Goal: Contribute content: Contribute content

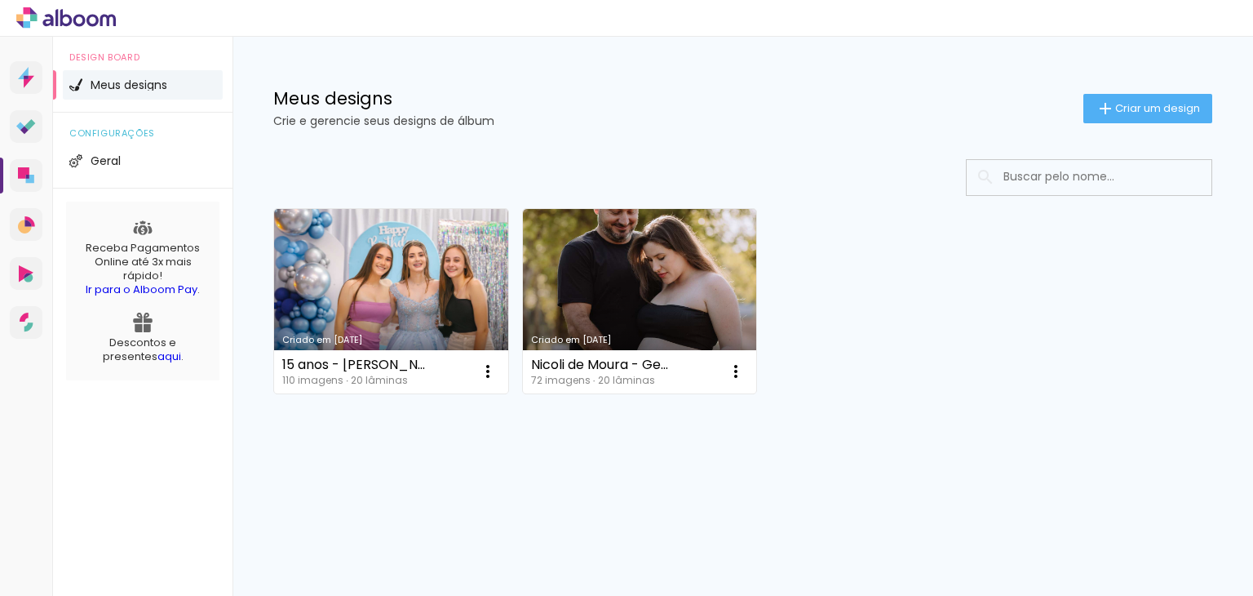
click at [623, 489] on div "Criado em 11/02/25 15 anos - Iza Barbieri 110 imagens ∙ 20 lâminas Abrir Fazer …" at bounding box center [743, 344] width 1021 height 403
click at [1140, 112] on span "Criar um design" at bounding box center [1157, 108] width 85 height 11
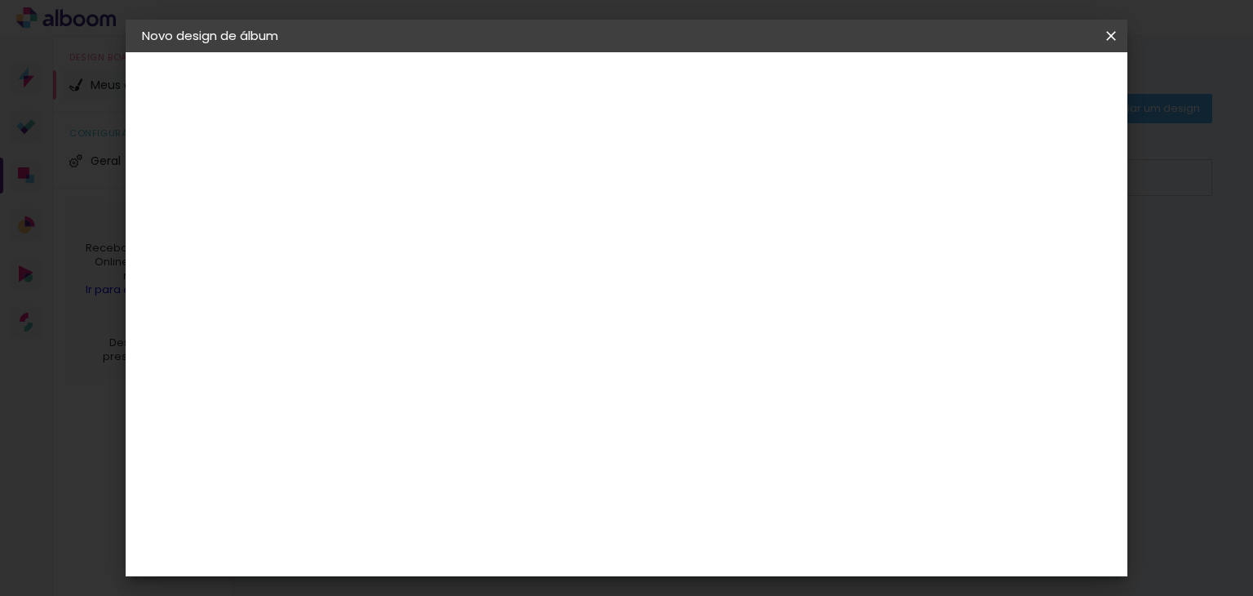
click at [409, 233] on div at bounding box center [409, 233] width 0 height 2
type input "s"
type input "[PERSON_NAME]"
type paper-input "[PERSON_NAME]"
click at [0, 0] on slot "Avançar" at bounding box center [0, 0] width 0 height 0
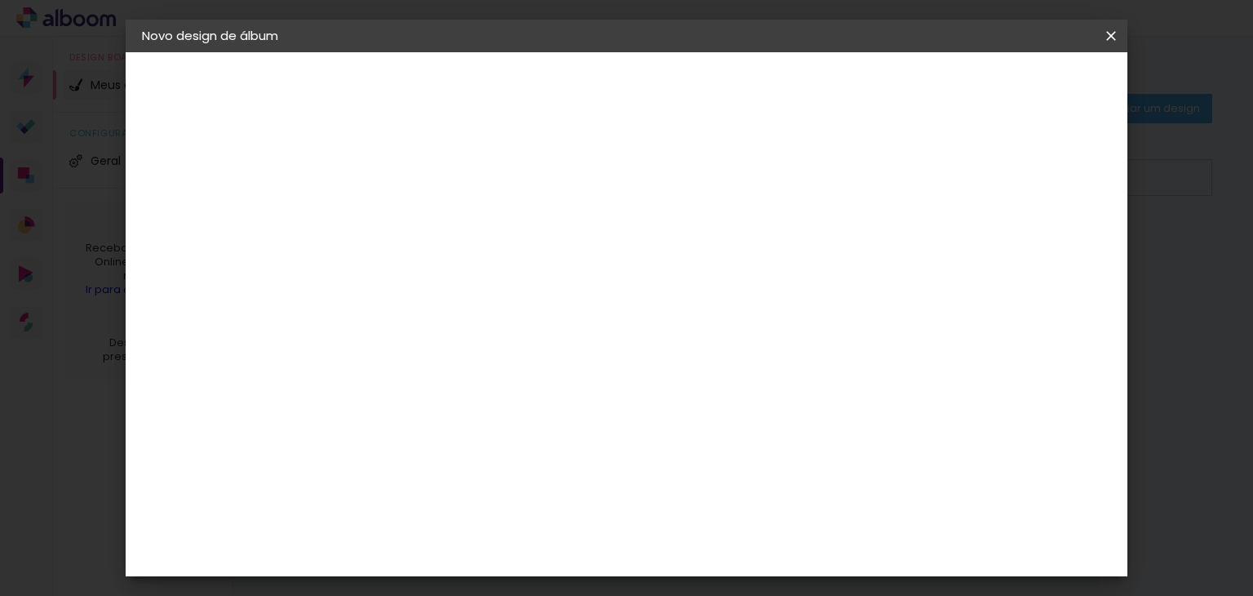
scroll to position [163, 0]
click at [446, 202] on div "3ZERO5" at bounding box center [421, 205] width 49 height 13
click at [419, 304] on input at bounding box center [450, 310] width 165 height 20
click at [512, 307] on input at bounding box center [450, 310] width 165 height 20
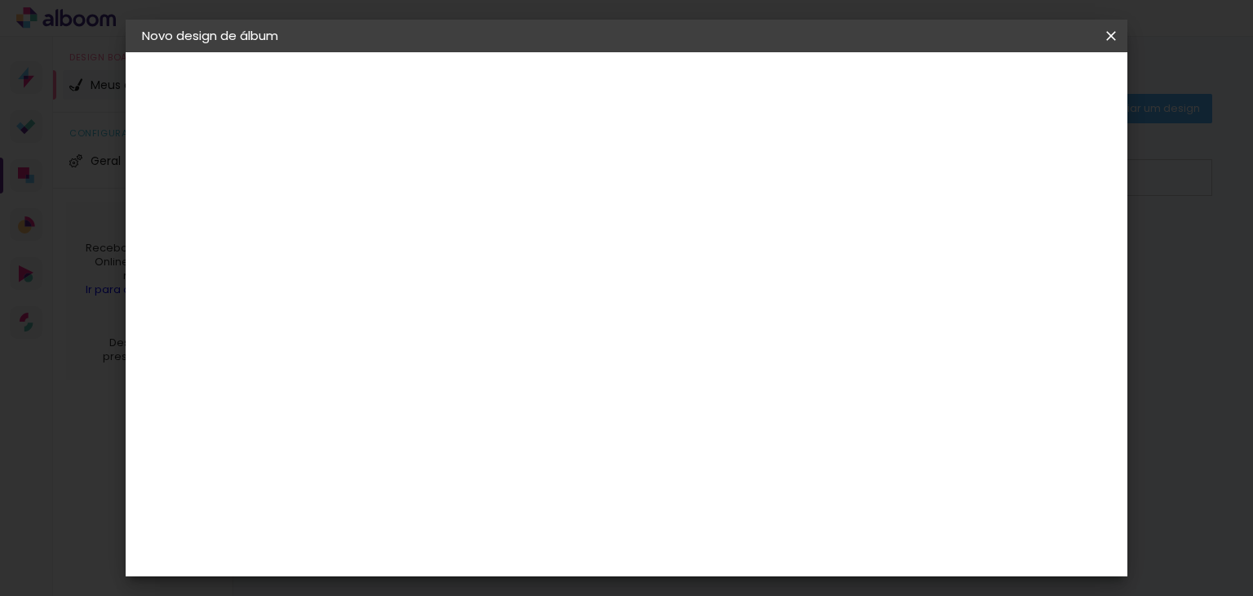
type input "D"
click at [0, 0] on iron-icon at bounding box center [0, 0] width 0 height 0
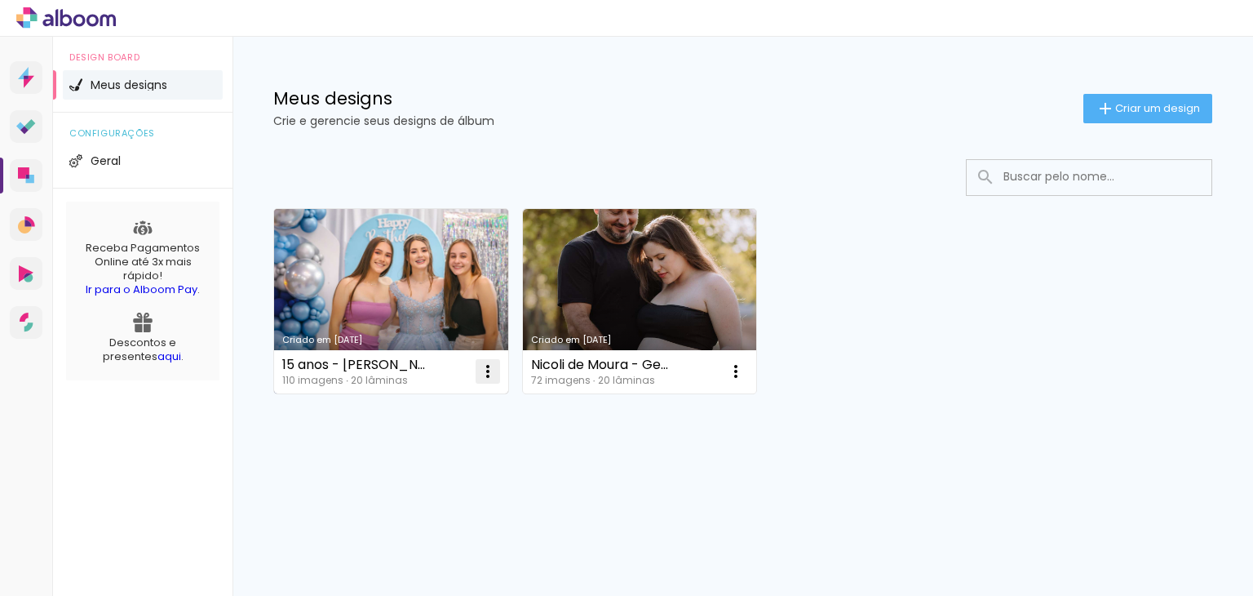
click at [483, 372] on iron-icon at bounding box center [488, 371] width 20 height 20
click at [470, 436] on span "Fazer uma cópia" at bounding box center [426, 441] width 95 height 11
type input "Cópia de 15 anos - Iza Barbieri"
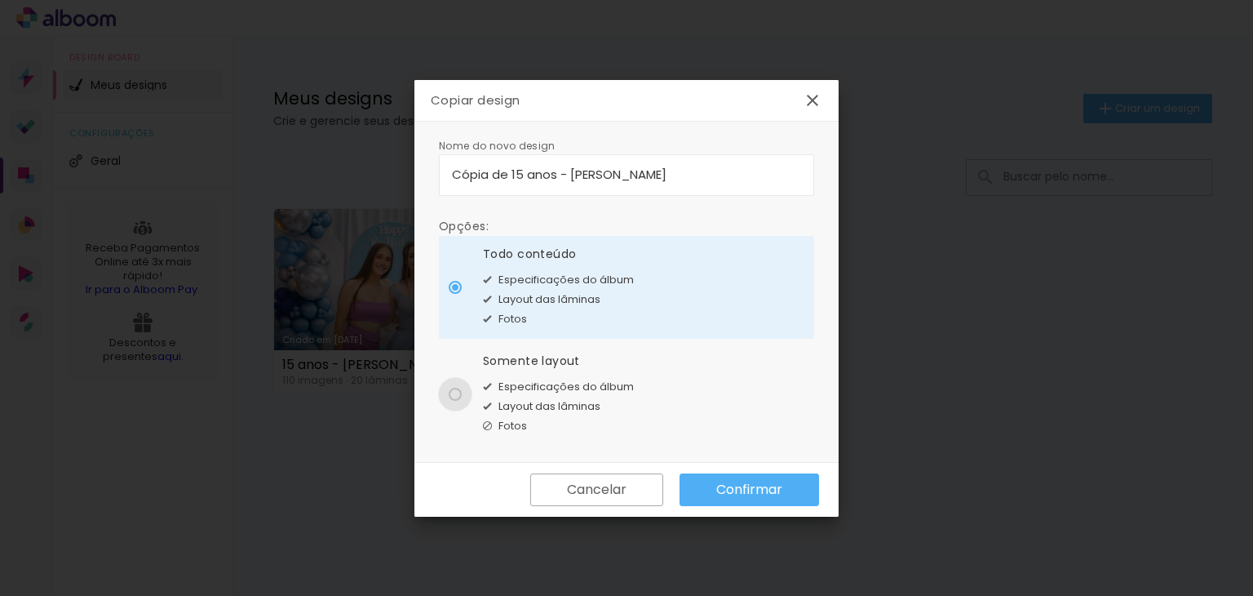
click at [454, 294] on div at bounding box center [455, 287] width 13 height 13
type paper-radio-button "on"
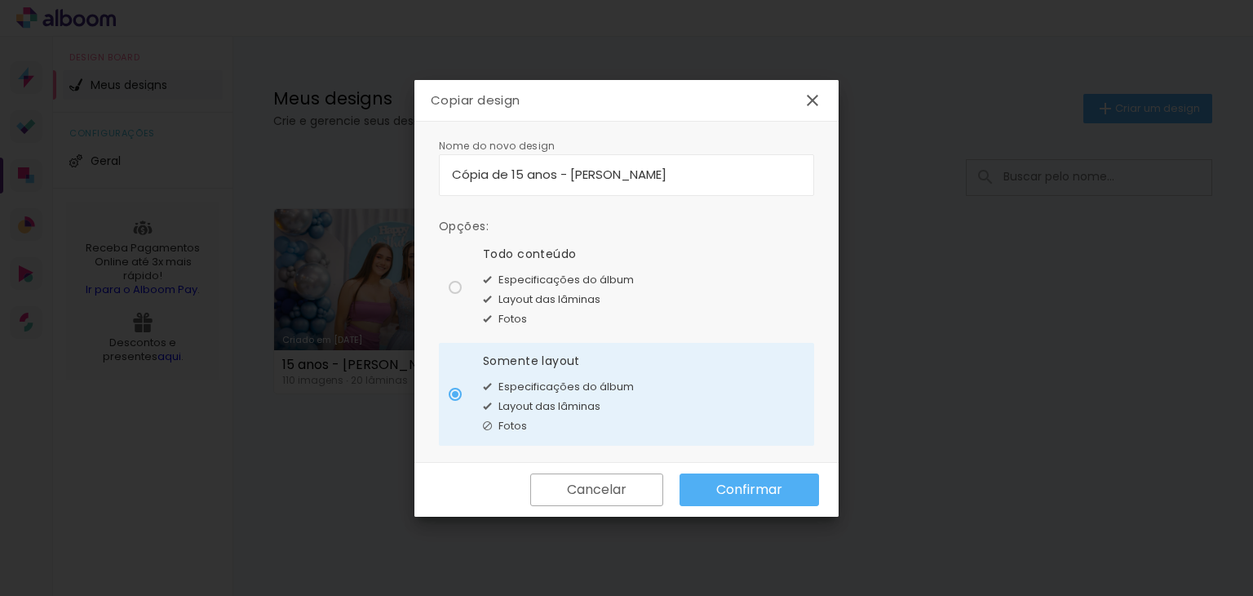
click at [0, 0] on slot "Confirmar" at bounding box center [0, 0] width 0 height 0
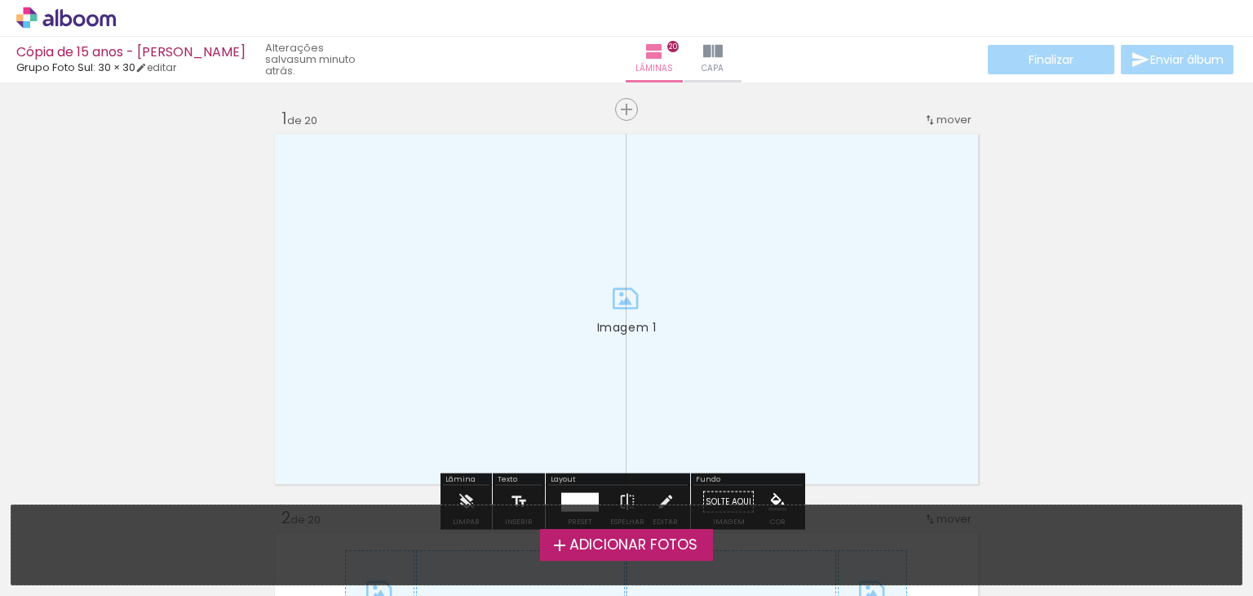
click at [116, 53] on div "Cópia de 15 anos - Iza Barbieri" at bounding box center [130, 54] width 229 height 16
click at [163, 67] on link "editar" at bounding box center [155, 67] width 41 height 14
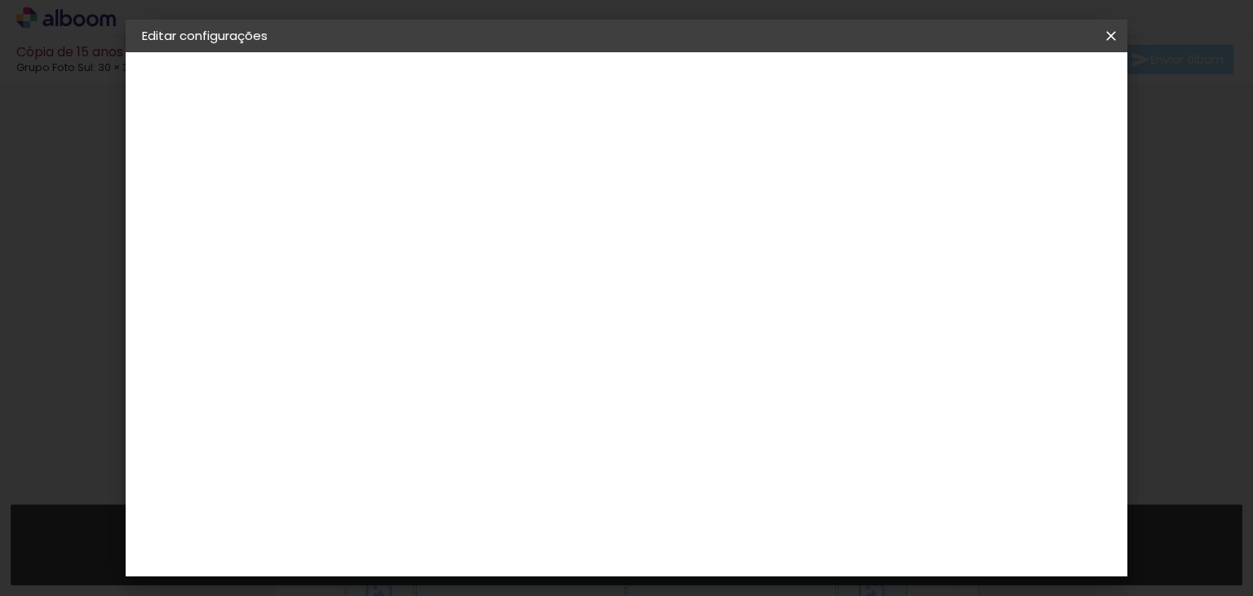
click at [0, 0] on slot "Cópia de 15 anos - Iza Barbieri" at bounding box center [0, 0] width 0 height 0
click at [409, 219] on input "Cópia de 15 anos - Iza Barbieri" at bounding box center [409, 218] width 0 height 25
drag, startPoint x: 688, startPoint y: 222, endPoint x: 388, endPoint y: 215, distance: 299.5
click at [388, 191] on div "Informações Dê um título ao seu álbum. Avançar" at bounding box center [409, 121] width 142 height 139
type input "[PERSON_NAME]"
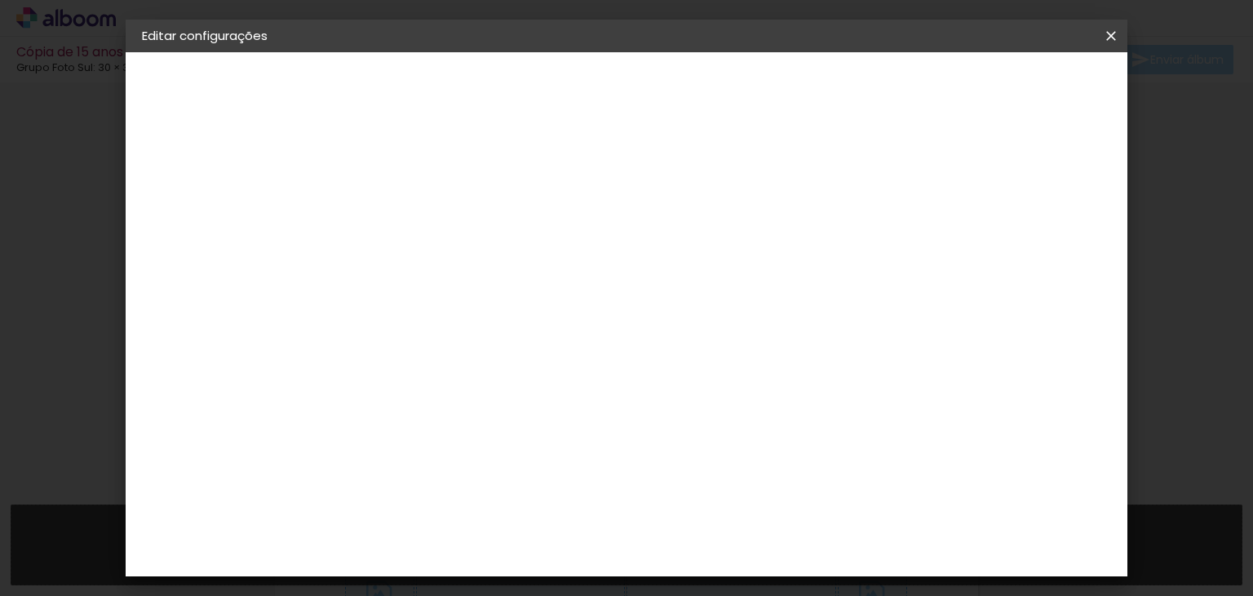
type paper-input "[PERSON_NAME]"
click at [0, 0] on slot "Avançar" at bounding box center [0, 0] width 0 height 0
click at [1106, 32] on iron-icon at bounding box center [1111, 36] width 20 height 16
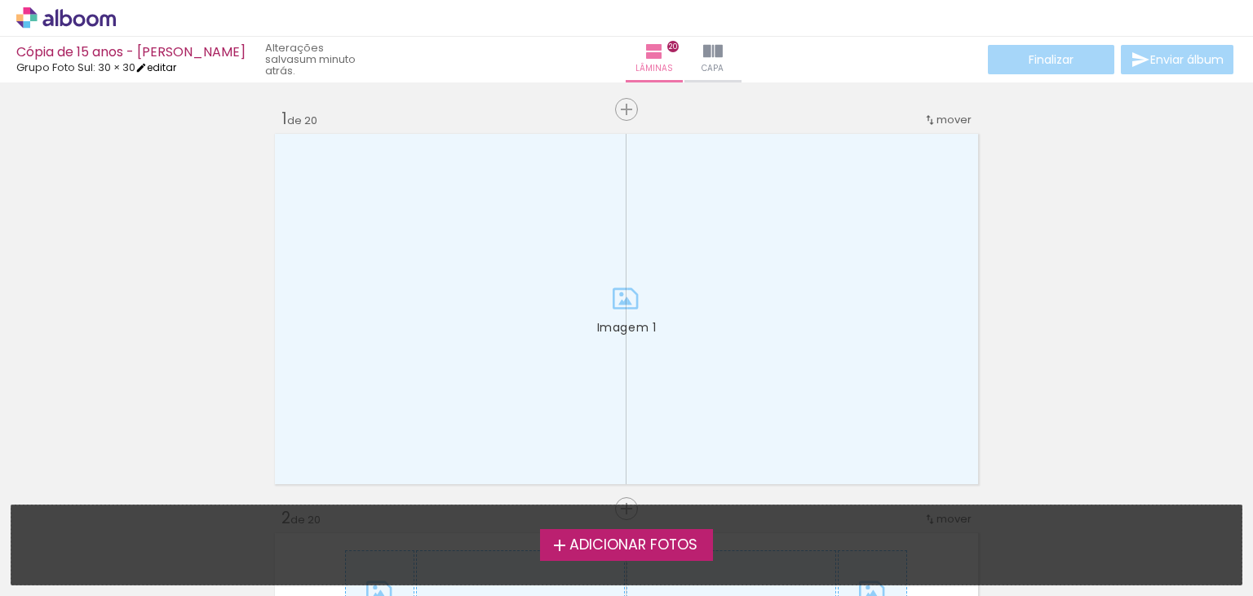
click at [168, 68] on link "editar" at bounding box center [155, 67] width 41 height 14
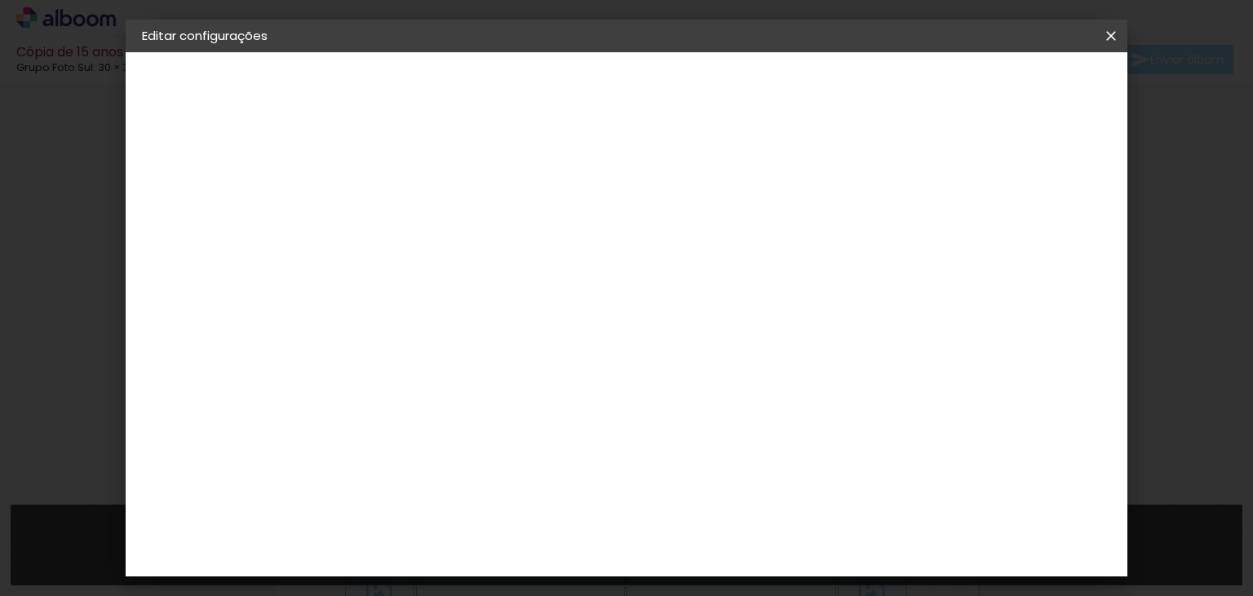
click at [0, 0] on slot "Cópia de 15 anos - Iza Barbieri" at bounding box center [0, 0] width 0 height 0
click at [228, 118] on iron-pages "Preenchendo título... Cópia de 15 anos - Iza Barbieri" at bounding box center [231, 120] width 179 height 33
click at [229, 118] on iron-pages "Preenchendo título... Cópia de 15 anos - Iza Barbieri" at bounding box center [231, 120] width 179 height 33
click at [409, 223] on input "Cópia de 15 anos - Iza Barbieri" at bounding box center [409, 218] width 0 height 25
drag, startPoint x: 837, startPoint y: 216, endPoint x: 147, endPoint y: 183, distance: 691.1
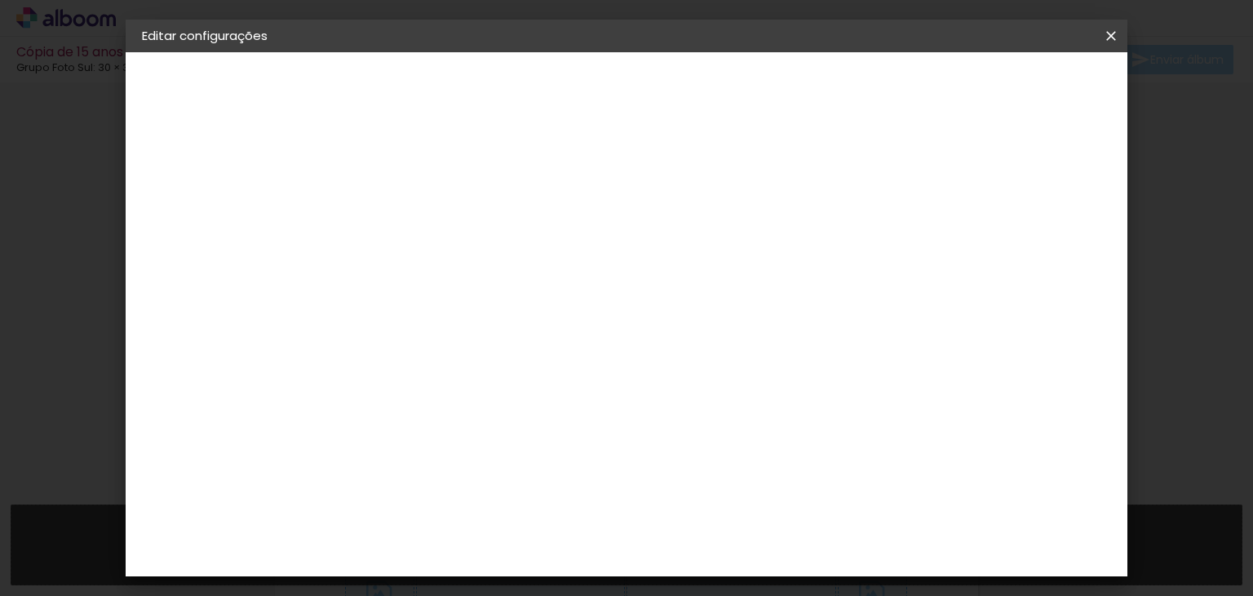
click at [144, 52] on quentale-album-spec "Salvar configurações Salvar configurações" at bounding box center [627, 52] width 1003 height 0
type input "[PERSON_NAME]"
drag, startPoint x: 879, startPoint y: 33, endPoint x: 882, endPoint y: 20, distance: 13.5
click at [882, 20] on header "Editar configurações" at bounding box center [627, 36] width 1003 height 33
click at [0, 0] on slot "Avançar" at bounding box center [0, 0] width 0 height 0
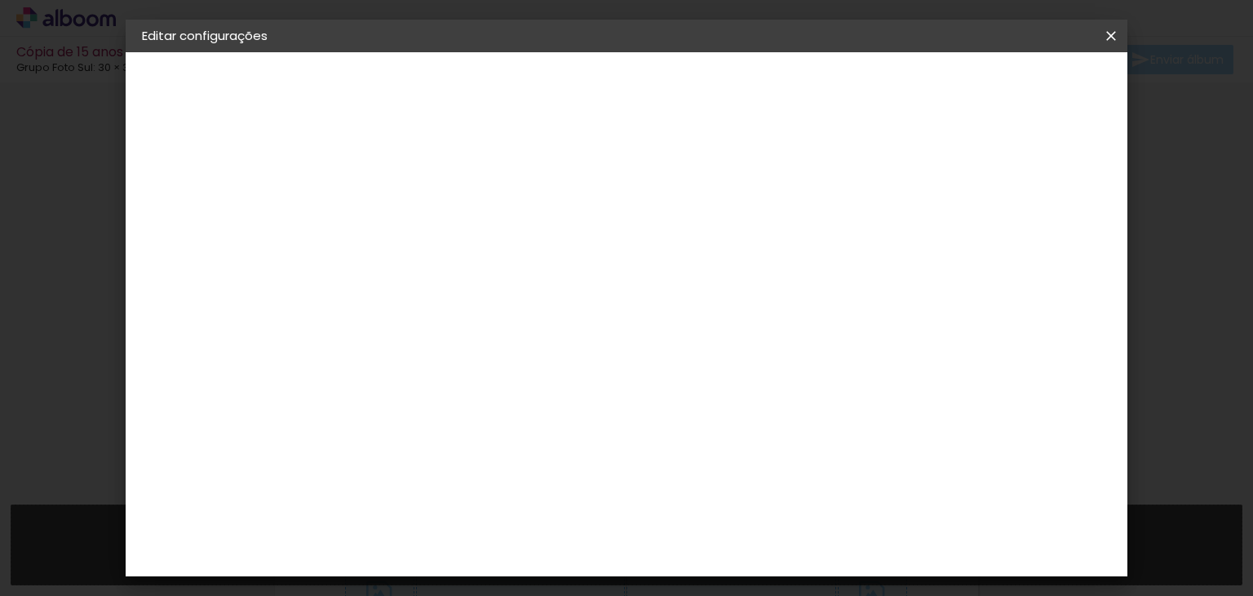
scroll to position [1795, 0]
click at [412, 377] on div "Grupo Foto Sul" at bounding box center [417, 396] width 41 height 39
click at [436, 341] on div "Grafis" at bounding box center [416, 347] width 38 height 13
click at [0, 0] on slot "Avançar" at bounding box center [0, 0] width 0 height 0
click at [472, 272] on input "text" at bounding box center [441, 284] width 64 height 25
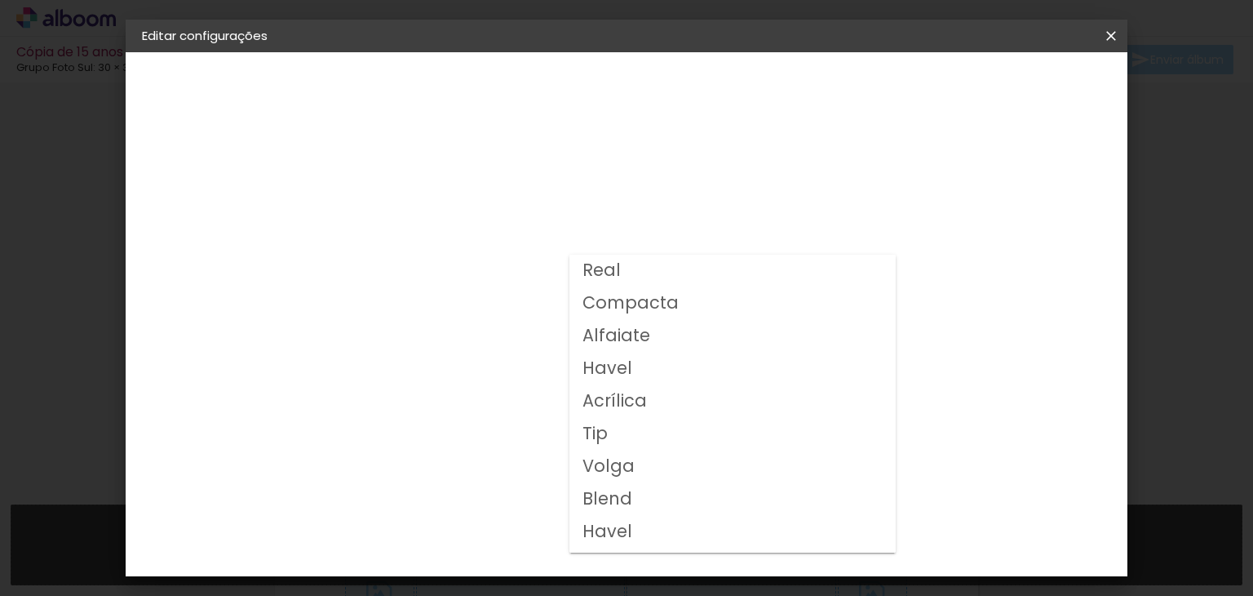
click at [0, 0] on slot "Compacta" at bounding box center [0, 0] width 0 height 0
type input "Compacta"
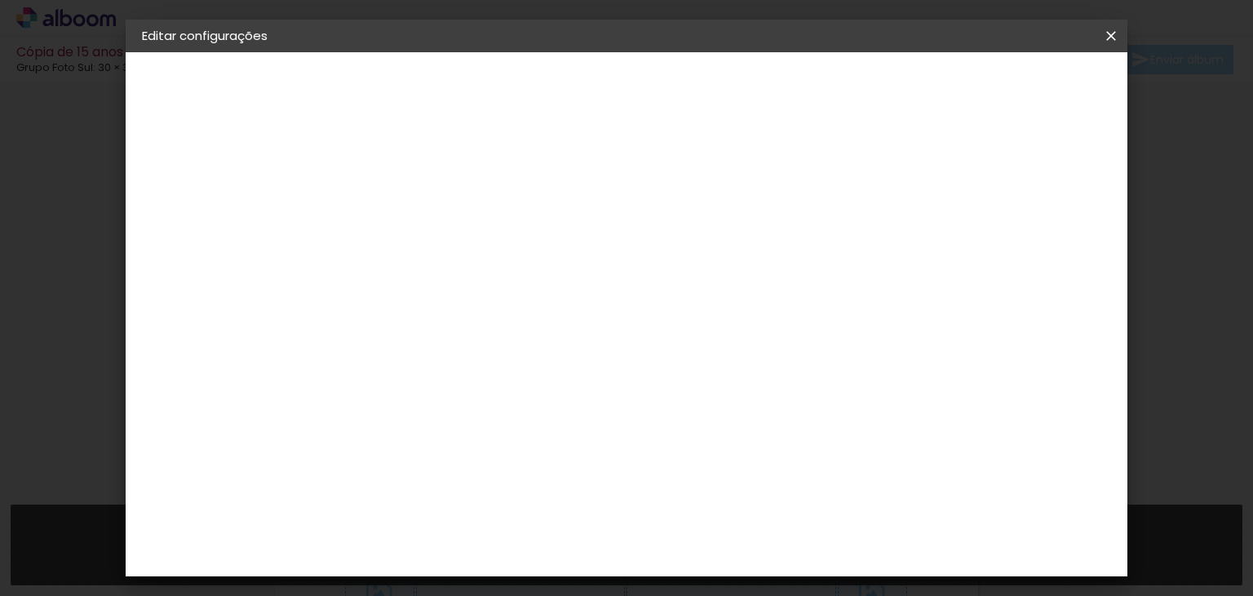
scroll to position [245, 0]
click at [519, 541] on span "30x30" at bounding box center [481, 562] width 76 height 43
click at [0, 0] on slot "Avançar" at bounding box center [0, 0] width 0 height 0
click at [855, 89] on span "Salvar configurações" at bounding box center [794, 86] width 121 height 11
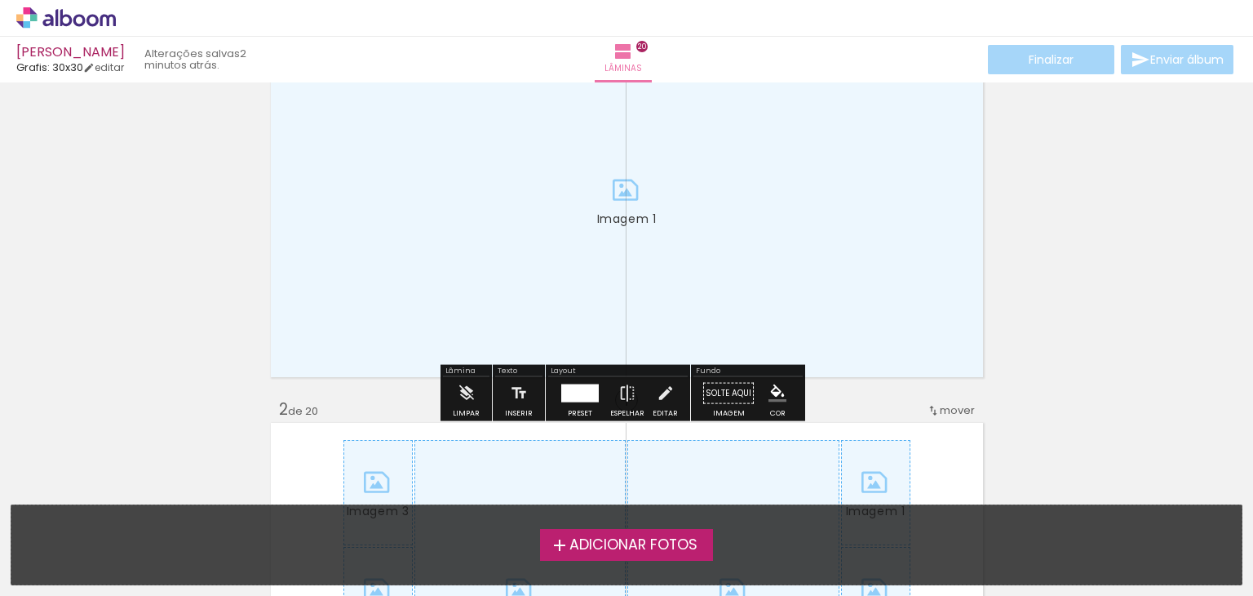
scroll to position [245, 0]
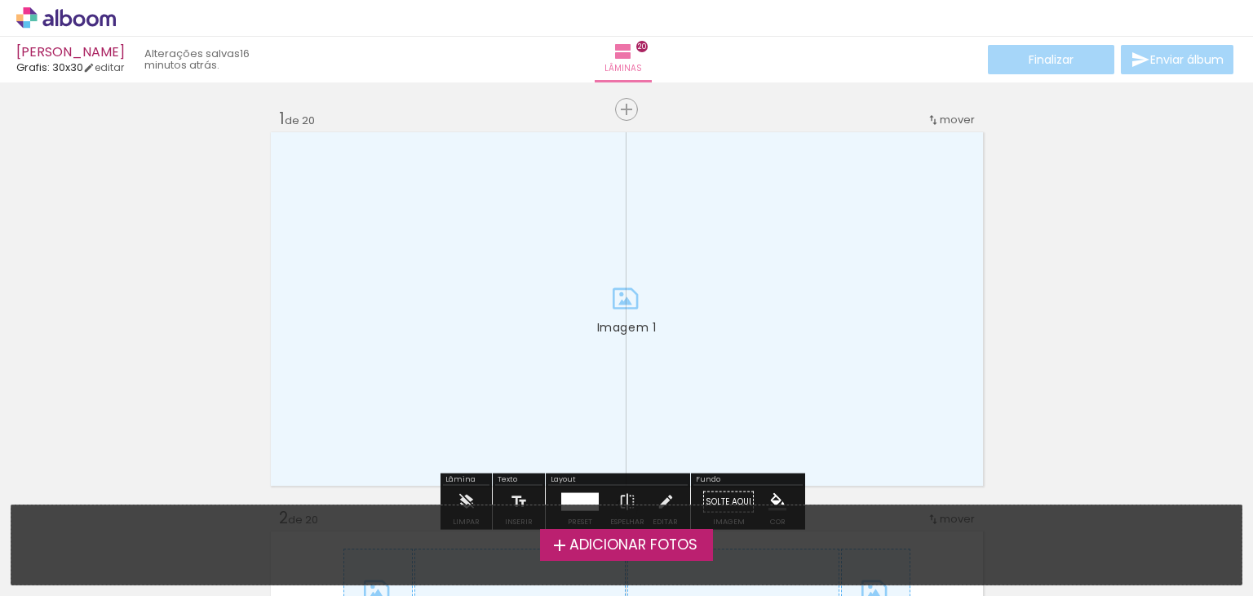
click at [624, 546] on span "Adicionar Fotos" at bounding box center [634, 545] width 128 height 15
click at [0, 0] on input "file" at bounding box center [0, 0] width 0 height 0
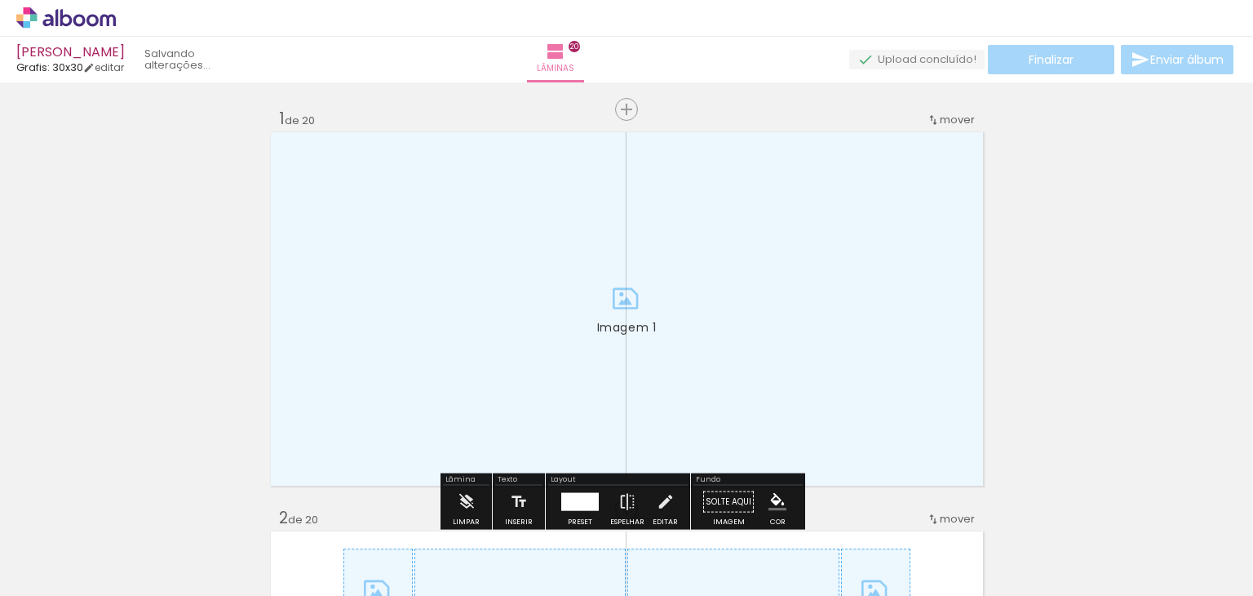
scroll to position [20, 0]
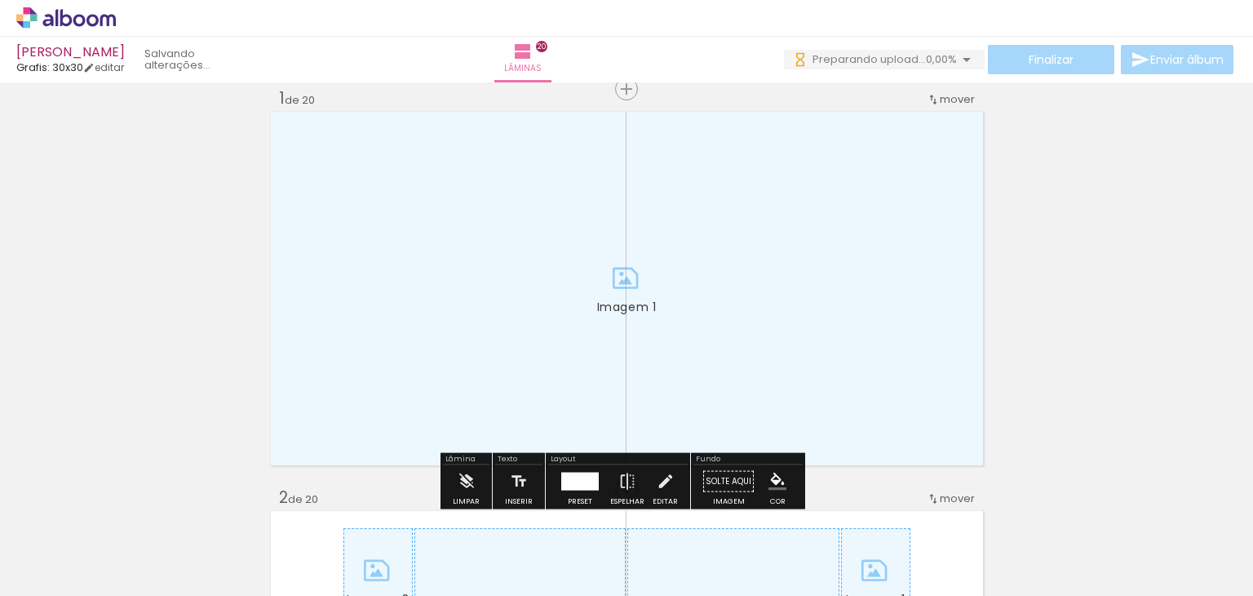
click at [61, 569] on span "Adicionar Fotos" at bounding box center [57, 574] width 49 height 18
click at [0, 0] on input "file" at bounding box center [0, 0] width 0 height 0
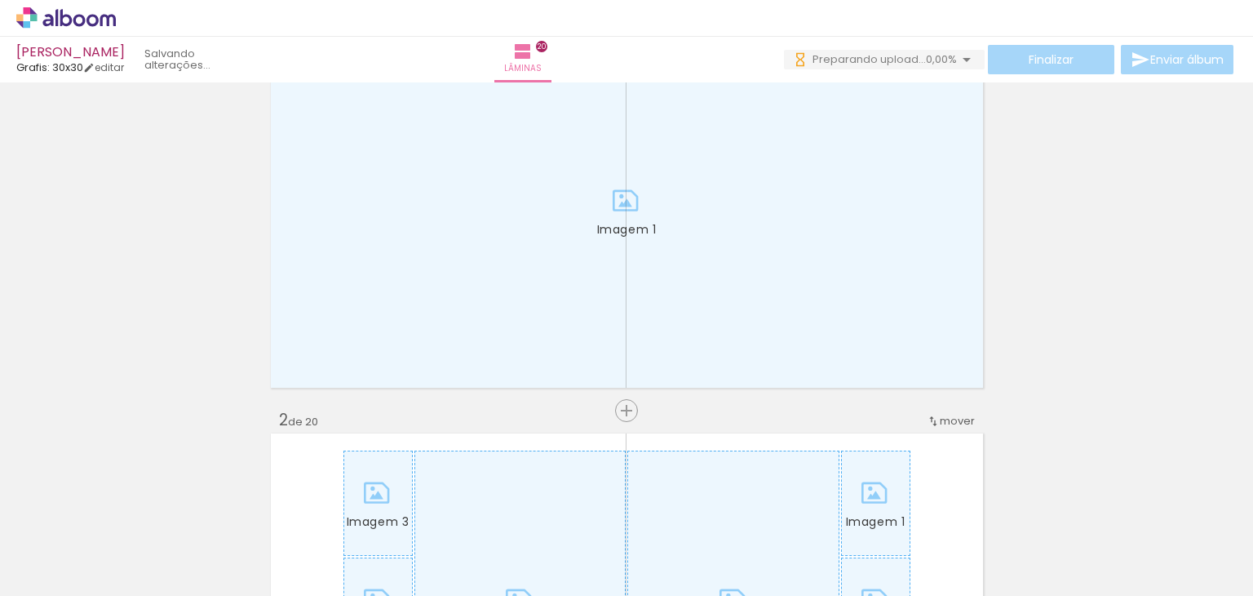
scroll to position [0, 0]
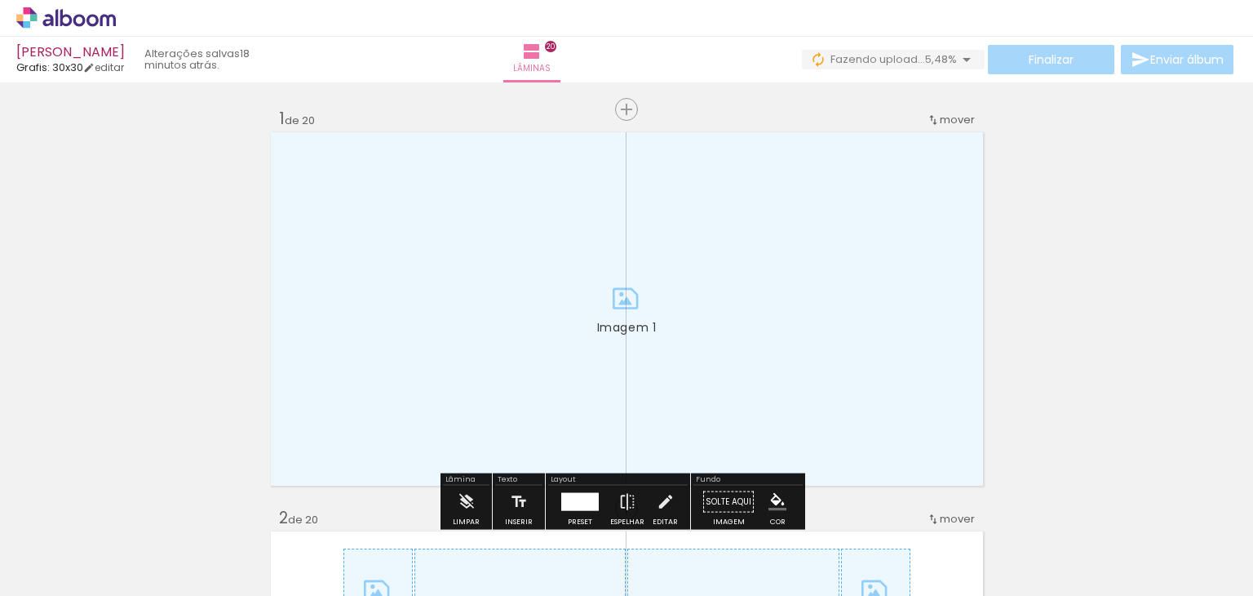
scroll to position [0, 5556]
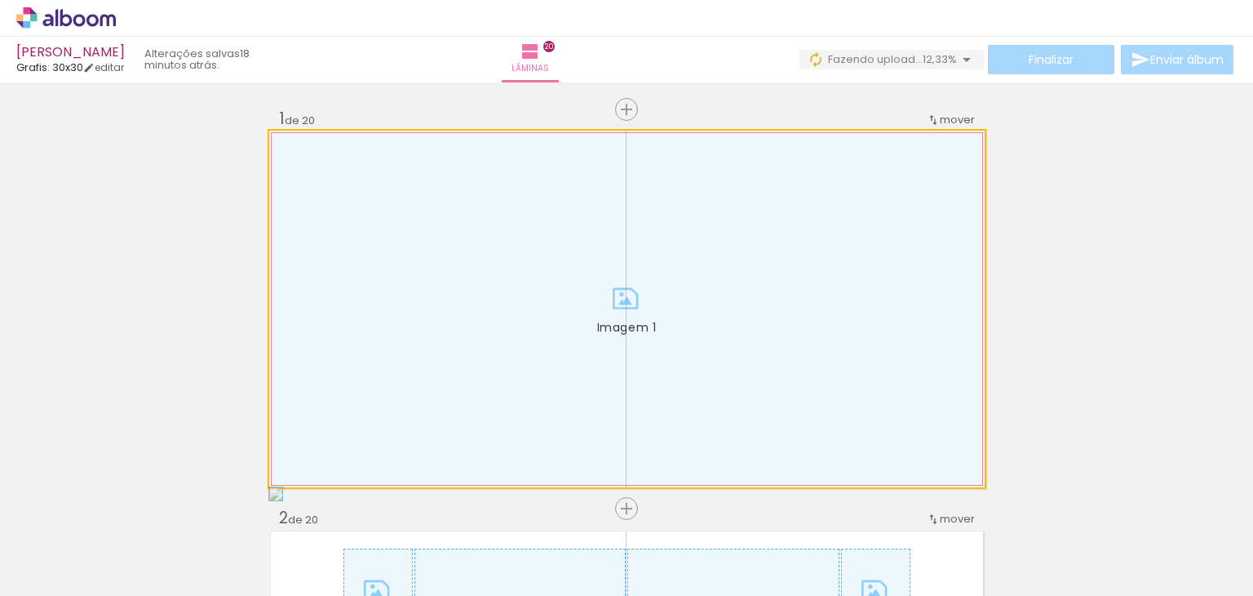
click at [826, 278] on div at bounding box center [627, 309] width 716 height 357
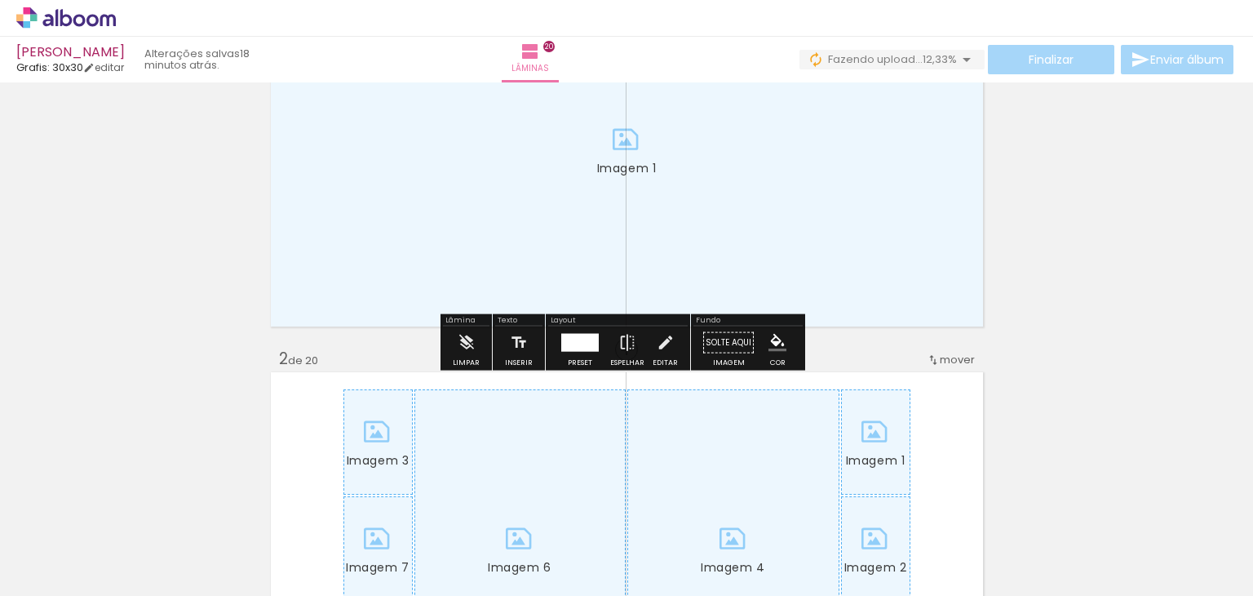
scroll to position [163, 0]
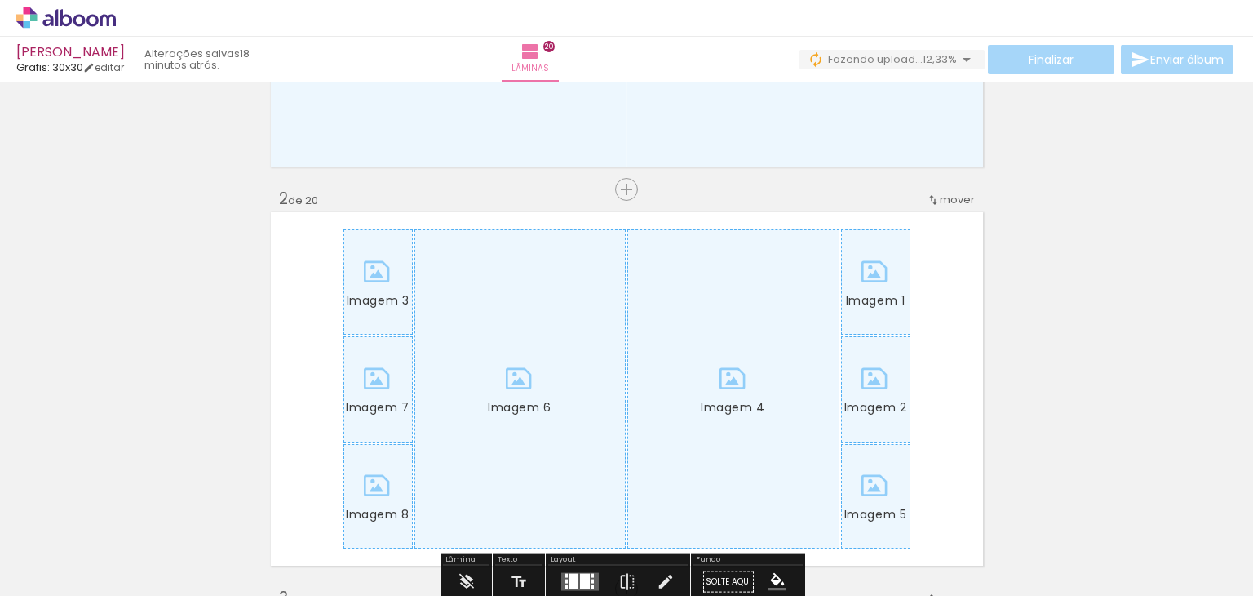
scroll to position [326, 0]
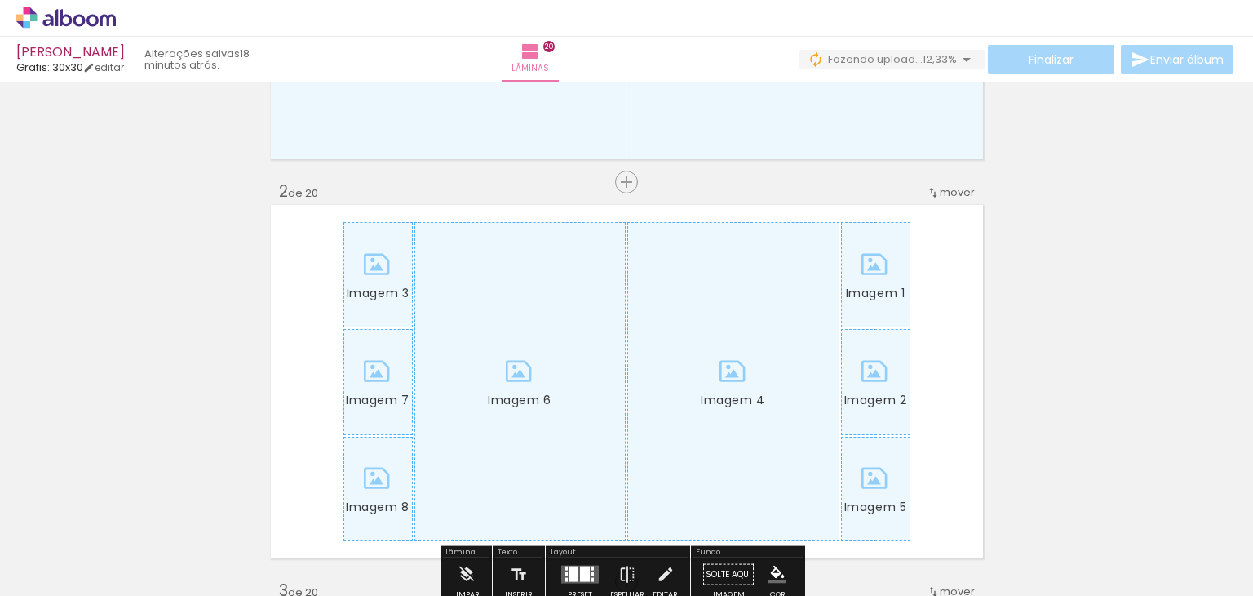
click at [842, 303] on div at bounding box center [876, 275] width 68 height 104
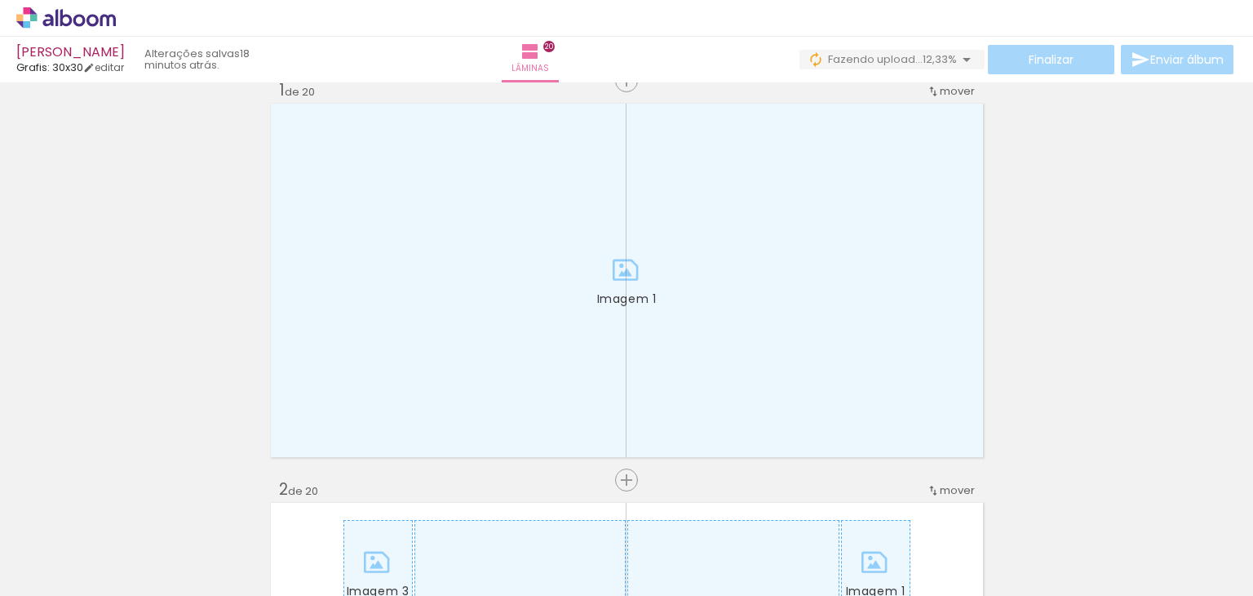
scroll to position [0, 0]
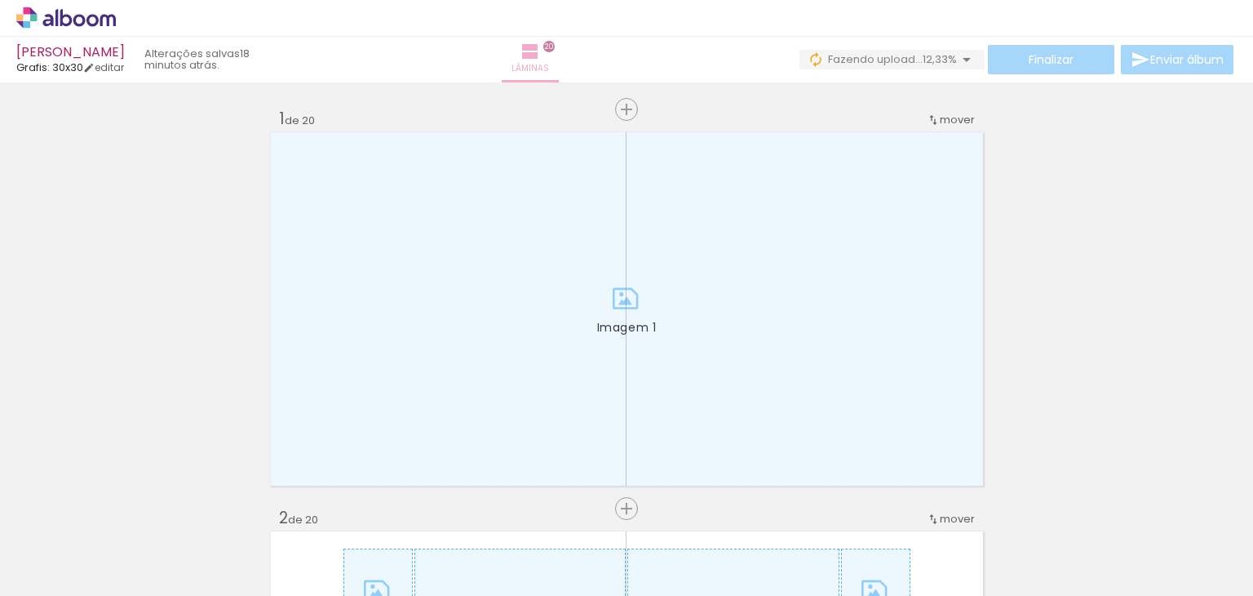
click at [540, 53] on iron-icon at bounding box center [531, 52] width 20 height 20
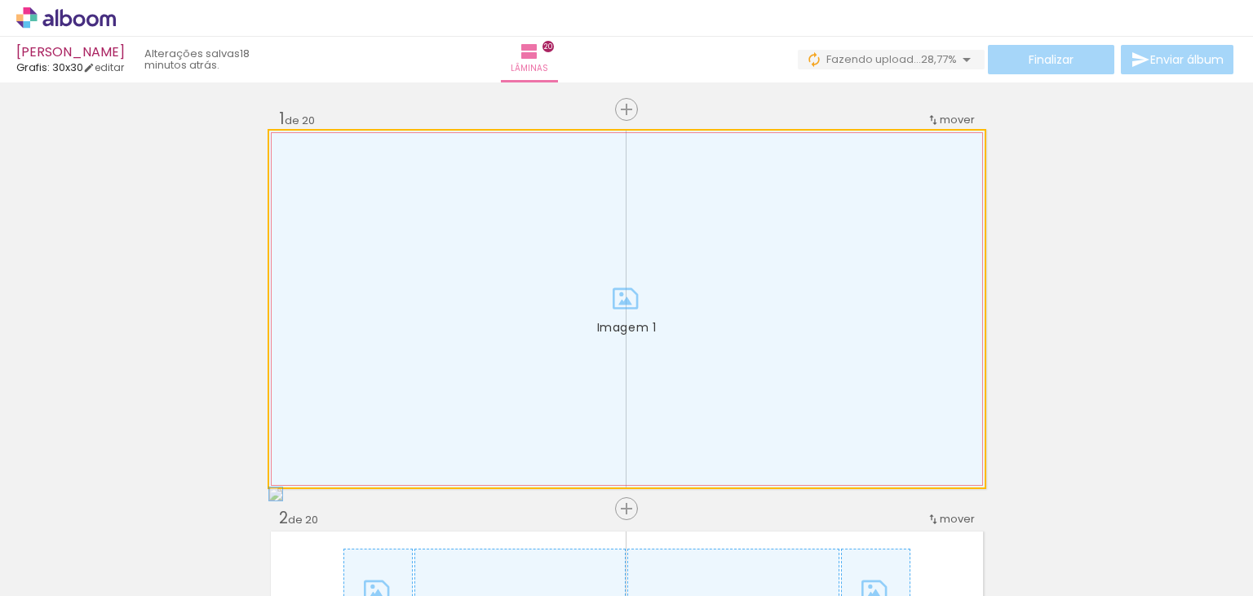
click at [658, 331] on div at bounding box center [627, 309] width 716 height 357
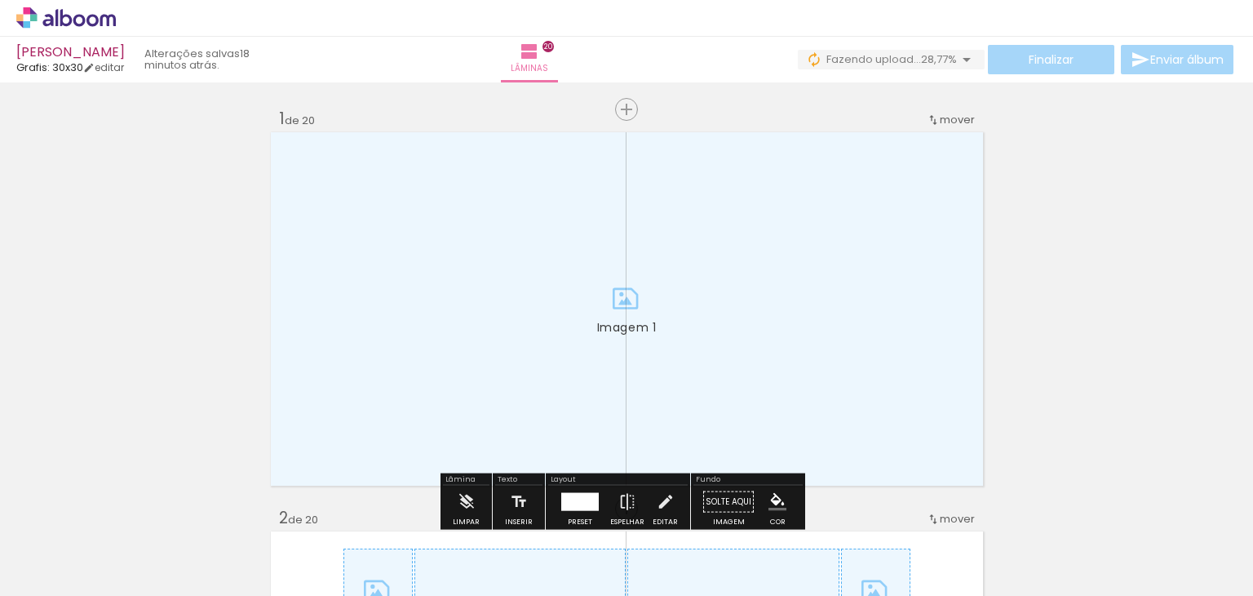
drag, startPoint x: 620, startPoint y: 307, endPoint x: 636, endPoint y: 310, distance: 16.6
click at [621, 307] on quentale-photo "Imagem 1" at bounding box center [626, 309] width 717 height 358
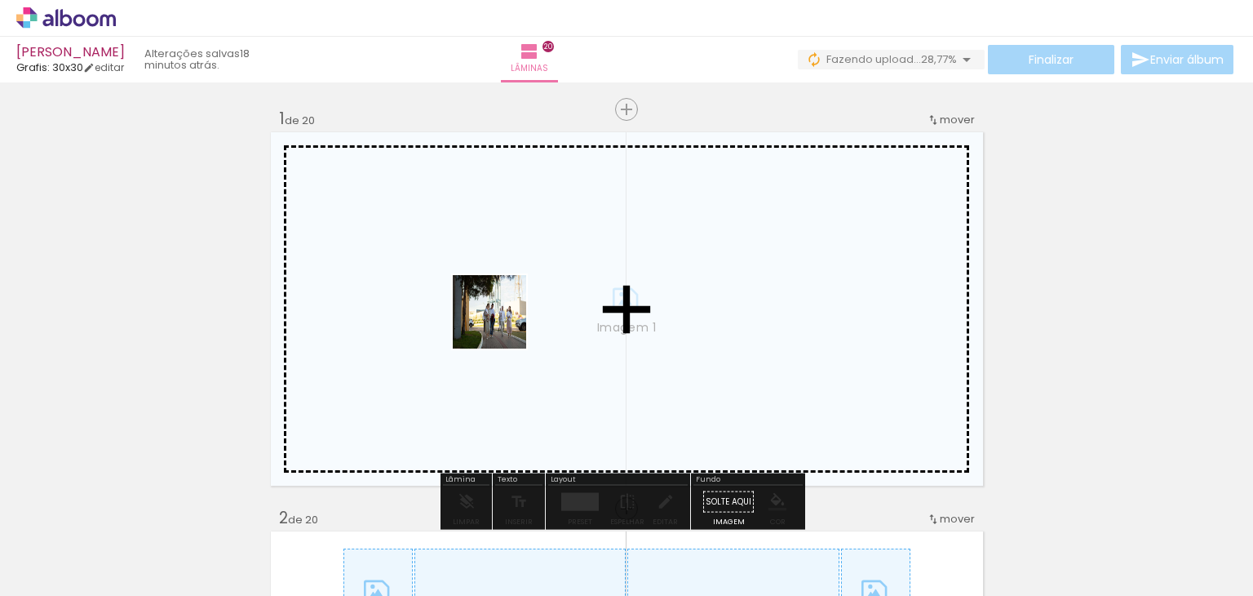
drag, startPoint x: 503, startPoint y: 466, endPoint x: 501, endPoint y: 321, distance: 144.4
click at [501, 321] on quentale-workspace at bounding box center [626, 298] width 1253 height 596
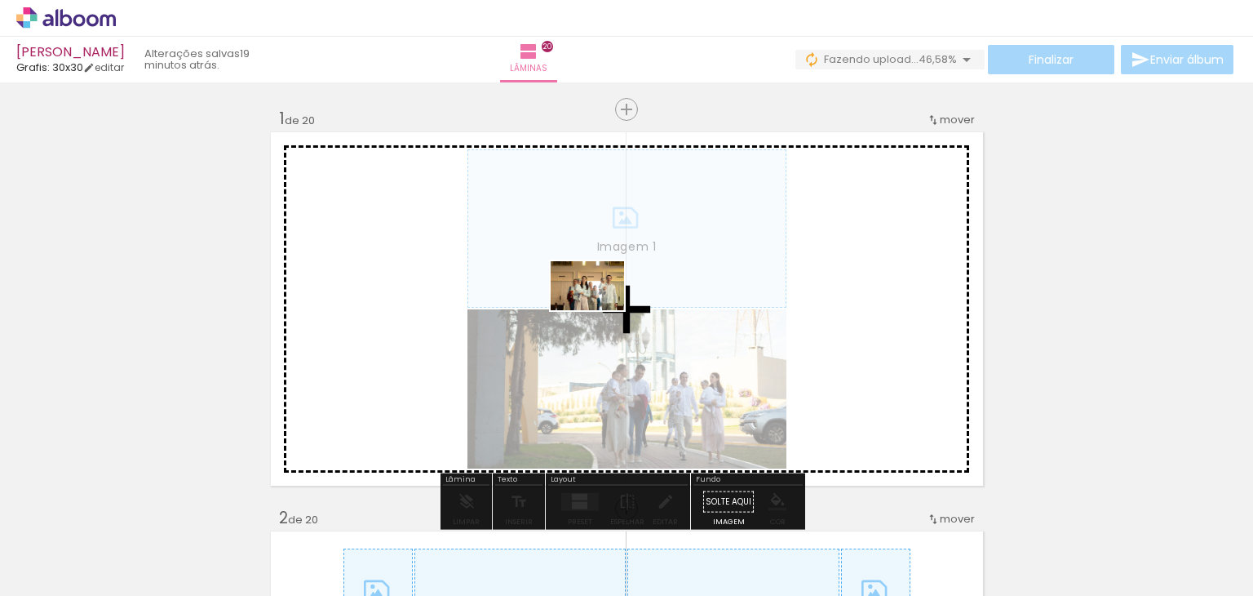
drag, startPoint x: 570, startPoint y: 554, endPoint x: 602, endPoint y: 301, distance: 255.0
click at [602, 301] on quentale-workspace at bounding box center [626, 298] width 1253 height 596
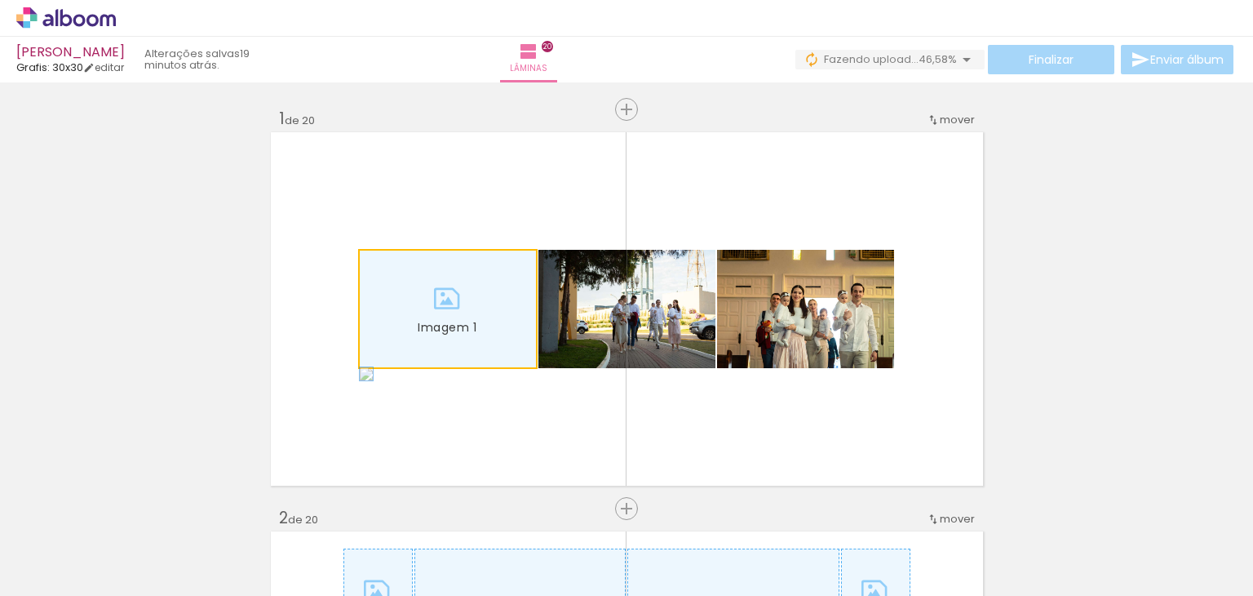
click at [473, 345] on div at bounding box center [448, 308] width 176 height 117
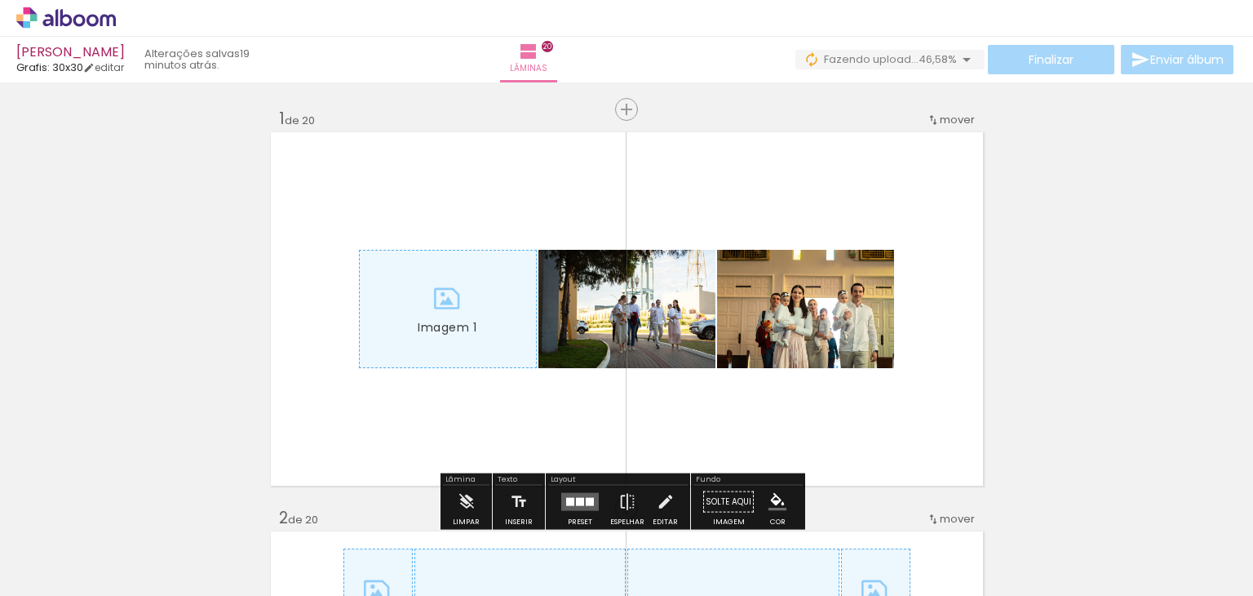
click at [422, 330] on div at bounding box center [448, 308] width 176 height 117
click at [382, 368] on quentale-photo "Imagem 1" at bounding box center [448, 309] width 178 height 118
click at [477, 303] on div at bounding box center [448, 308] width 176 height 117
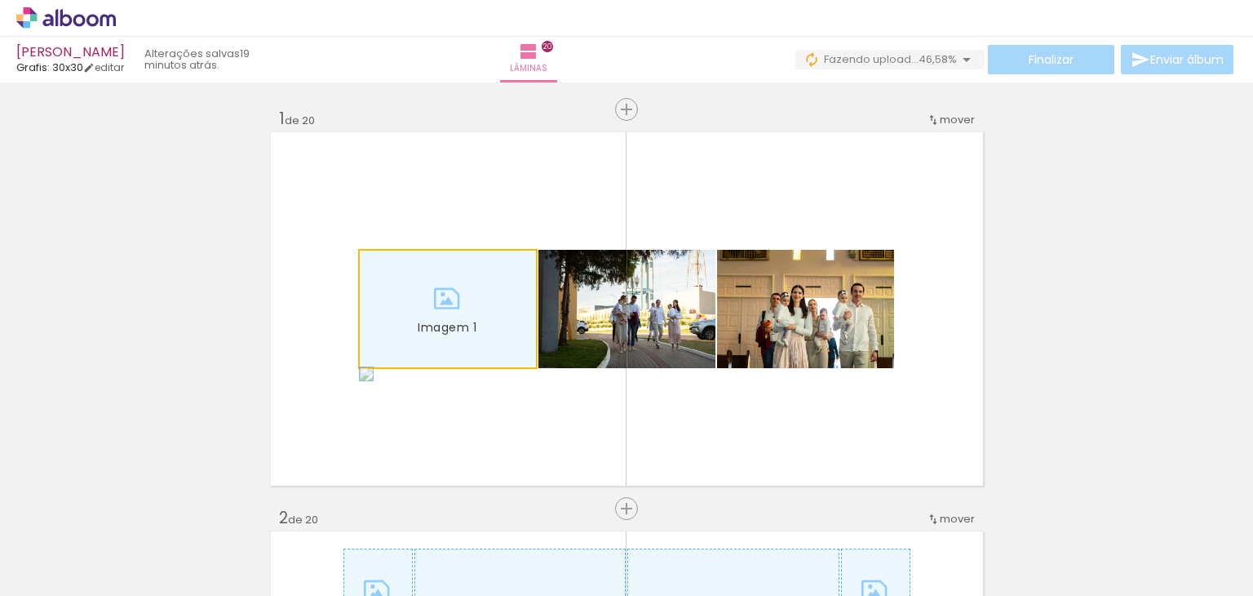
click at [483, 303] on div at bounding box center [448, 308] width 176 height 117
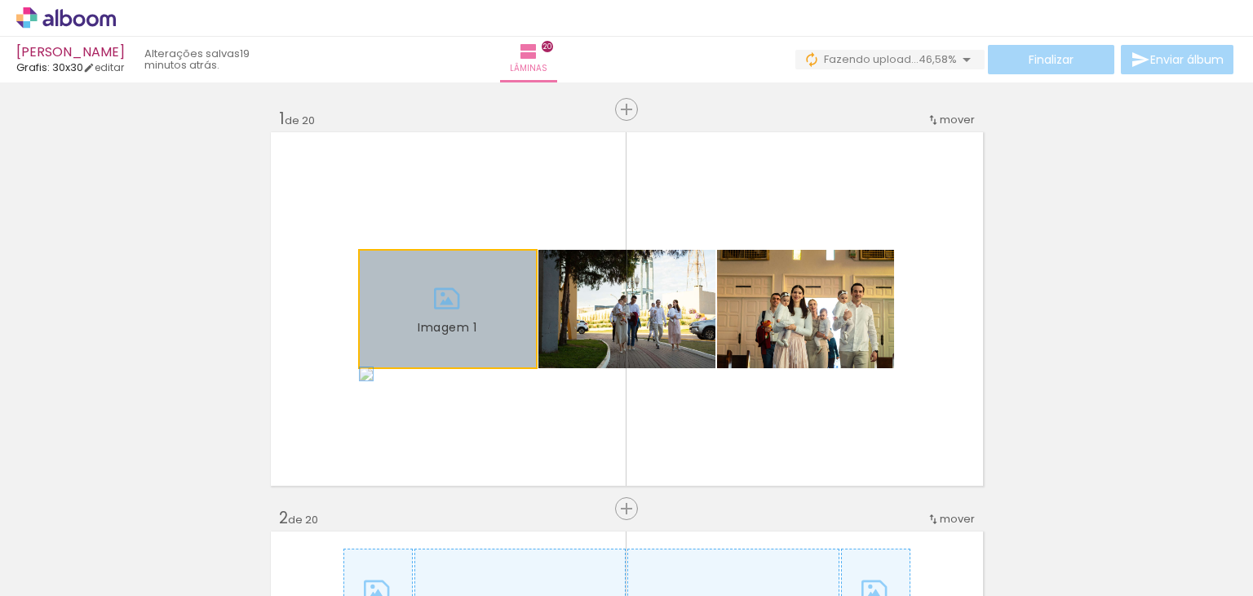
drag, startPoint x: 466, startPoint y: 329, endPoint x: 454, endPoint y: 335, distance: 13.5
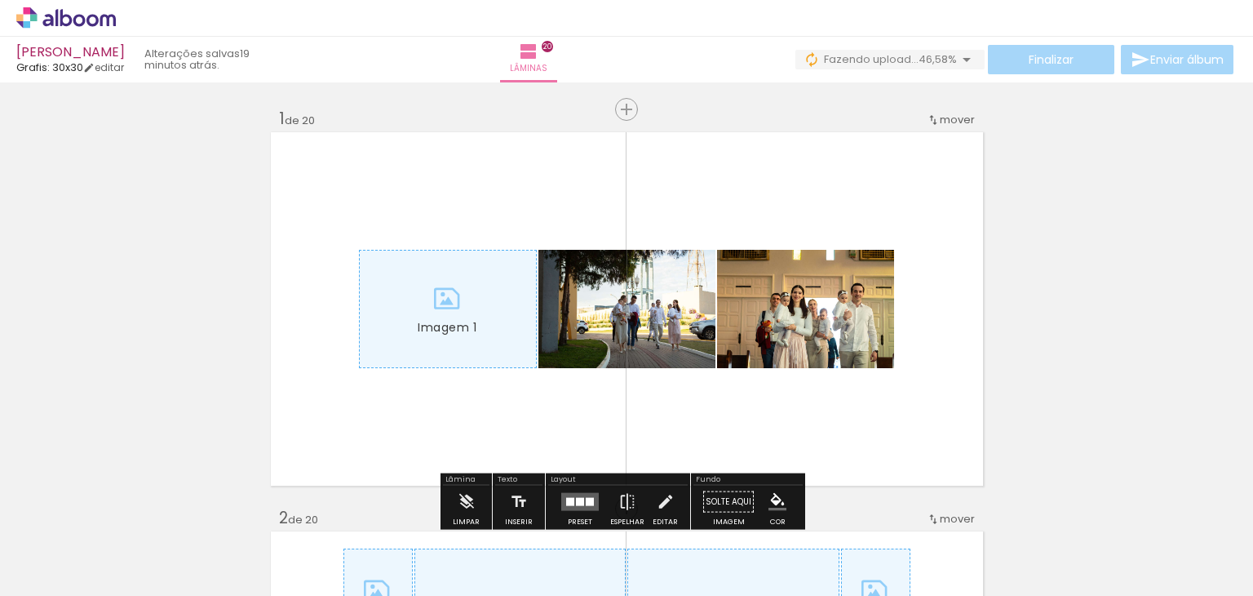
click at [458, 203] on quentale-layouter "Imagem 1" at bounding box center [626, 309] width 717 height 358
drag, startPoint x: 407, startPoint y: 195, endPoint x: 437, endPoint y: 347, distance: 154.7
click at [437, 347] on quentale-layouter "Imagem 1" at bounding box center [626, 309] width 717 height 358
click at [463, 197] on quentale-layouter "Imagem 1" at bounding box center [626, 309] width 717 height 358
click at [445, 324] on div at bounding box center [448, 308] width 176 height 117
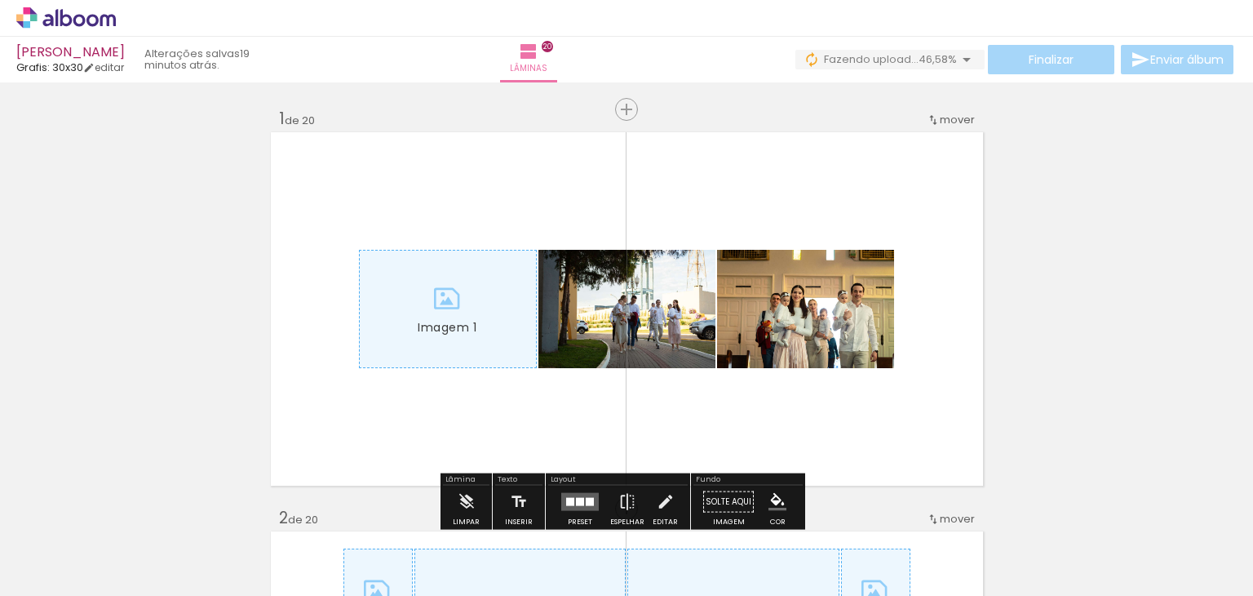
click at [475, 295] on div at bounding box center [448, 308] width 176 height 117
click at [495, 206] on quentale-layouter "Imagem 1" at bounding box center [626, 309] width 717 height 358
drag, startPoint x: 437, startPoint y: 224, endPoint x: 457, endPoint y: 289, distance: 67.6
click at [457, 289] on quentale-layouter "Imagem 1" at bounding box center [626, 309] width 717 height 358
click at [464, 273] on div at bounding box center [448, 308] width 176 height 117
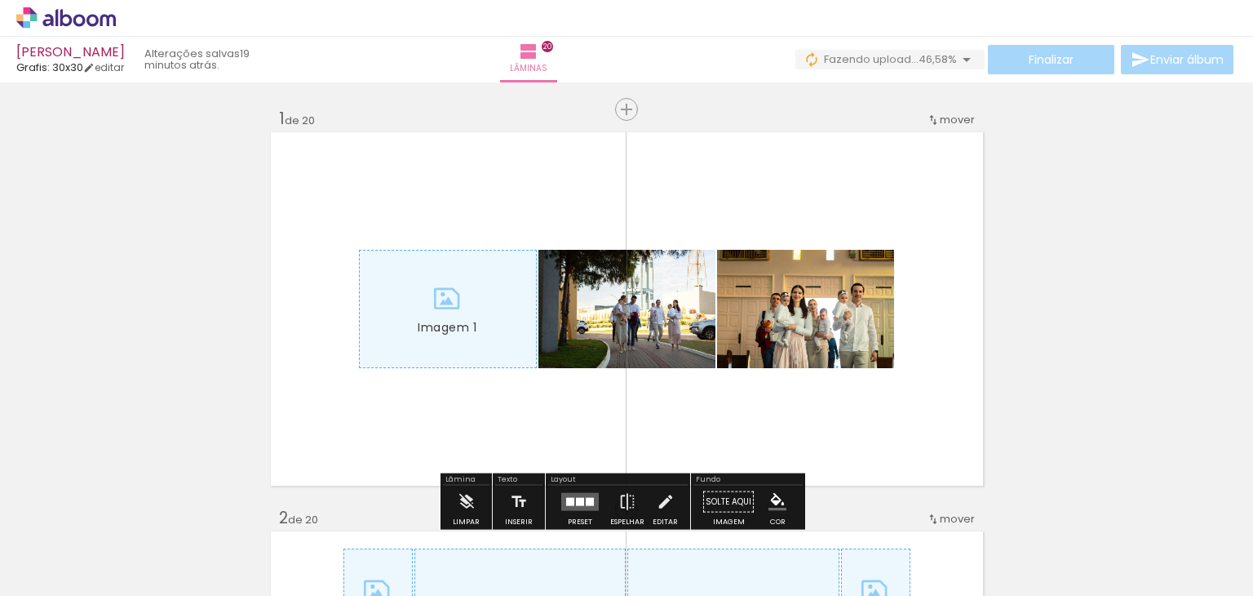
click at [710, 543] on quentale-thumb at bounding box center [750, 541] width 91 height 94
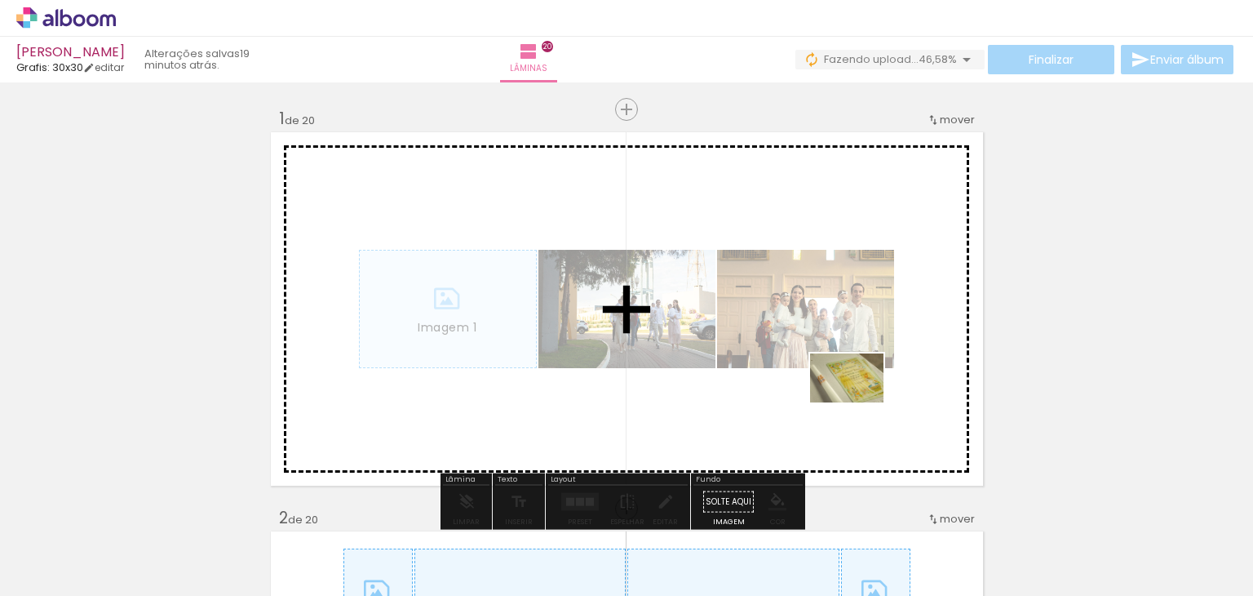
drag, startPoint x: 669, startPoint y: 553, endPoint x: 859, endPoint y: 401, distance: 243.3
click at [859, 401] on quentale-workspace at bounding box center [626, 298] width 1253 height 596
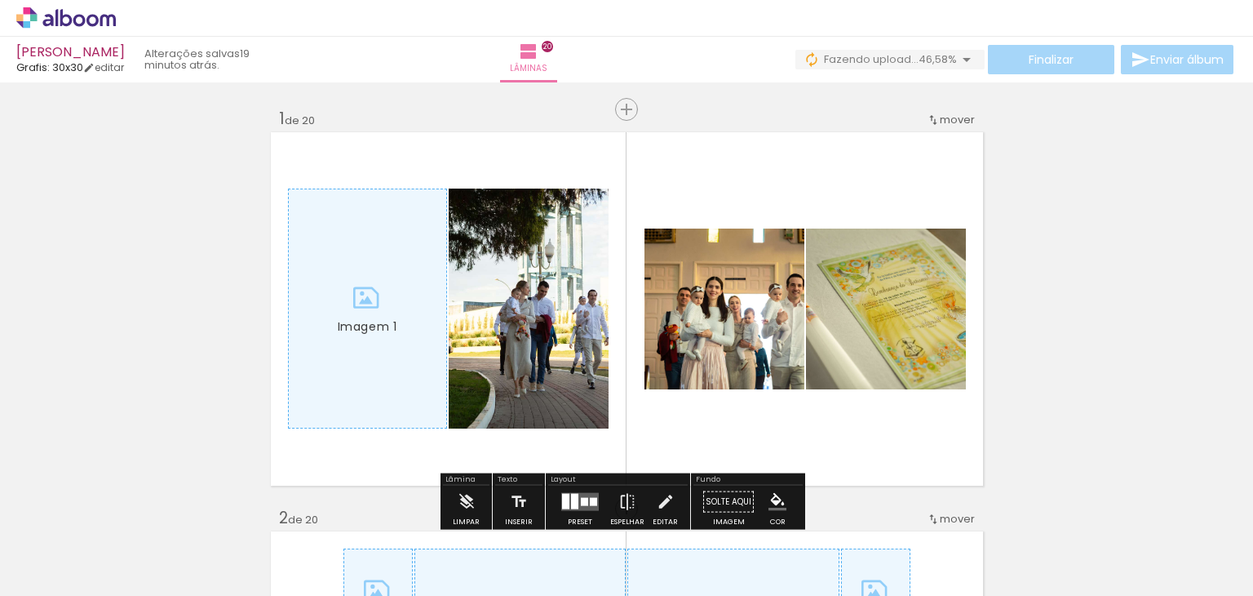
click at [364, 226] on div at bounding box center [367, 308] width 157 height 238
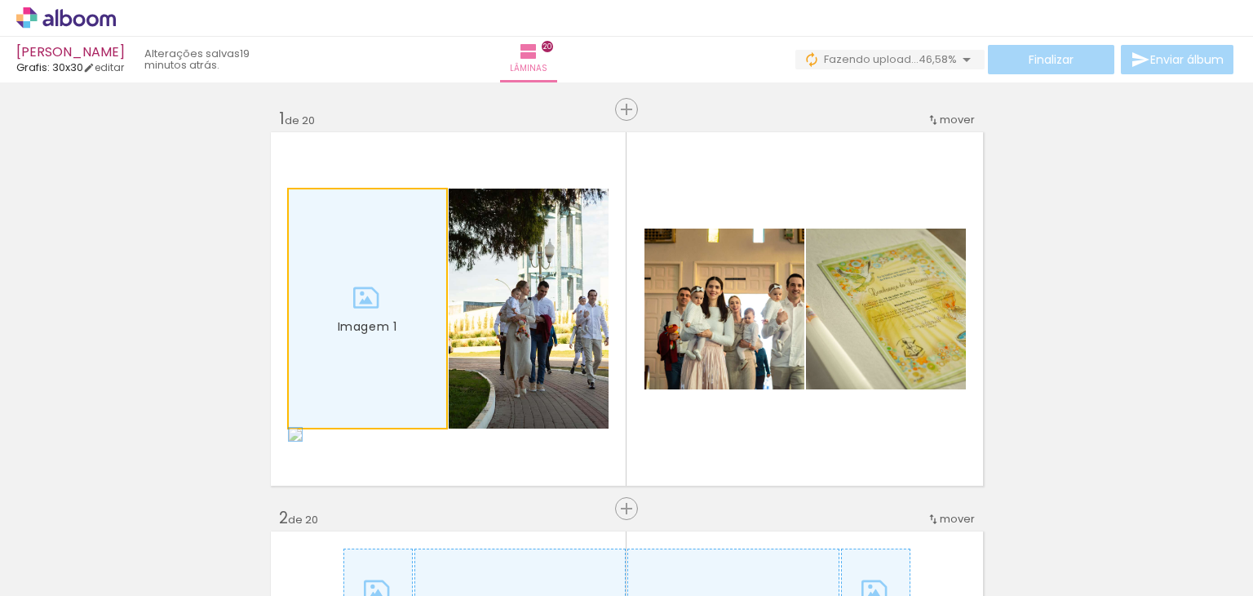
click at [329, 280] on div at bounding box center [367, 308] width 157 height 238
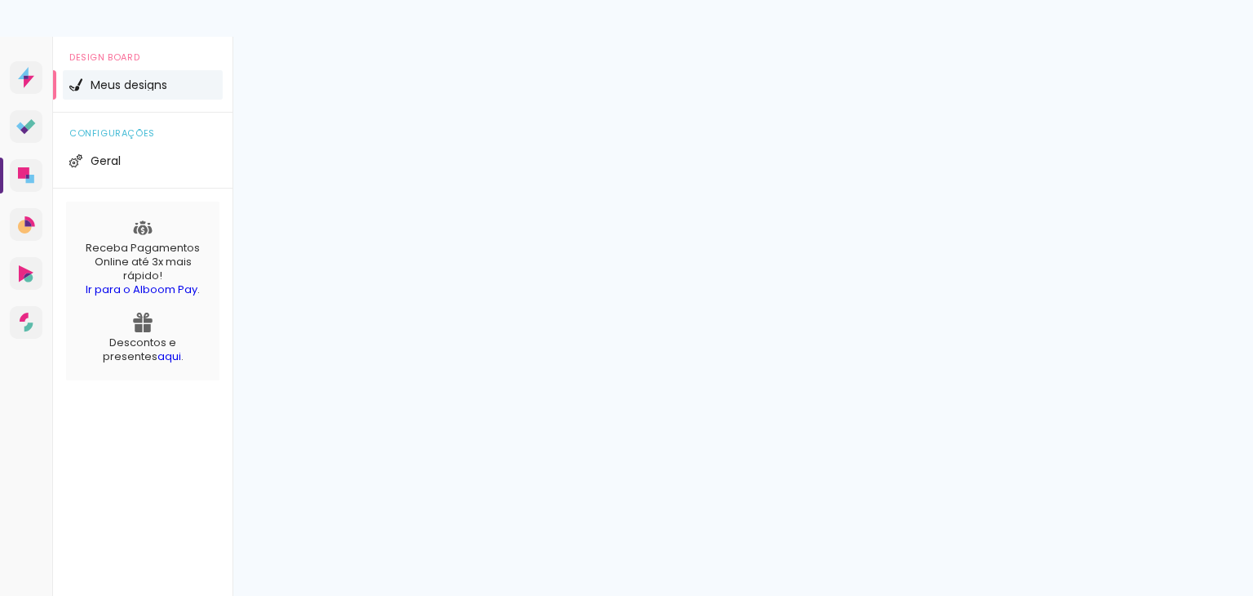
click at [1198, 40] on div "Meus designs Crie e gerencie seus designs de álbum Criar um design" at bounding box center [743, 90] width 1021 height 106
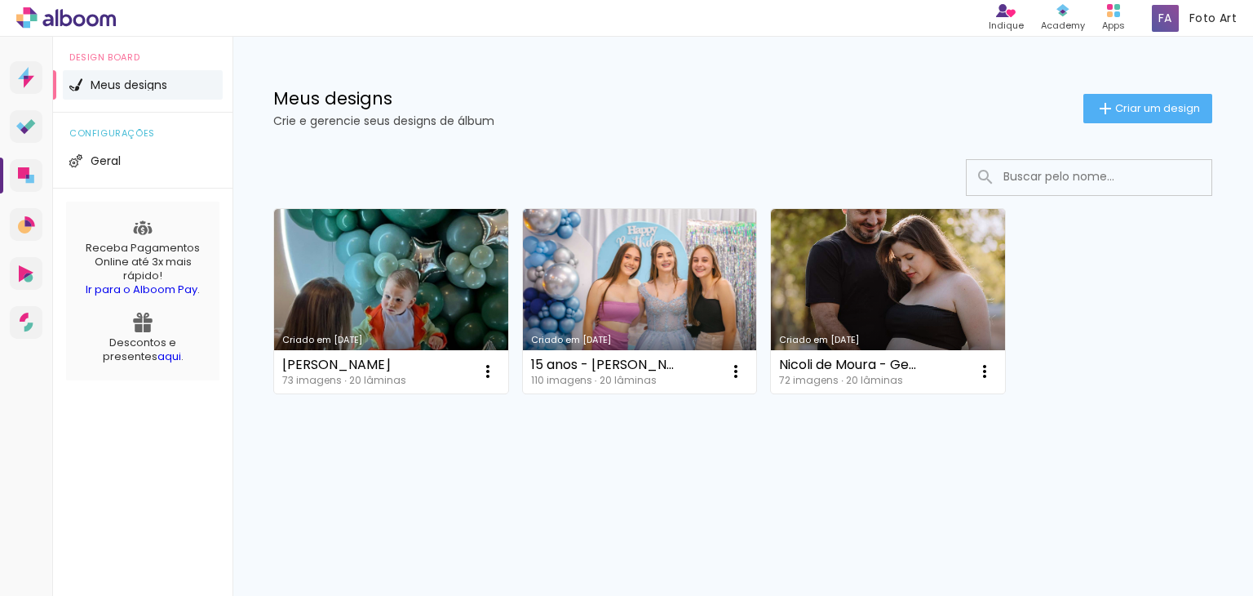
click at [705, 56] on div "Meus designs Crie e gerencie seus designs de álbum Criar um design" at bounding box center [743, 90] width 1021 height 106
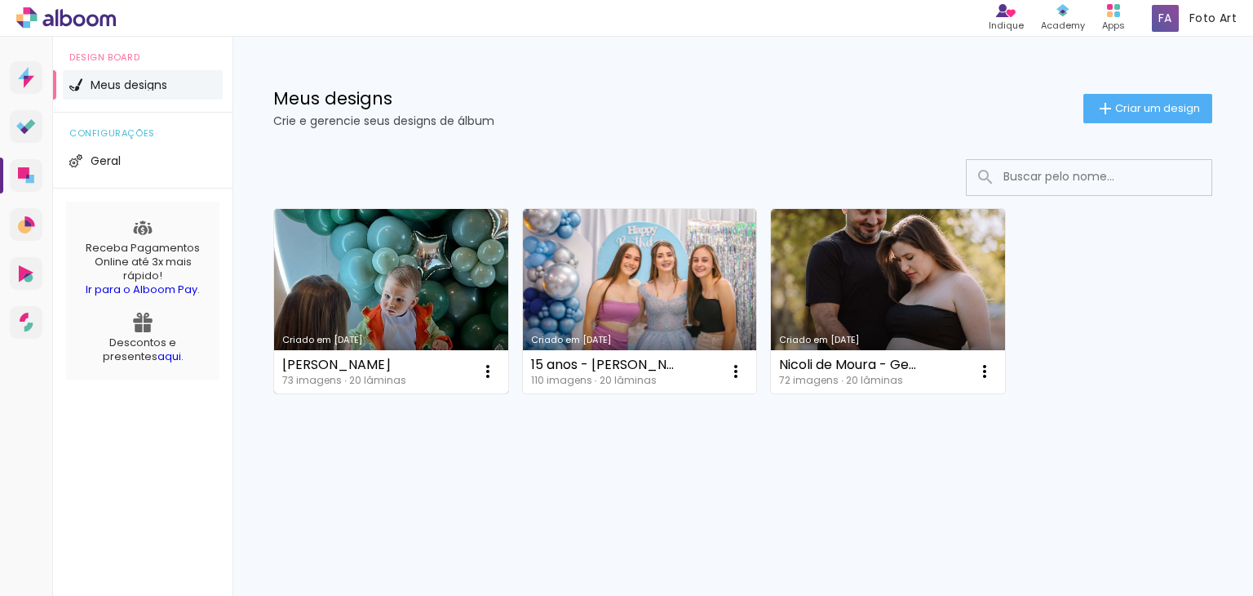
click at [426, 276] on link "Criado em [DATE]" at bounding box center [391, 301] width 234 height 184
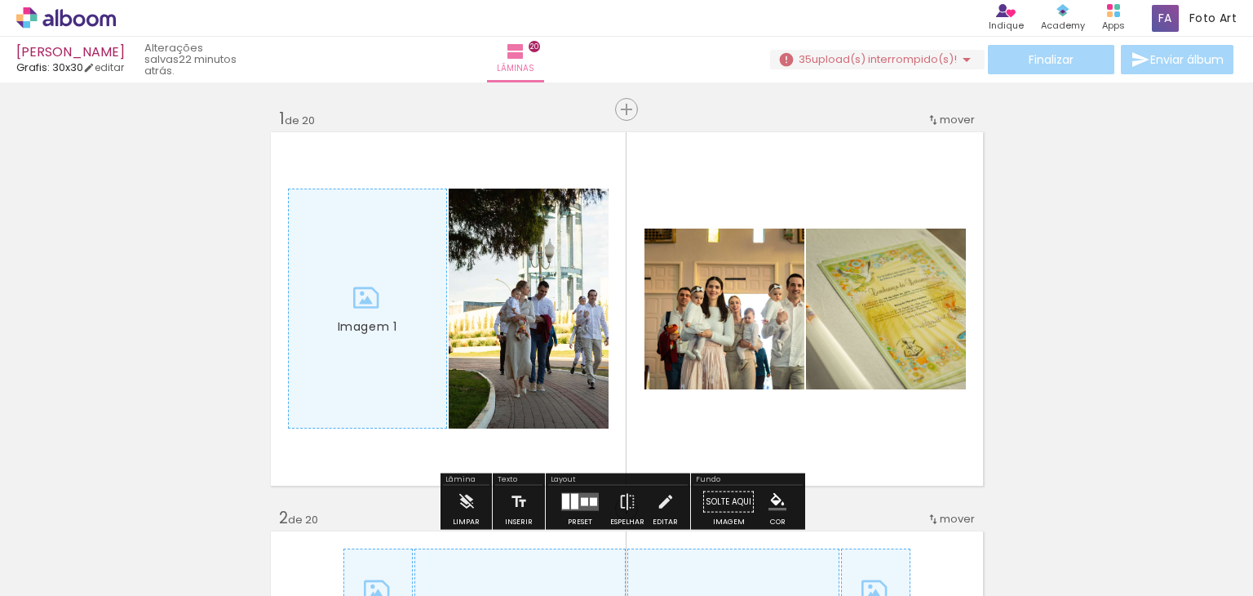
click at [593, 431] on quentale-layouter "Imagem 1" at bounding box center [626, 309] width 717 height 358
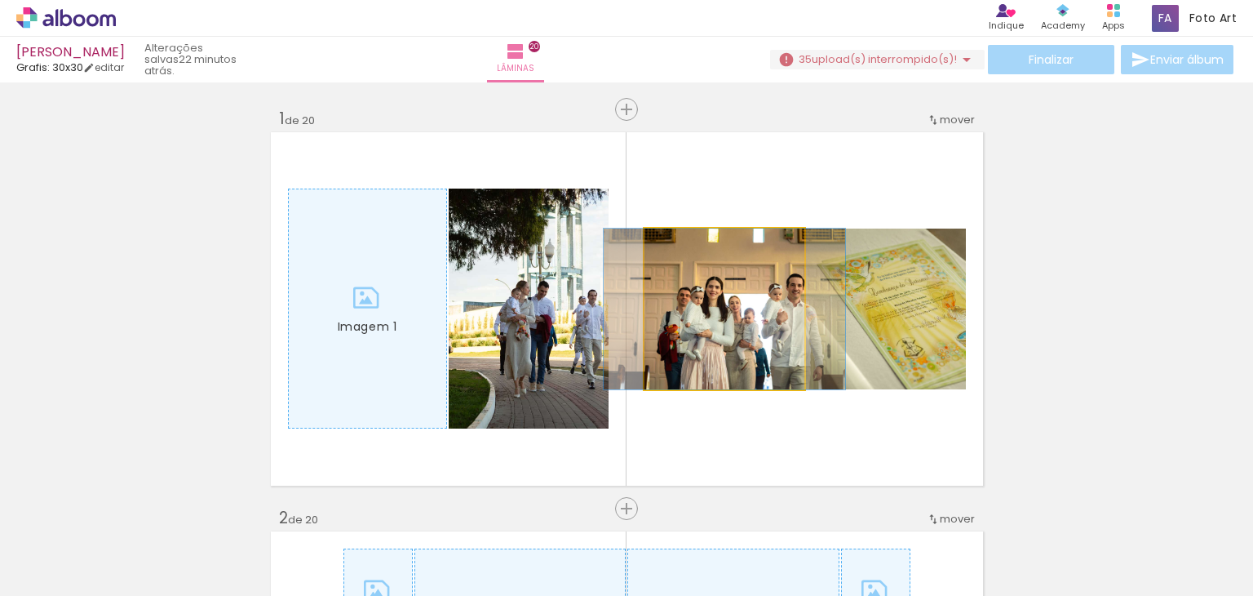
click at [723, 330] on quentale-photo at bounding box center [725, 308] width 160 height 161
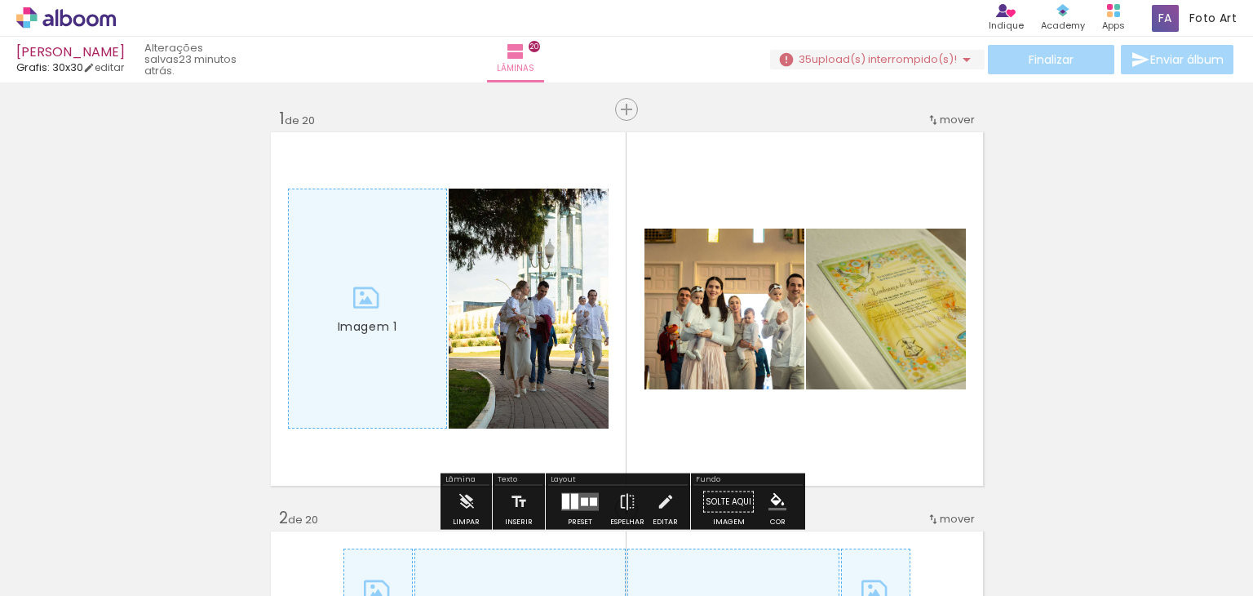
click at [338, 358] on div at bounding box center [367, 308] width 157 height 238
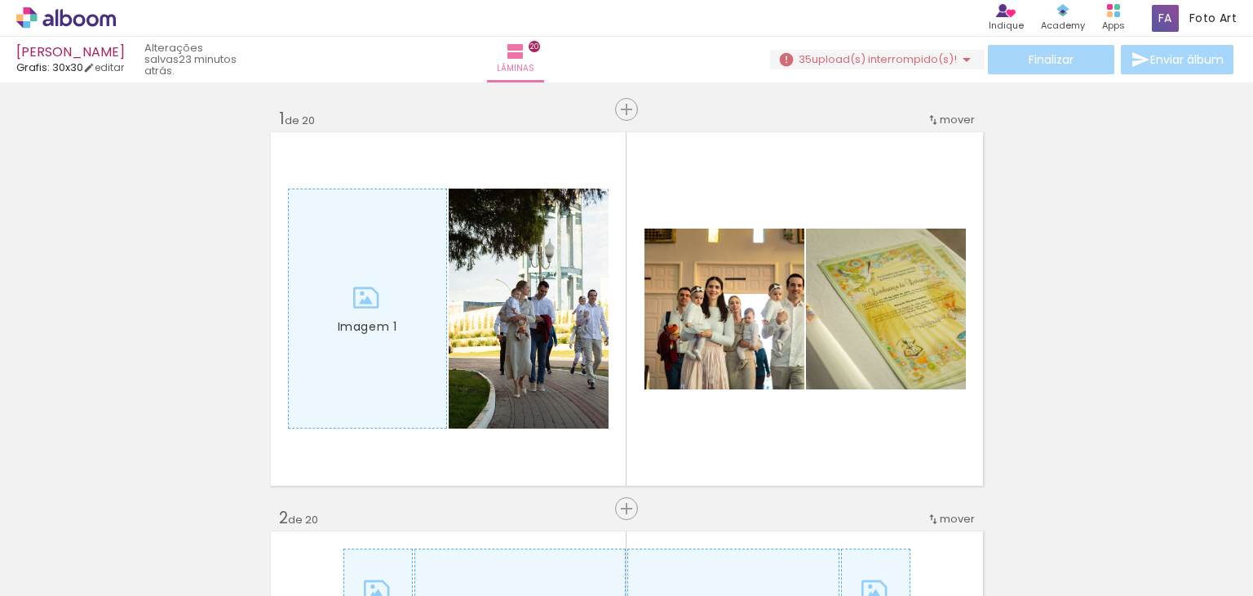
scroll to position [0, 450]
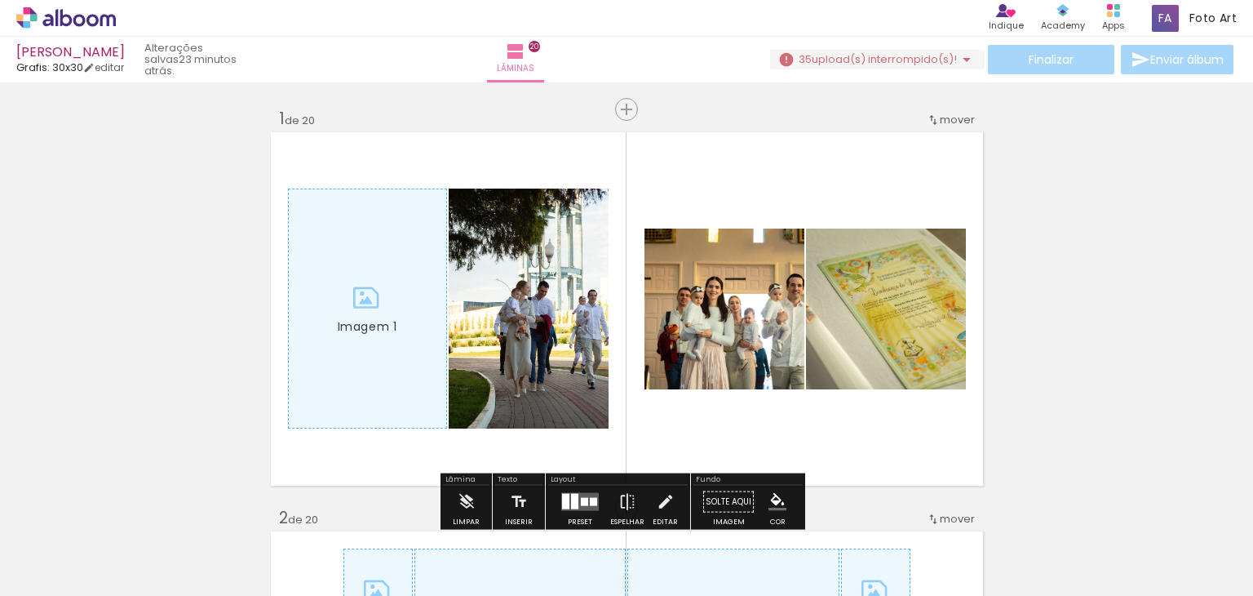
click at [907, 334] on quentale-photo at bounding box center [886, 308] width 160 height 161
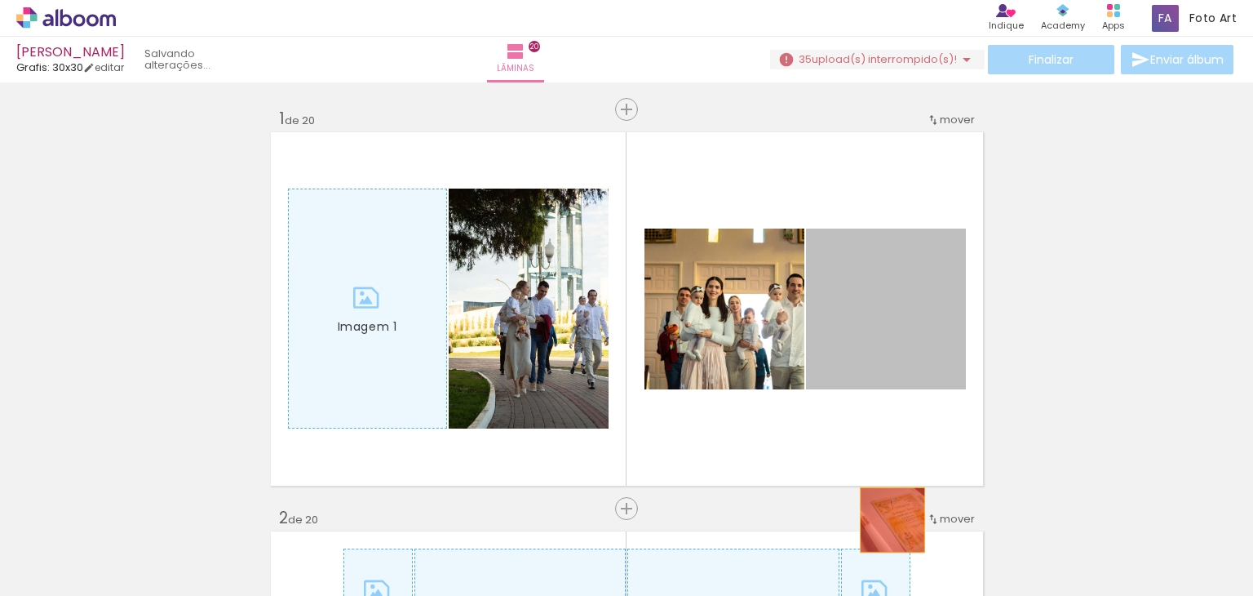
drag, startPoint x: 886, startPoint y: 327, endPoint x: 886, endPoint y: 542, distance: 214.6
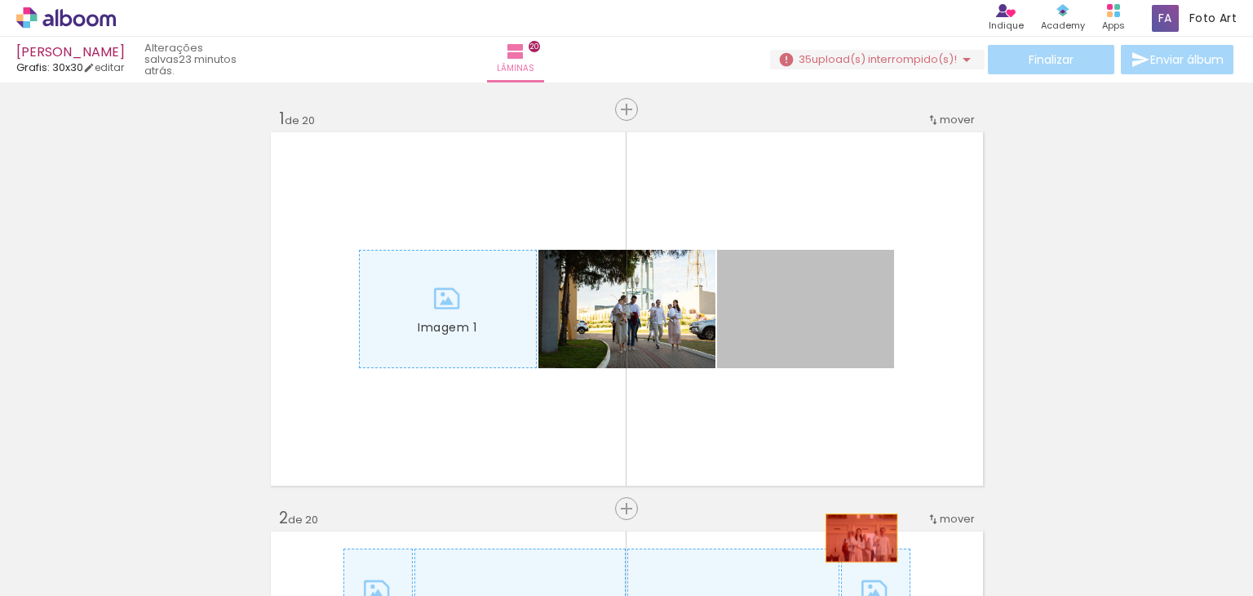
drag, startPoint x: 823, startPoint y: 326, endPoint x: 855, endPoint y: 539, distance: 214.5
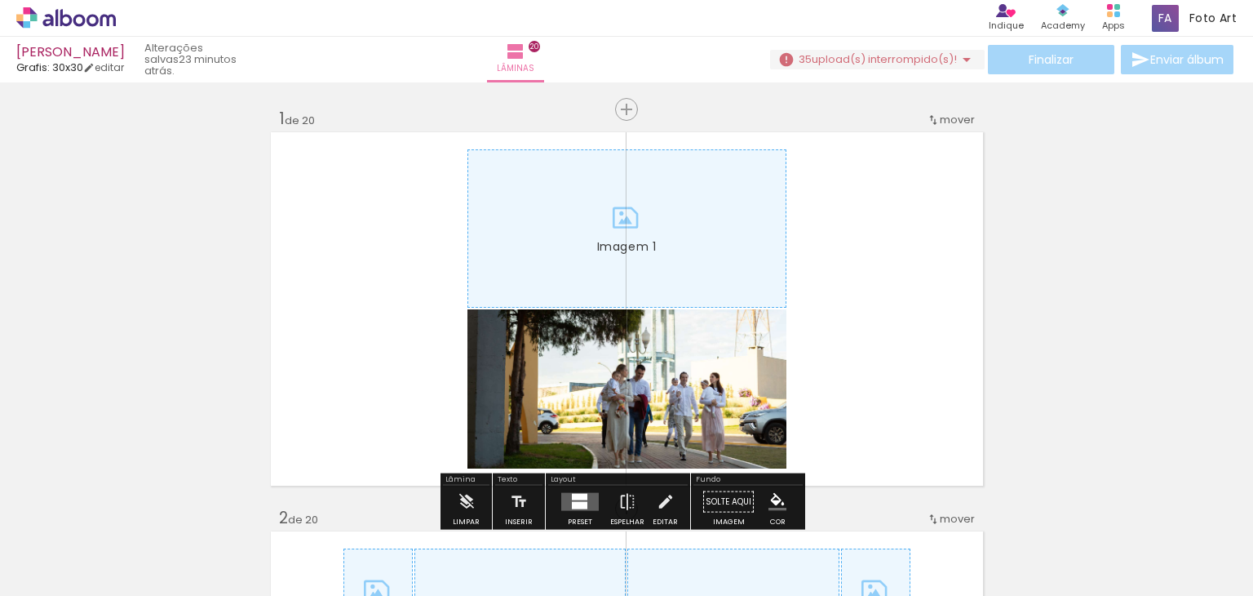
drag, startPoint x: 992, startPoint y: 332, endPoint x: 760, endPoint y: 365, distance: 234.0
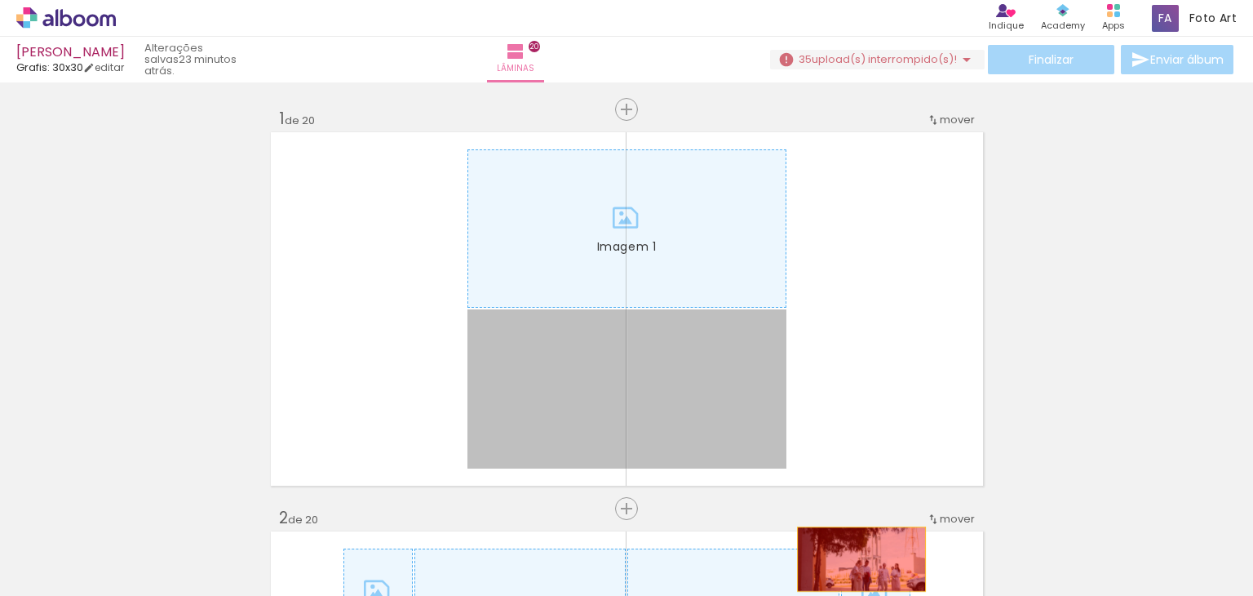
drag, startPoint x: 733, startPoint y: 384, endPoint x: 855, endPoint y: 559, distance: 213.2
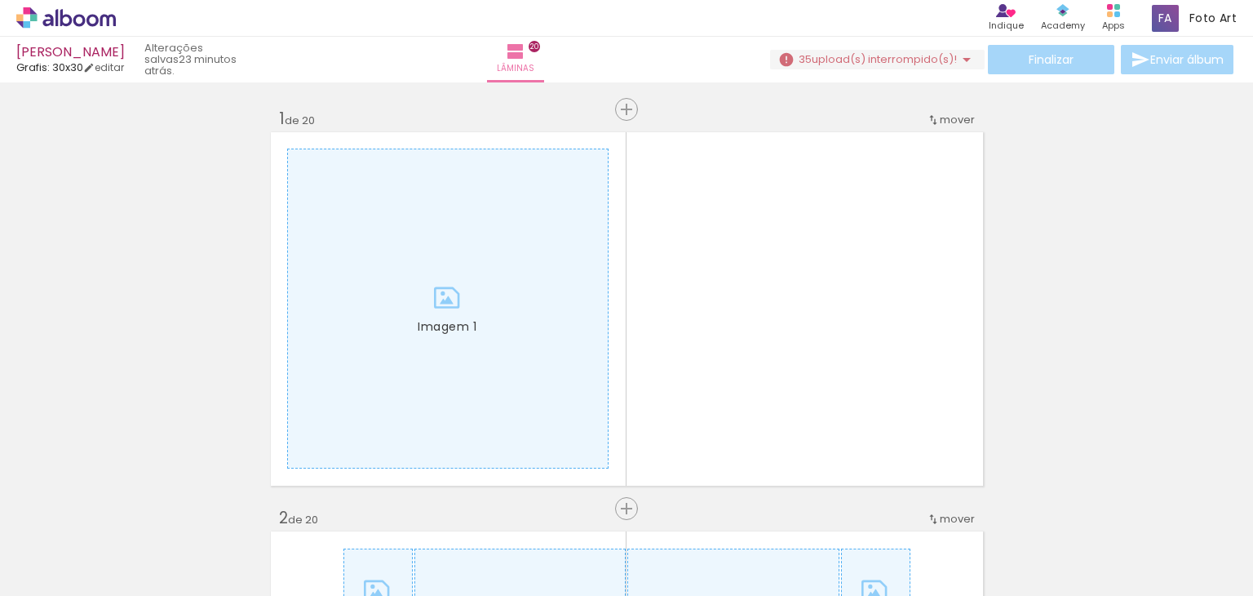
scroll to position [0, 2520]
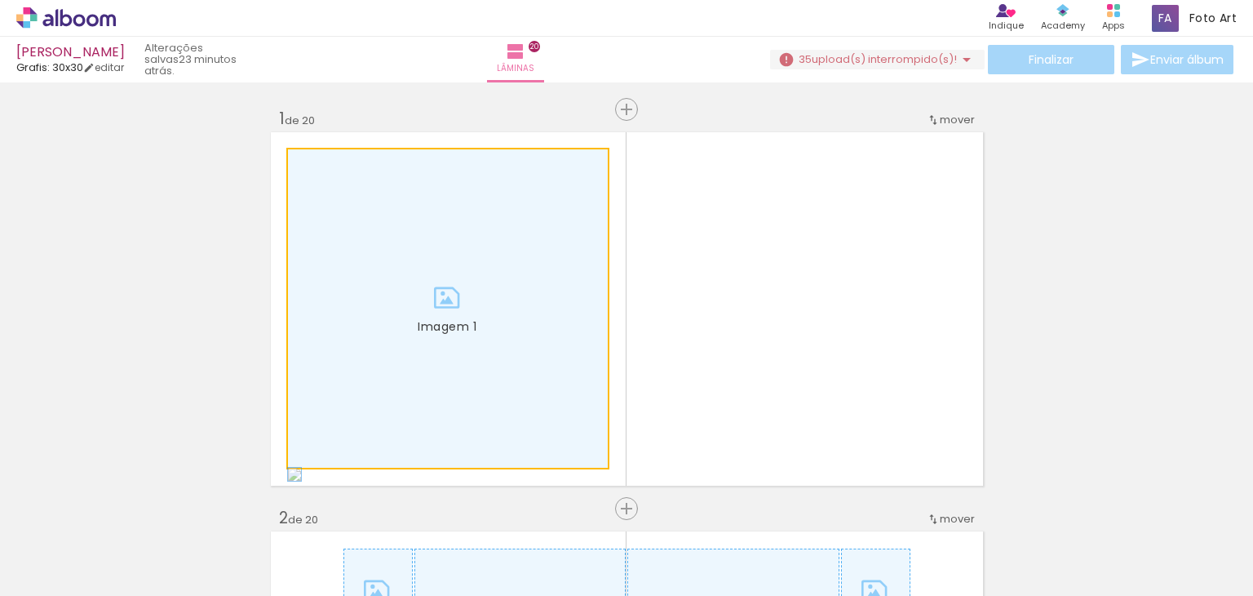
click at [393, 274] on div at bounding box center [448, 308] width 320 height 318
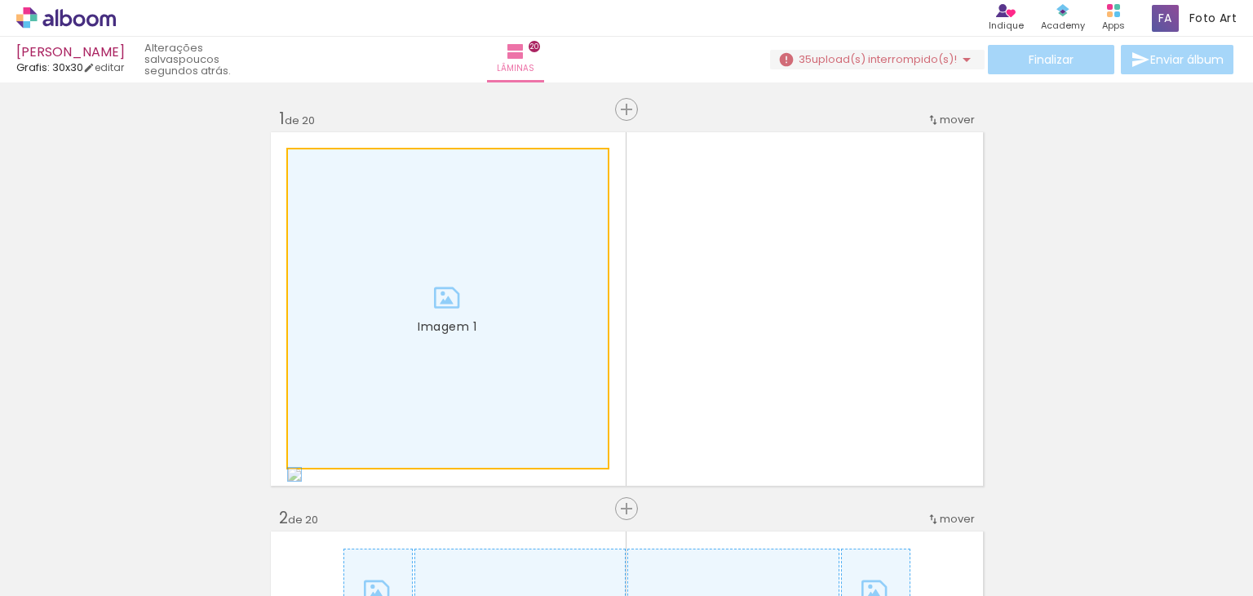
click at [445, 286] on quentale-photo "Imagem 1" at bounding box center [447, 308] width 321 height 320
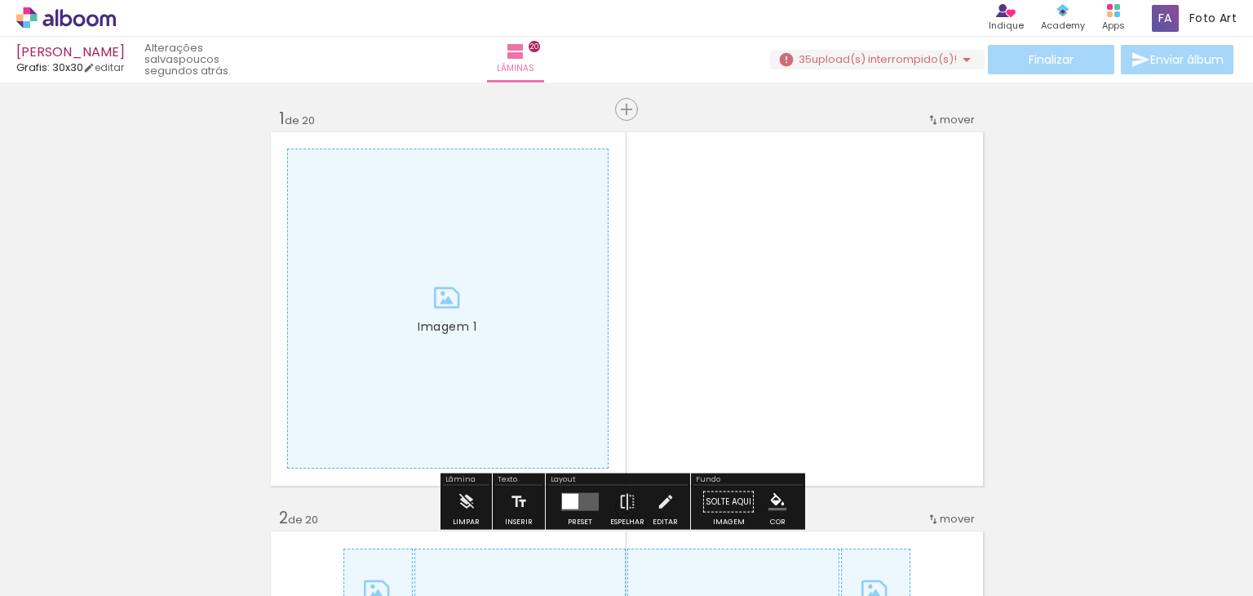
scroll to position [245, 0]
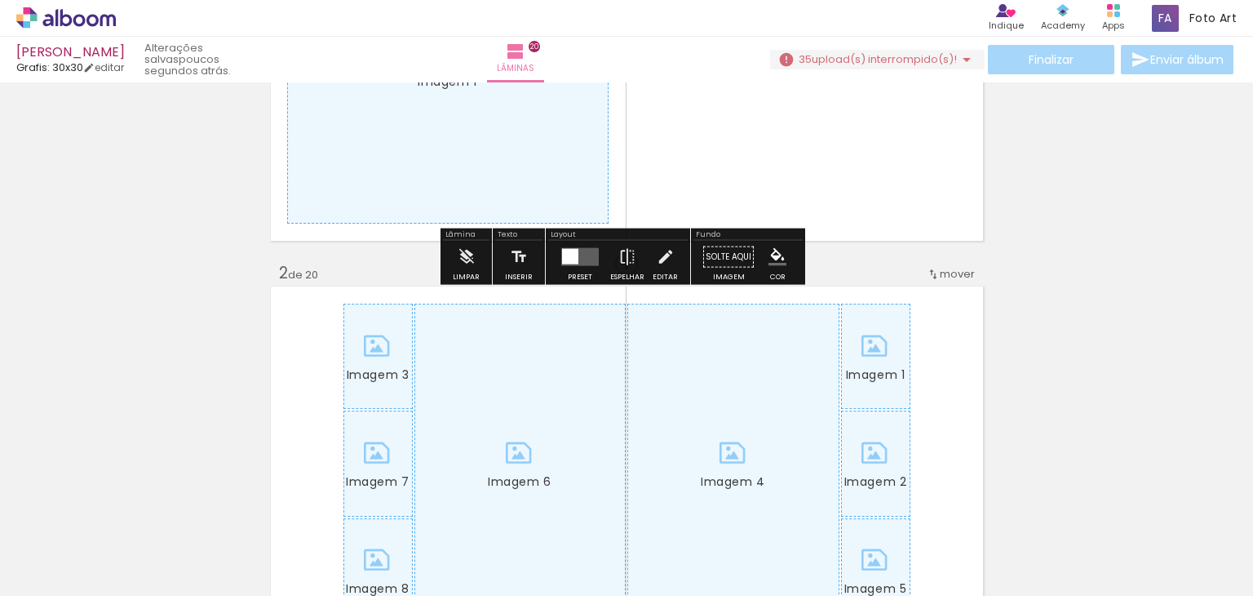
click at [711, 138] on quentale-layouter "Imagem 1" at bounding box center [626, 64] width 717 height 358
click at [444, 148] on div at bounding box center [448, 64] width 320 height 318
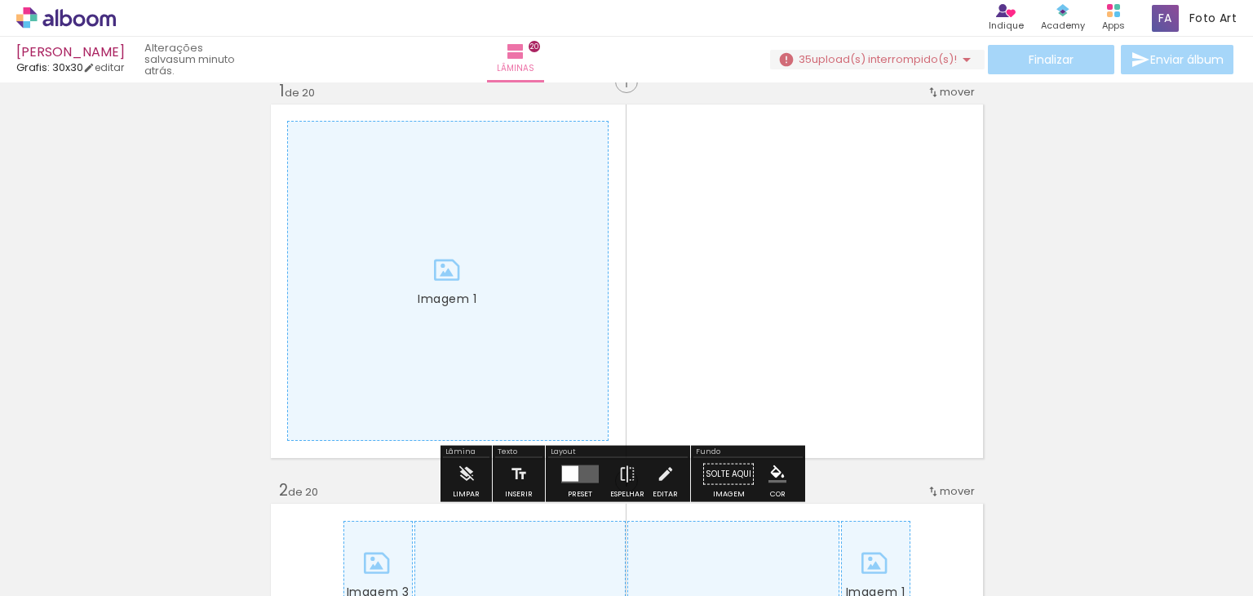
scroll to position [0, 0]
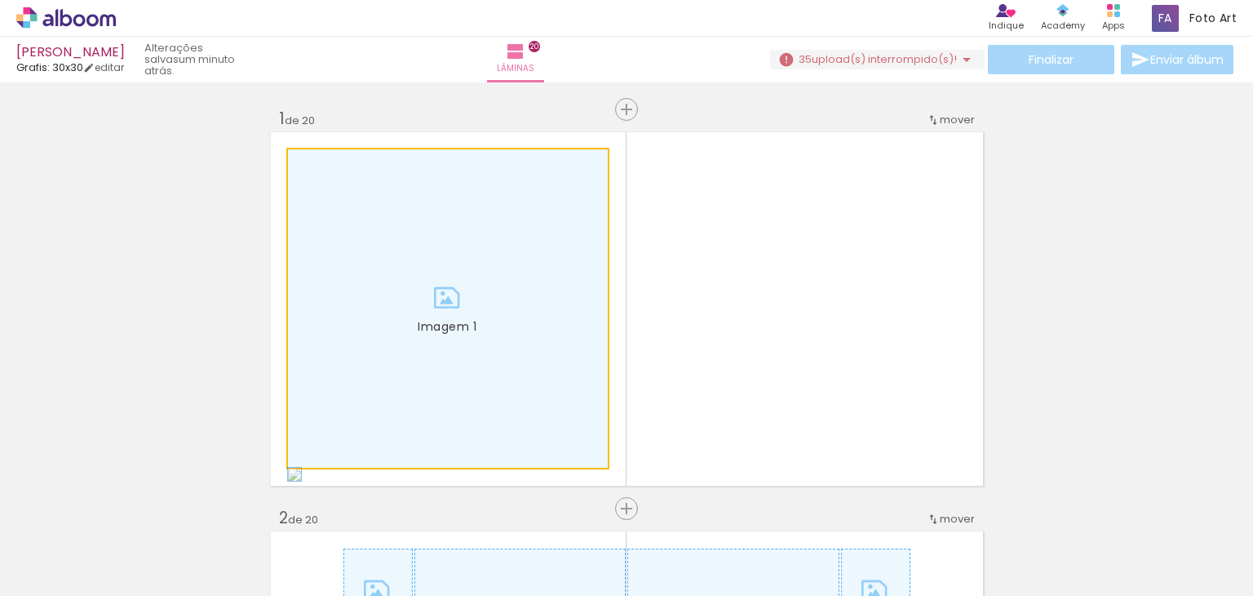
click at [433, 242] on div at bounding box center [448, 308] width 320 height 318
click at [389, 229] on div at bounding box center [448, 308] width 320 height 318
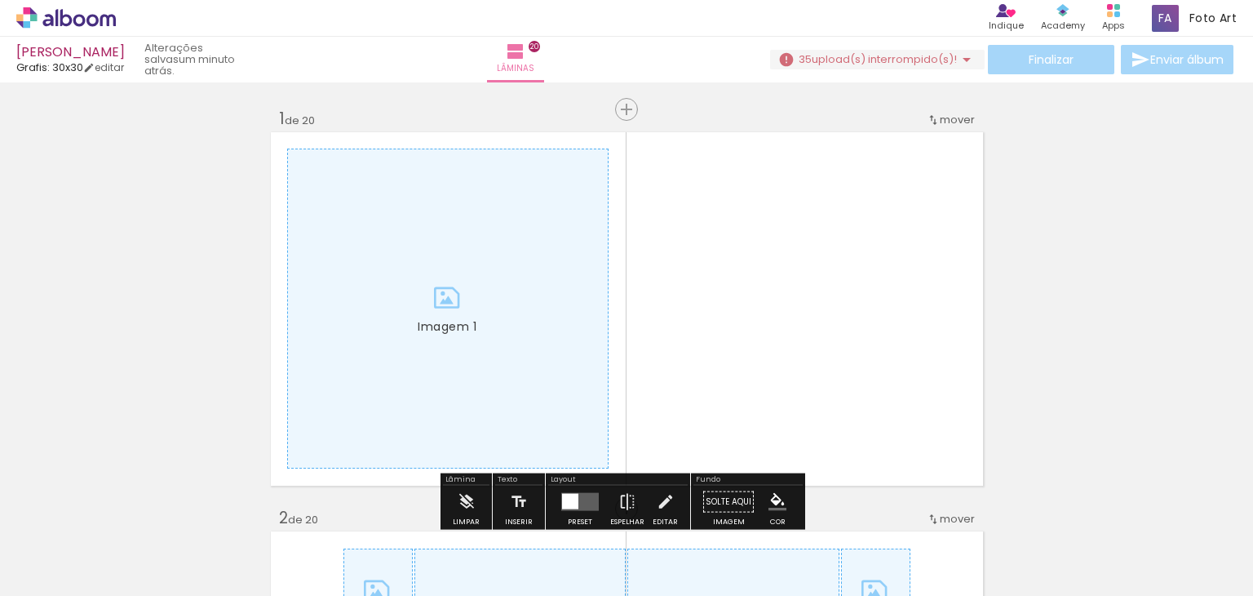
drag, startPoint x: 800, startPoint y: 340, endPoint x: 385, endPoint y: 320, distance: 415.0
click at [787, 342] on quentale-layouter "Imagem 1" at bounding box center [626, 309] width 717 height 358
click at [387, 318] on div at bounding box center [448, 308] width 320 height 318
click at [352, 193] on div at bounding box center [448, 308] width 320 height 318
click at [434, 281] on div at bounding box center [448, 308] width 320 height 318
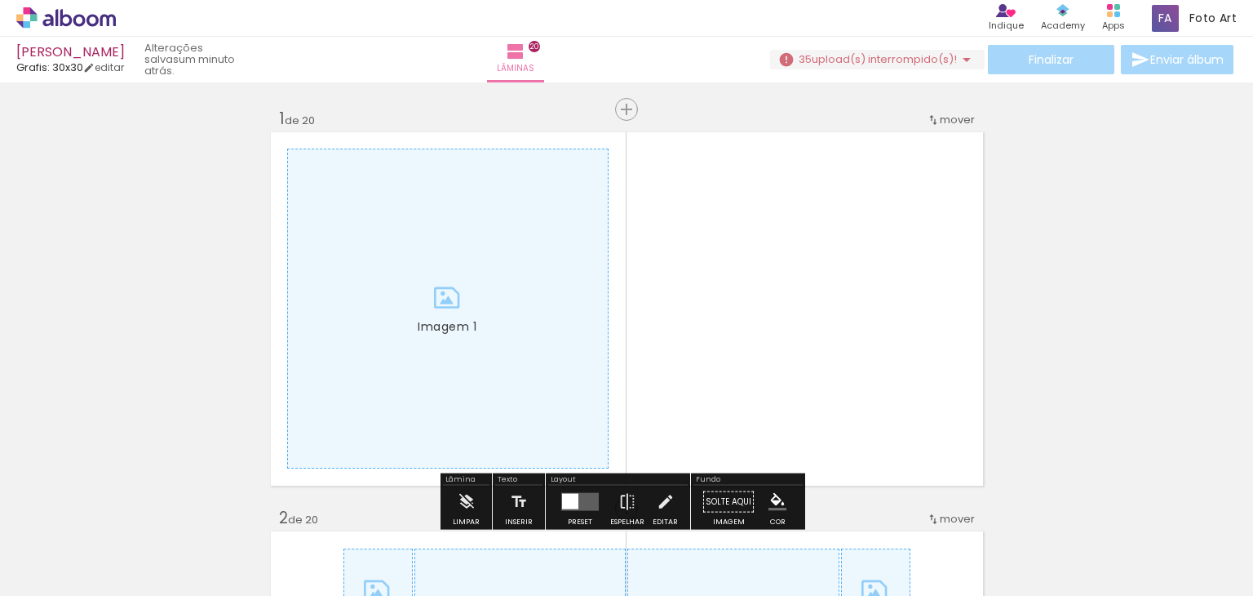
click at [414, 408] on div at bounding box center [448, 308] width 320 height 318
click at [964, 55] on iron-icon at bounding box center [967, 60] width 20 height 20
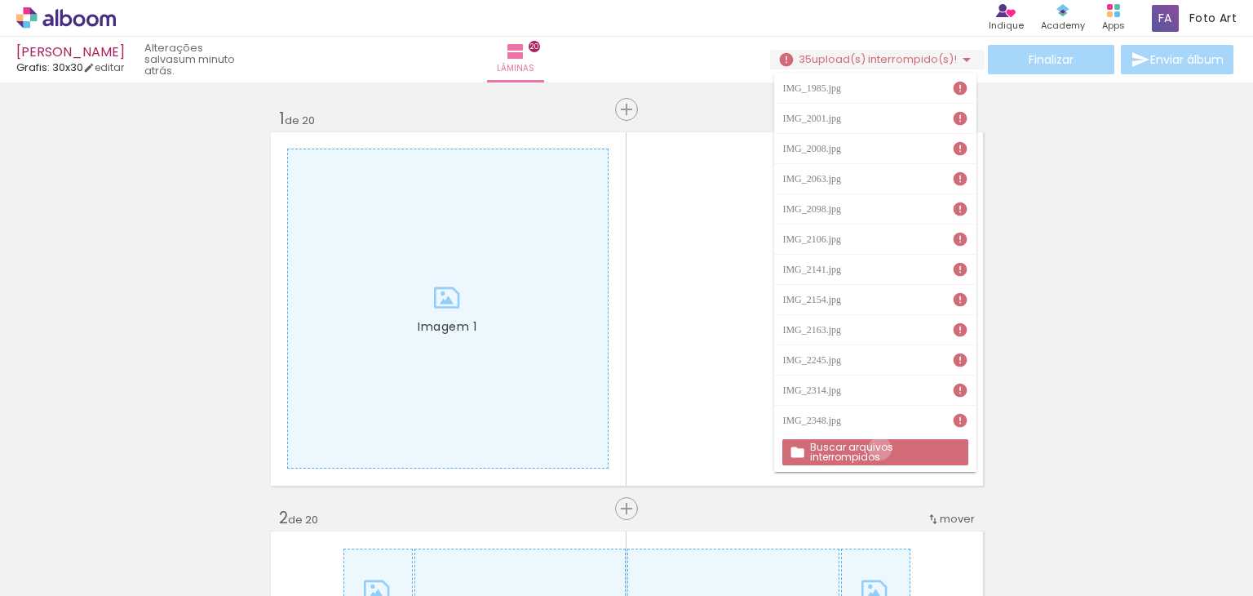
click at [0, 0] on slot "Buscar arquivos interrompidos" at bounding box center [0, 0] width 0 height 0
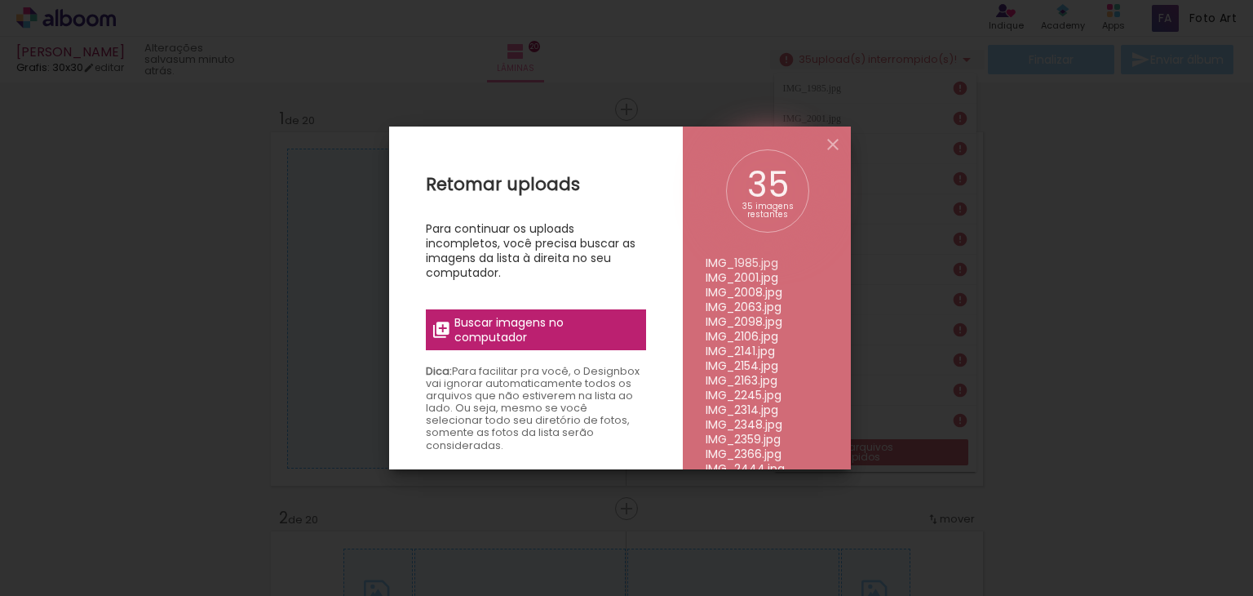
click at [529, 338] on span "Buscar imagens no computador" at bounding box center [545, 329] width 182 height 29
click at [0, 0] on input "file" at bounding box center [0, 0] width 0 height 0
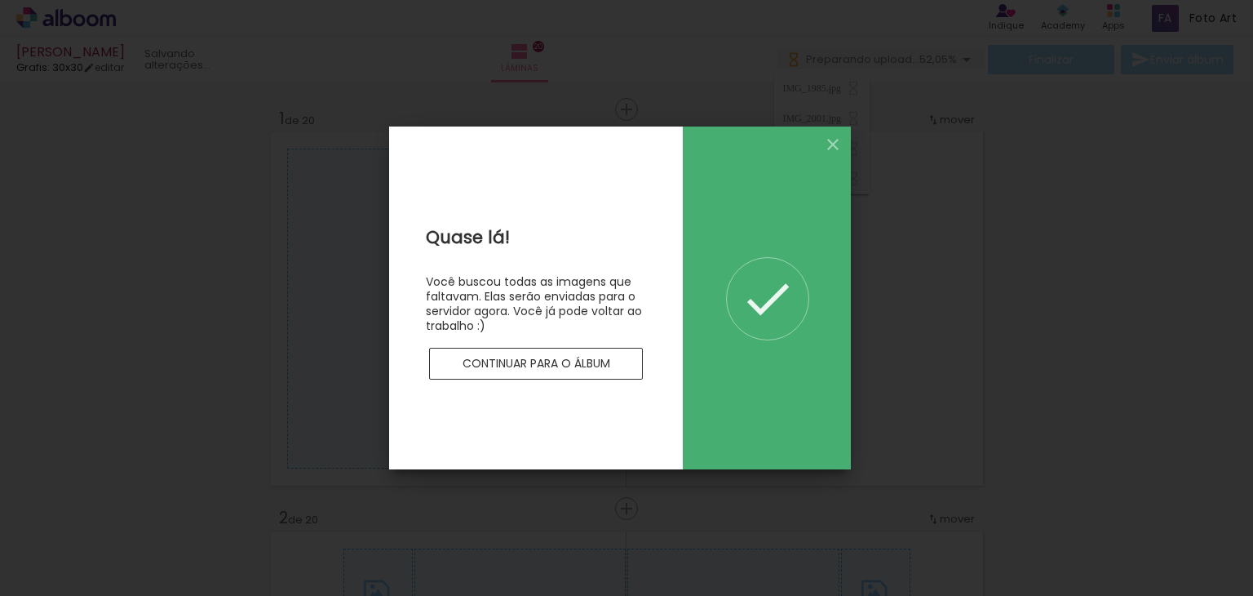
drag, startPoint x: 672, startPoint y: 343, endPoint x: 624, endPoint y: 395, distance: 70.5
click at [649, 392] on div "Quase lá! Você buscou todas as imagens que faltavam. Elas serão enviadas para o…" at bounding box center [536, 297] width 294 height 343
click at [545, 412] on div "Quase lá! Você buscou todas as imagens que faltavam. Elas serão enviadas para o…" at bounding box center [536, 297] width 294 height 343
click at [0, 0] on slot "Continuar para o álbum" at bounding box center [0, 0] width 0 height 0
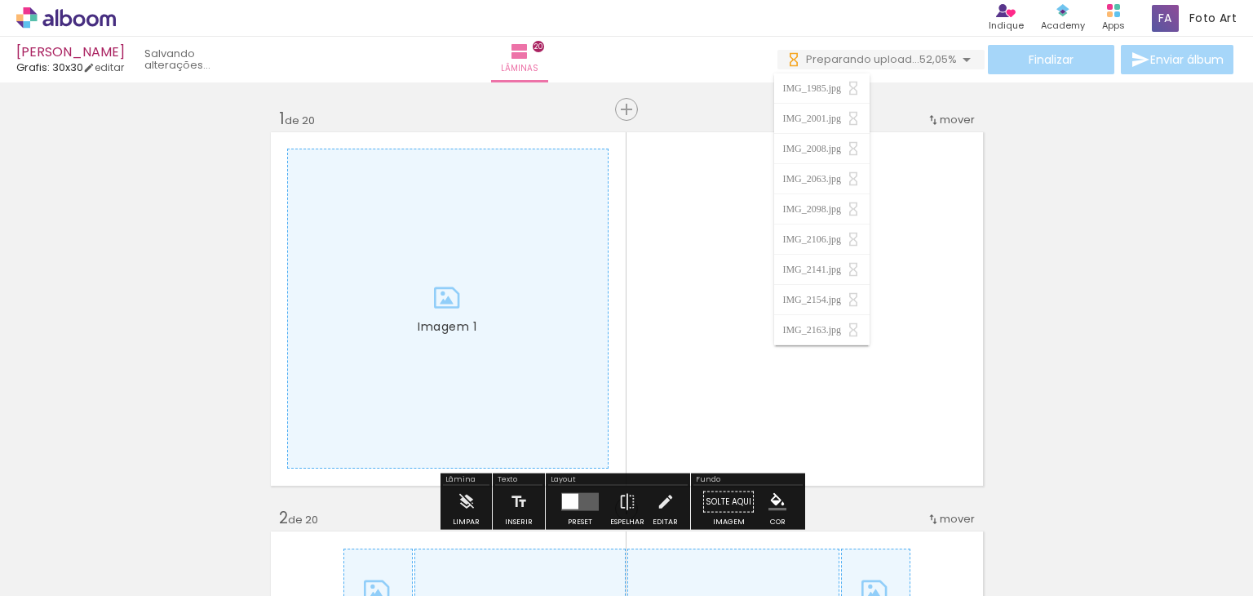
click at [858, 273] on quentale-layouter "Imagem 1" at bounding box center [626, 309] width 717 height 358
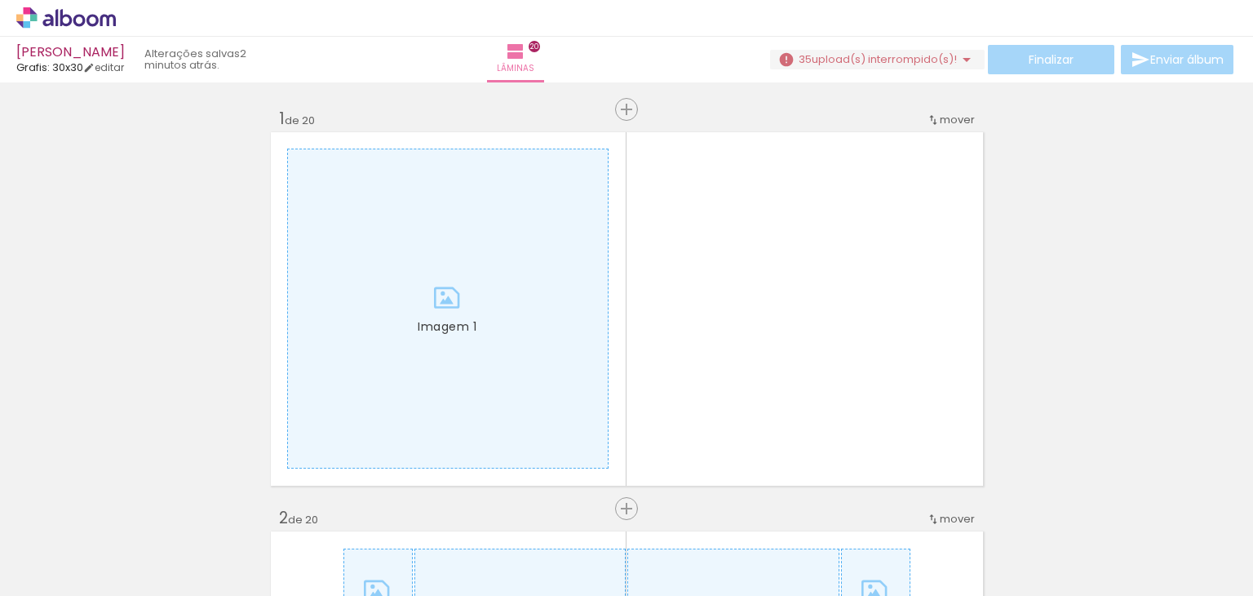
click at [963, 58] on iron-icon at bounding box center [967, 60] width 20 height 20
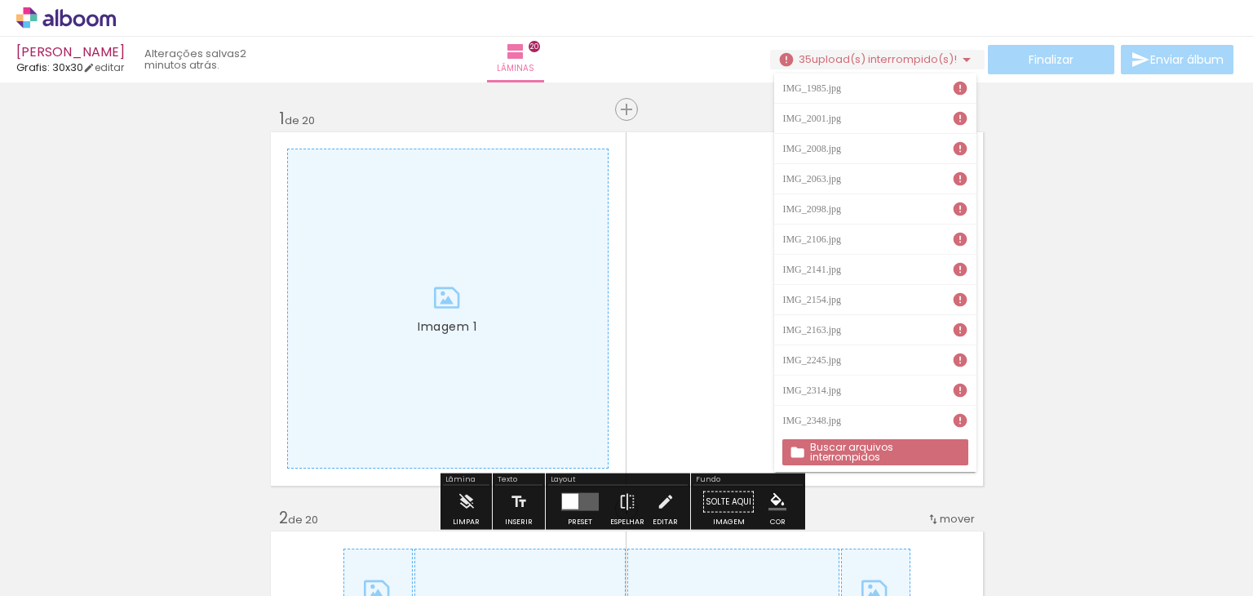
click at [0, 0] on slot "Buscar arquivos interrompidos" at bounding box center [0, 0] width 0 height 0
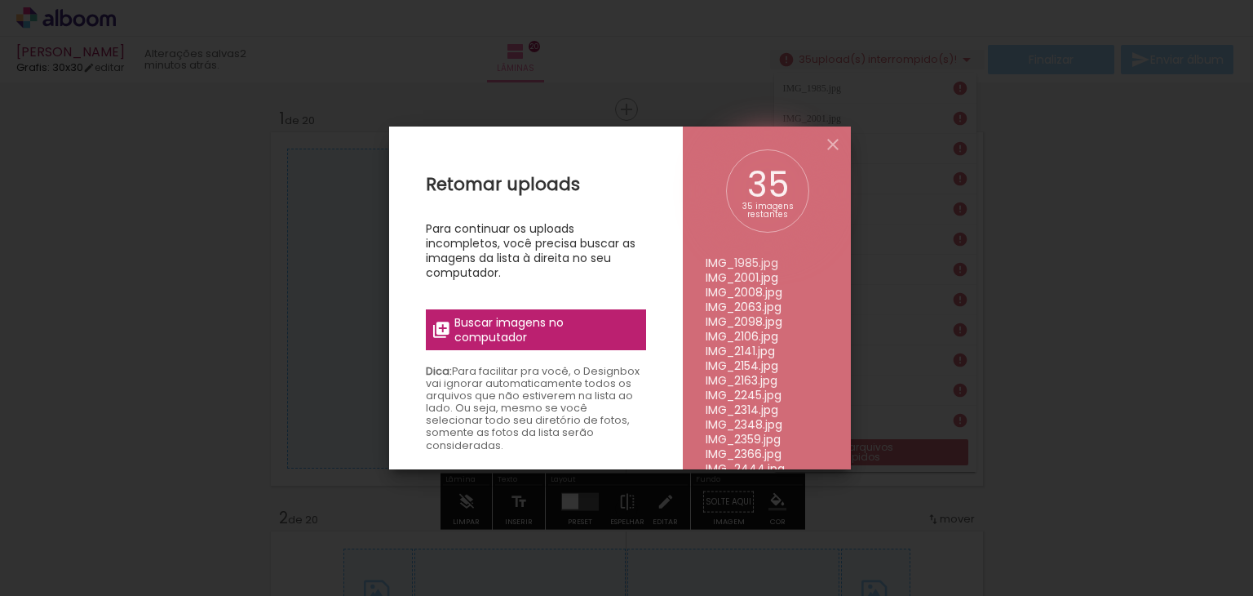
click at [496, 320] on span "Buscar imagens no computador" at bounding box center [545, 329] width 182 height 29
click at [0, 0] on input "file" at bounding box center [0, 0] width 0 height 0
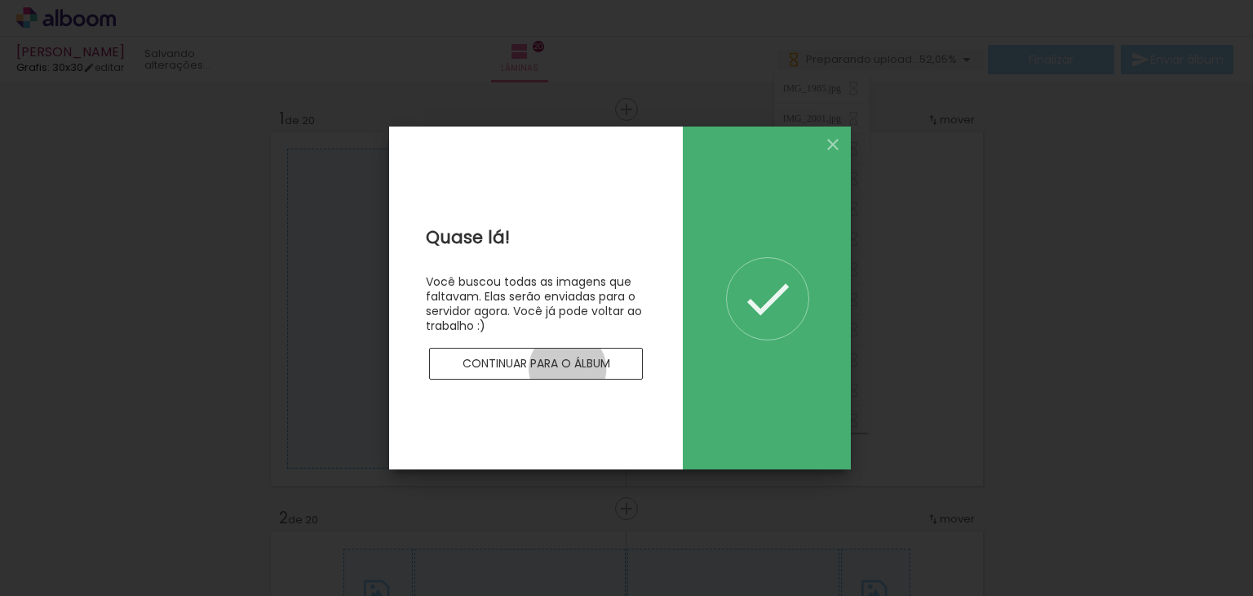
click at [0, 0] on slot "Continuar para o álbum" at bounding box center [0, 0] width 0 height 0
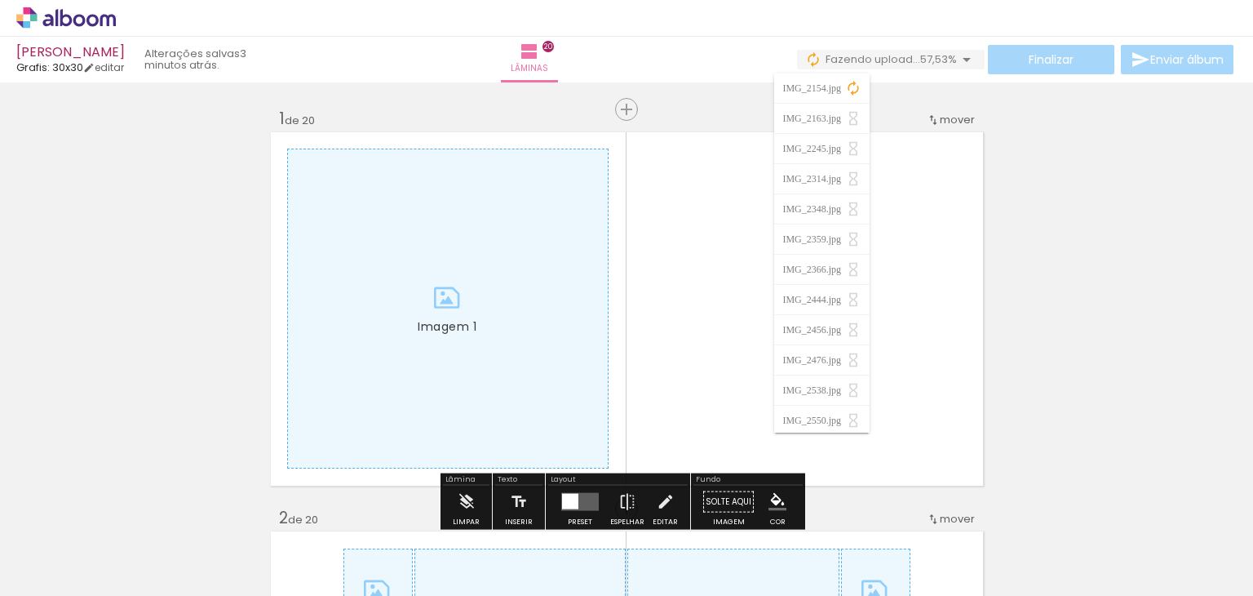
click at [930, 239] on quentale-layouter "Imagem 1" at bounding box center [626, 309] width 717 height 358
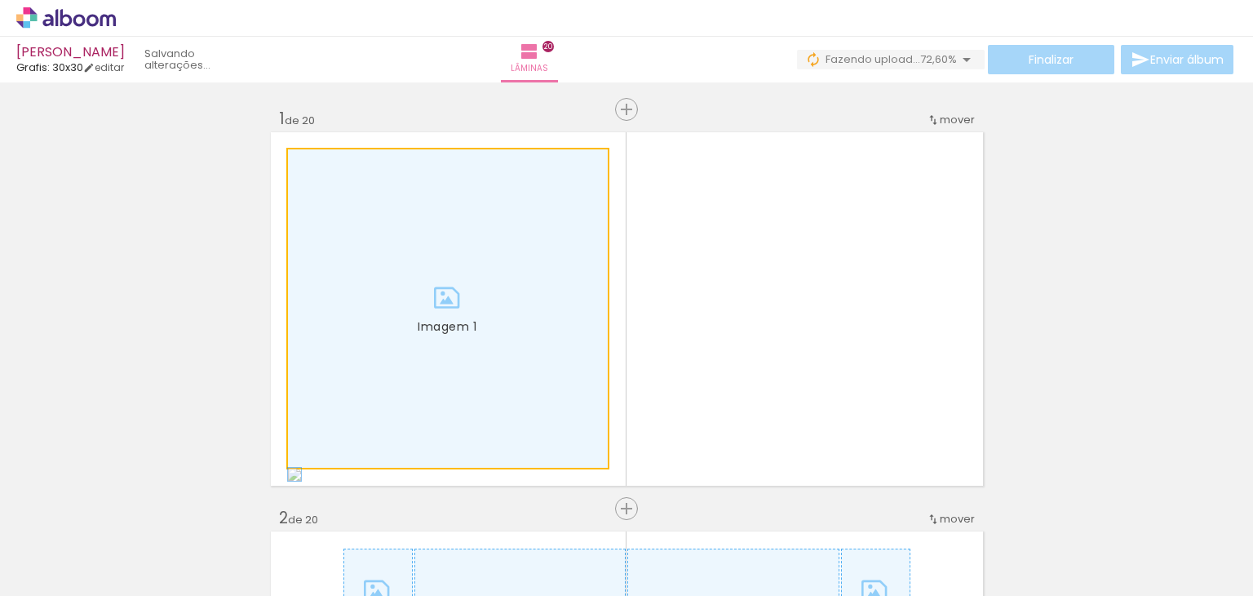
click at [452, 342] on div at bounding box center [448, 308] width 320 height 318
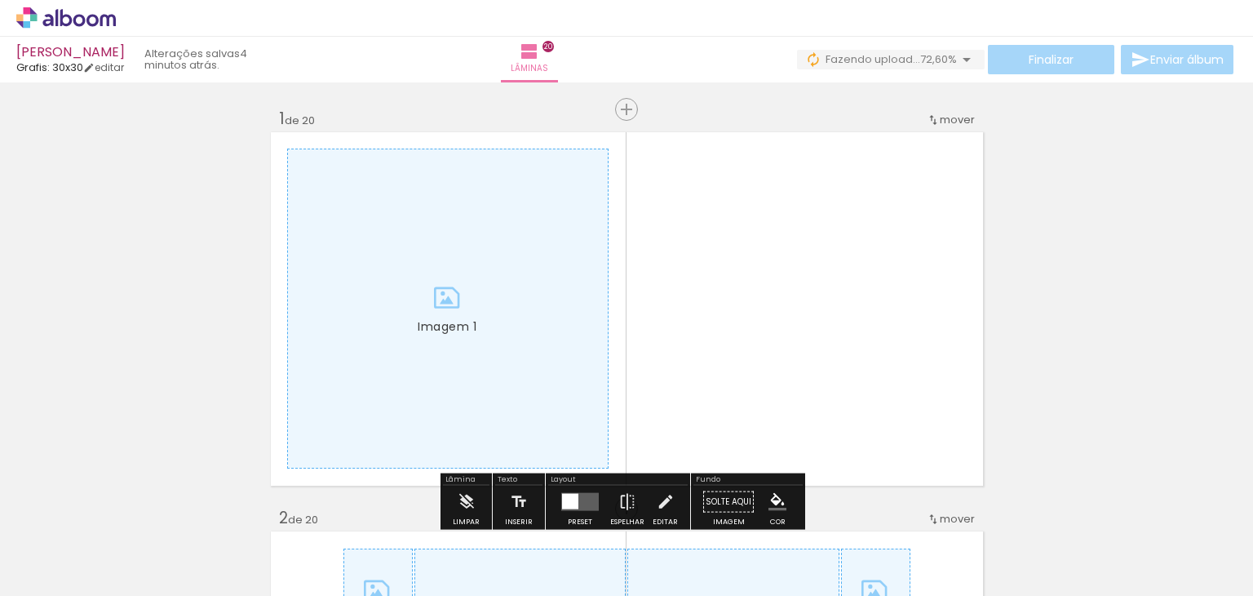
click at [439, 228] on div at bounding box center [448, 308] width 320 height 318
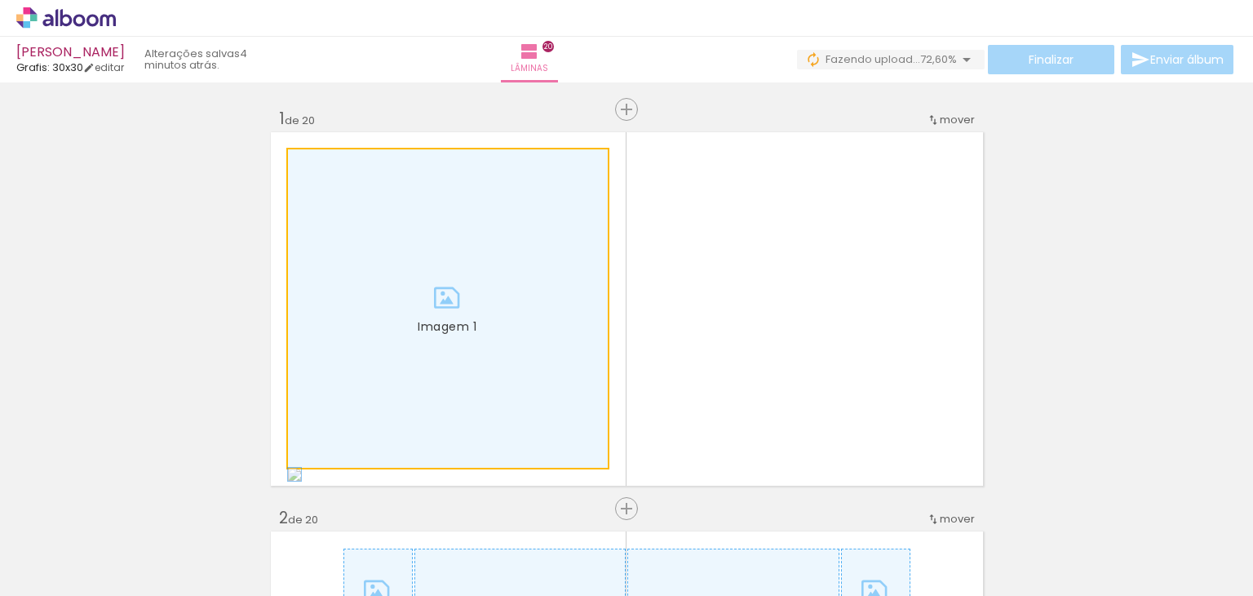
click at [426, 298] on div at bounding box center [448, 308] width 320 height 318
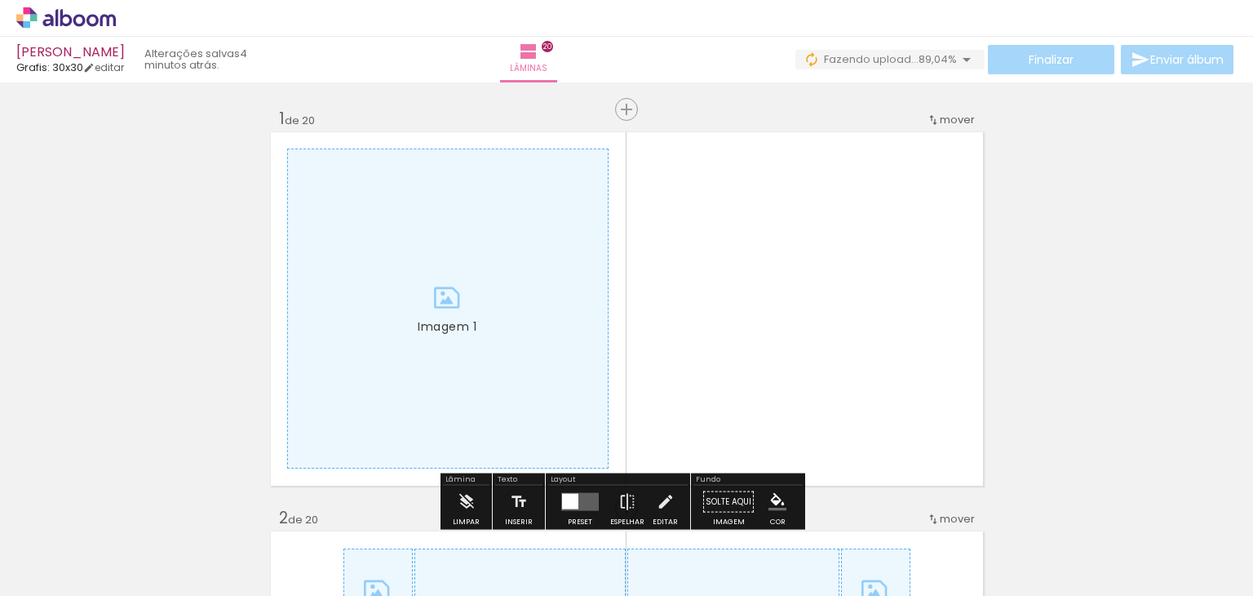
drag, startPoint x: 974, startPoint y: 362, endPoint x: 1003, endPoint y: 340, distance: 36.1
click at [670, 337] on quentale-layouter "Imagem 1" at bounding box center [626, 309] width 717 height 358
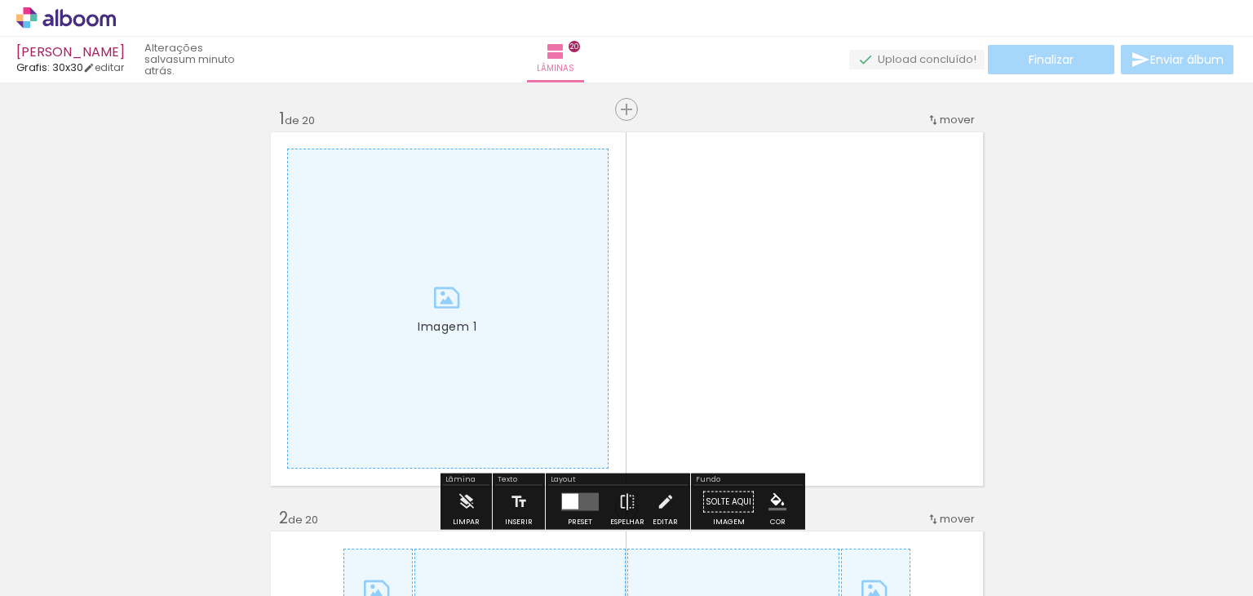
click at [715, 440] on quentale-layouter "Imagem 1" at bounding box center [626, 309] width 717 height 358
click at [374, 326] on div at bounding box center [448, 308] width 320 height 318
click at [453, 314] on div at bounding box center [448, 308] width 320 height 318
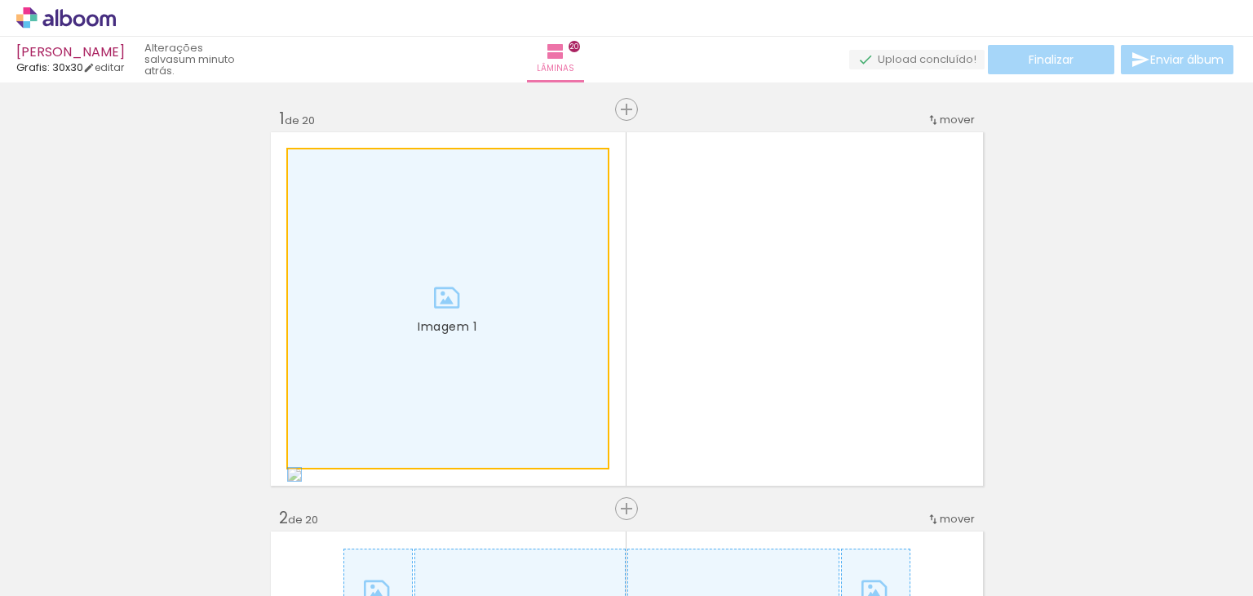
click at [453, 314] on div at bounding box center [448, 308] width 320 height 318
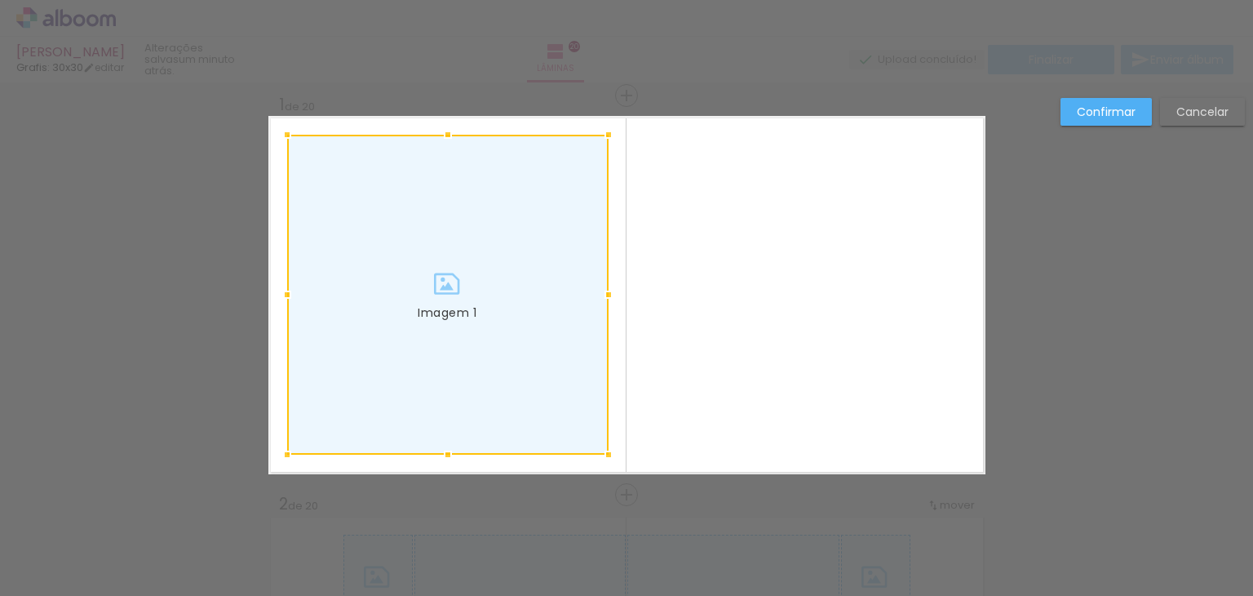
scroll to position [20, 0]
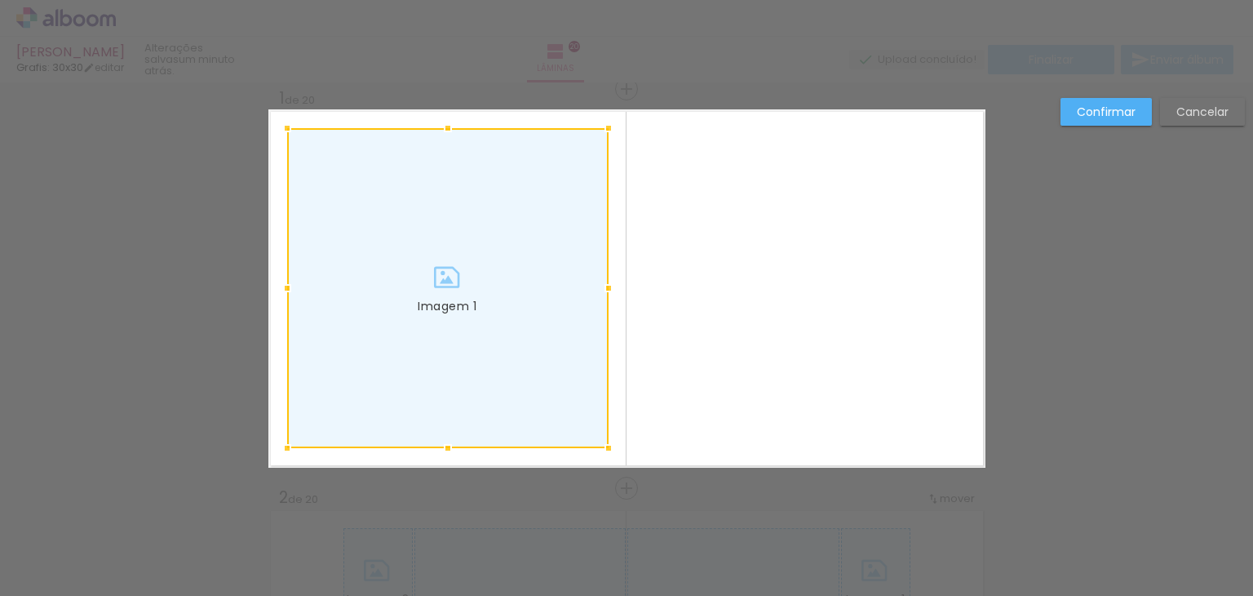
click at [448, 281] on div at bounding box center [447, 288] width 321 height 320
click at [0, 0] on slot "Cancelar" at bounding box center [0, 0] width 0 height 0
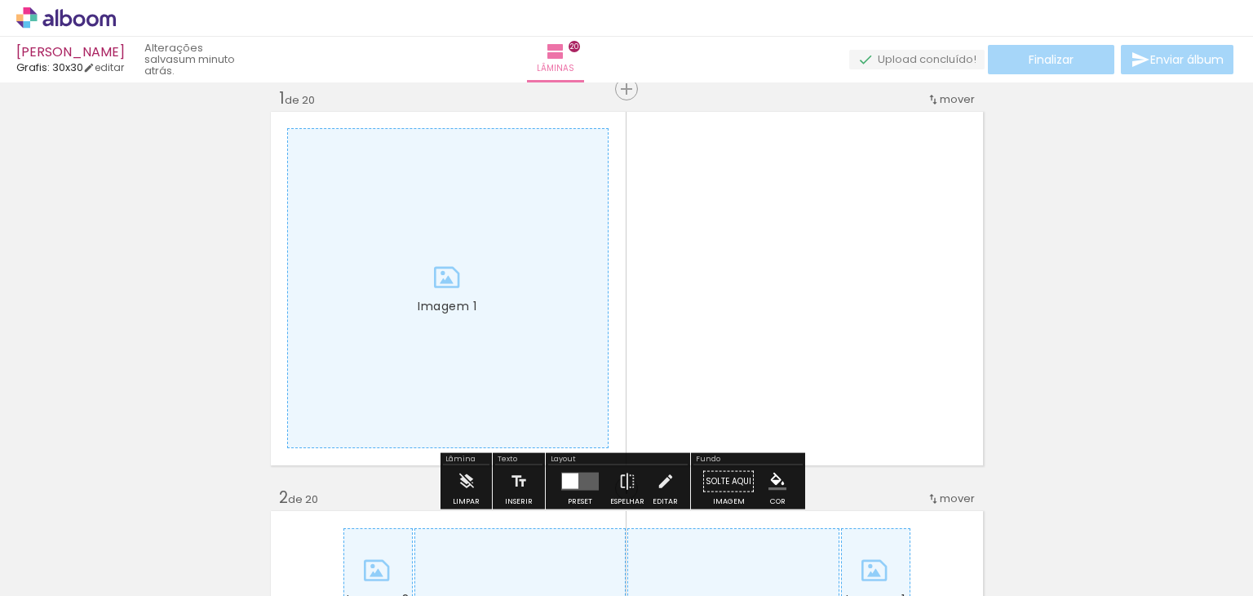
click at [496, 368] on div at bounding box center [448, 288] width 320 height 318
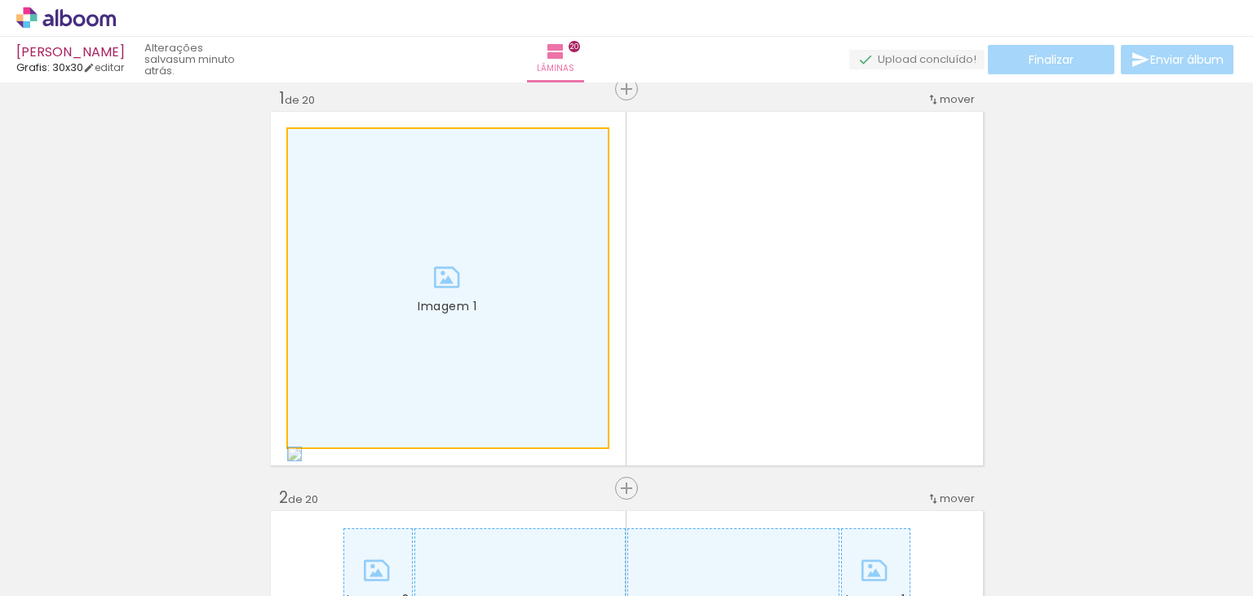
click at [495, 368] on div at bounding box center [448, 288] width 320 height 318
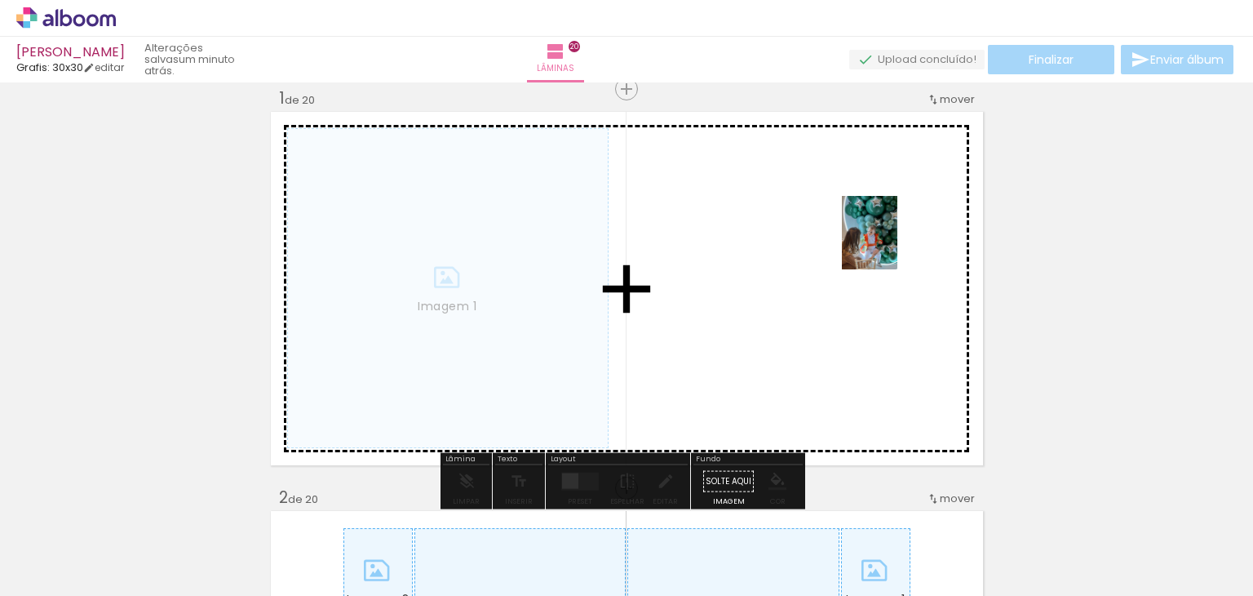
drag, startPoint x: 191, startPoint y: 540, endPoint x: 782, endPoint y: 284, distance: 644.6
click at [782, 284] on quentale-workspace at bounding box center [626, 298] width 1253 height 596
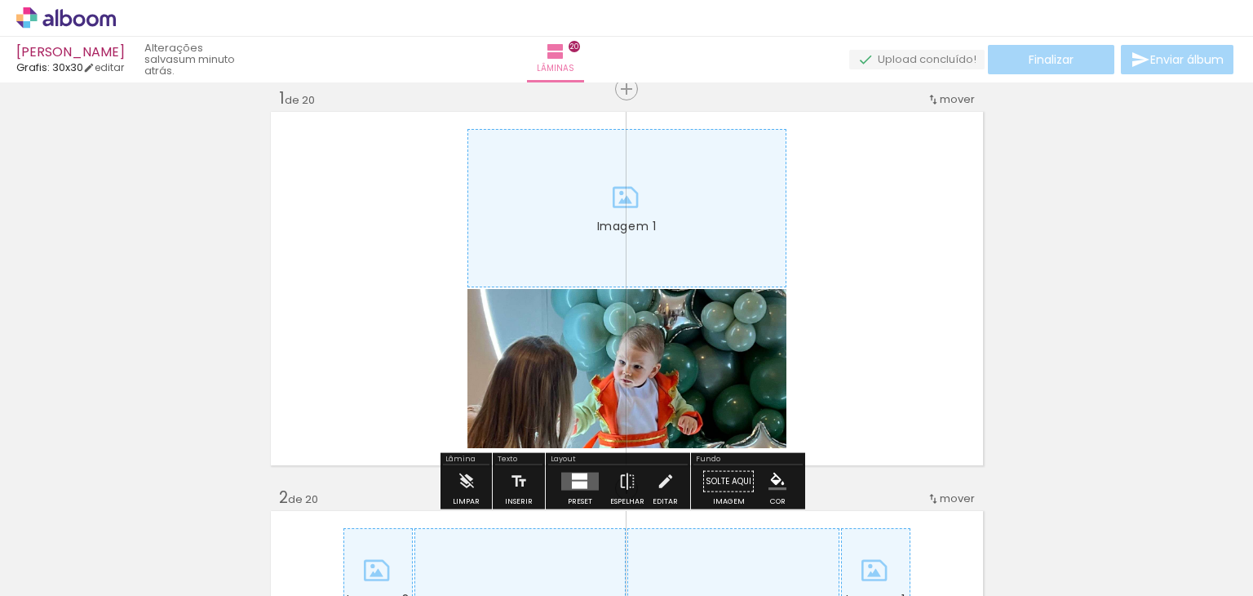
click at [587, 182] on div at bounding box center [626, 208] width 317 height 157
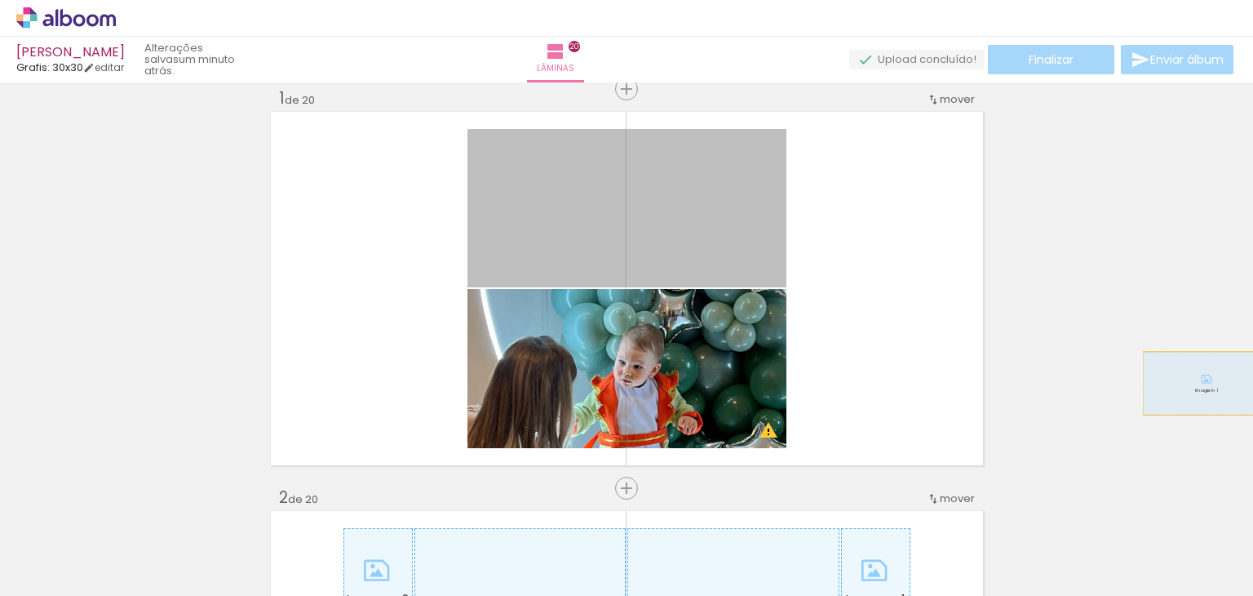
drag, startPoint x: 601, startPoint y: 197, endPoint x: 1193, endPoint y: 382, distance: 619.9
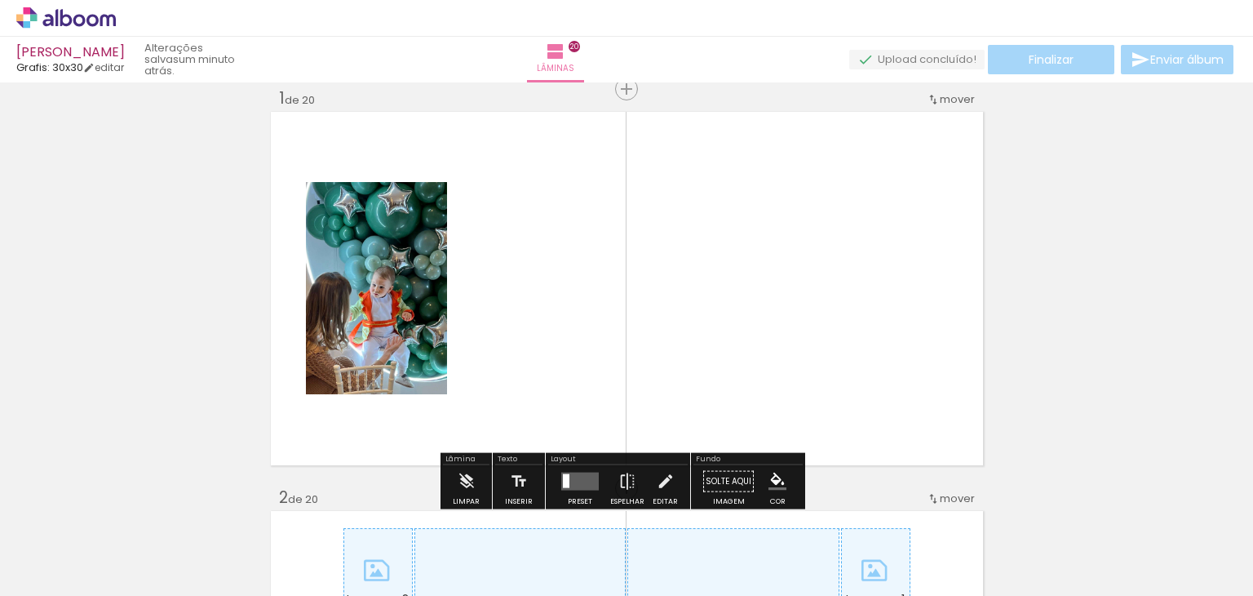
click at [394, 311] on quentale-photo "Imagem 1" at bounding box center [376, 288] width 141 height 212
click at [628, 265] on quentale-layouter "Imagem 1" at bounding box center [626, 288] width 717 height 358
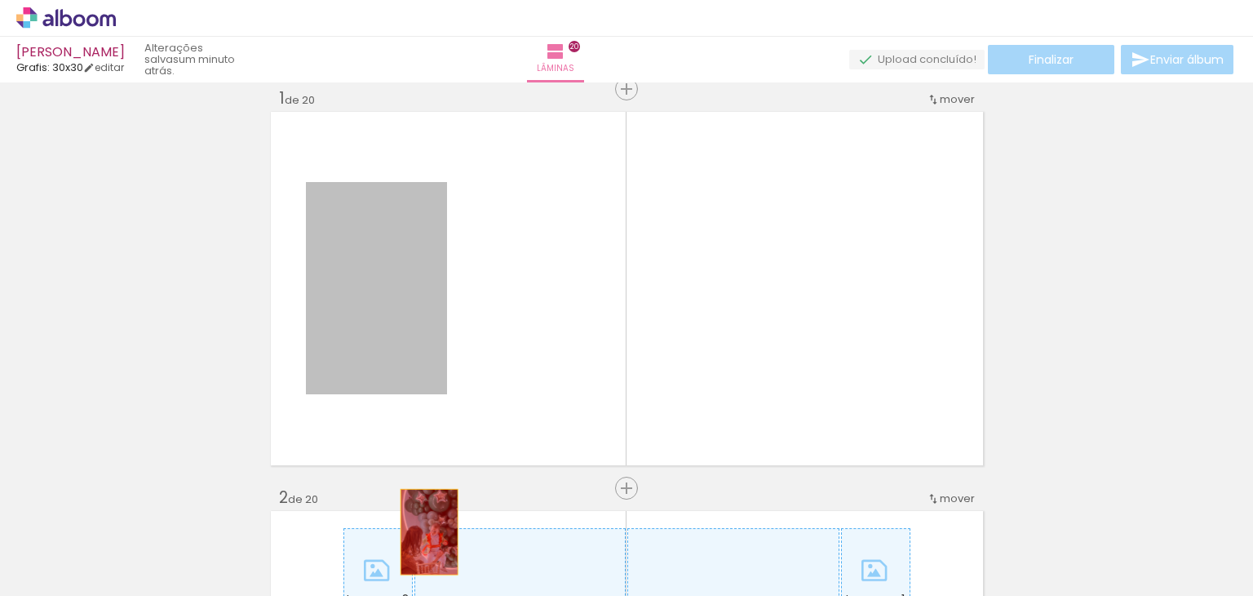
drag, startPoint x: 388, startPoint y: 303, endPoint x: 421, endPoint y: 553, distance: 252.6
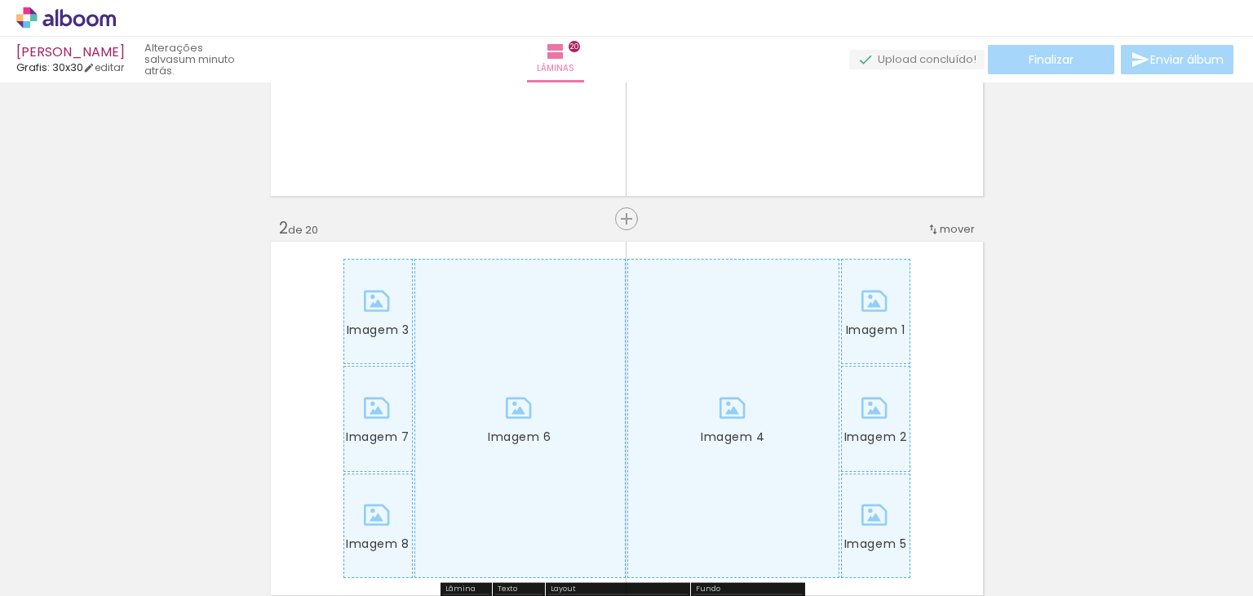
scroll to position [408, 0]
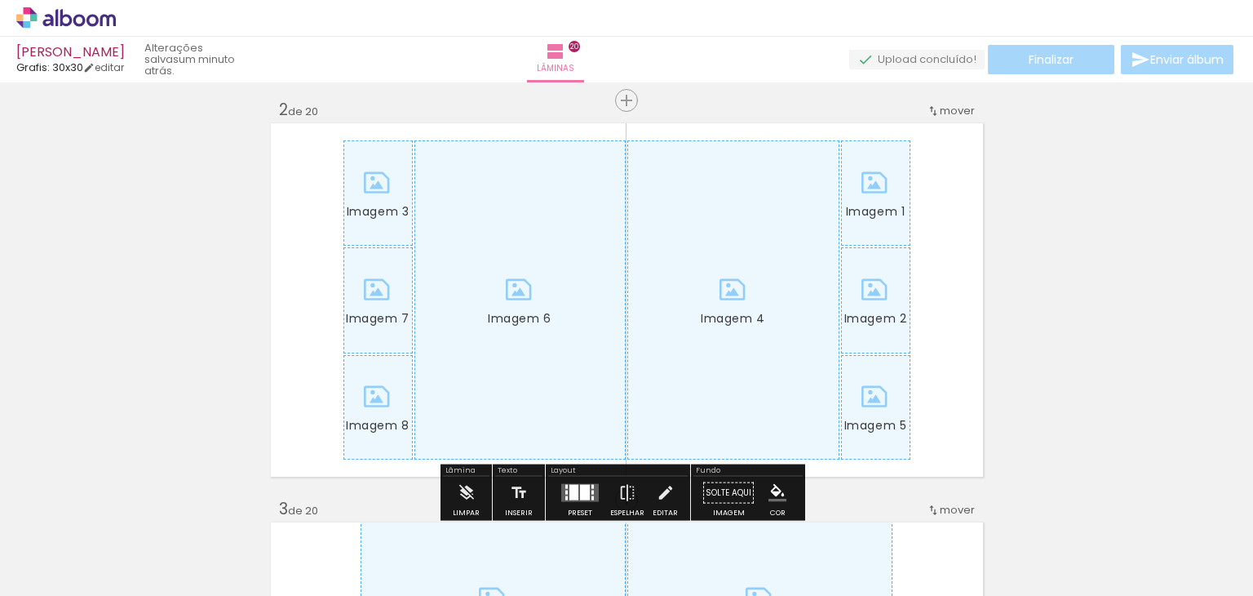
click at [366, 173] on quentale-photo "Imagem 3" at bounding box center [378, 192] width 69 height 105
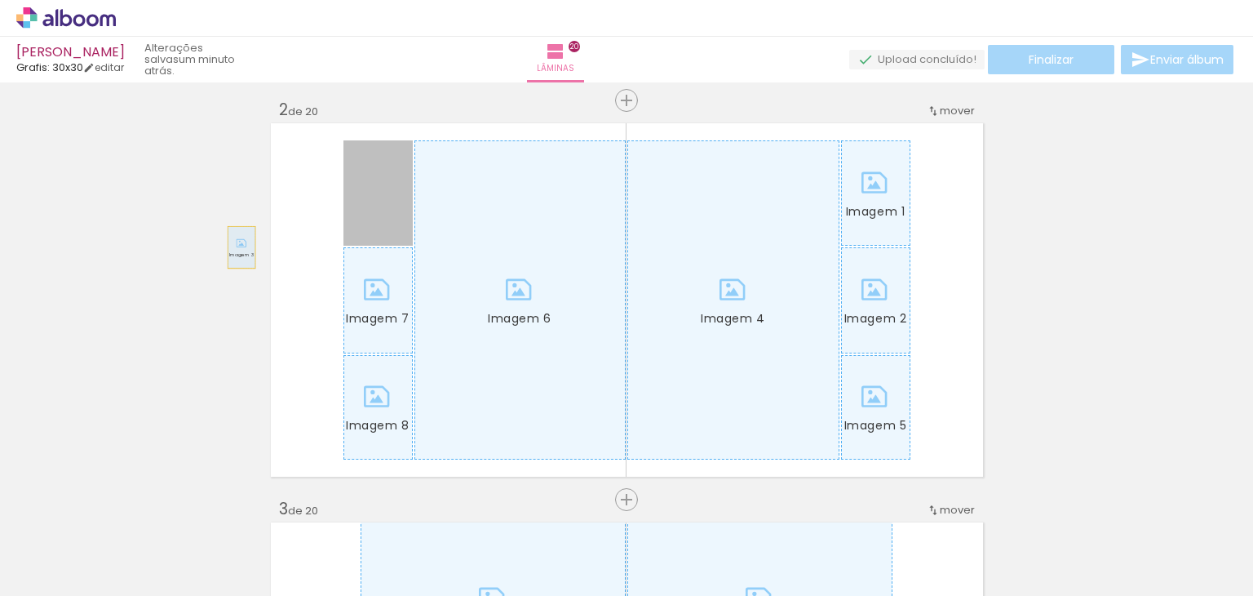
drag, startPoint x: 368, startPoint y: 183, endPoint x: 17, endPoint y: 302, distance: 370.5
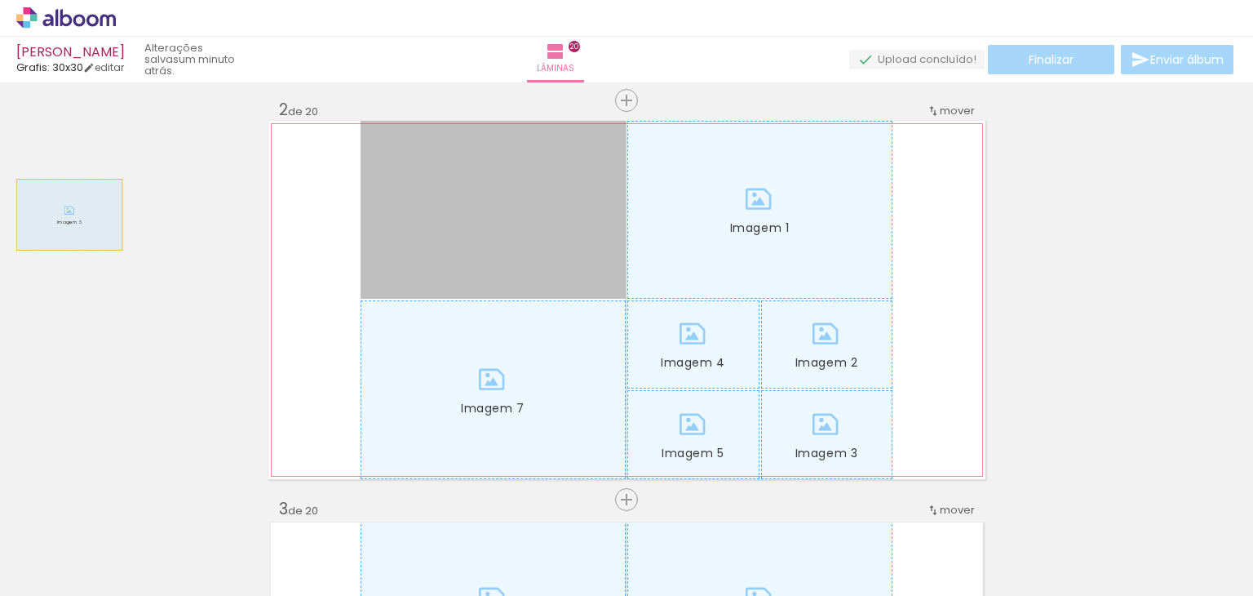
drag, startPoint x: 432, startPoint y: 211, endPoint x: 350, endPoint y: 252, distance: 92.0
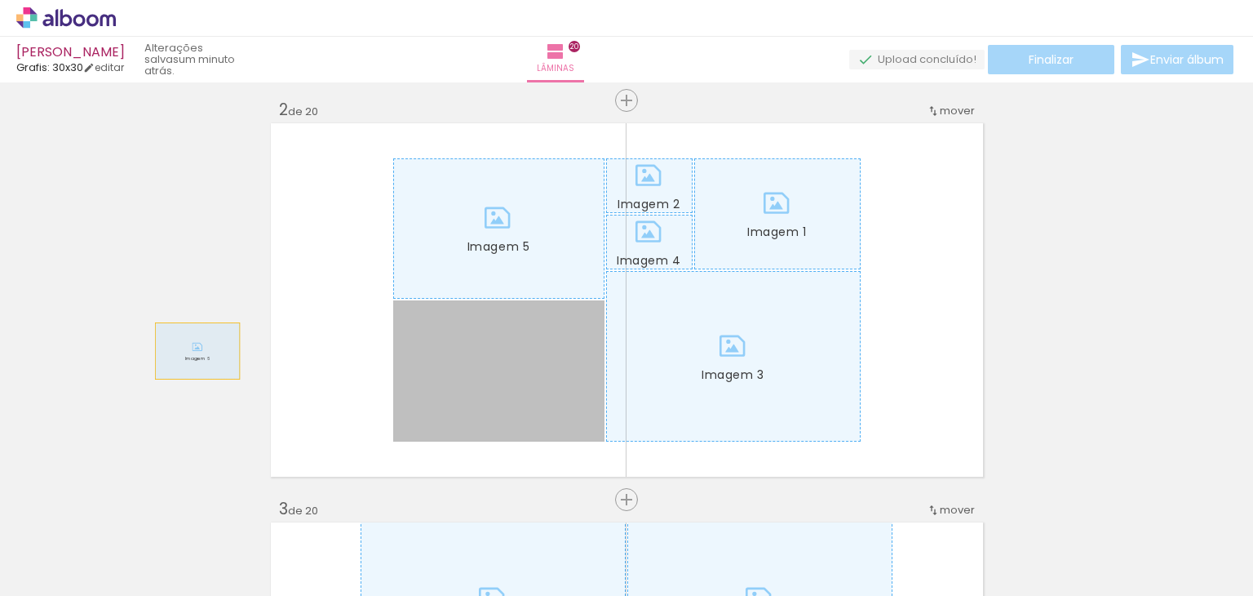
drag, startPoint x: 251, startPoint y: 361, endPoint x: 246, endPoint y: 262, distance: 98.8
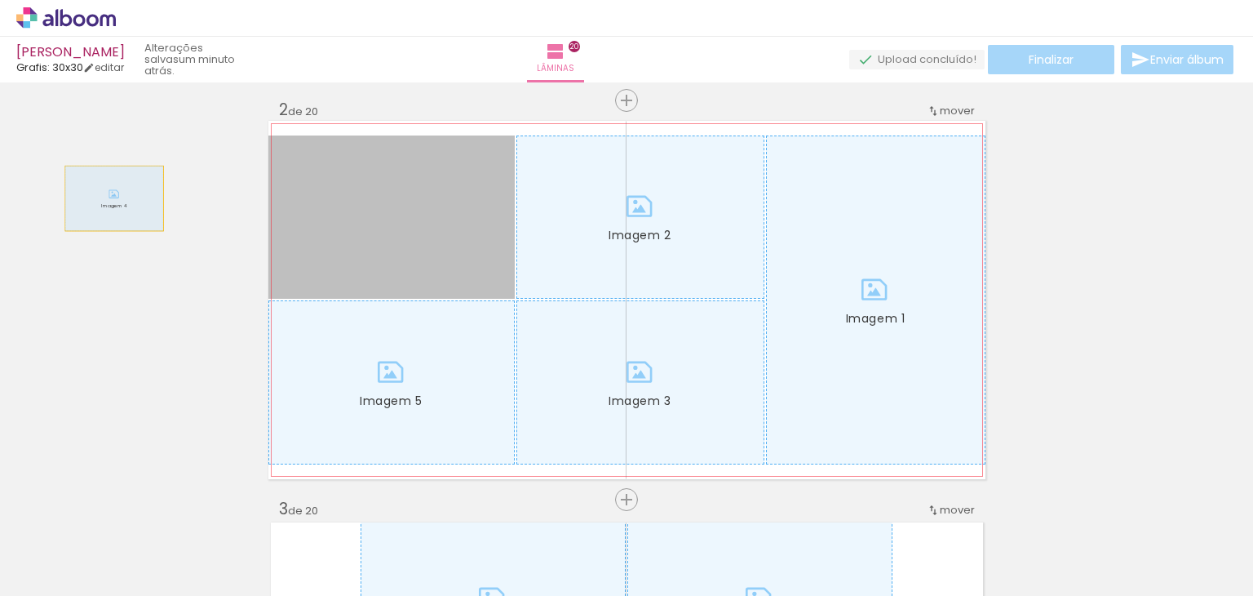
drag, startPoint x: 382, startPoint y: 223, endPoint x: 100, endPoint y: 197, distance: 282.7
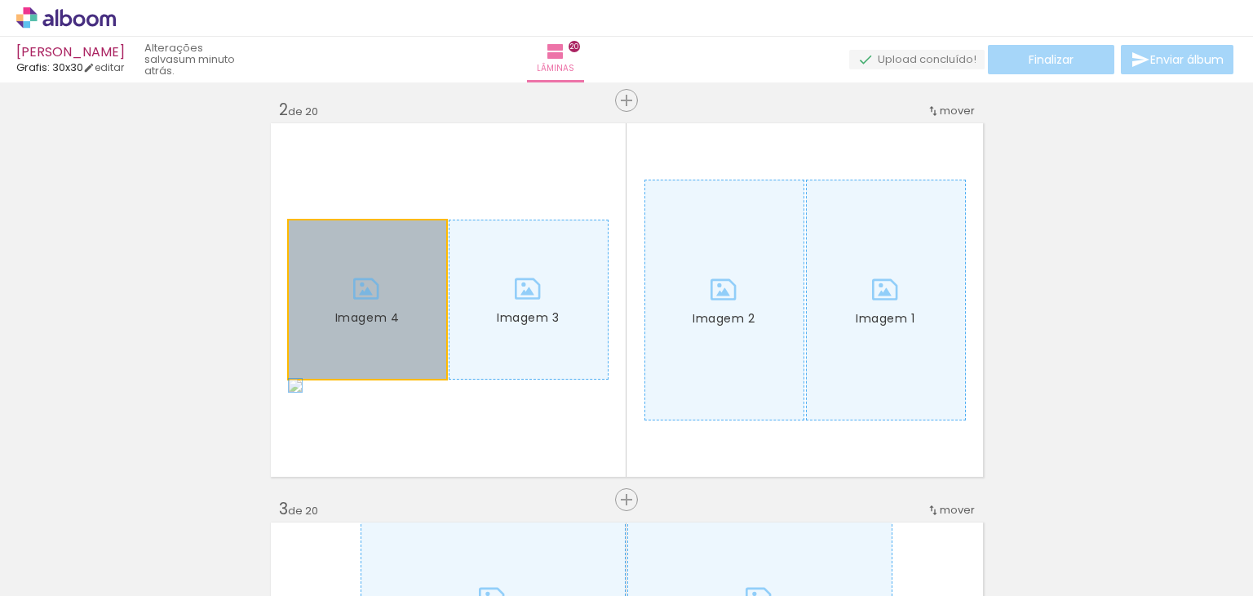
drag, startPoint x: 363, startPoint y: 332, endPoint x: 286, endPoint y: 273, distance: 97.8
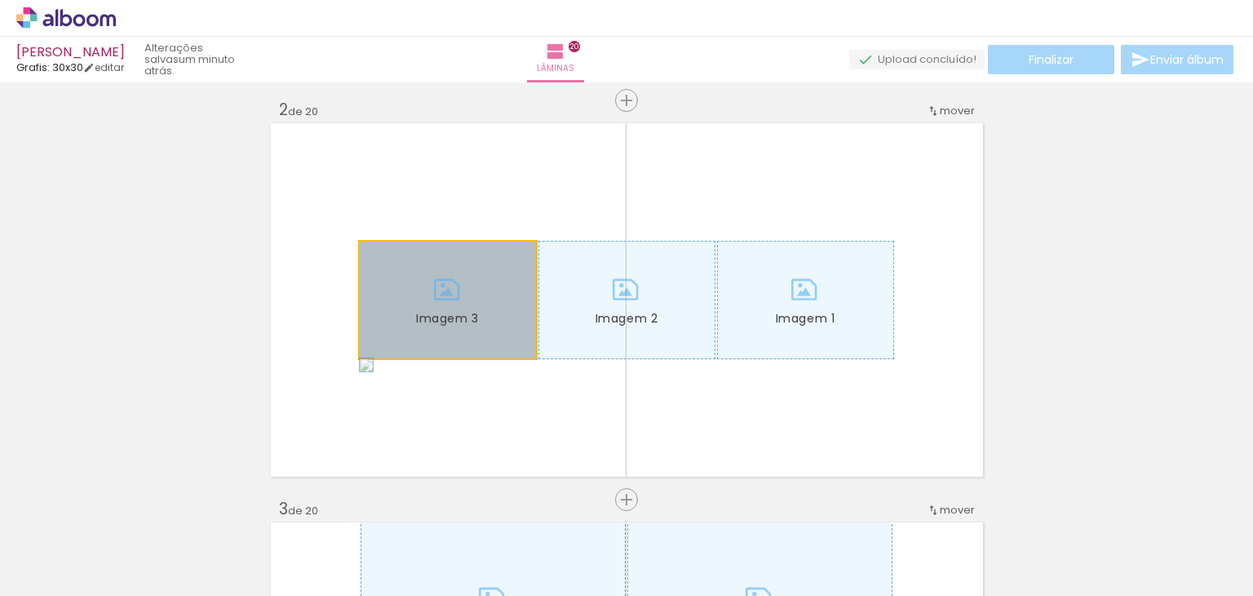
drag, startPoint x: 437, startPoint y: 281, endPoint x: 215, endPoint y: 243, distance: 224.4
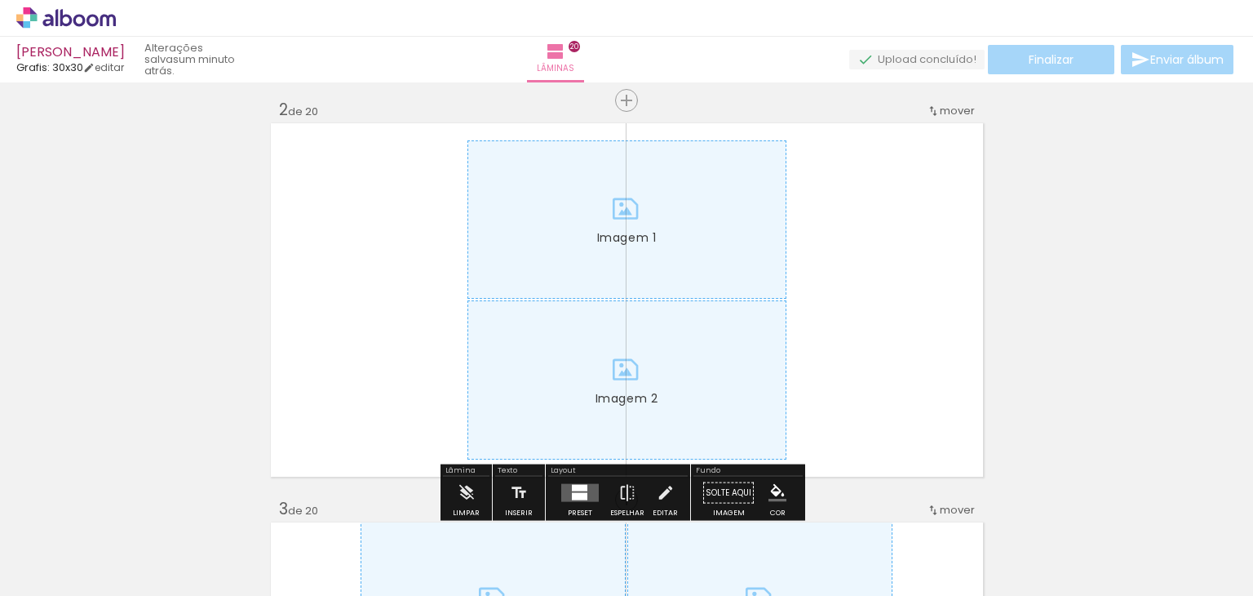
drag, startPoint x: 510, startPoint y: 237, endPoint x: 389, endPoint y: 266, distance: 124.3
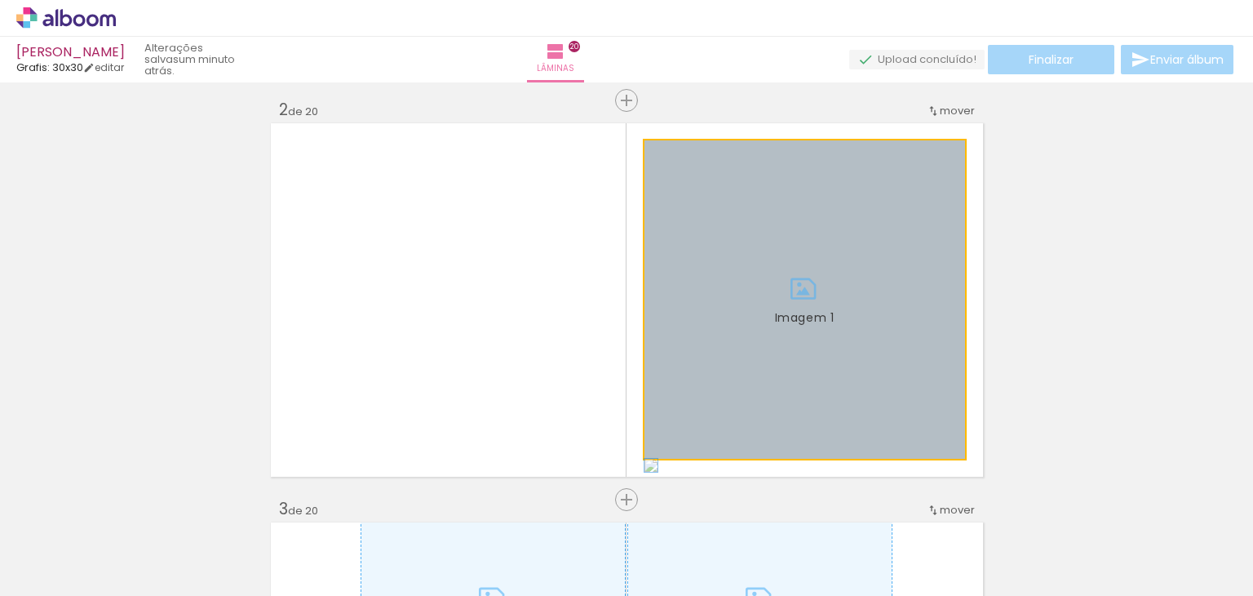
drag, startPoint x: 845, startPoint y: 286, endPoint x: 1172, endPoint y: 290, distance: 326.4
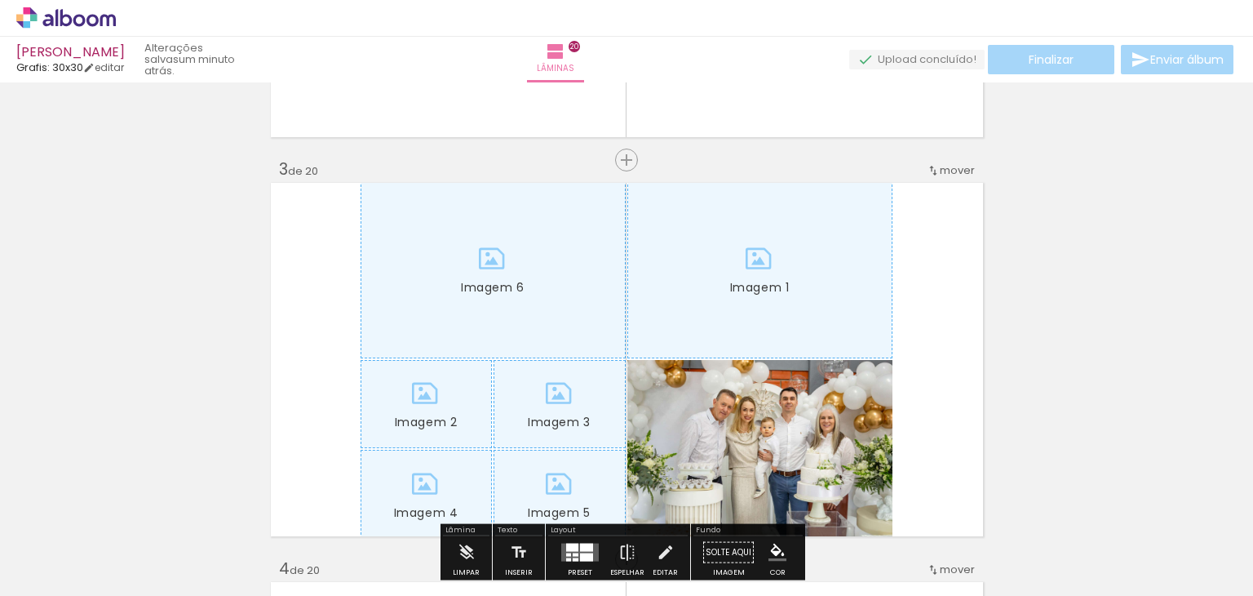
scroll to position [898, 0]
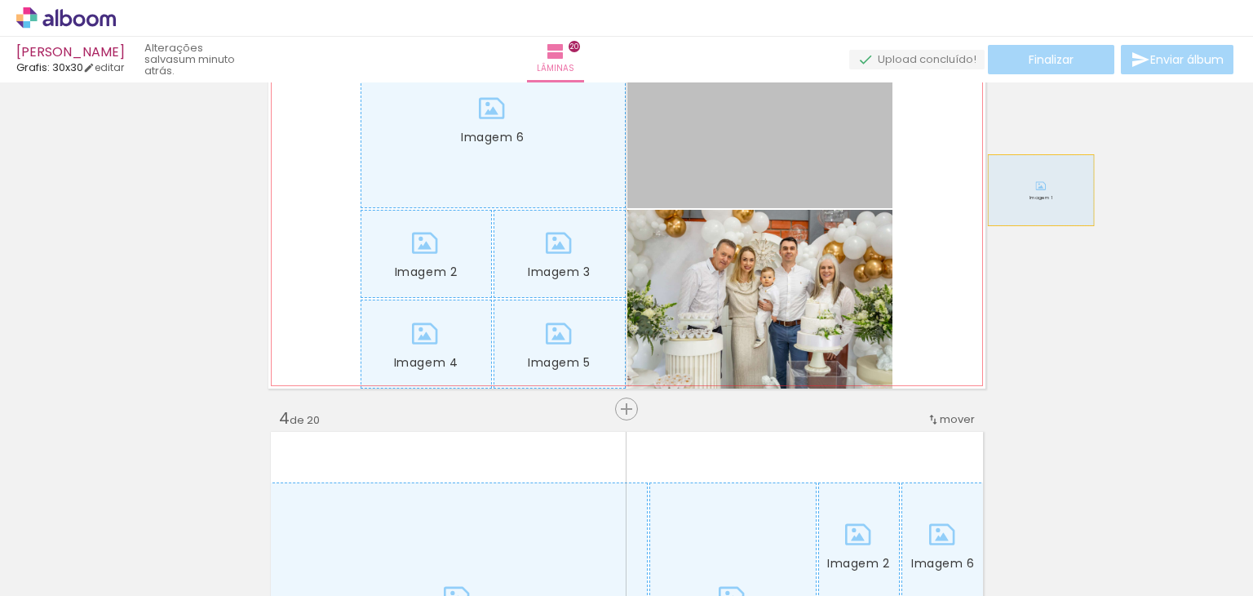
drag, startPoint x: 734, startPoint y: 154, endPoint x: 922, endPoint y: 274, distance: 222.7
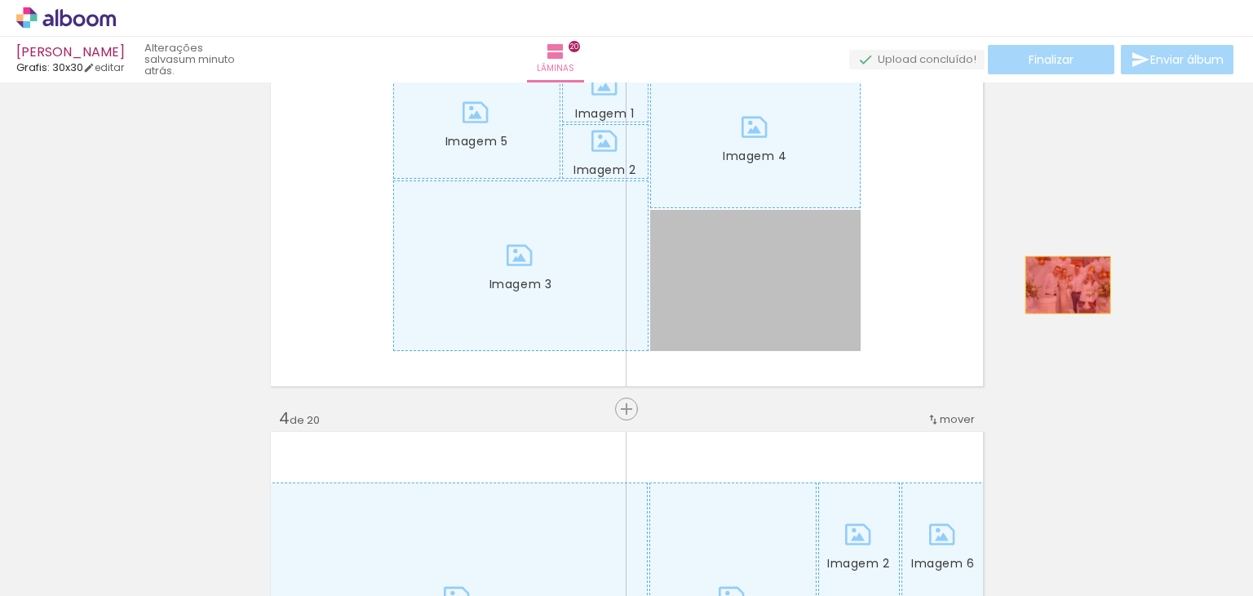
drag, startPoint x: 822, startPoint y: 286, endPoint x: 999, endPoint y: 265, distance: 177.5
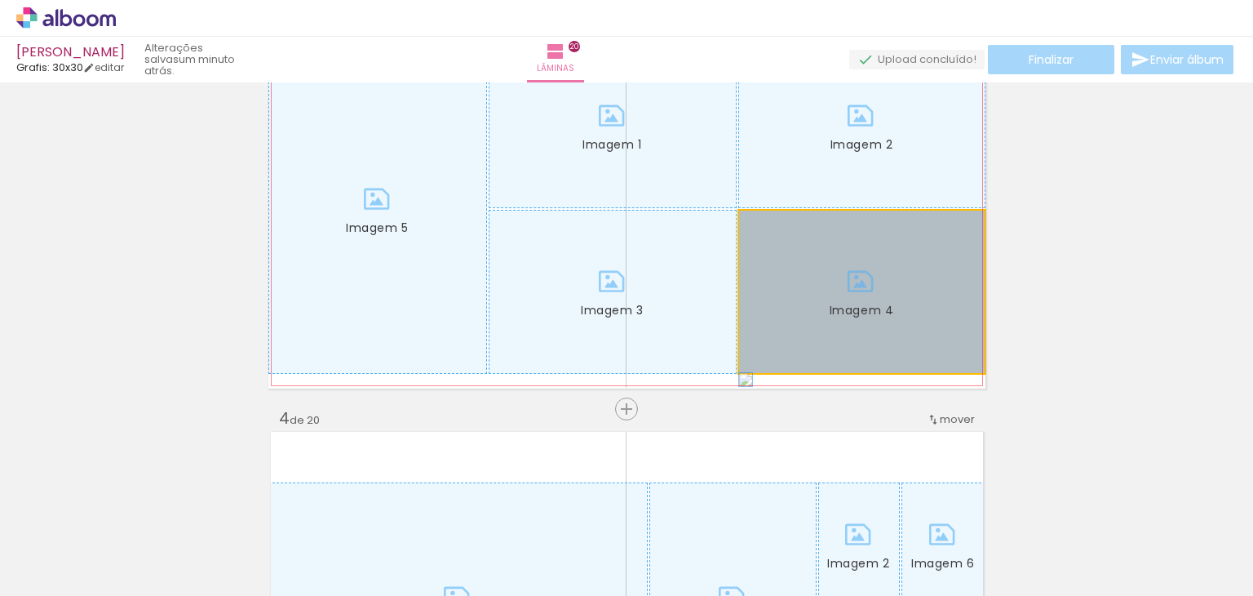
drag, startPoint x: 837, startPoint y: 288, endPoint x: 908, endPoint y: 146, distance: 158.7
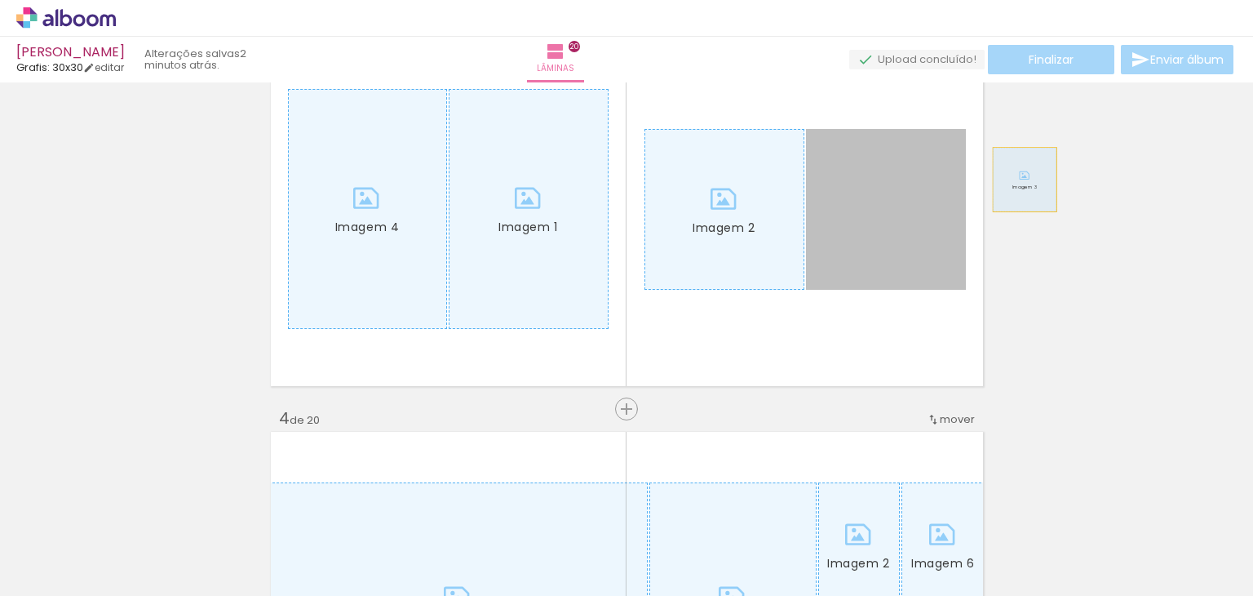
drag, startPoint x: 879, startPoint y: 138, endPoint x: 959, endPoint y: 174, distance: 87.6
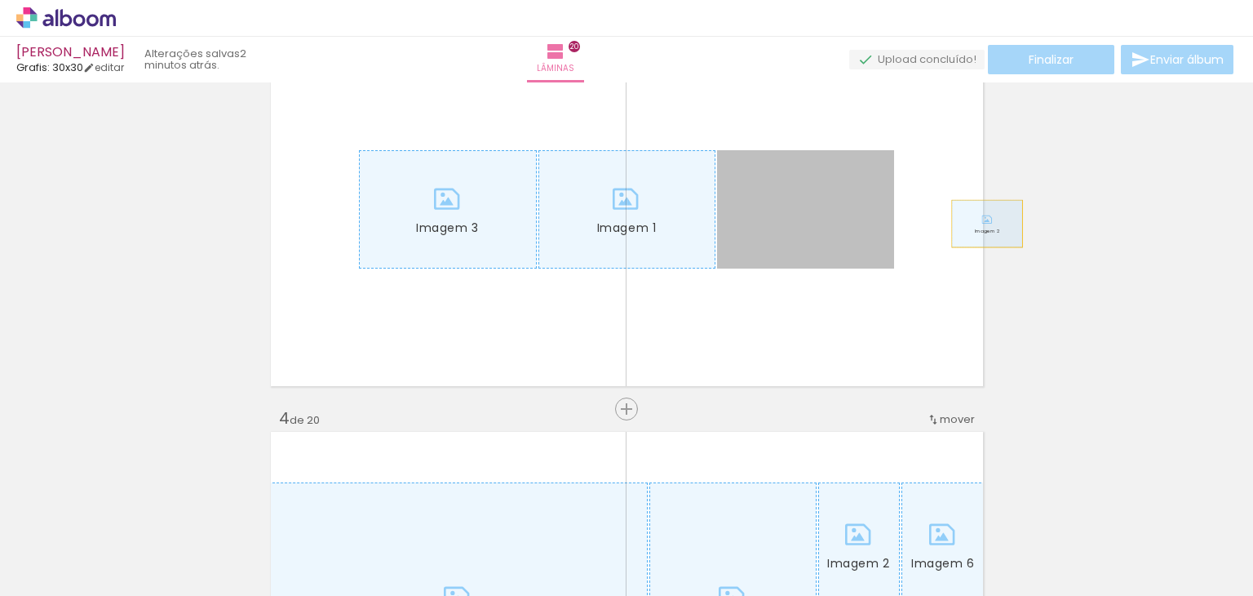
drag, startPoint x: 960, startPoint y: 223, endPoint x: 741, endPoint y: 185, distance: 222.7
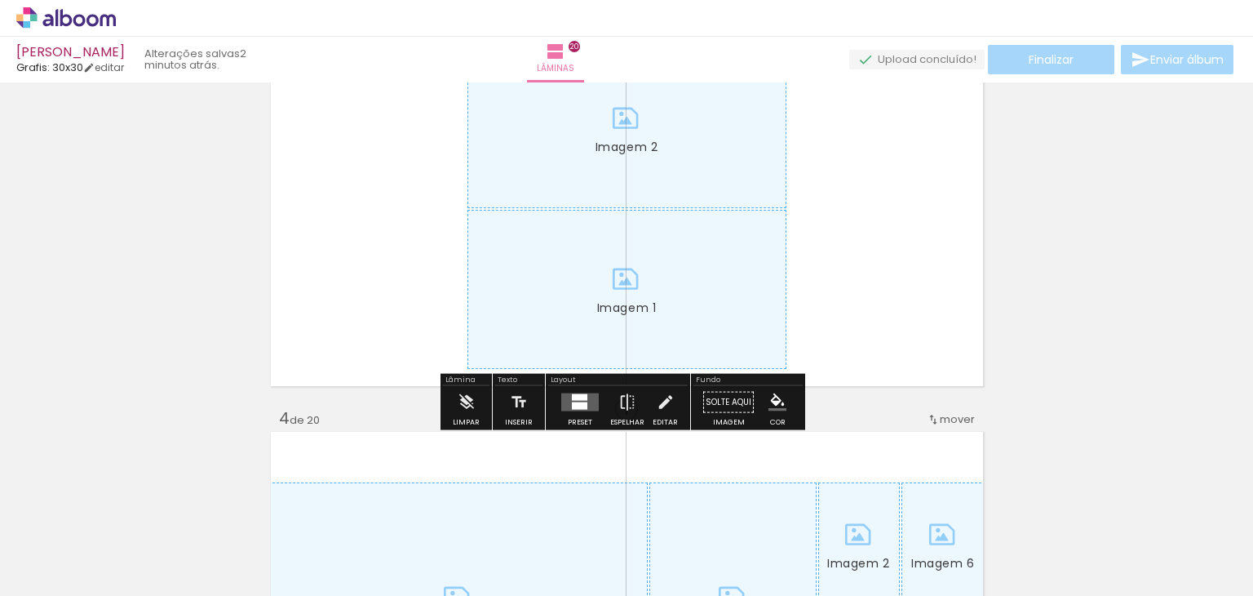
drag, startPoint x: 976, startPoint y: 276, endPoint x: 930, endPoint y: 228, distance: 66.4
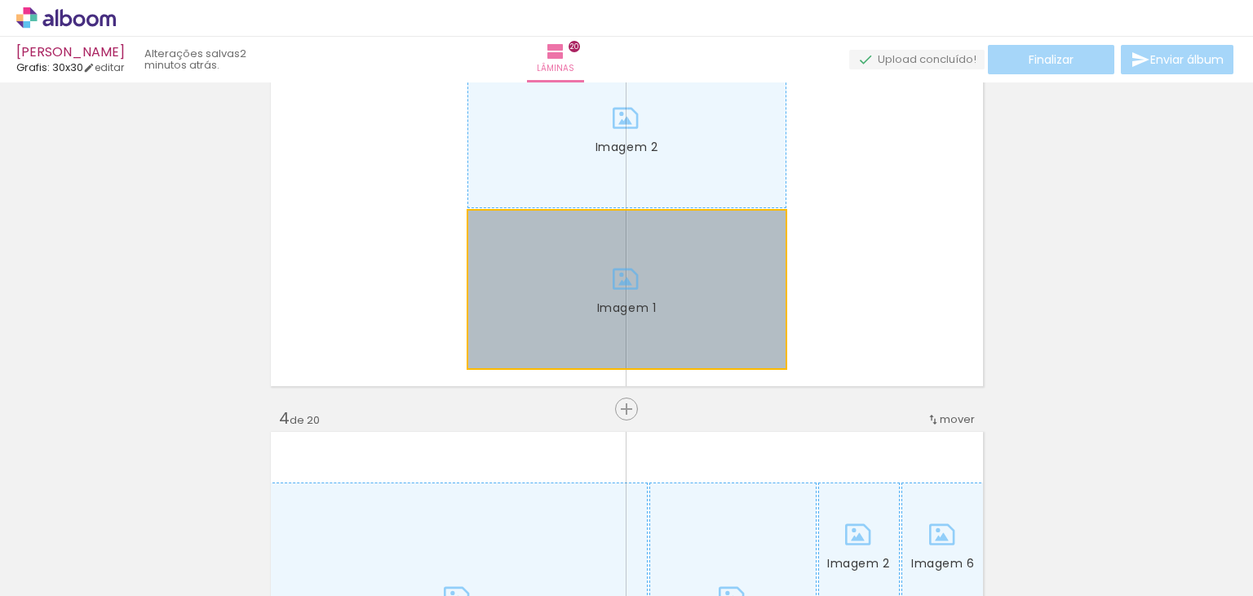
drag, startPoint x: 663, startPoint y: 254, endPoint x: 1087, endPoint y: 223, distance: 425.4
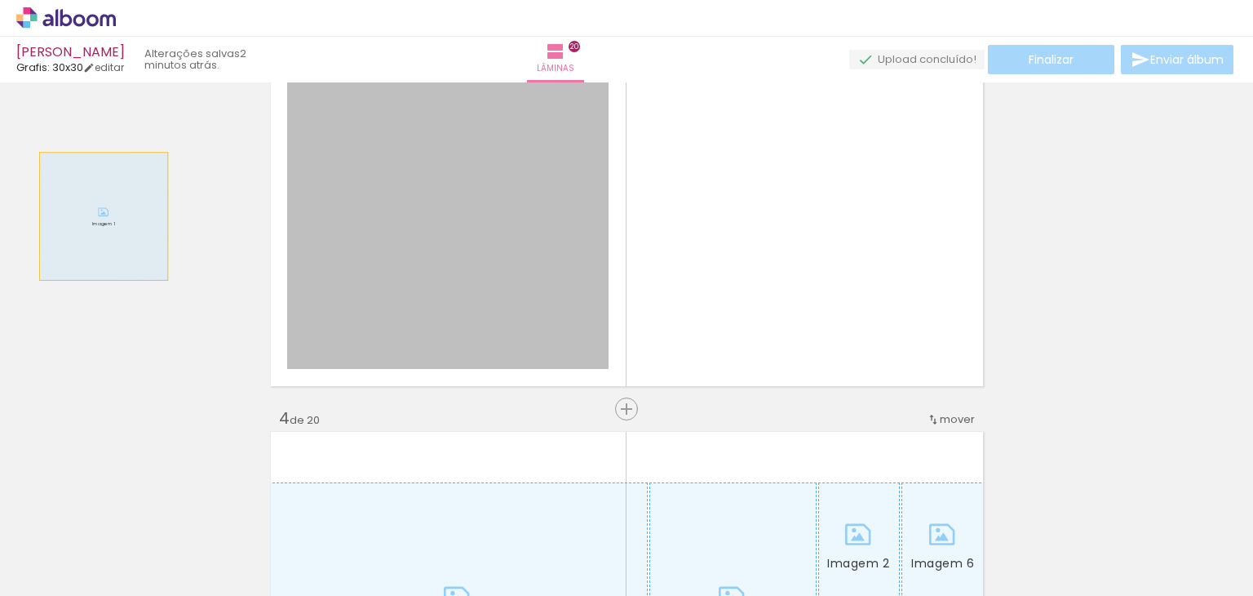
drag, startPoint x: 212, startPoint y: 209, endPoint x: 97, endPoint y: 216, distance: 115.3
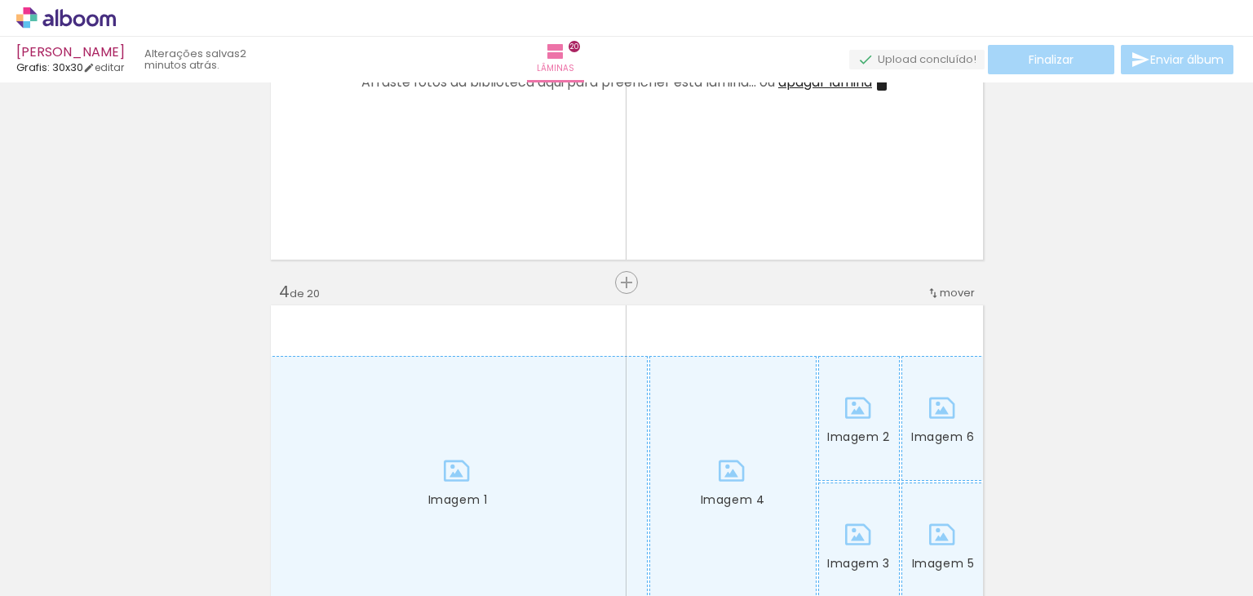
scroll to position [1224, 0]
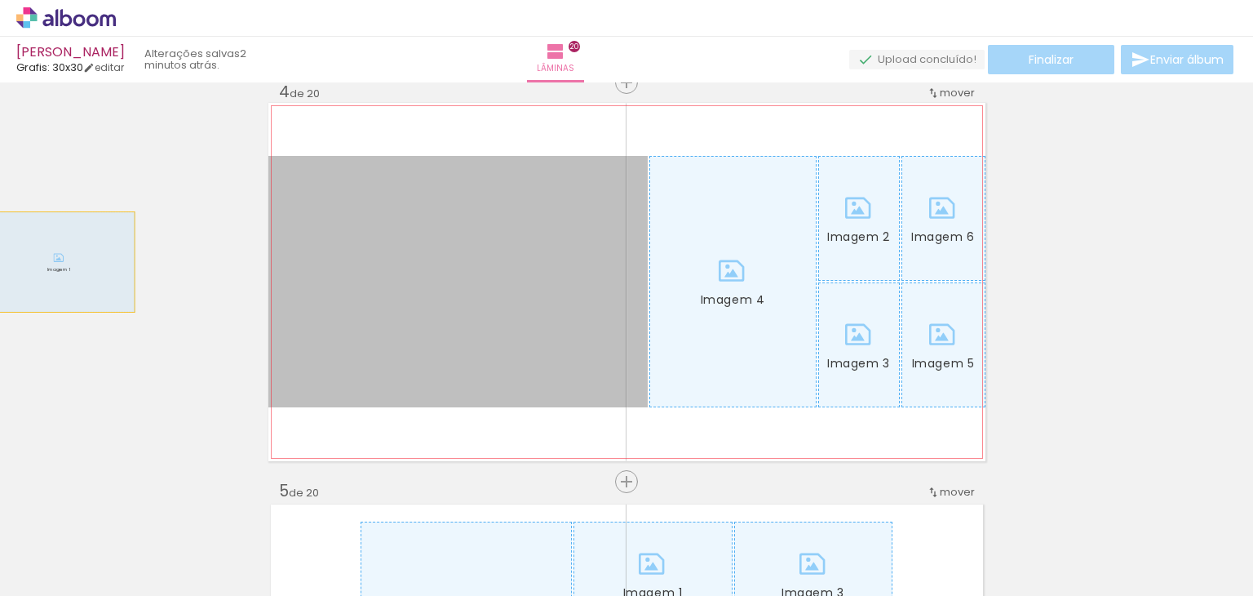
drag, startPoint x: 201, startPoint y: 276, endPoint x: 858, endPoint y: 326, distance: 659.6
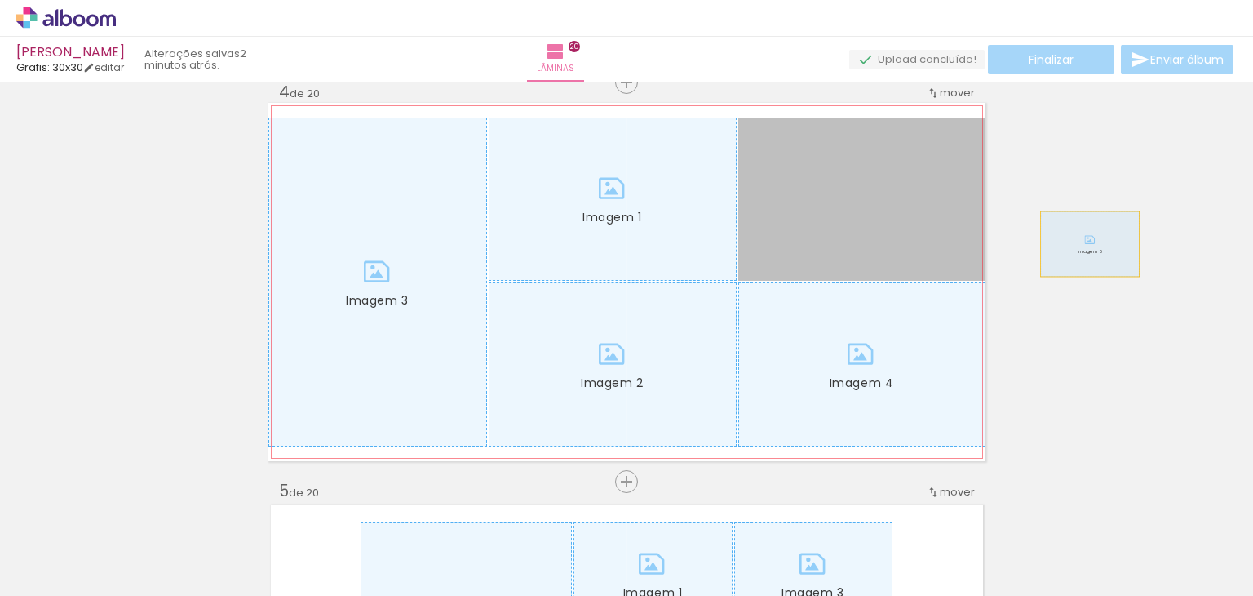
drag, startPoint x: 901, startPoint y: 249, endPoint x: 1084, endPoint y: 244, distance: 182.8
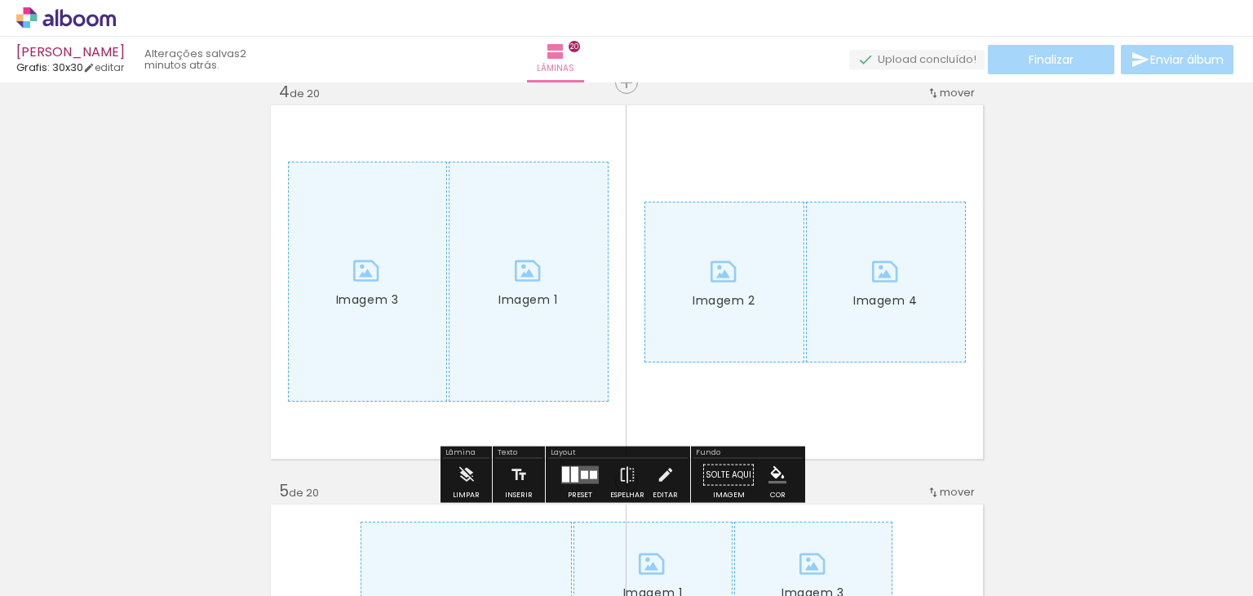
drag, startPoint x: 889, startPoint y: 316, endPoint x: 832, endPoint y: 312, distance: 56.4
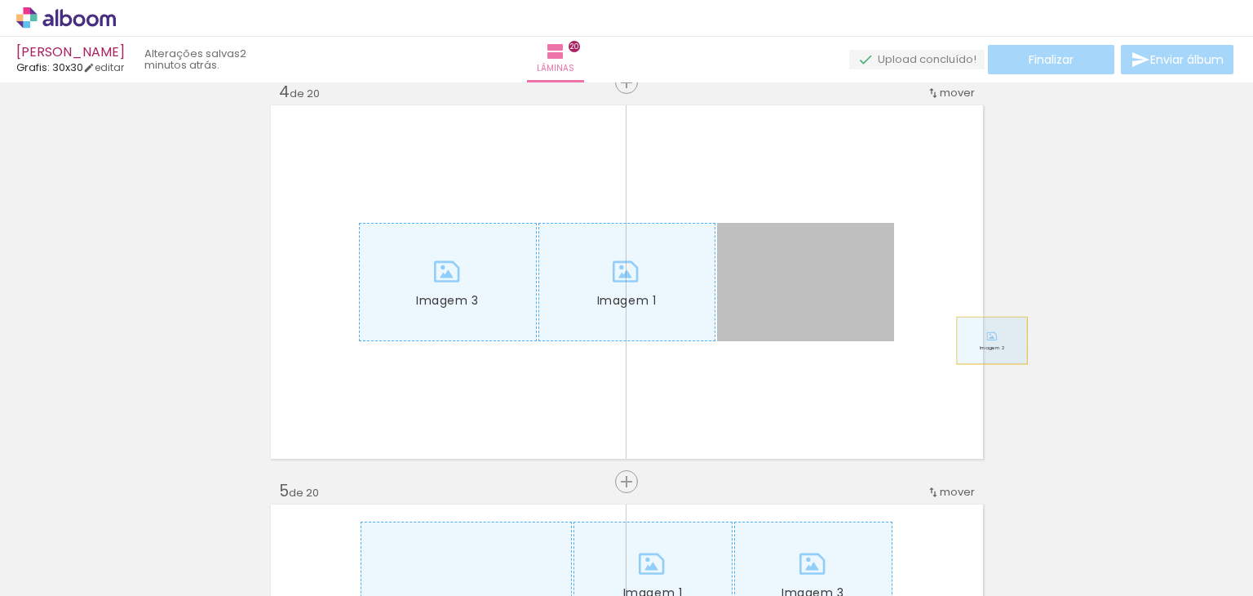
drag, startPoint x: 974, startPoint y: 340, endPoint x: 832, endPoint y: 327, distance: 142.6
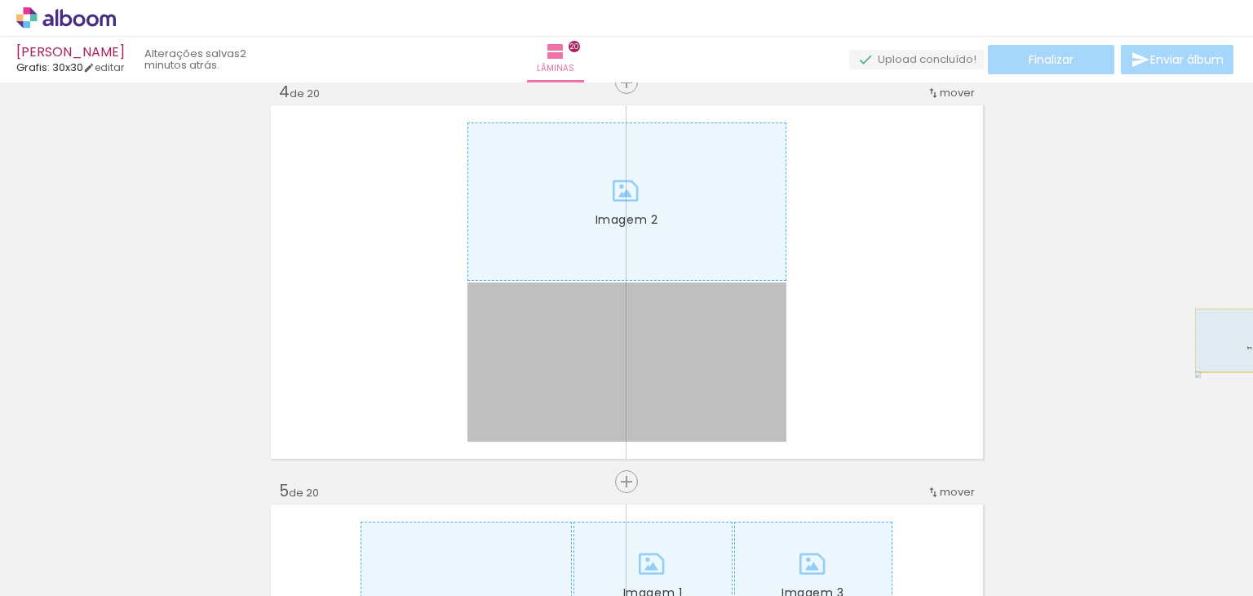
drag, startPoint x: 800, startPoint y: 357, endPoint x: 1252, endPoint y: 340, distance: 453.2
click at [1252, 340] on div "Inserir lâmina 1 de 20 Inserir lâmina 2 de 20 Inserir lâmina 3 de 20 Inserir lâ…" at bounding box center [626, 338] width 1253 height 513
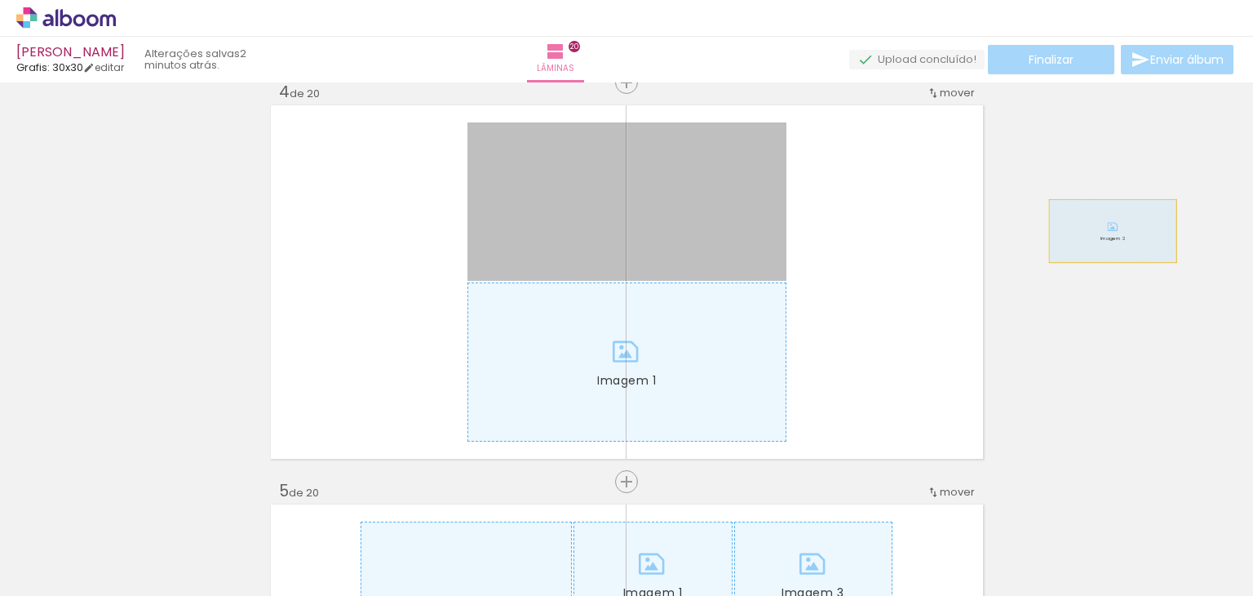
drag, startPoint x: 703, startPoint y: 202, endPoint x: 1106, endPoint y: 231, distance: 404.9
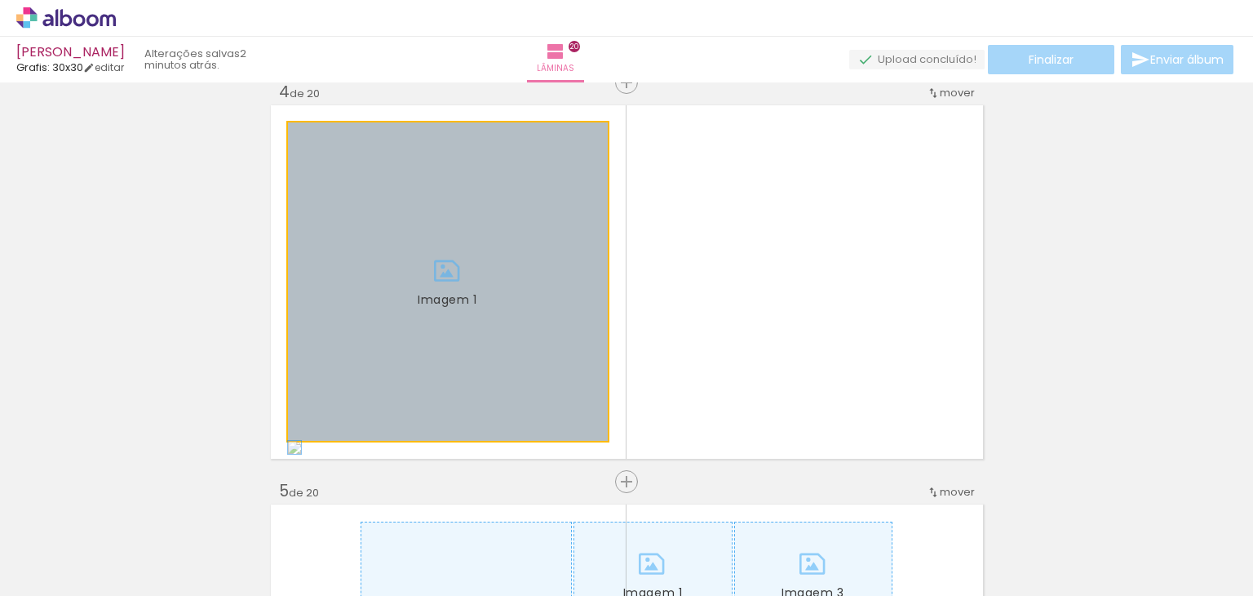
drag, startPoint x: 339, startPoint y: 295, endPoint x: 0, endPoint y: 310, distance: 339.8
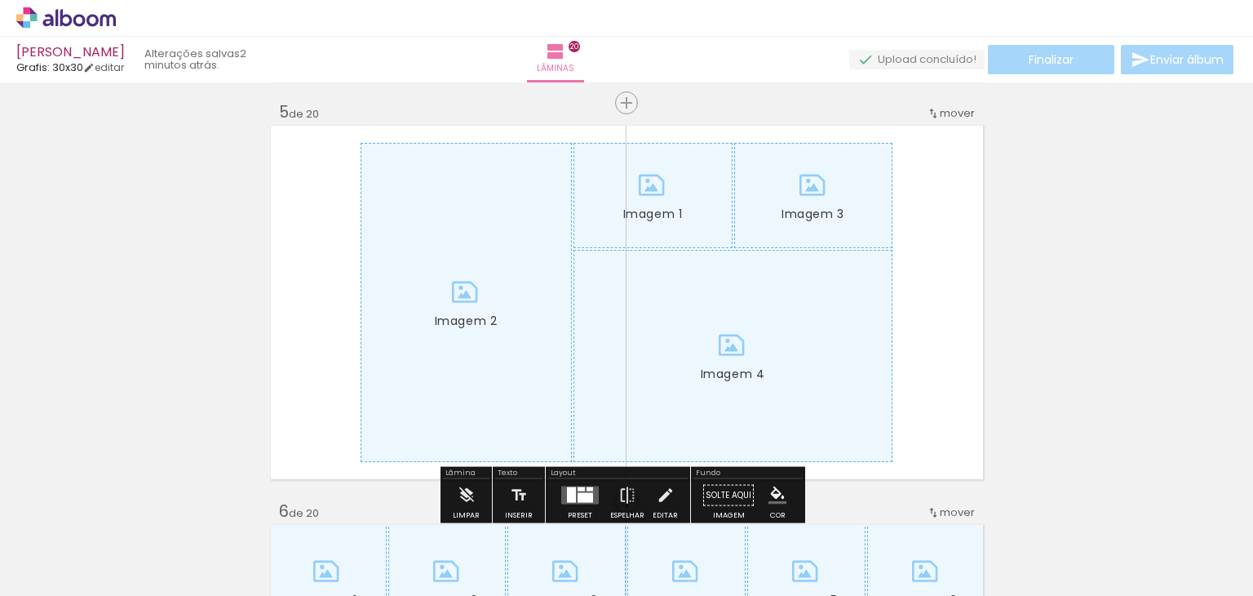
scroll to position [1632, 0]
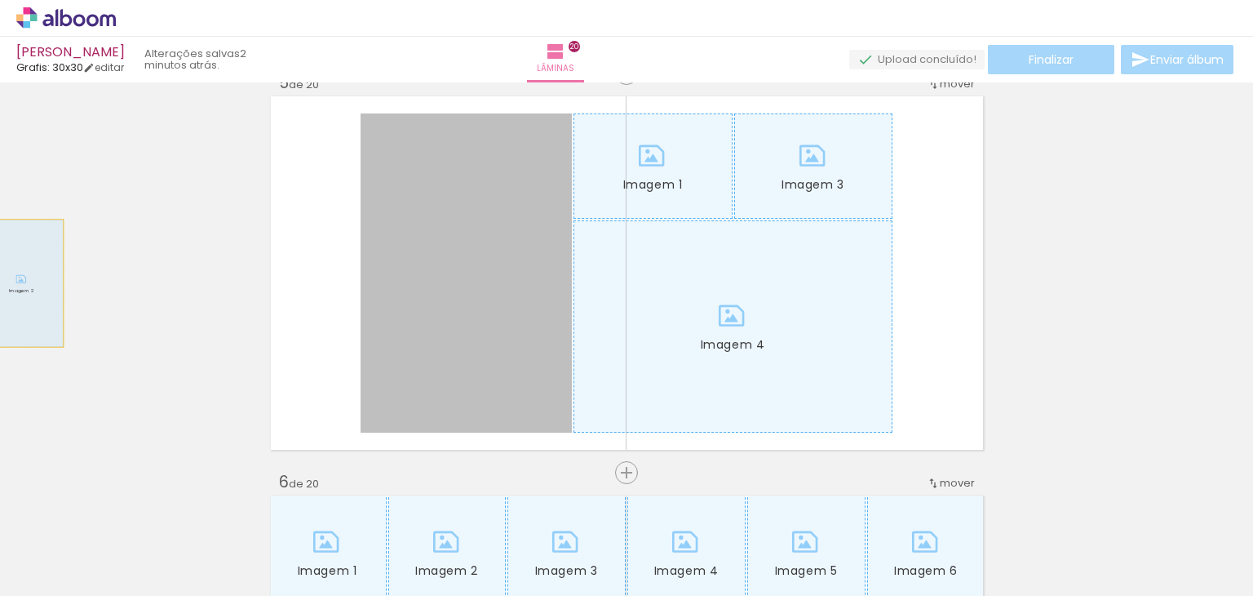
drag, startPoint x: 432, startPoint y: 281, endPoint x: 15, endPoint y: 283, distance: 417.8
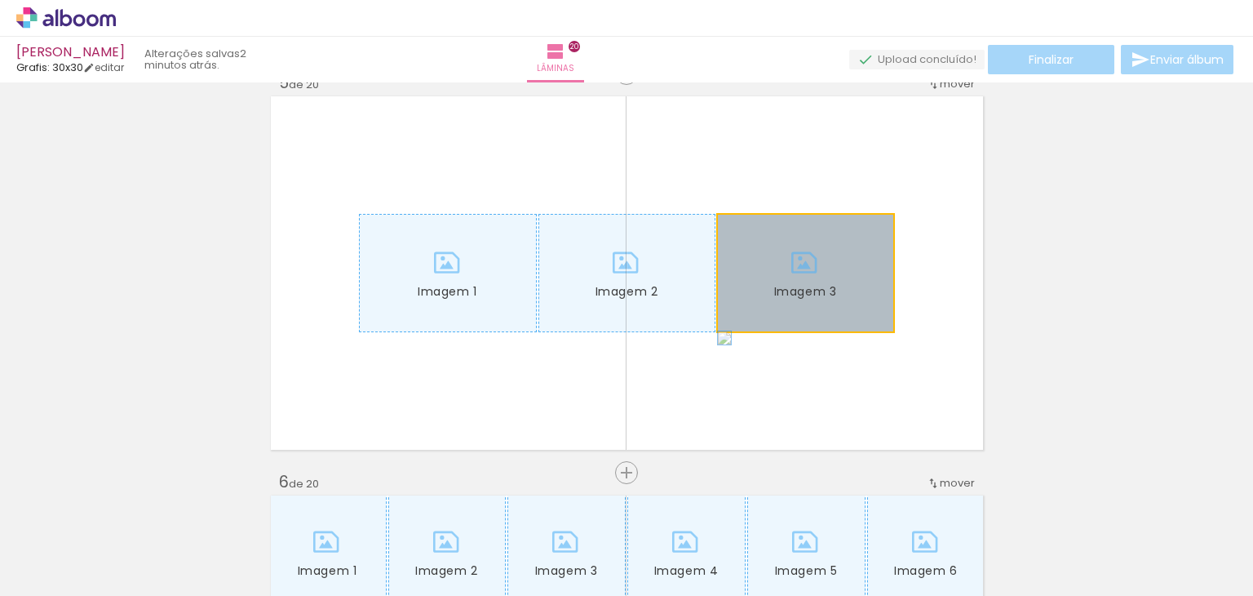
drag, startPoint x: 829, startPoint y: 291, endPoint x: 990, endPoint y: 296, distance: 160.8
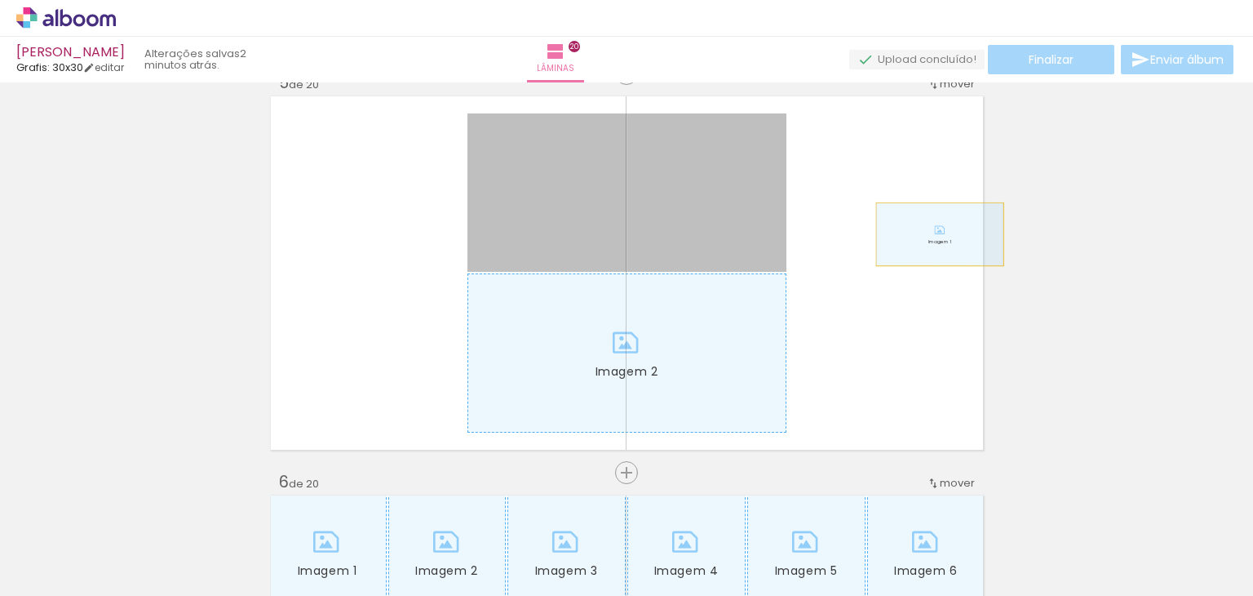
drag, startPoint x: 730, startPoint y: 223, endPoint x: 1157, endPoint y: 279, distance: 430.4
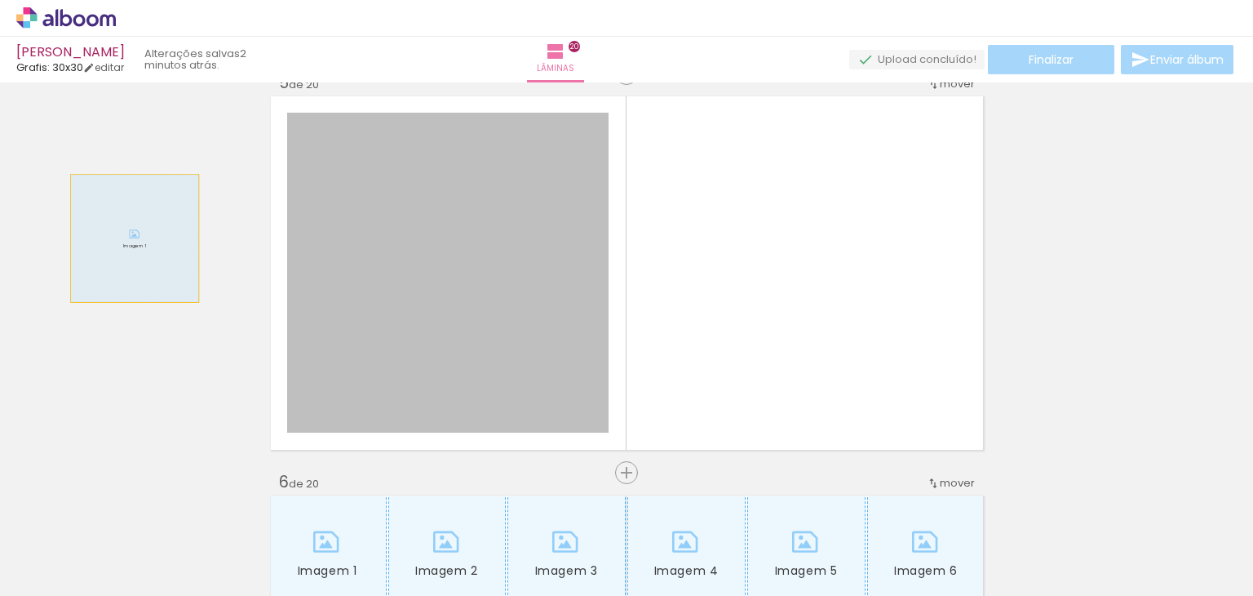
drag, startPoint x: 368, startPoint y: 261, endPoint x: 128, endPoint y: 237, distance: 241.0
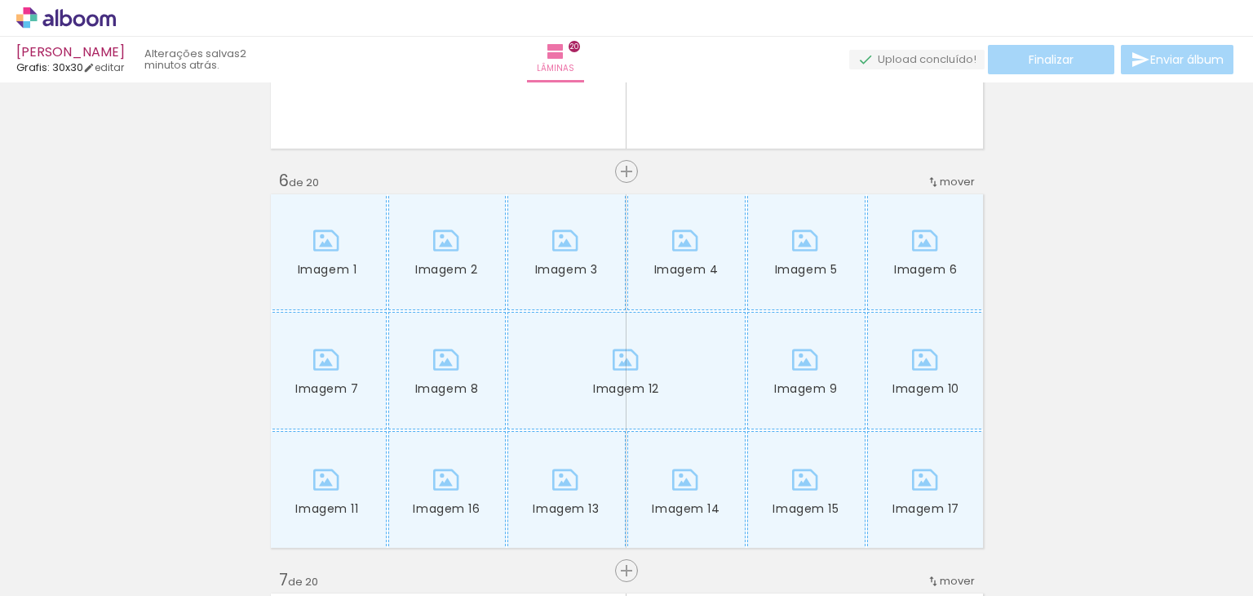
scroll to position [1958, 0]
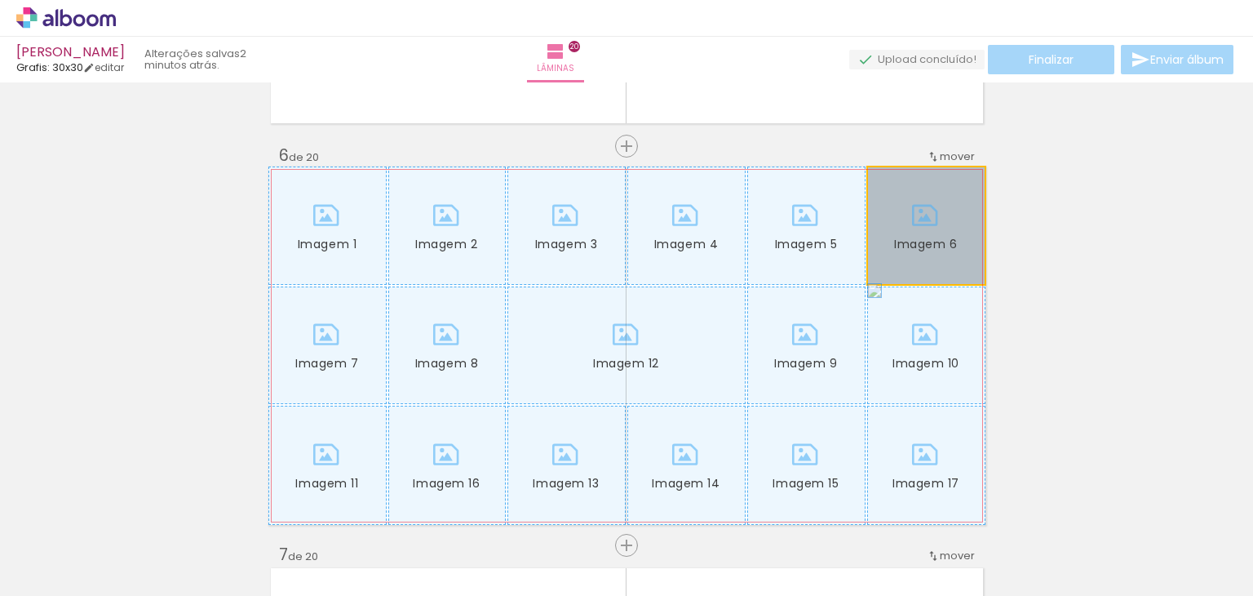
drag
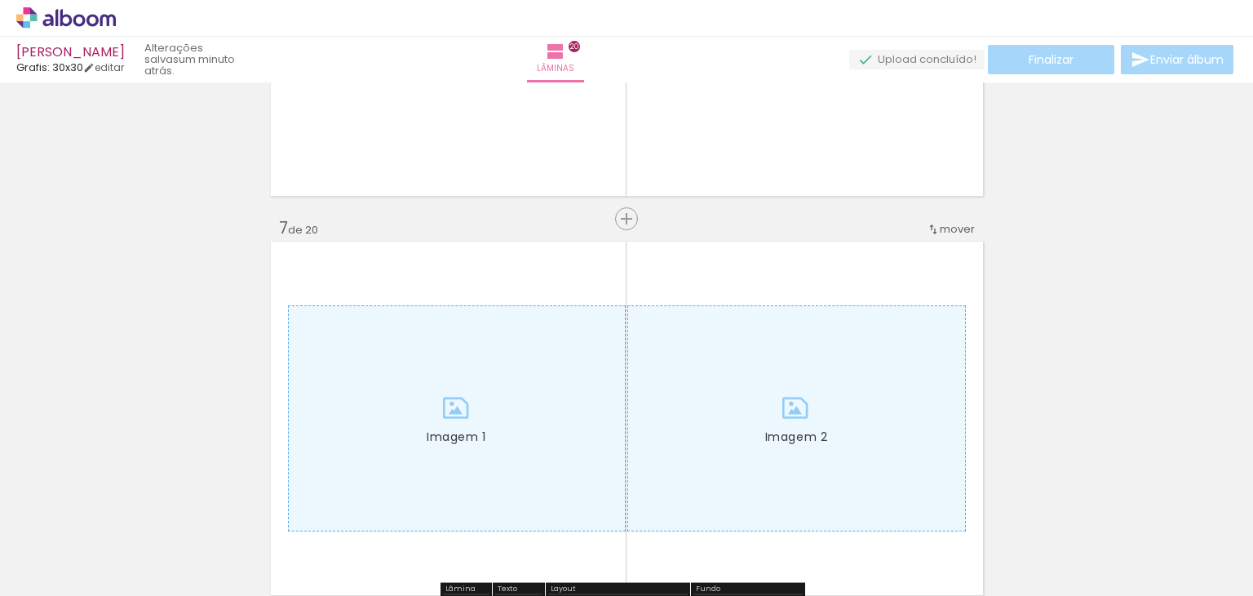
scroll to position [2448, 0]
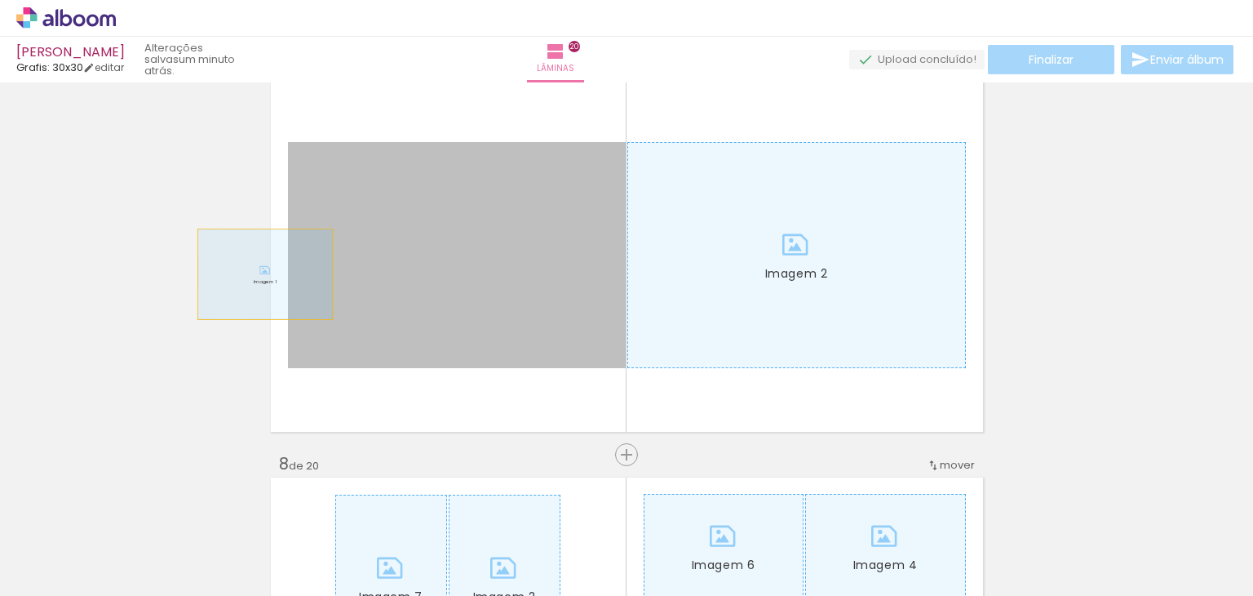
drag, startPoint x: 392, startPoint y: 265, endPoint x: 434, endPoint y: 259, distance: 42.8
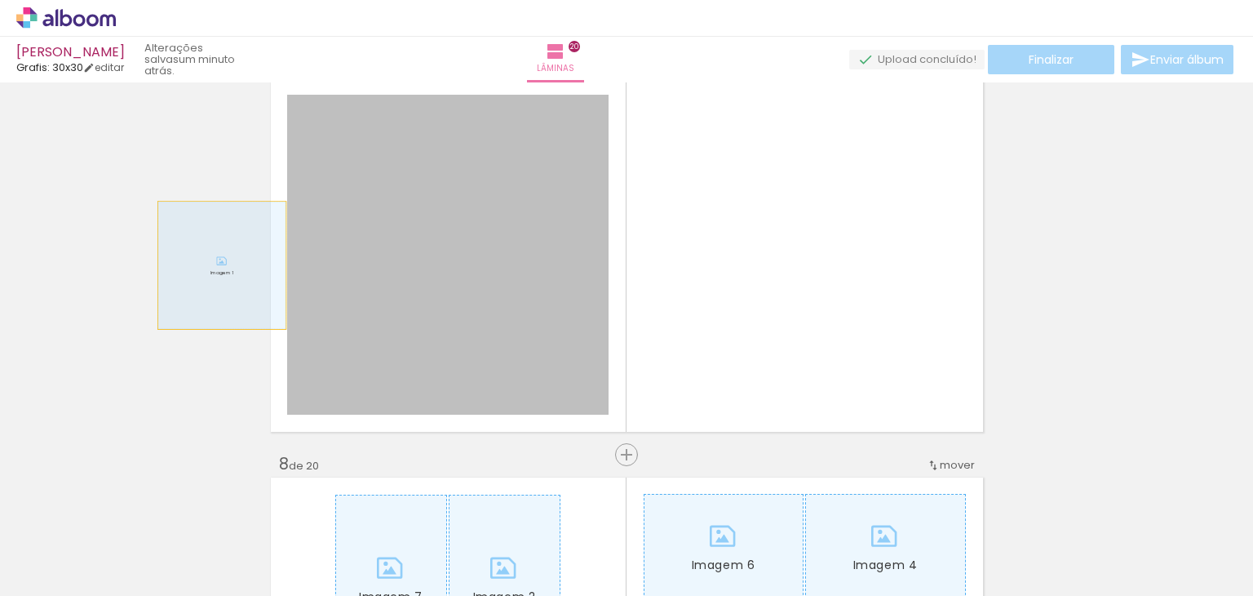
drag, startPoint x: 413, startPoint y: 255, endPoint x: 155, endPoint y: 266, distance: 258.0
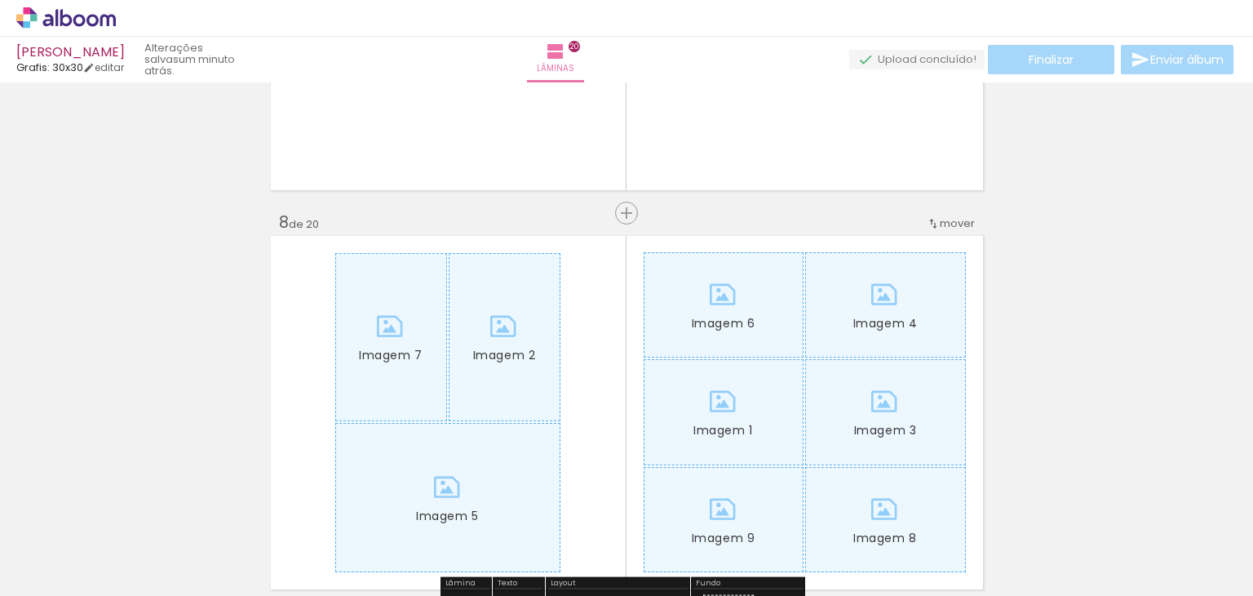
scroll to position [2693, 0]
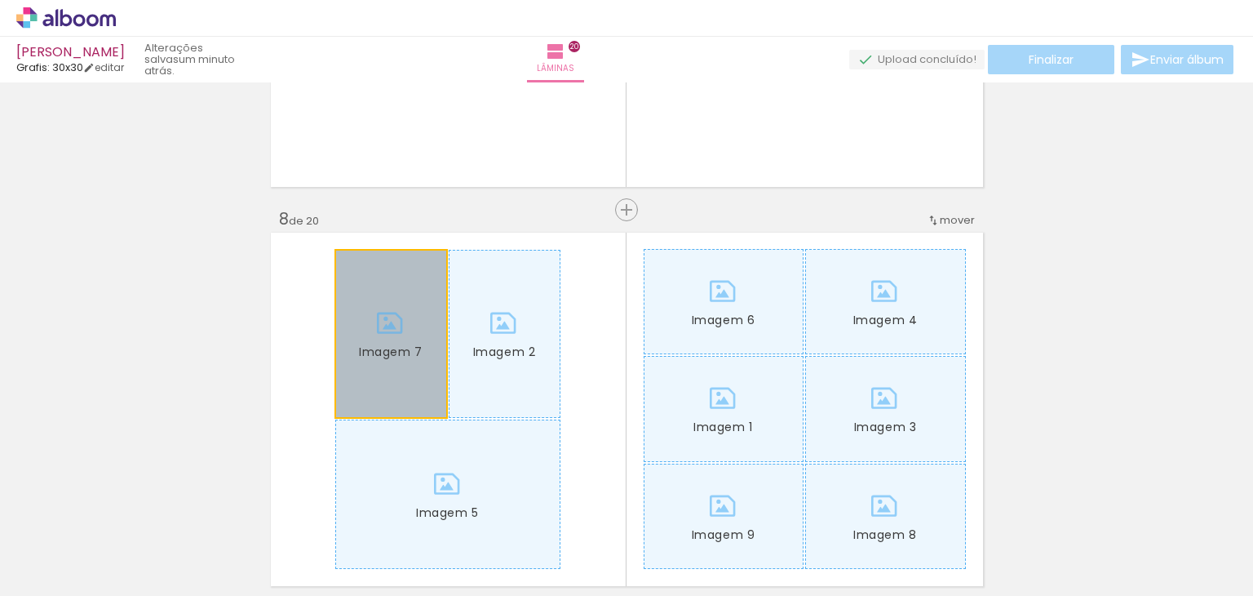
drag, startPoint x: 274, startPoint y: 357, endPoint x: 408, endPoint y: 337, distance: 135.4
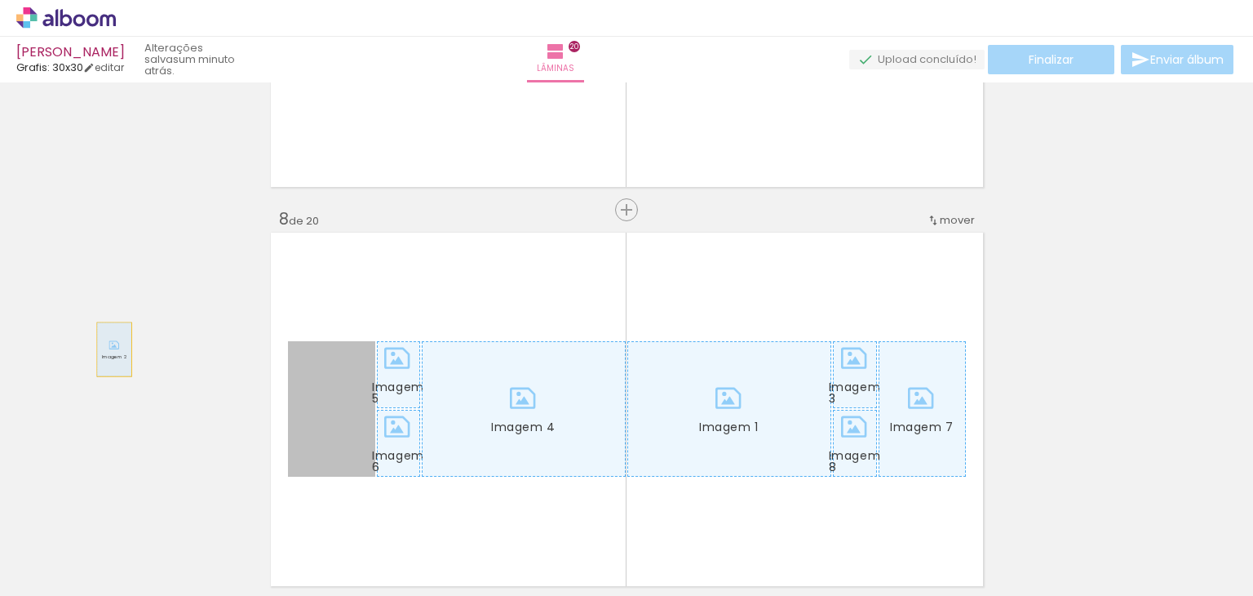
drag, startPoint x: 318, startPoint y: 363, endPoint x: 370, endPoint y: 368, distance: 51.6
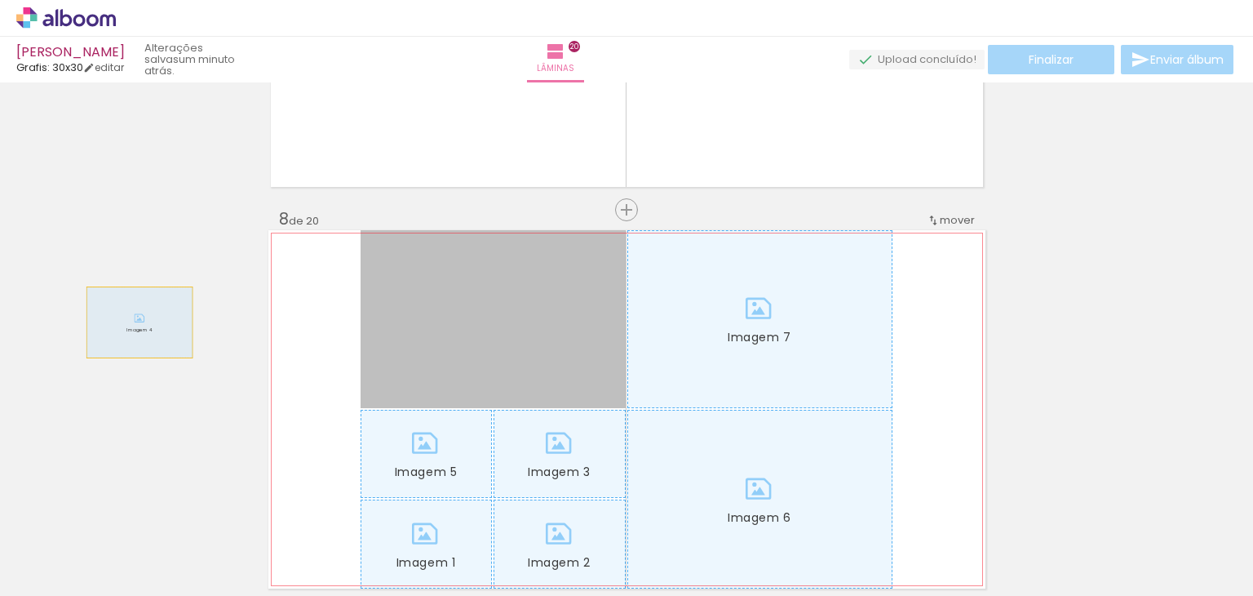
drag, startPoint x: 392, startPoint y: 339, endPoint x: 429, endPoint y: 335, distance: 37.7
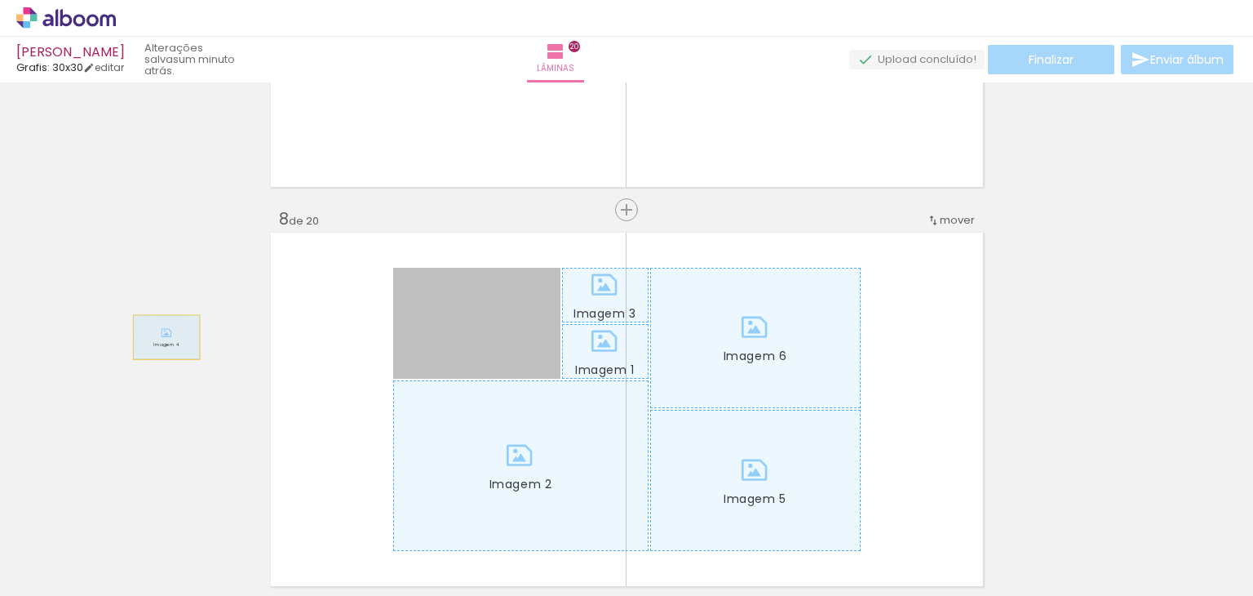
drag, startPoint x: 425, startPoint y: 344, endPoint x: 384, endPoint y: 330, distance: 42.8
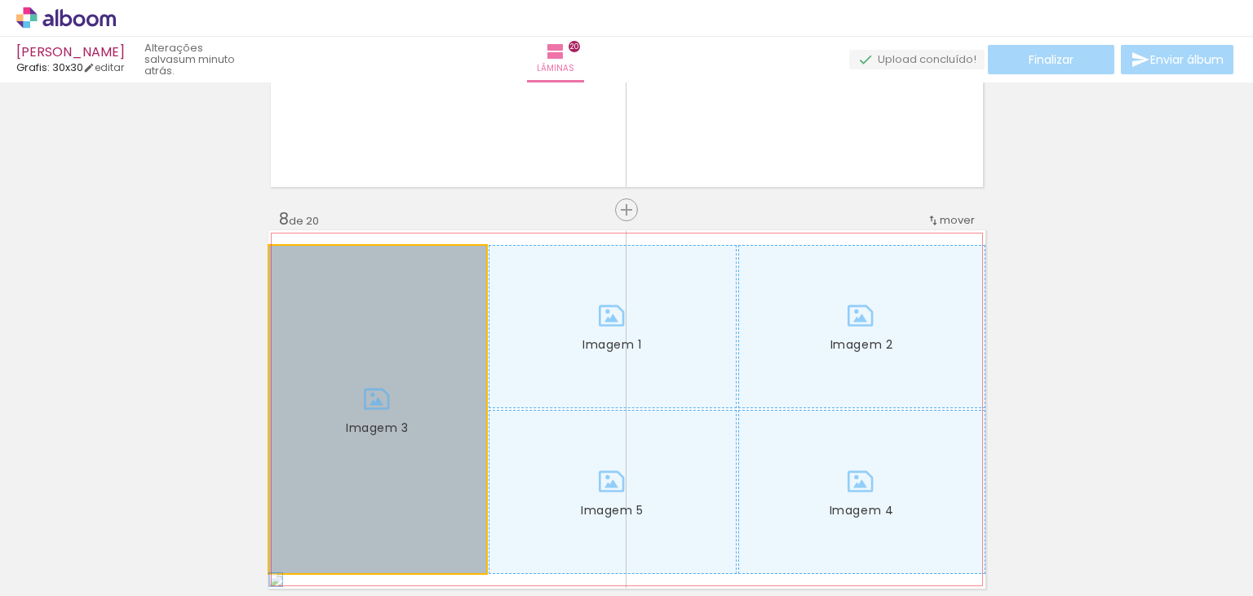
drag, startPoint x: 404, startPoint y: 380, endPoint x: 444, endPoint y: 366, distance: 42.3
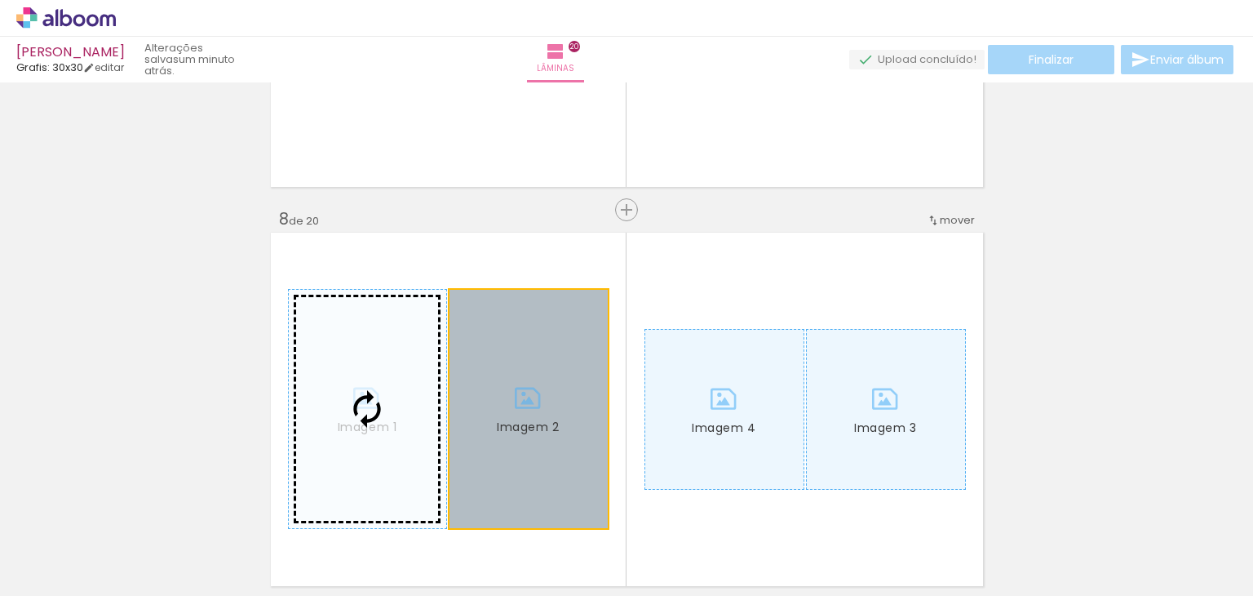
drag, startPoint x: 421, startPoint y: 360, endPoint x: 188, endPoint y: 347, distance: 232.9
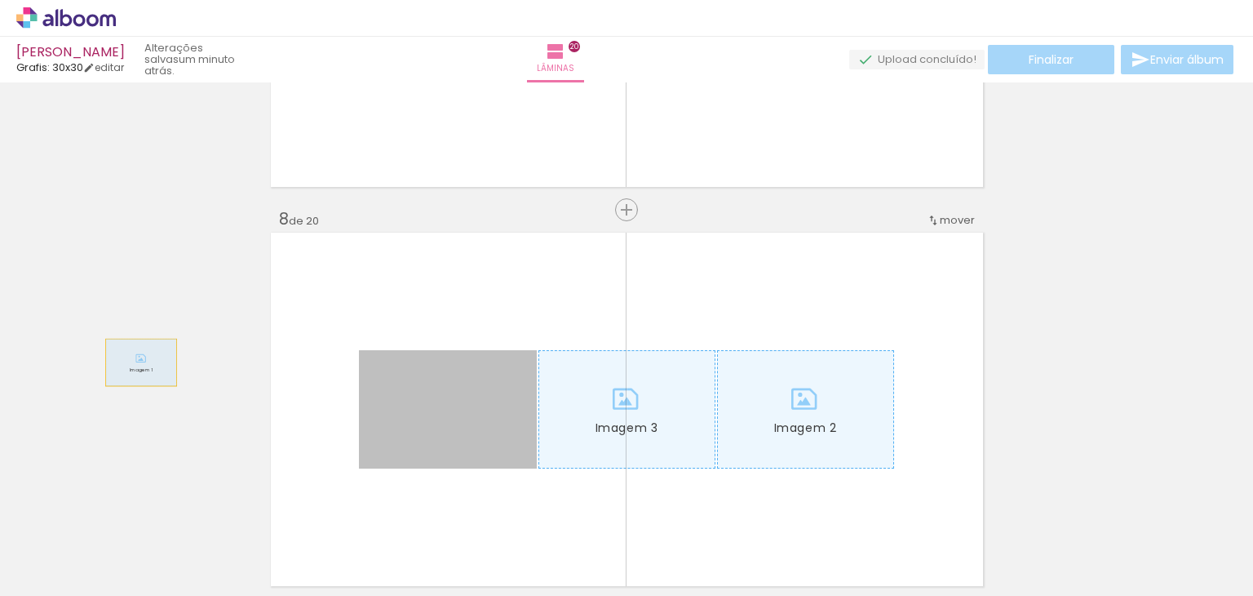
drag, startPoint x: 417, startPoint y: 388, endPoint x: 525, endPoint y: 396, distance: 108.8
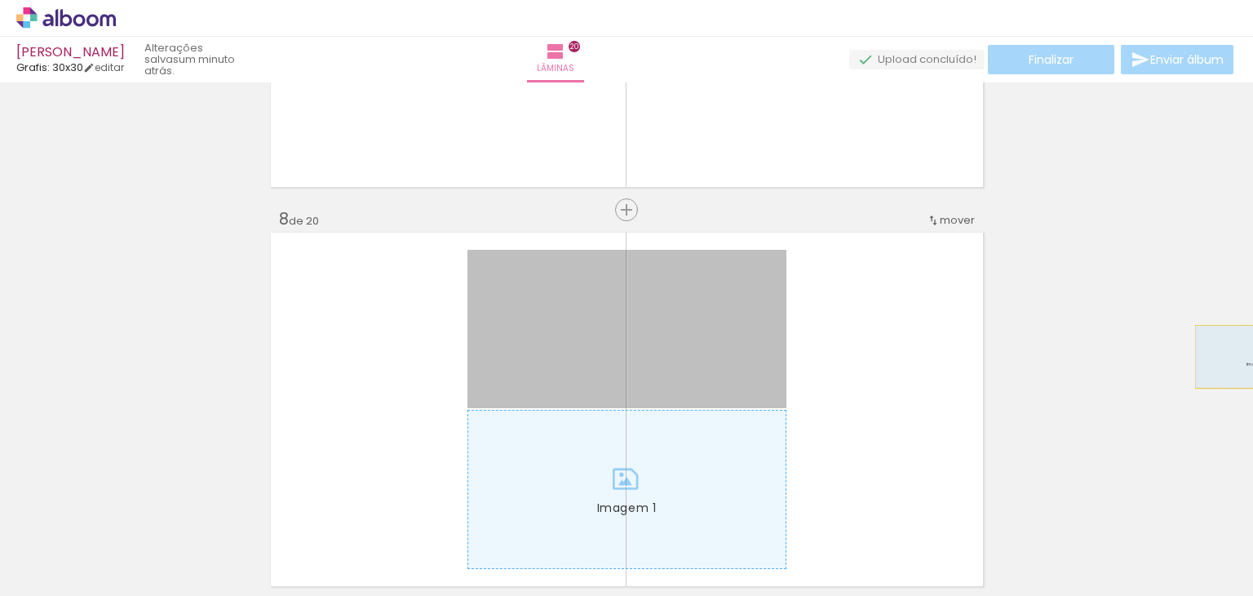
drag, startPoint x: 725, startPoint y: 356, endPoint x: 1252, endPoint y: 357, distance: 527.9
click at [1252, 357] on div "Inserir lâmina 1 de 20 Inserir lâmina 2 de 20 Inserir lâmina 3 de 20 Inserir lâ…" at bounding box center [626, 338] width 1253 height 513
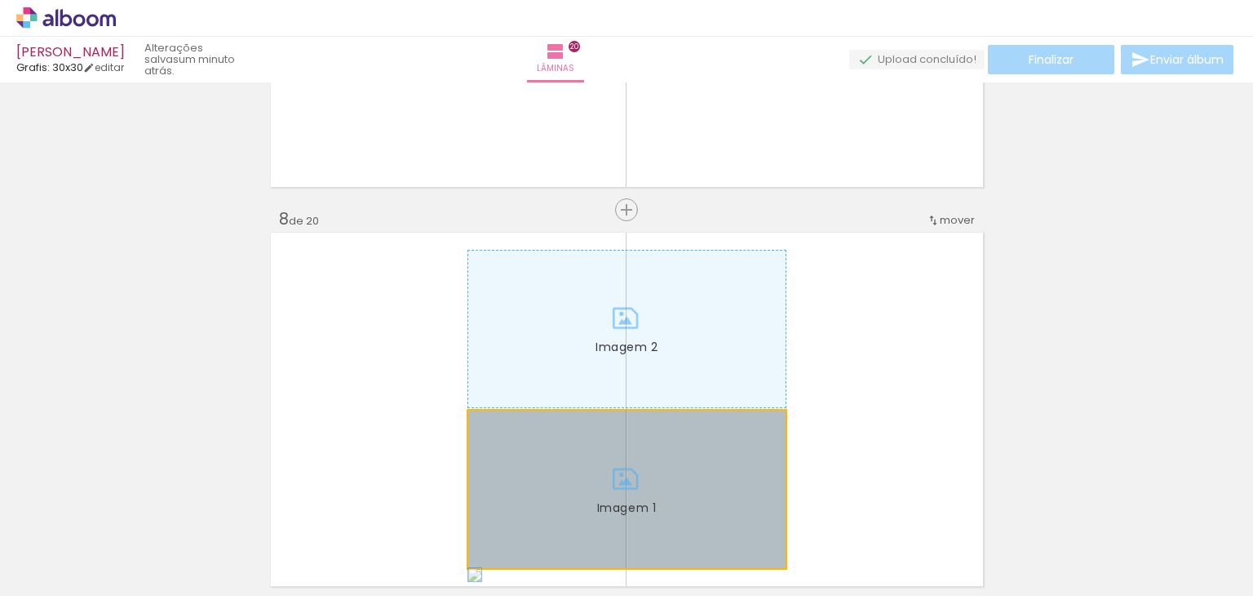
drag, startPoint x: 723, startPoint y: 459, endPoint x: 1026, endPoint y: 354, distance: 320.5
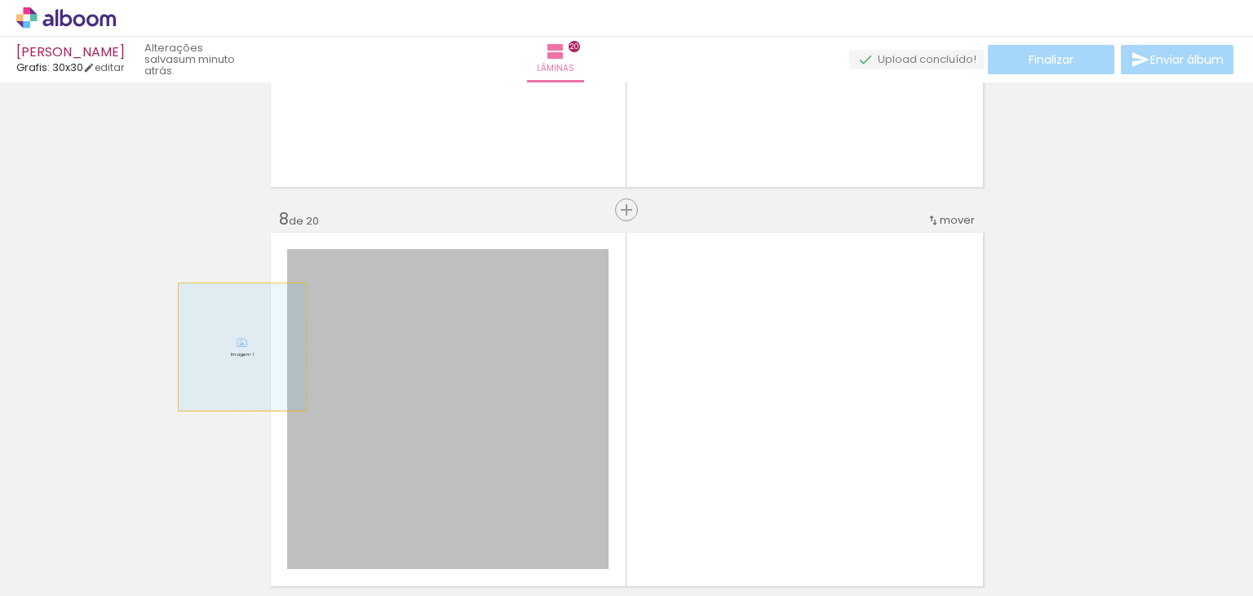
drag, startPoint x: 457, startPoint y: 353, endPoint x: 196, endPoint y: 338, distance: 261.6
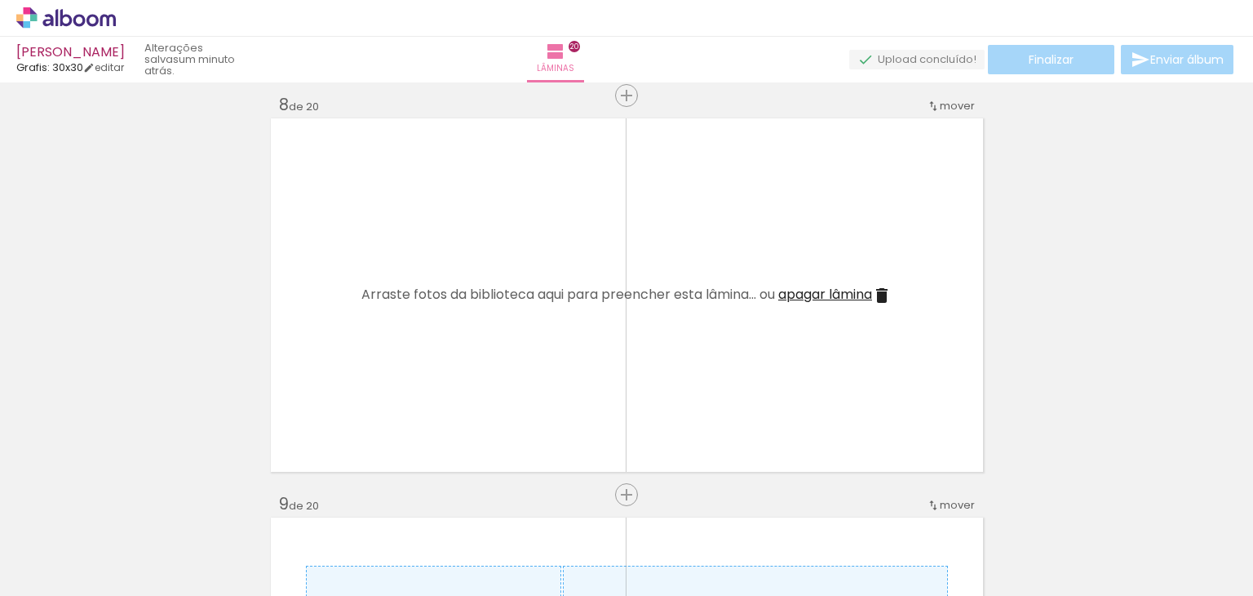
scroll to position [3101, 0]
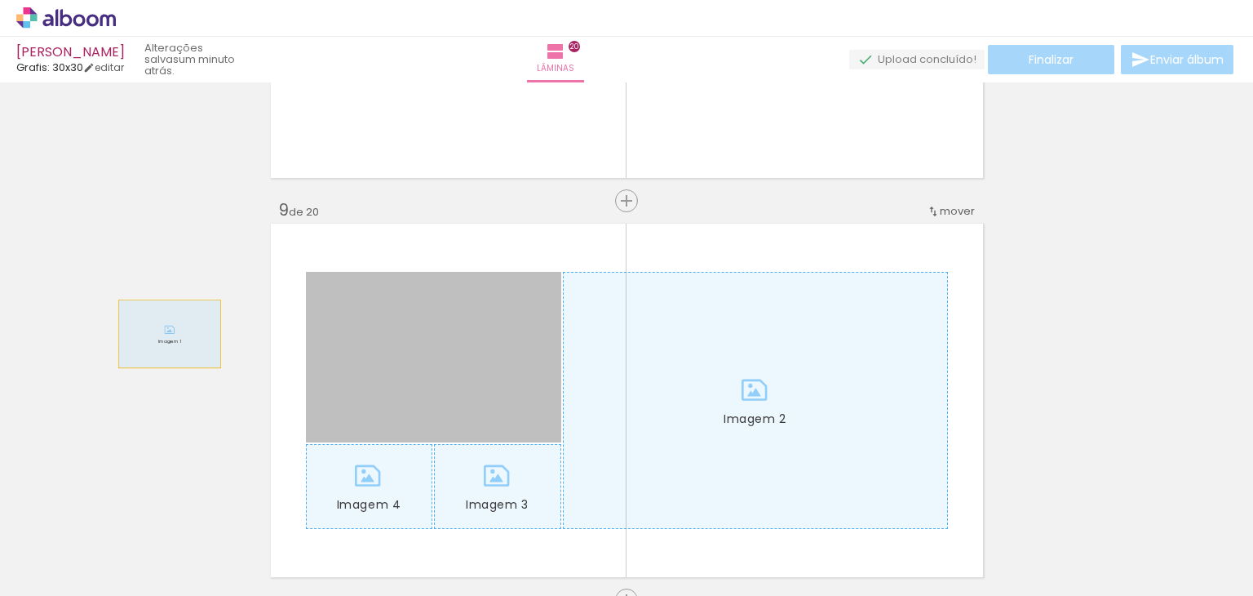
drag, startPoint x: 199, startPoint y: 336, endPoint x: 417, endPoint y: 352, distance: 218.4
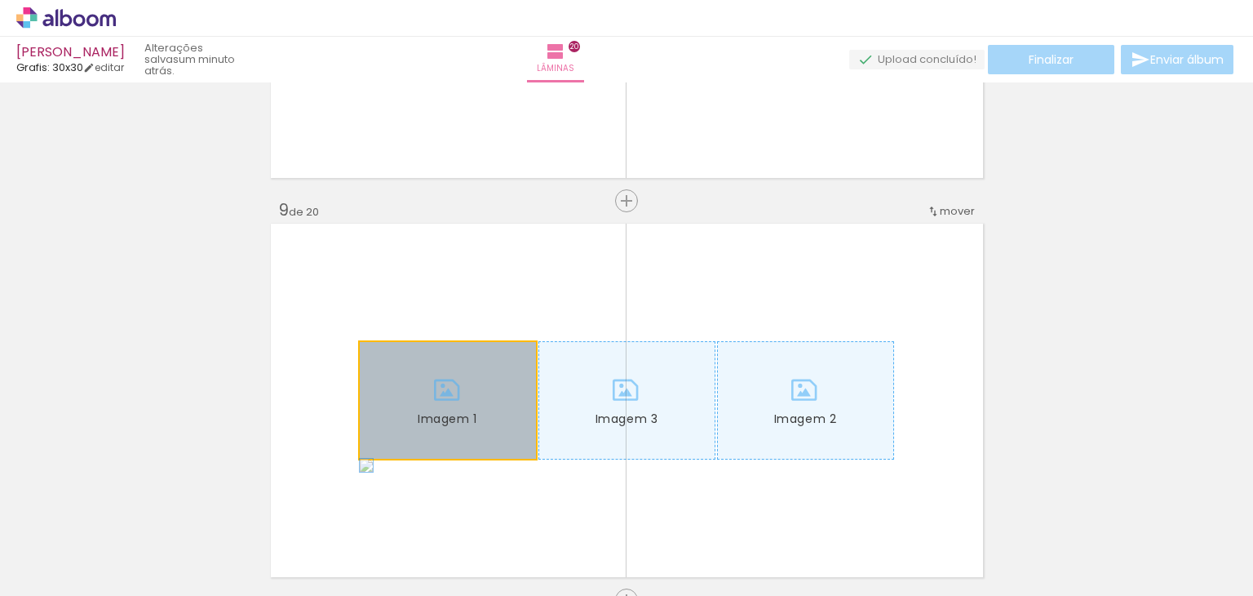
drag, startPoint x: 404, startPoint y: 399, endPoint x: 680, endPoint y: 392, distance: 275.9
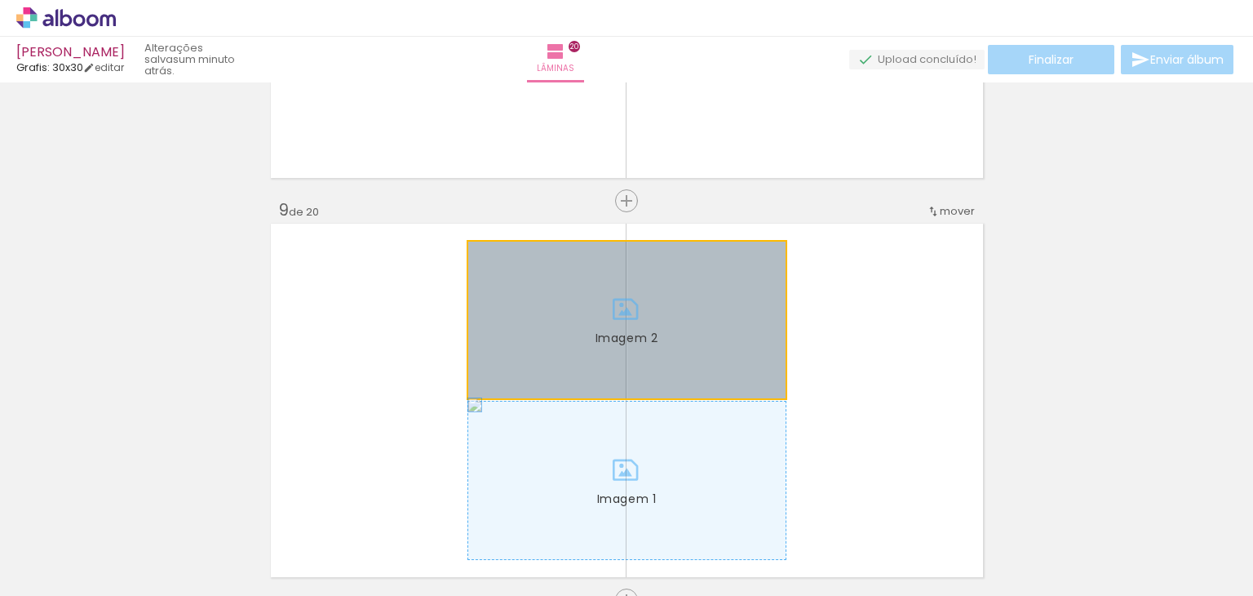
drag, startPoint x: 682, startPoint y: 342, endPoint x: 481, endPoint y: 295, distance: 206.2
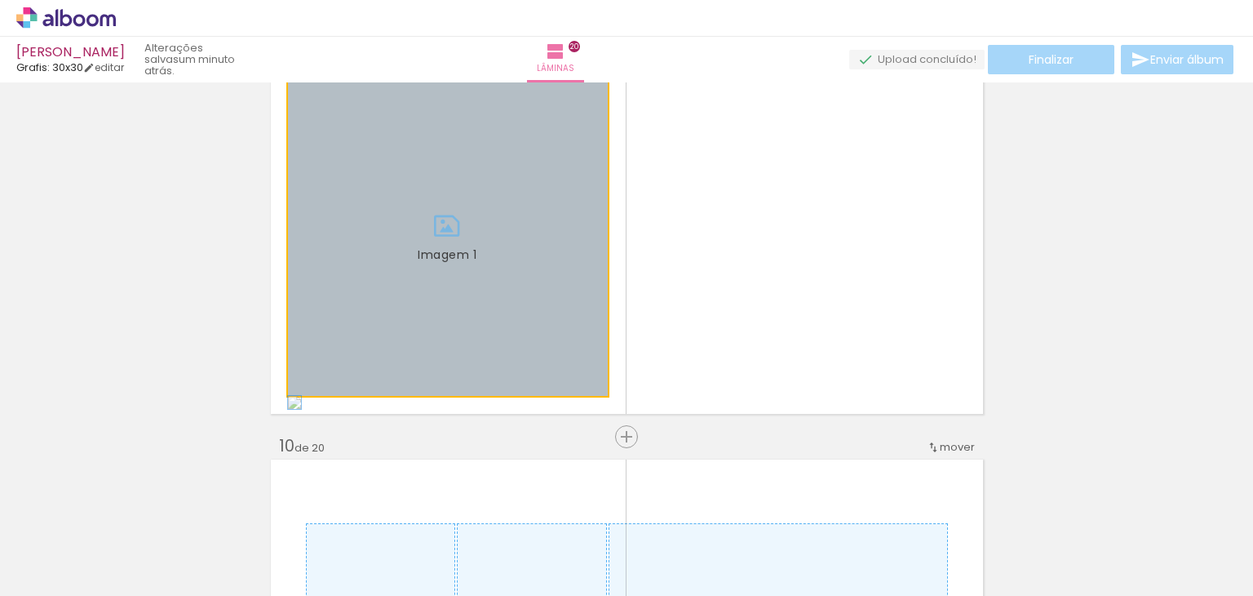
drag, startPoint x: 379, startPoint y: 308, endPoint x: 78, endPoint y: 285, distance: 301.9
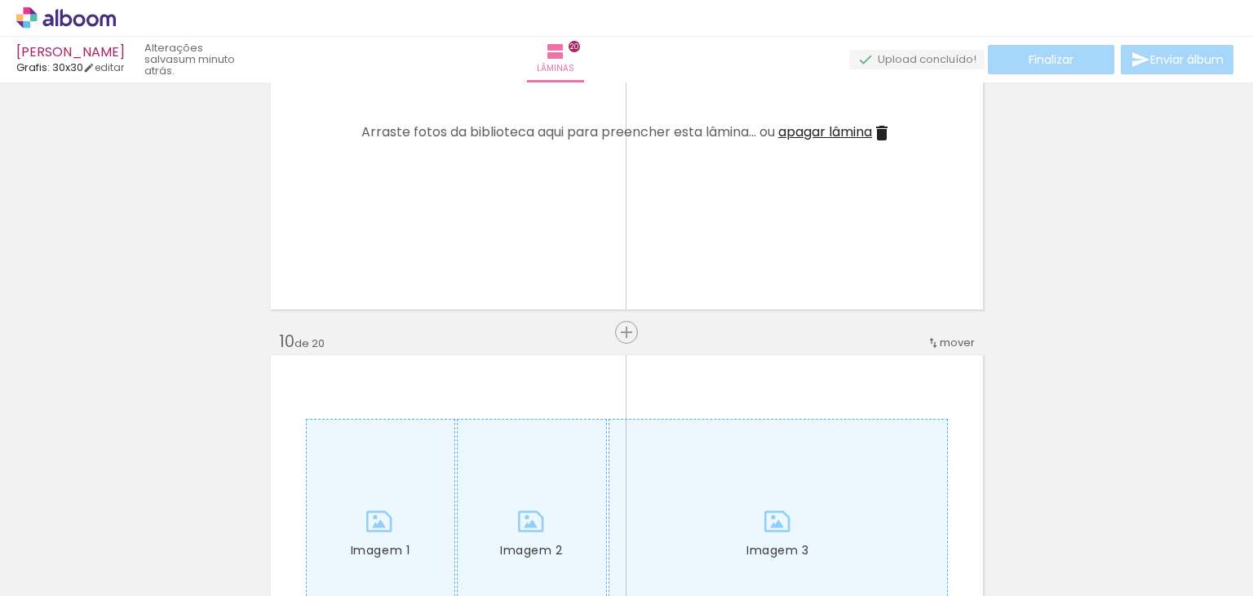
scroll to position [3590, 0]
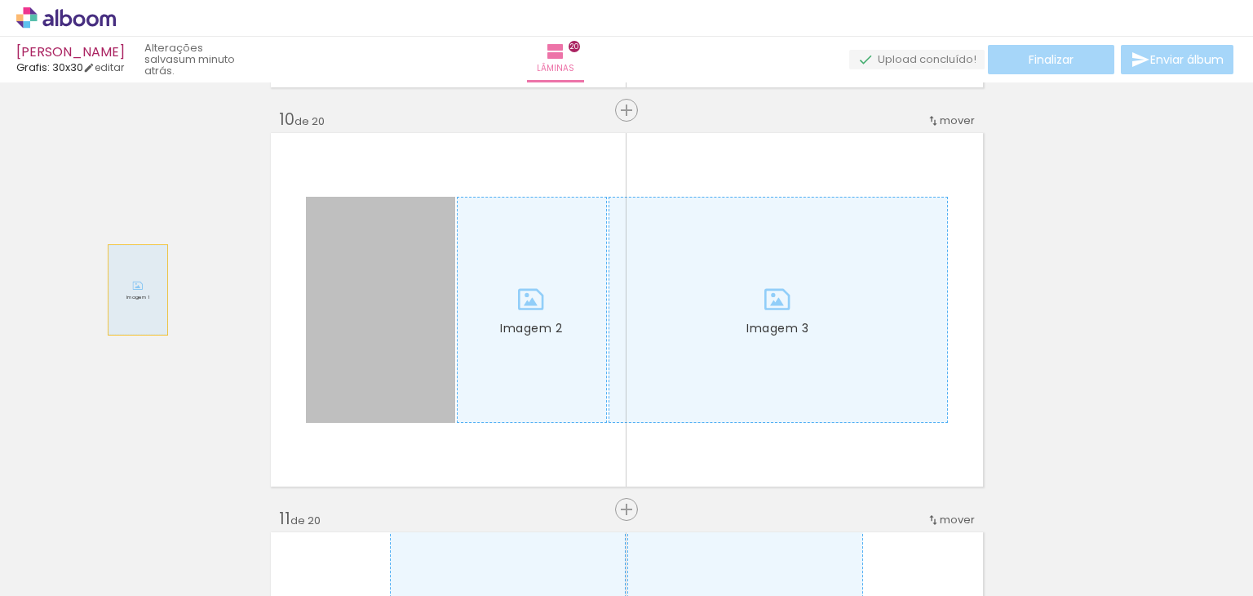
drag, startPoint x: 131, startPoint y: 290, endPoint x: 458, endPoint y: 334, distance: 329.3
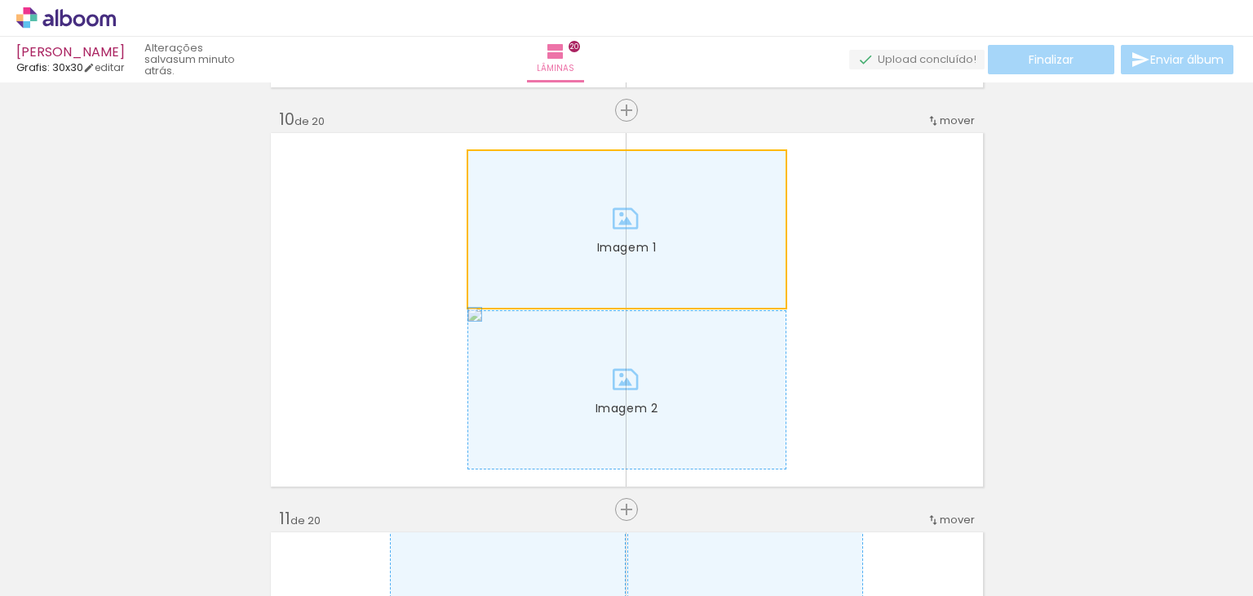
click at [519, 281] on div at bounding box center [626, 229] width 317 height 157
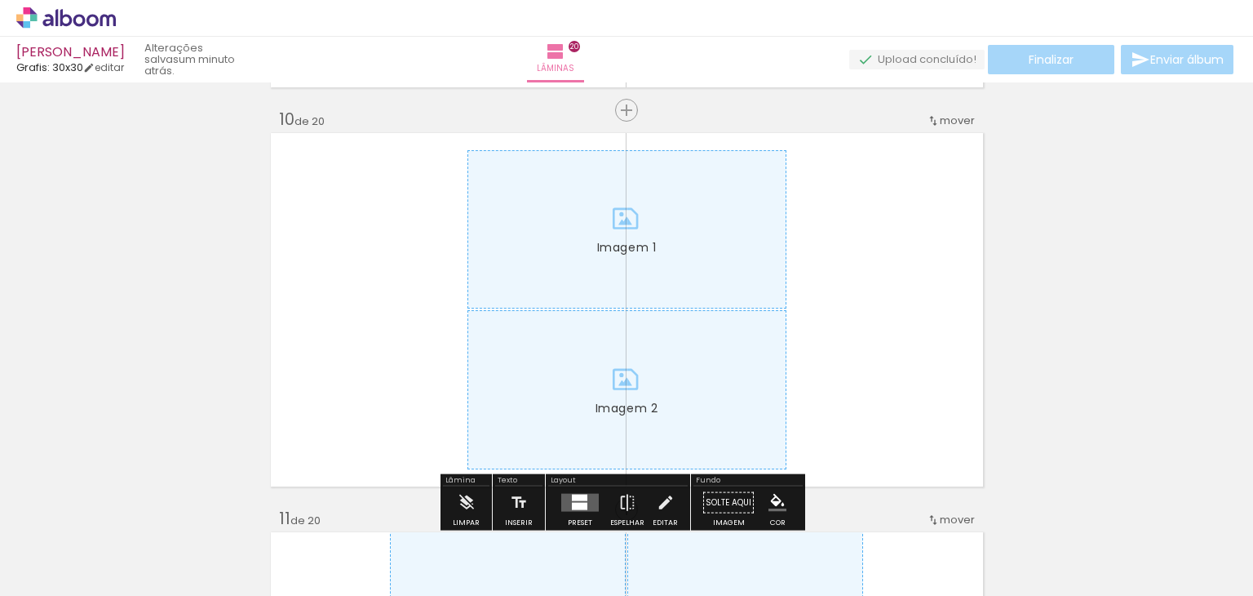
click at [545, 308] on div at bounding box center [626, 229] width 317 height 157
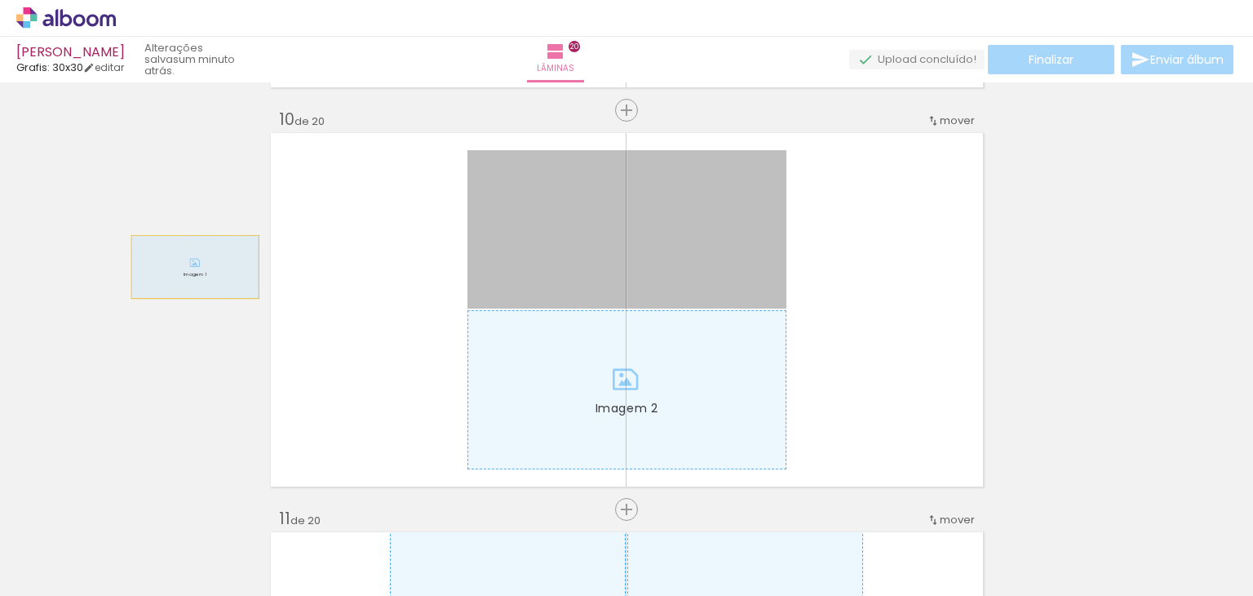
drag, startPoint x: 346, startPoint y: 267, endPoint x: 0, endPoint y: 252, distance: 346.3
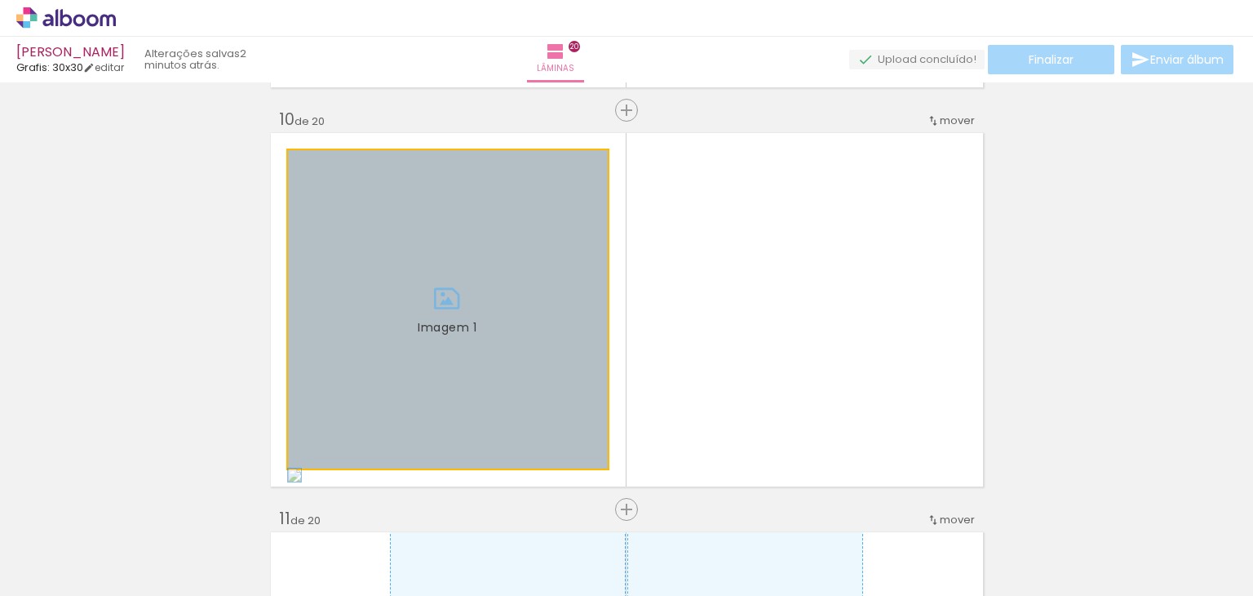
drag, startPoint x: 464, startPoint y: 362, endPoint x: 149, endPoint y: 338, distance: 315.9
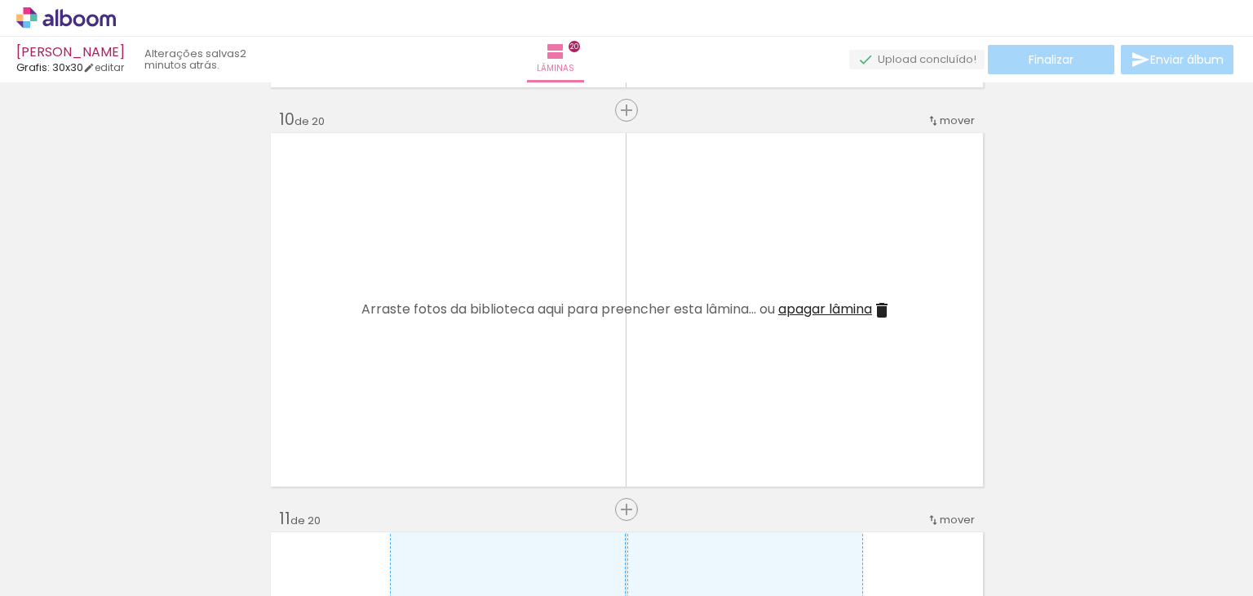
scroll to position [3998, 0]
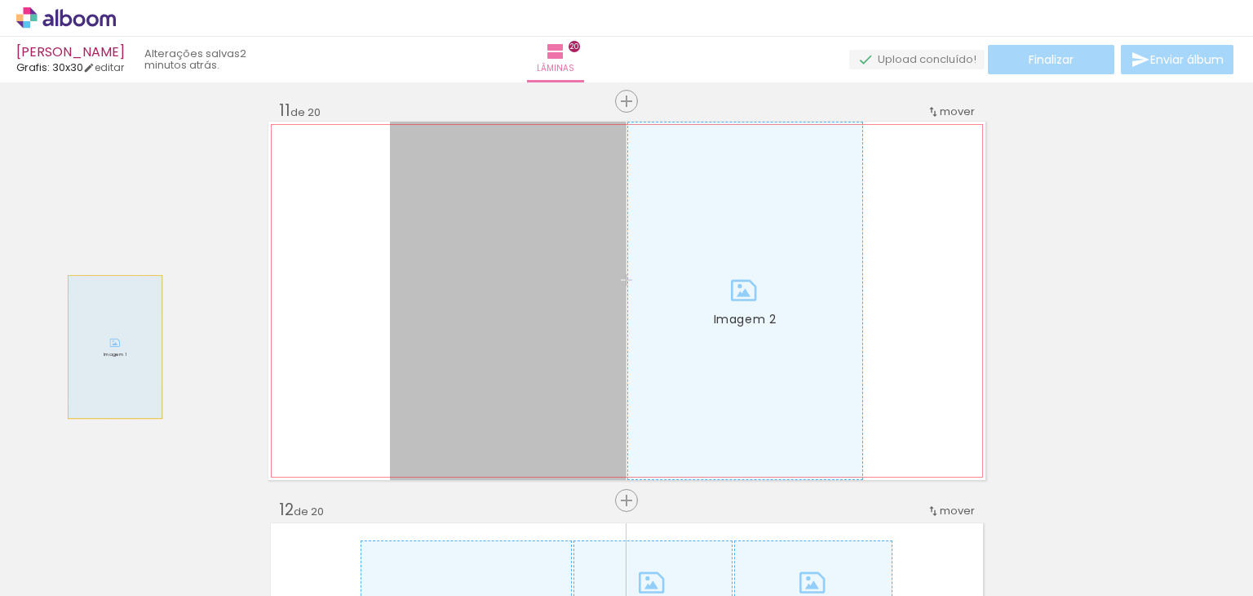
drag, startPoint x: 444, startPoint y: 304, endPoint x: 109, endPoint y: 347, distance: 338.0
click at [109, 347] on div "Inserir lâmina 1 de 20 Inserir lâmina 2 de 20 Inserir lâmina 3 de 20 Inserir lâ…" at bounding box center [626, 280] width 1253 height 8380
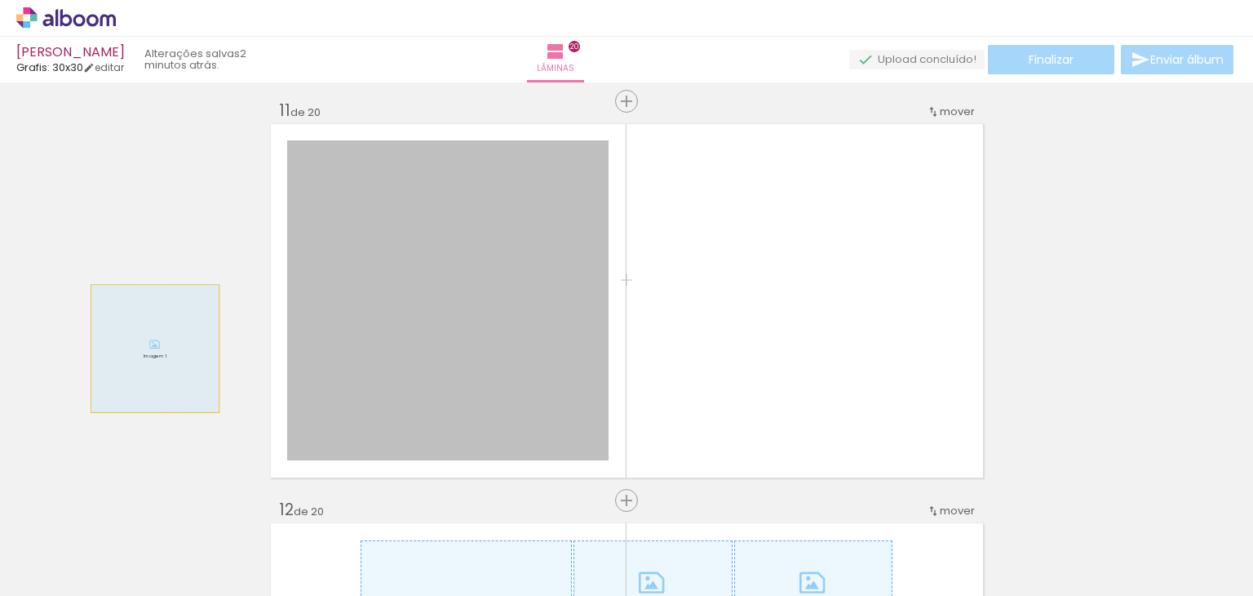
drag, startPoint x: 461, startPoint y: 350, endPoint x: 147, endPoint y: 348, distance: 314.1
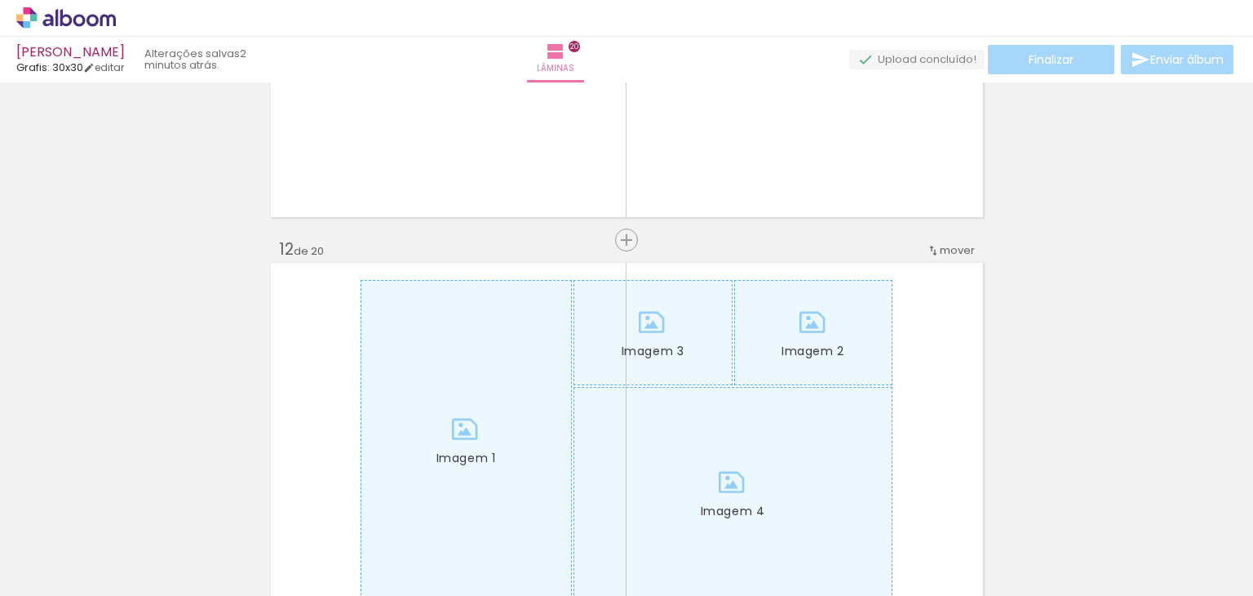
scroll to position [4324, 0]
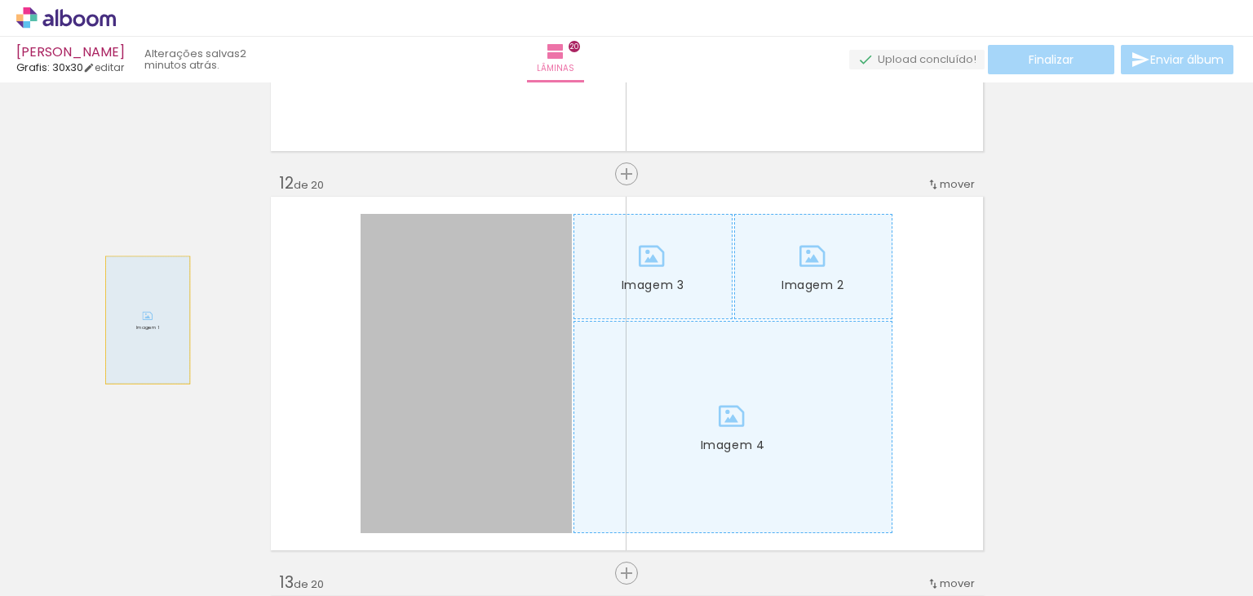
drag, startPoint x: 432, startPoint y: 295, endPoint x: 0, endPoint y: 320, distance: 432.4
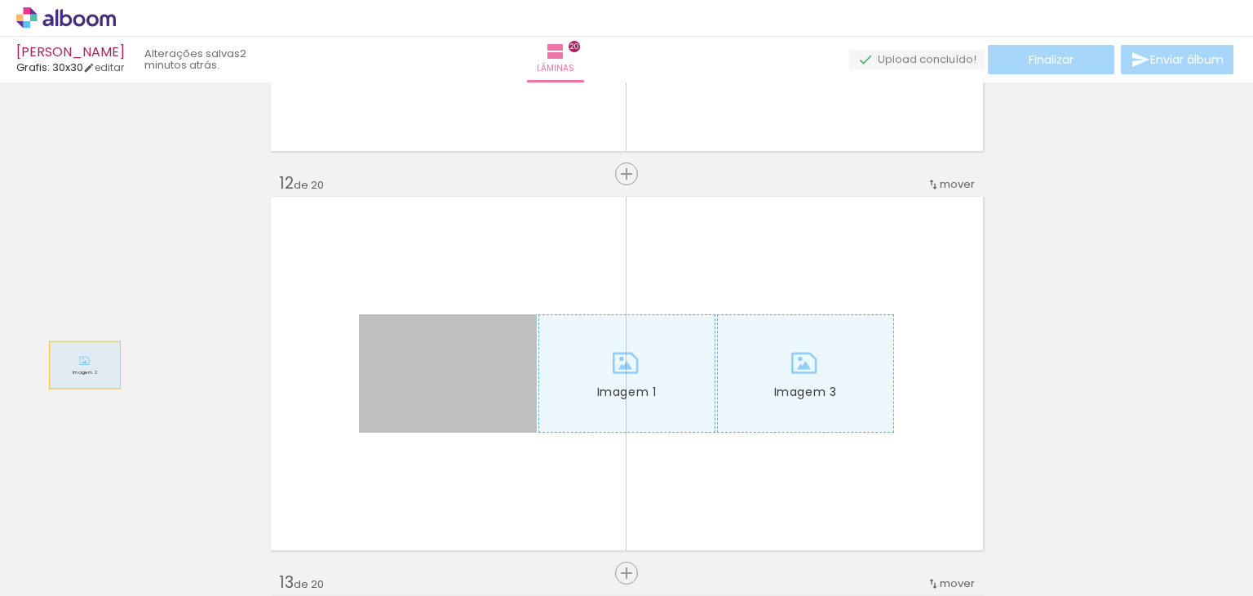
drag, startPoint x: 403, startPoint y: 376, endPoint x: 447, endPoint y: 367, distance: 45.0
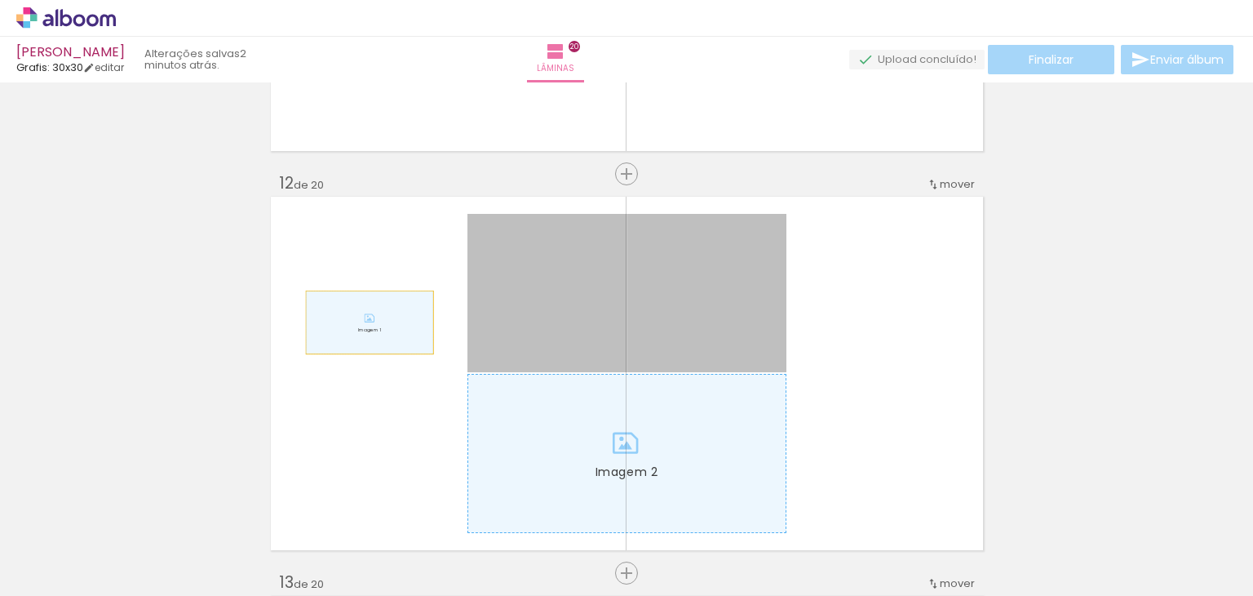
drag, startPoint x: 512, startPoint y: 316, endPoint x: 605, endPoint y: 353, distance: 100.3
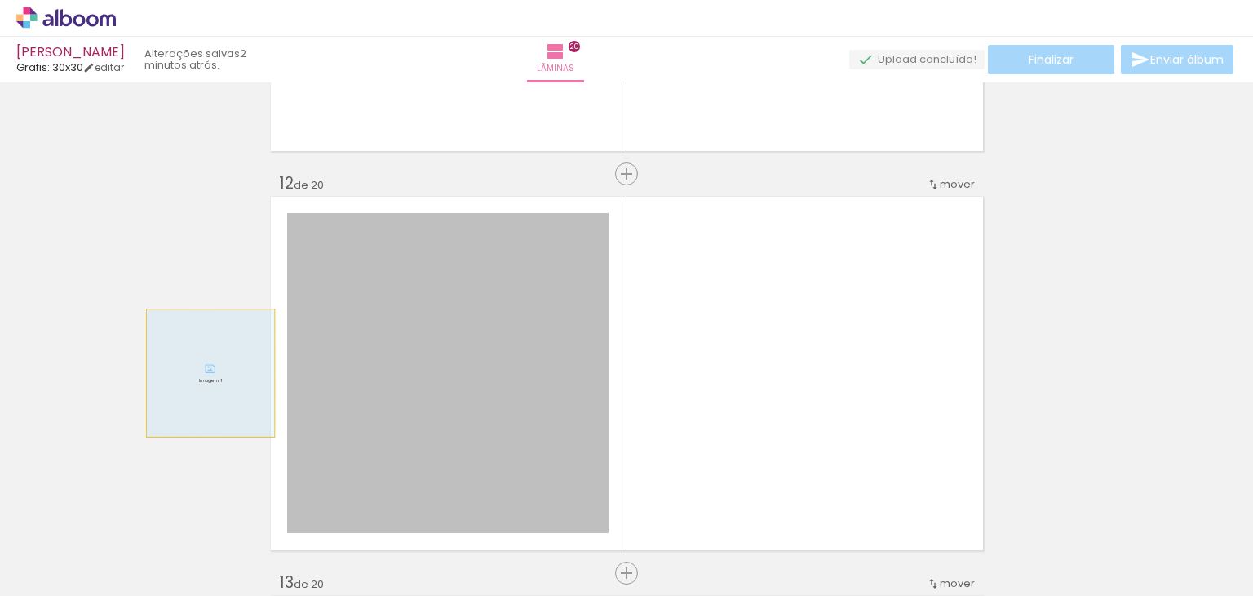
drag, startPoint x: 499, startPoint y: 395, endPoint x: 199, endPoint y: 373, distance: 300.3
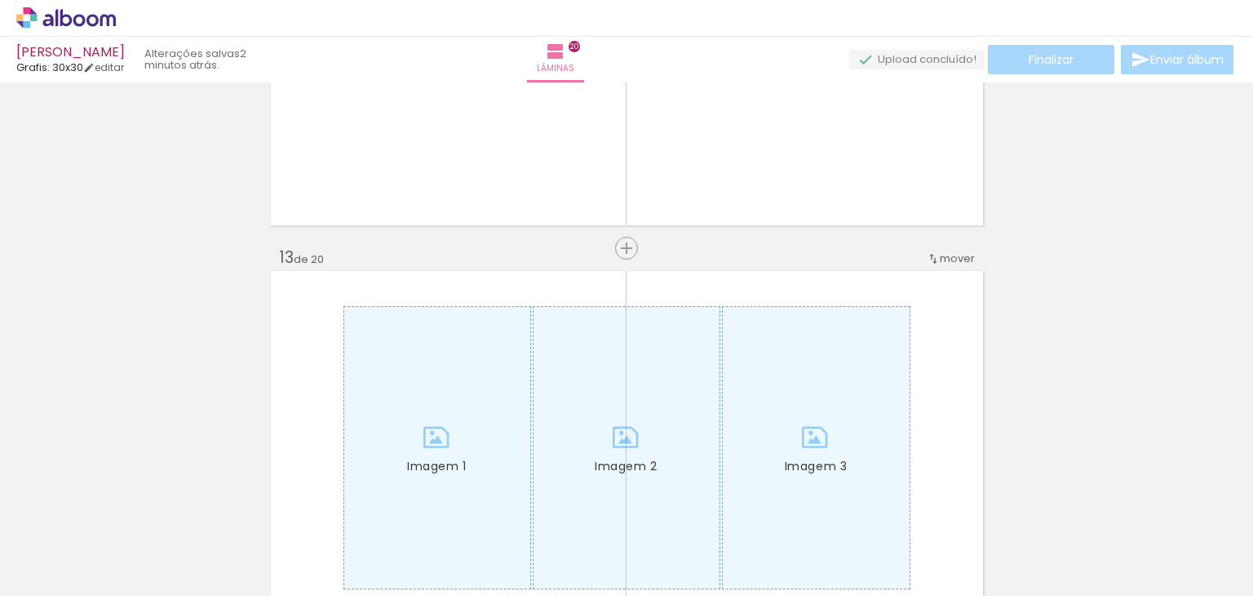
scroll to position [4651, 0]
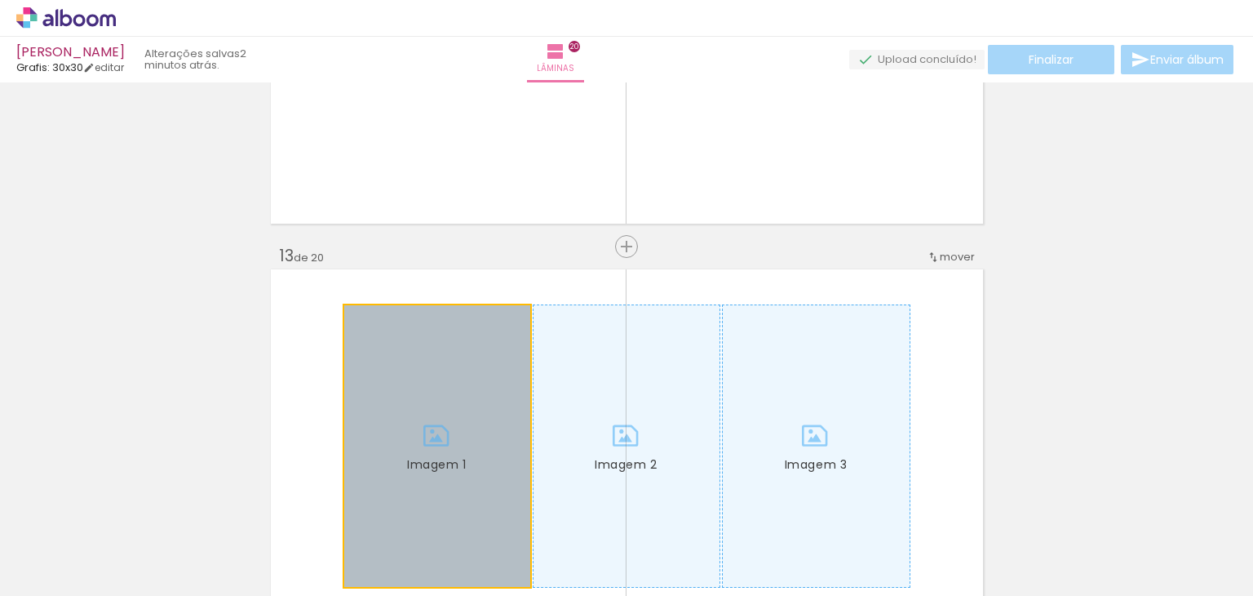
drag, startPoint x: 440, startPoint y: 373, endPoint x: 323, endPoint y: 337, distance: 122.1
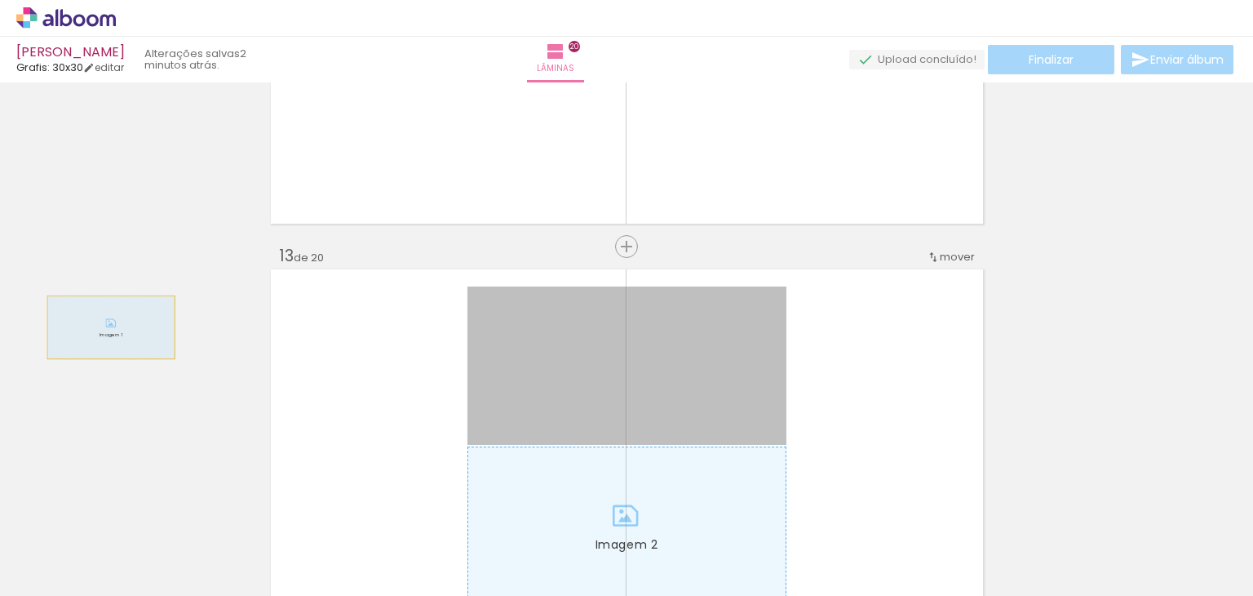
drag, startPoint x: 542, startPoint y: 366, endPoint x: 268, endPoint y: 326, distance: 277.0
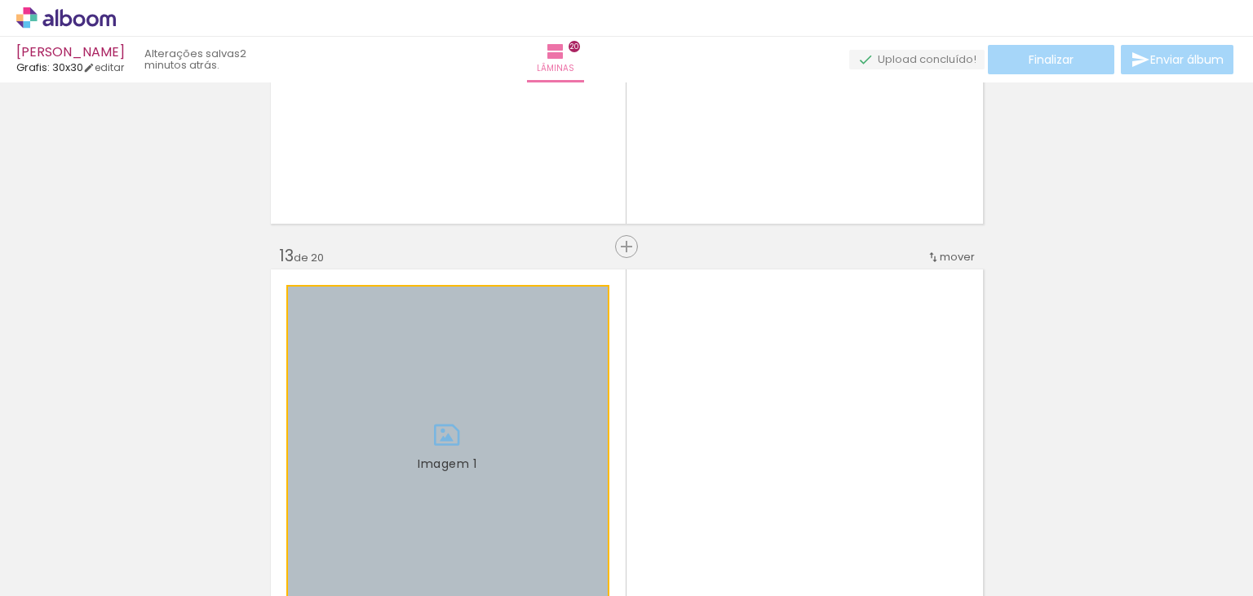
drag, startPoint x: 428, startPoint y: 384, endPoint x: 152, endPoint y: 344, distance: 278.8
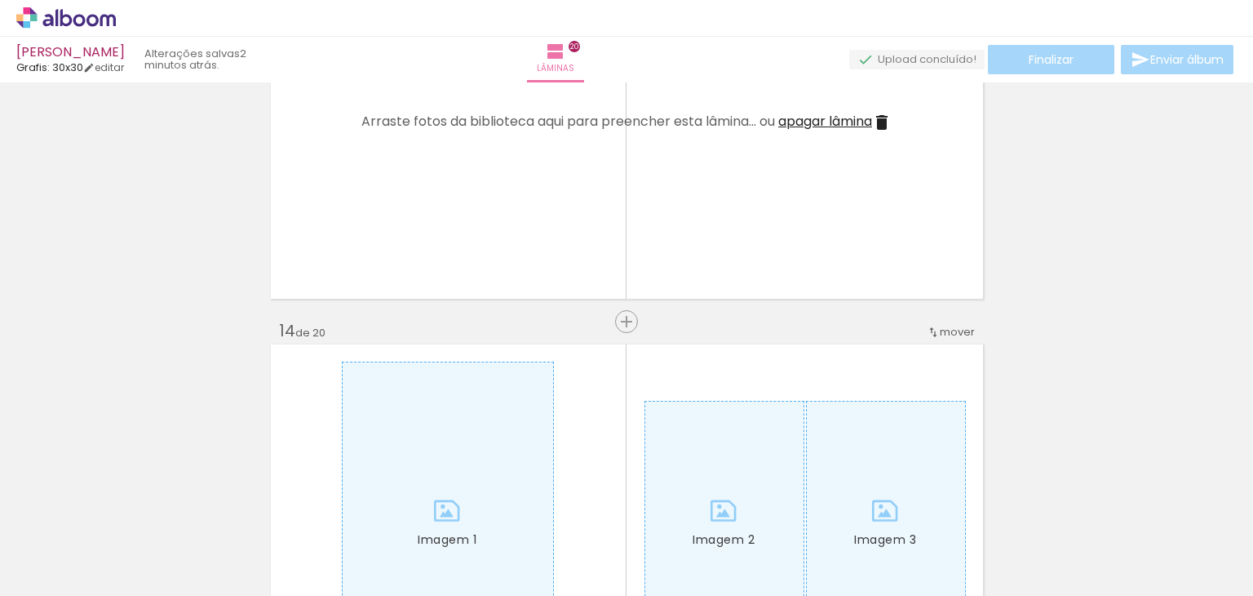
scroll to position [4977, 0]
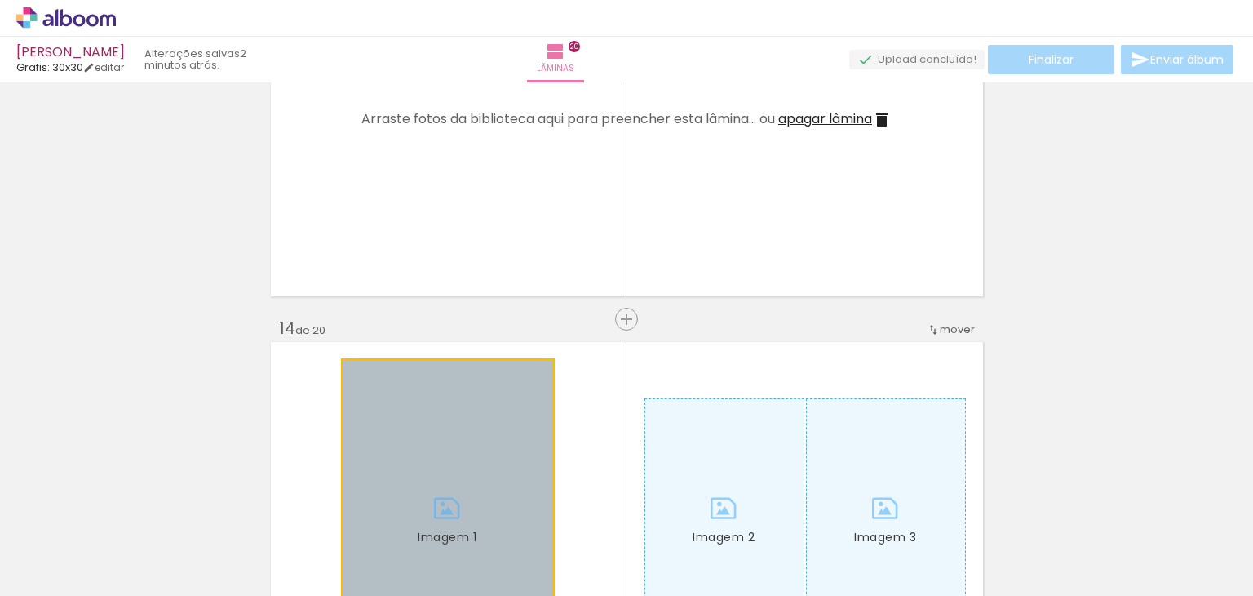
drag, startPoint x: 433, startPoint y: 401, endPoint x: 381, endPoint y: 366, distance: 62.5
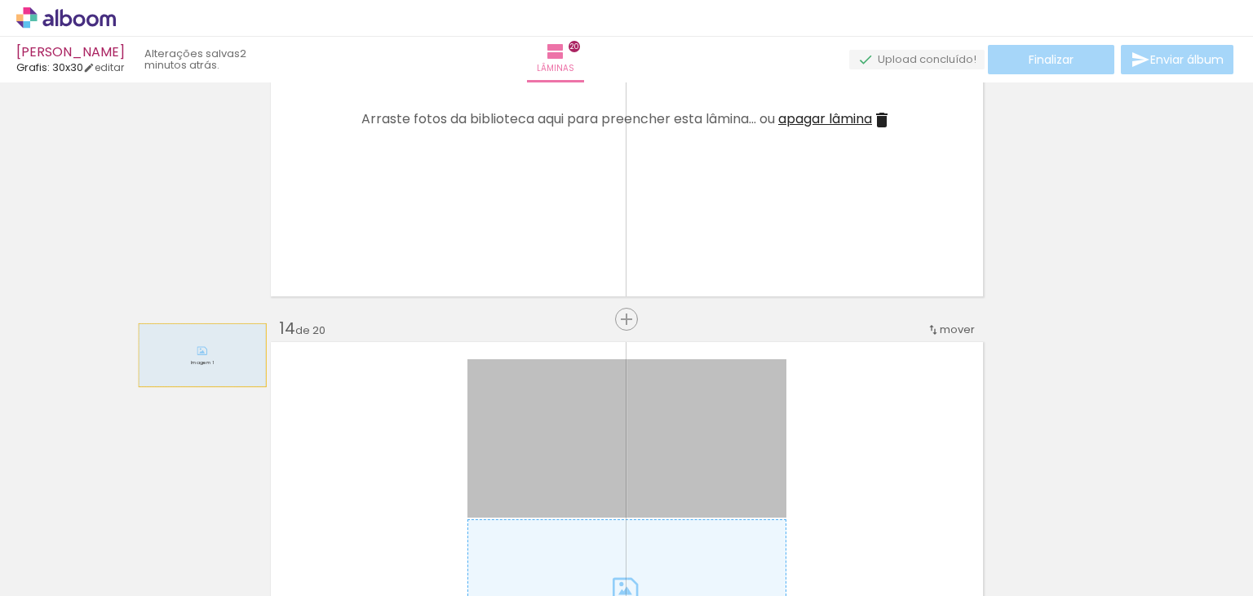
drag, startPoint x: 507, startPoint y: 438, endPoint x: 166, endPoint y: 322, distance: 360.2
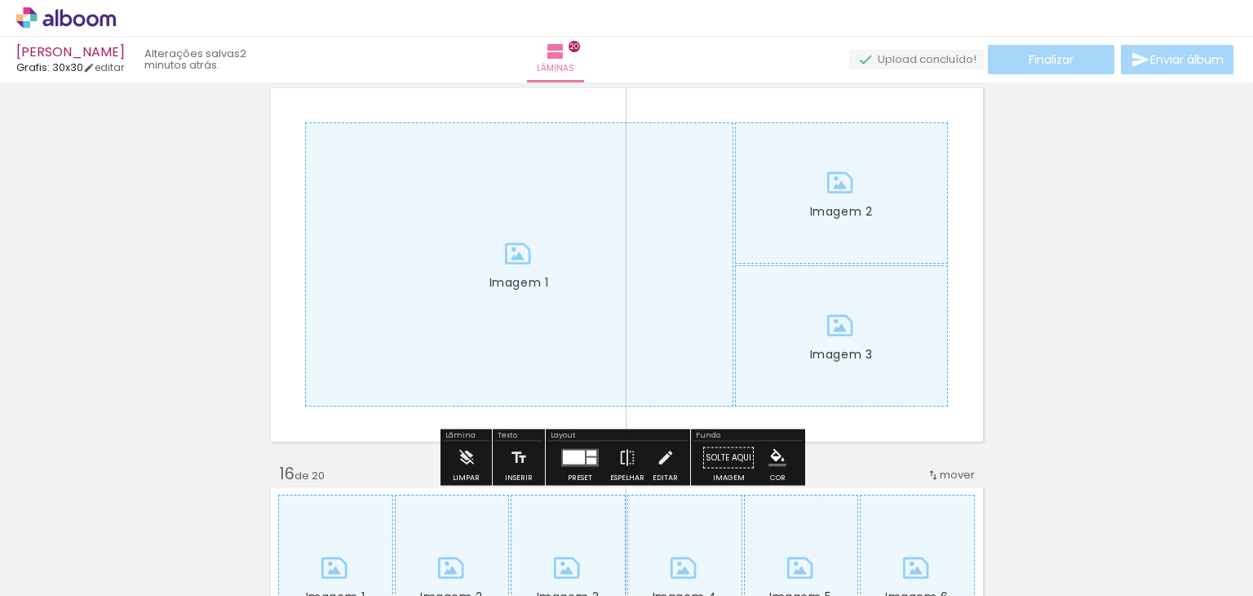
scroll to position [5711, 0]
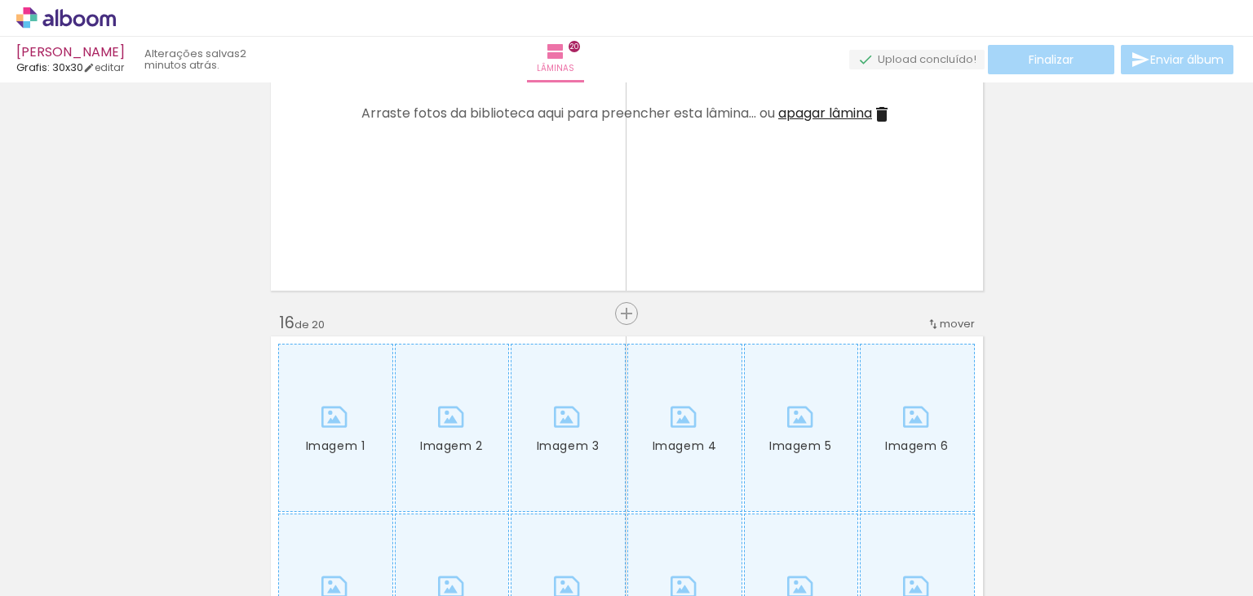
scroll to position [5956, 0]
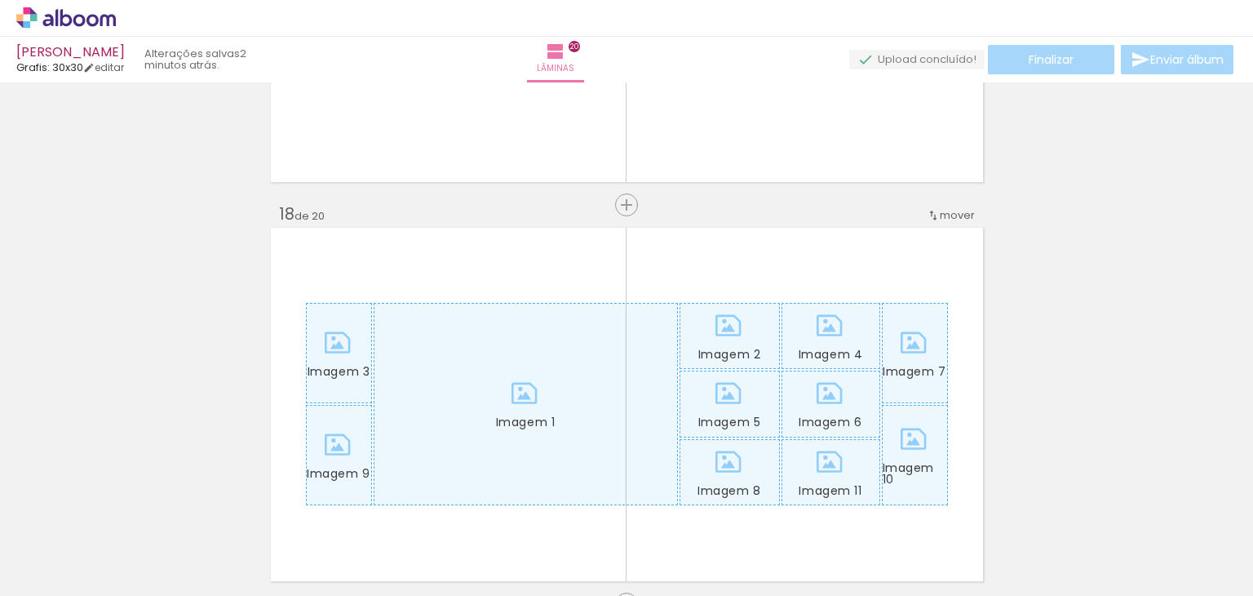
scroll to position [6691, 0]
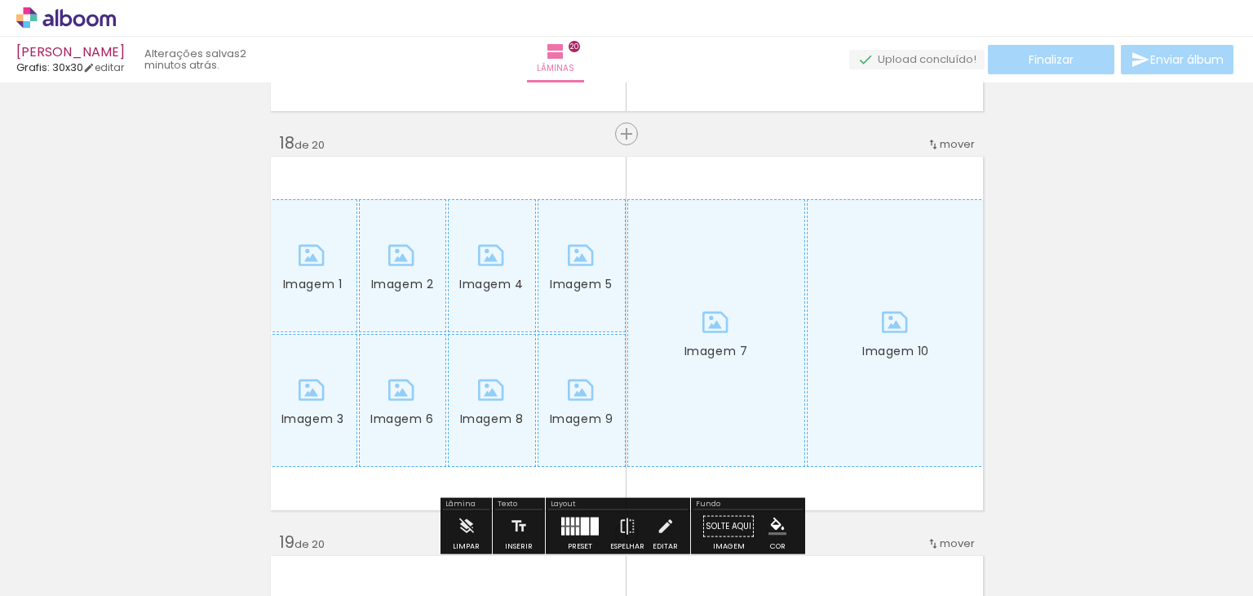
scroll to position [6854, 0]
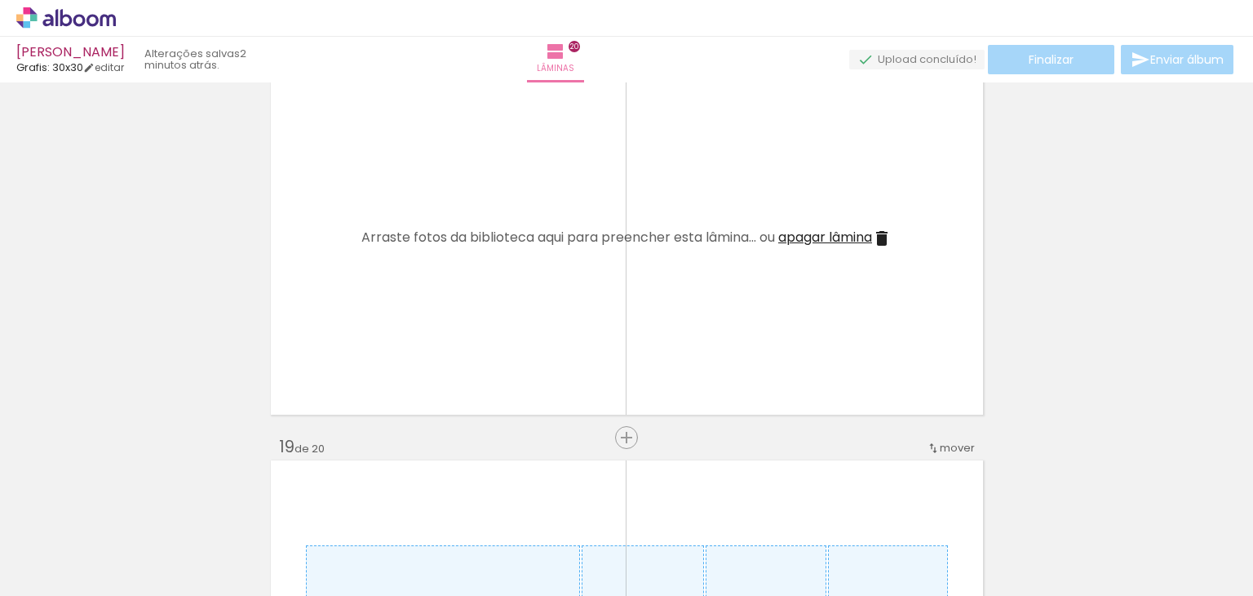
scroll to position [7180, 0]
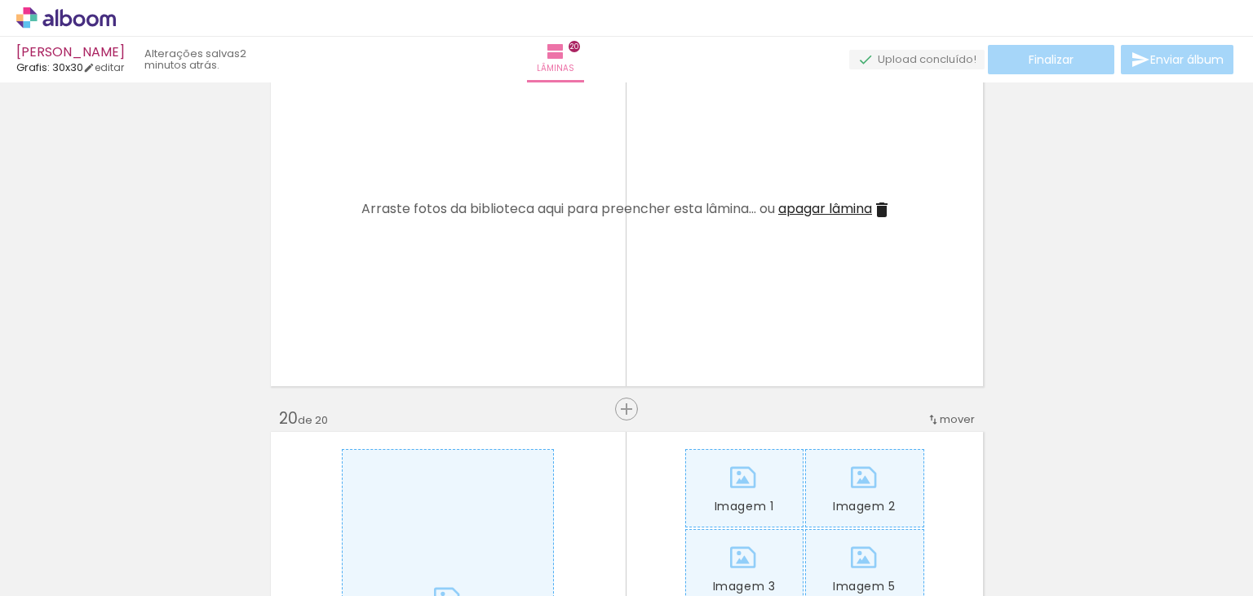
scroll to position [7670, 0]
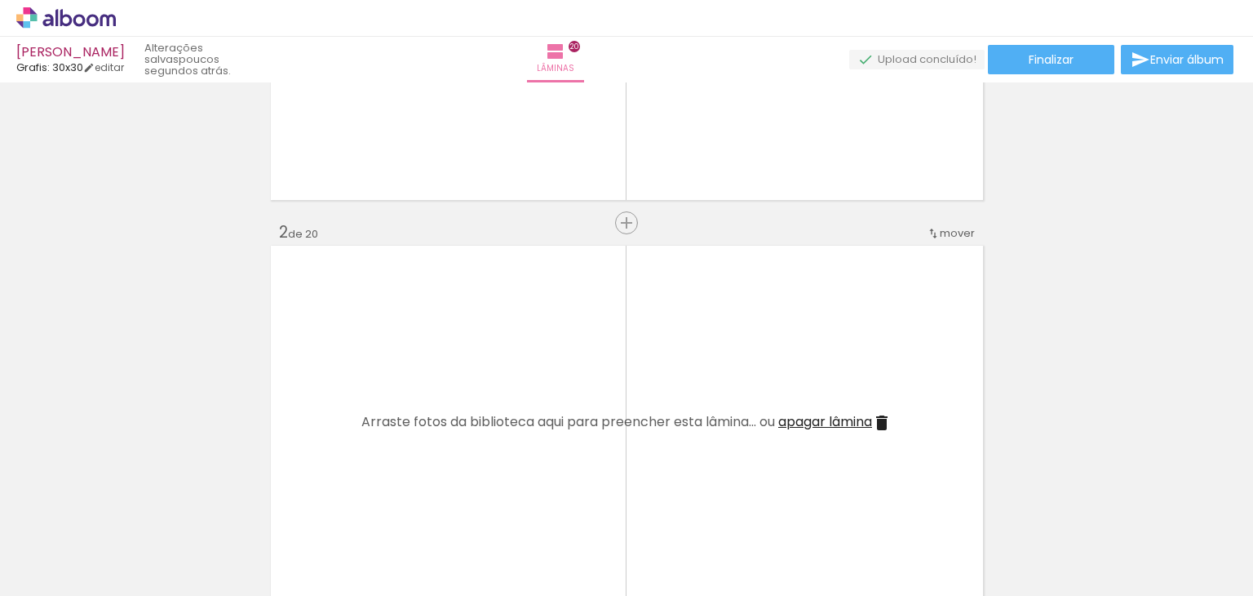
scroll to position [0, 0]
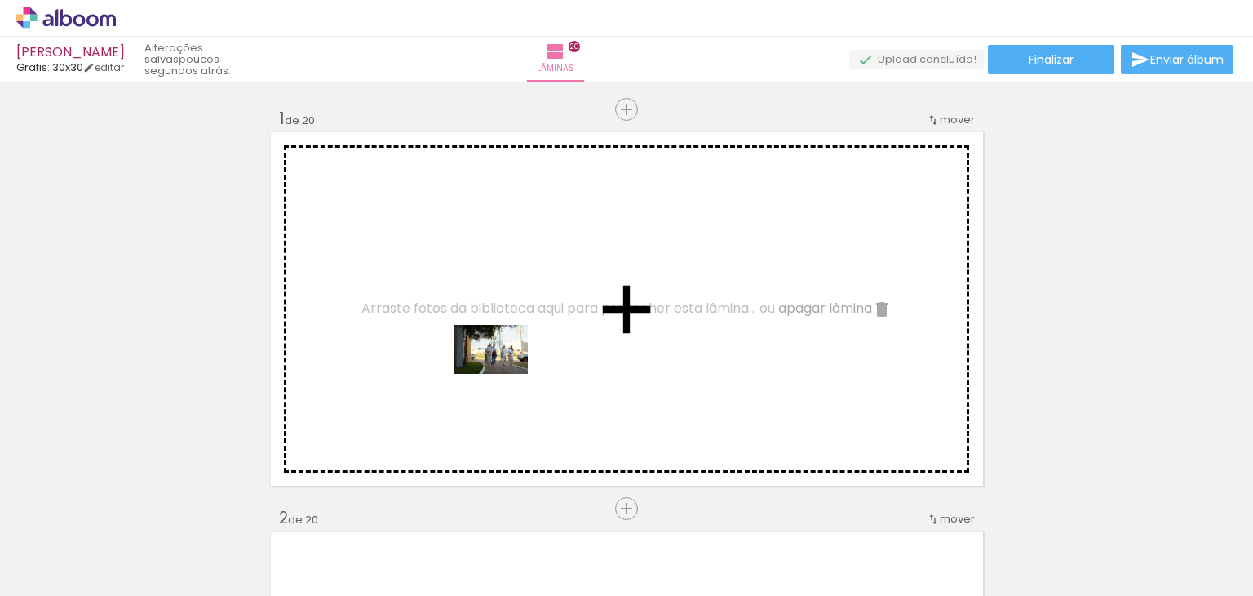
drag, startPoint x: 635, startPoint y: 543, endPoint x: 503, endPoint y: 374, distance: 214.6
click at [503, 374] on quentale-workspace at bounding box center [626, 298] width 1253 height 596
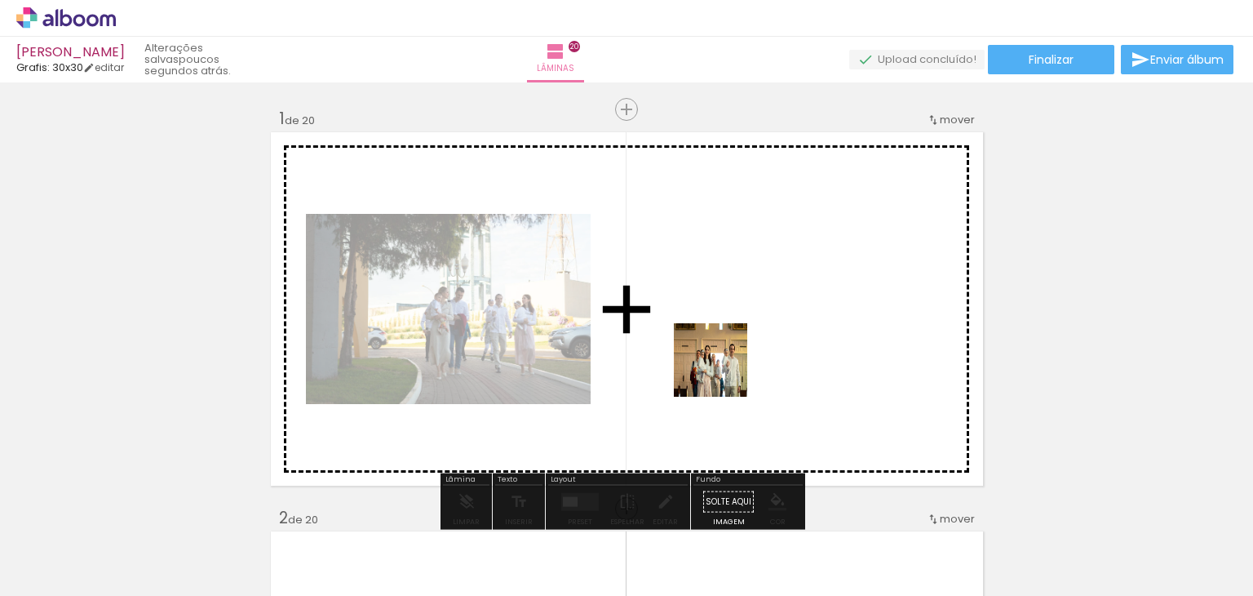
drag, startPoint x: 711, startPoint y: 556, endPoint x: 723, endPoint y: 340, distance: 216.5
click at [723, 340] on quentale-workspace at bounding box center [626, 298] width 1253 height 596
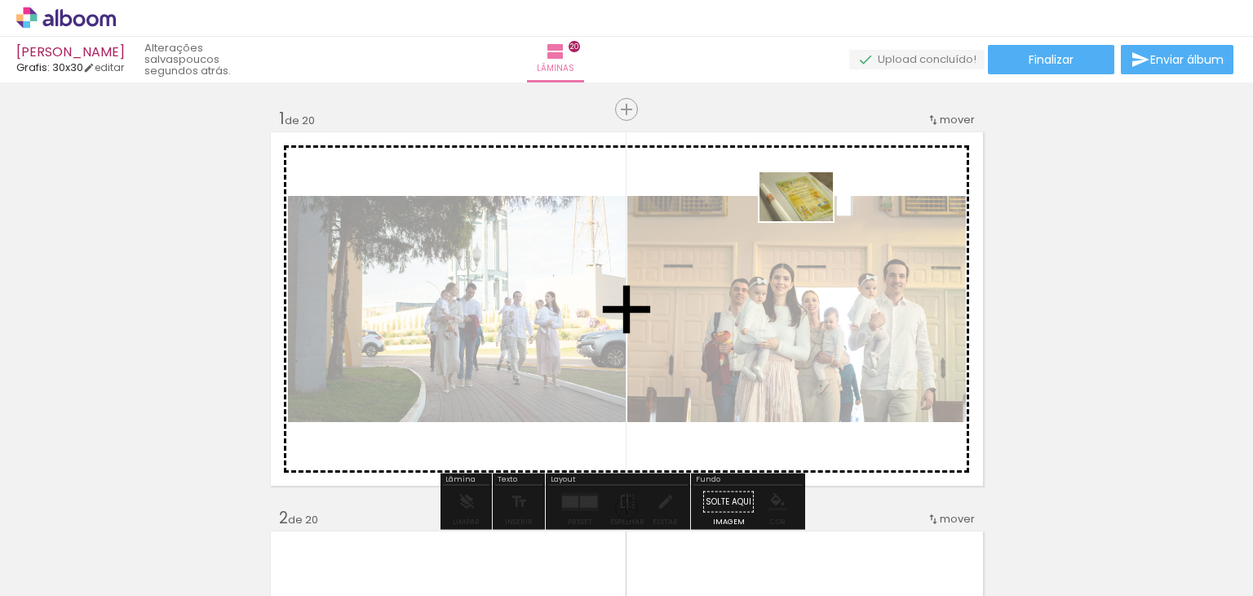
drag, startPoint x: 809, startPoint y: 552, endPoint x: 809, endPoint y: 221, distance: 330.4
click at [809, 221] on quentale-workspace at bounding box center [626, 298] width 1253 height 596
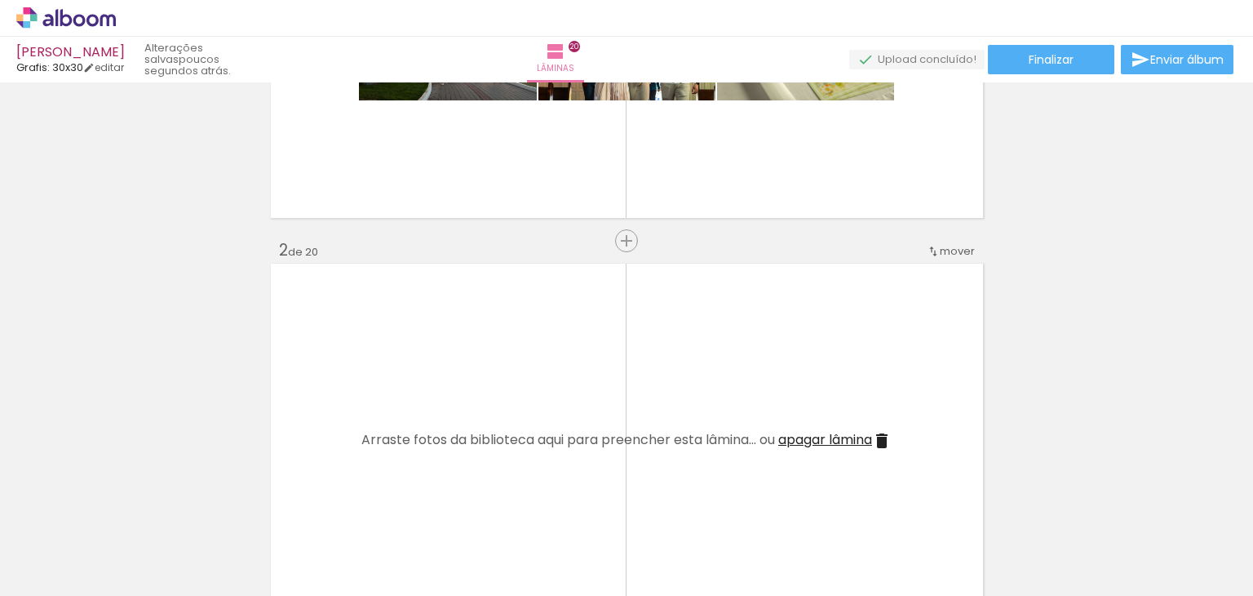
scroll to position [326, 0]
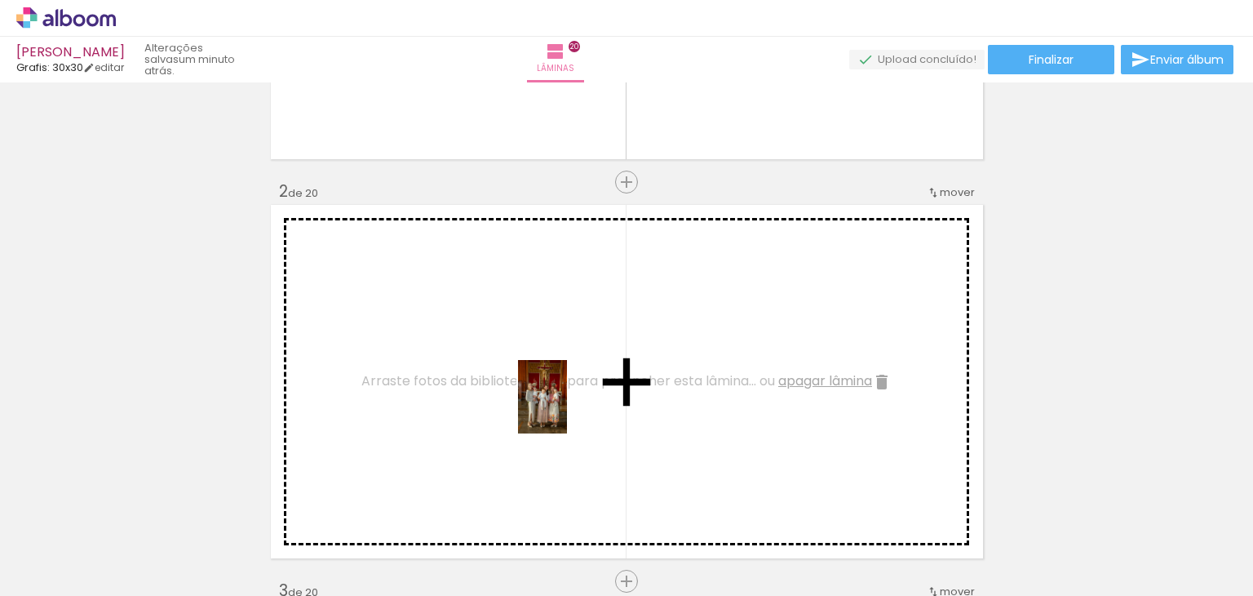
drag, startPoint x: 896, startPoint y: 546, endPoint x: 567, endPoint y: 409, distance: 356.2
click at [567, 409] on quentale-workspace at bounding box center [626, 298] width 1253 height 596
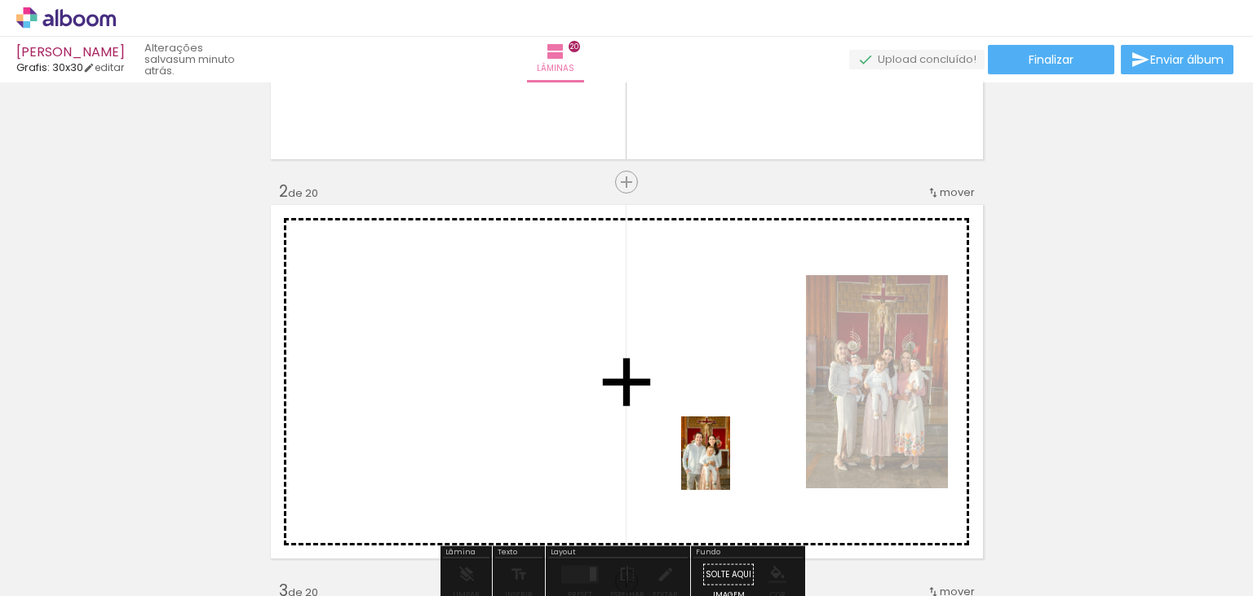
drag, startPoint x: 1073, startPoint y: 544, endPoint x: 730, endPoint y: 465, distance: 351.7
click at [730, 465] on quentale-workspace at bounding box center [626, 298] width 1253 height 596
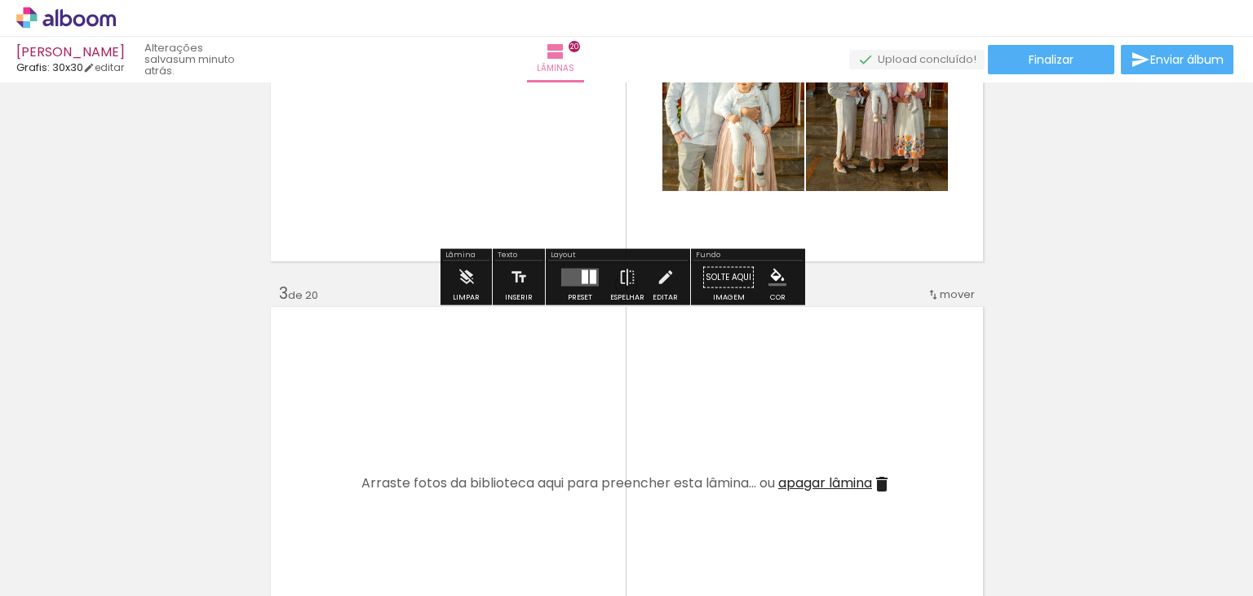
scroll to position [653, 0]
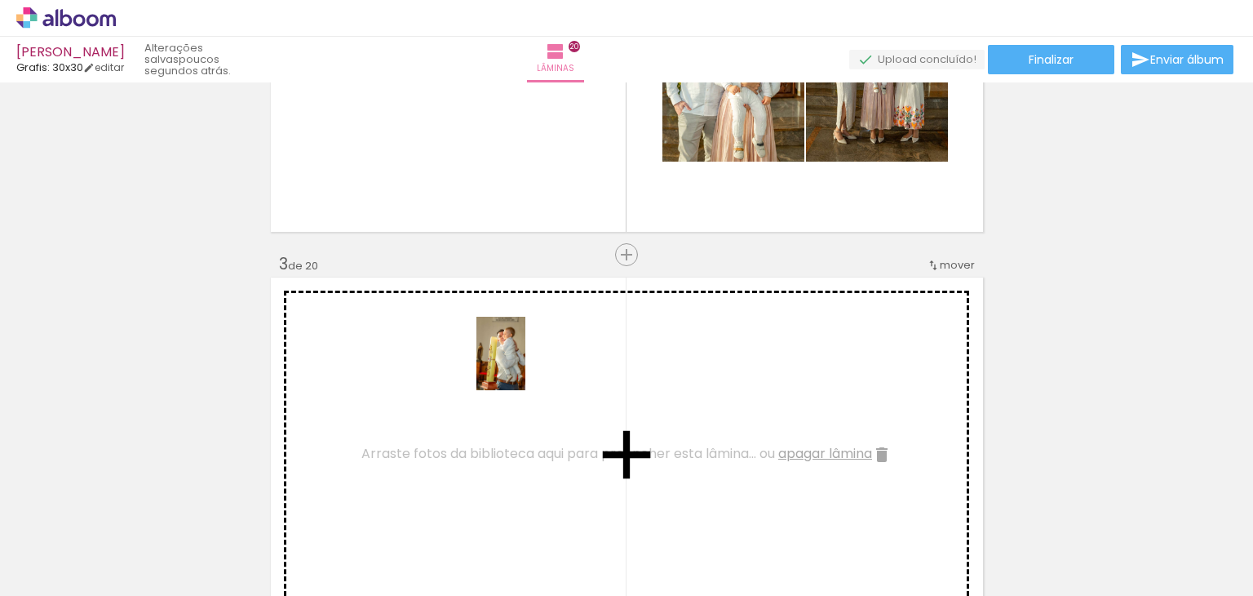
drag, startPoint x: 995, startPoint y: 534, endPoint x: 525, endPoint y: 366, distance: 499.1
click at [525, 366] on quentale-workspace at bounding box center [626, 298] width 1253 height 596
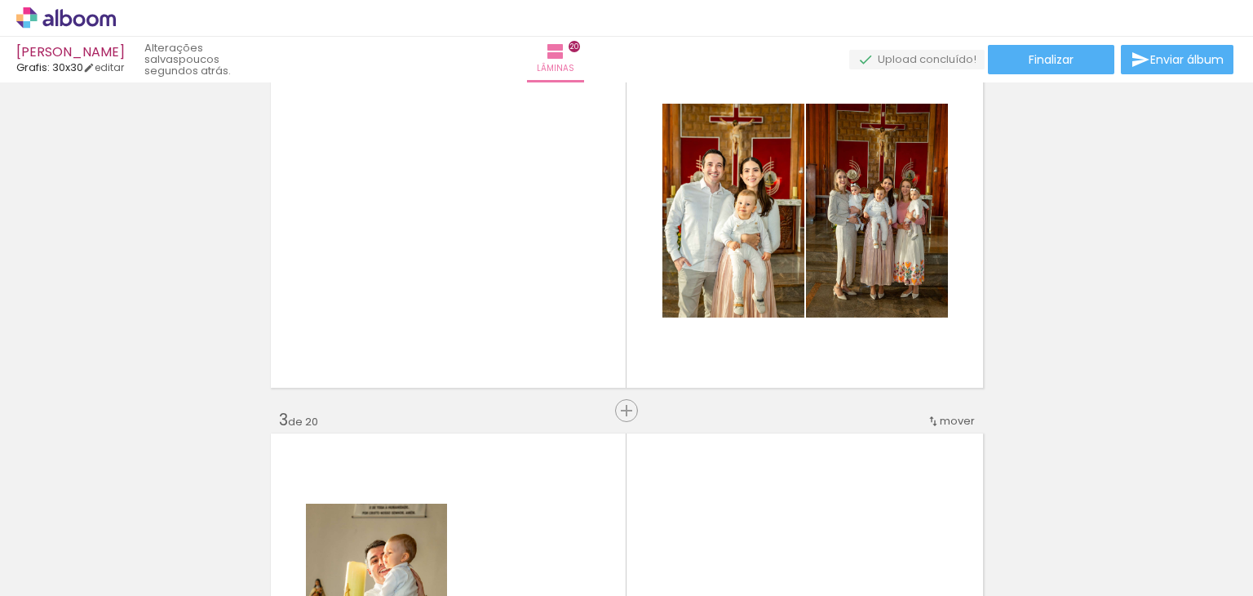
scroll to position [490, 0]
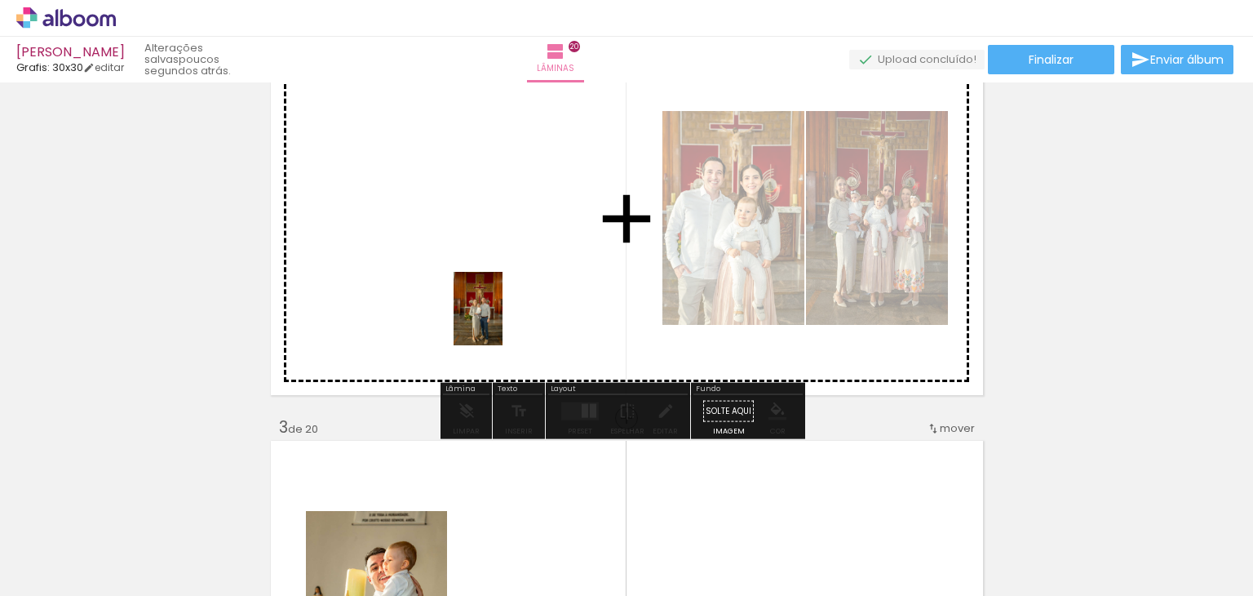
drag, startPoint x: 1159, startPoint y: 534, endPoint x: 757, endPoint y: 414, distance: 419.2
click at [482, 266] on quentale-workspace at bounding box center [626, 298] width 1253 height 596
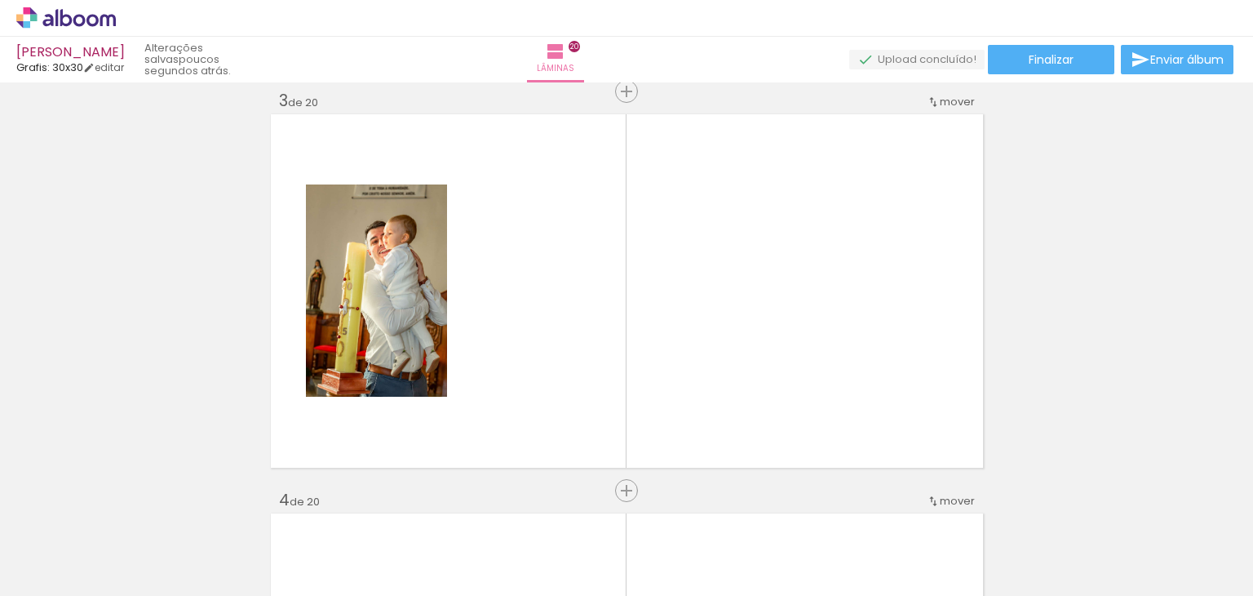
scroll to position [0, 3581]
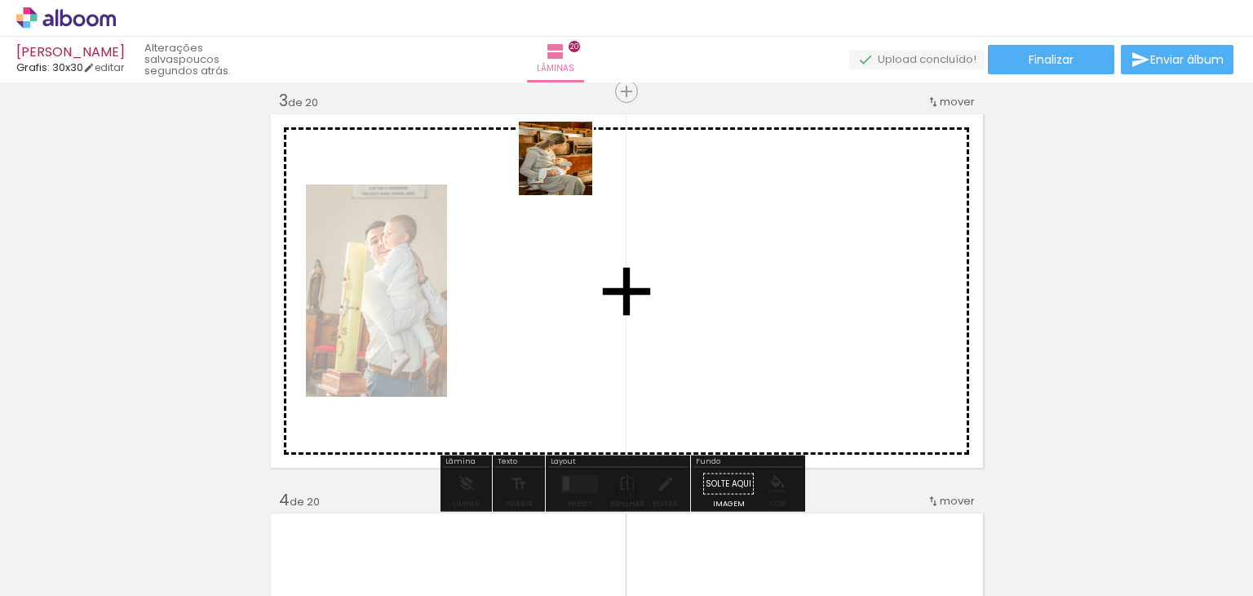
drag, startPoint x: 431, startPoint y: 543, endPoint x: 574, endPoint y: 151, distance: 417.6
click at [574, 151] on quentale-workspace at bounding box center [626, 298] width 1253 height 596
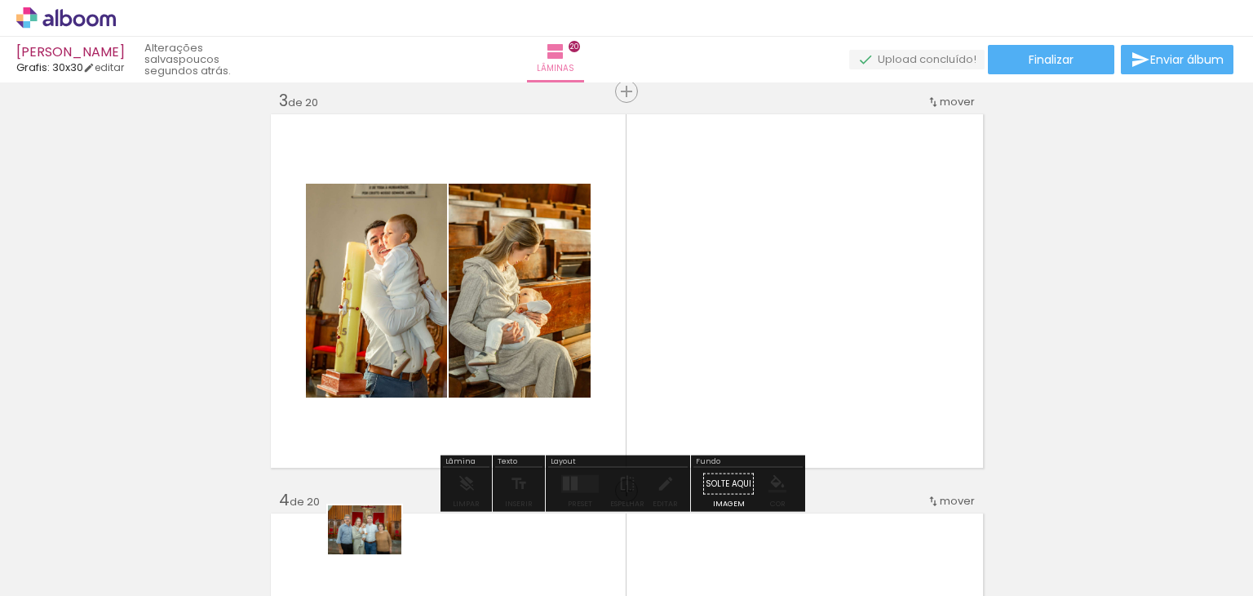
drag, startPoint x: 344, startPoint y: 568, endPoint x: 379, endPoint y: 545, distance: 41.2
click at [369, 556] on iron-image at bounding box center [328, 540] width 84 height 57
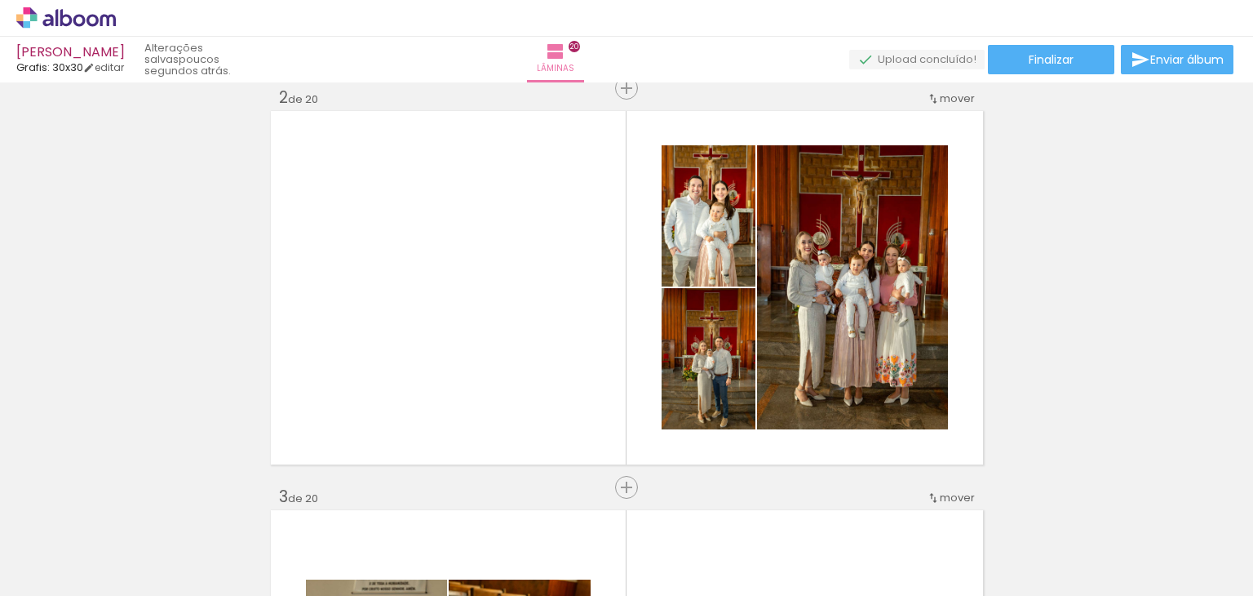
scroll to position [408, 0]
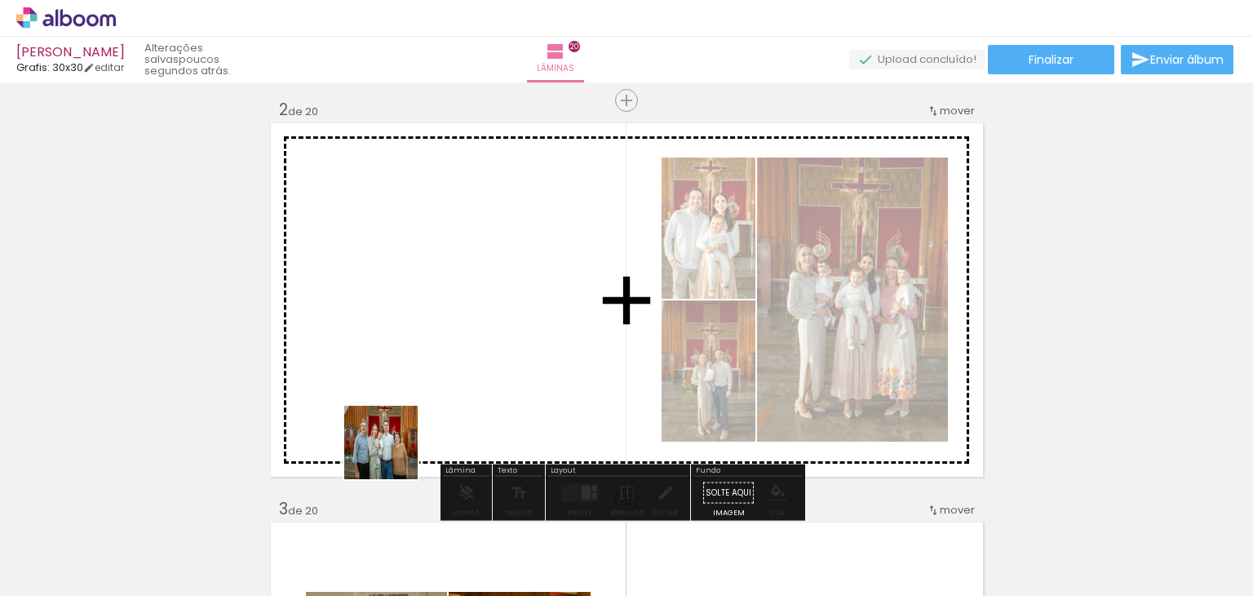
drag, startPoint x: 334, startPoint y: 549, endPoint x: 476, endPoint y: 347, distance: 247.7
click at [476, 347] on quentale-workspace at bounding box center [626, 298] width 1253 height 596
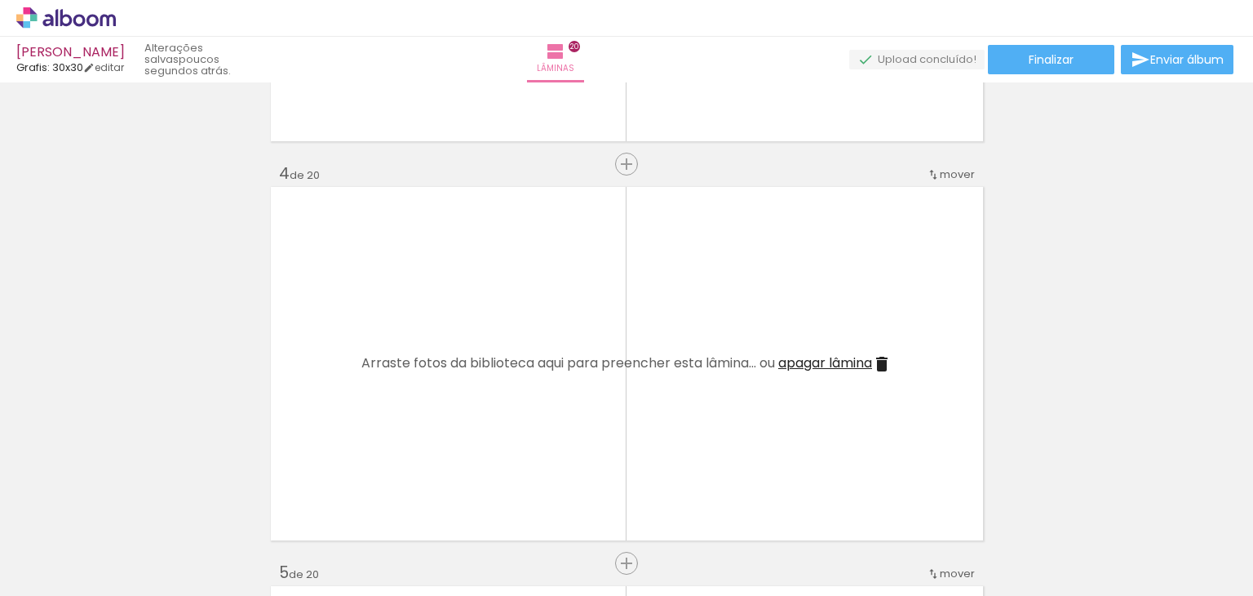
scroll to position [1224, 0]
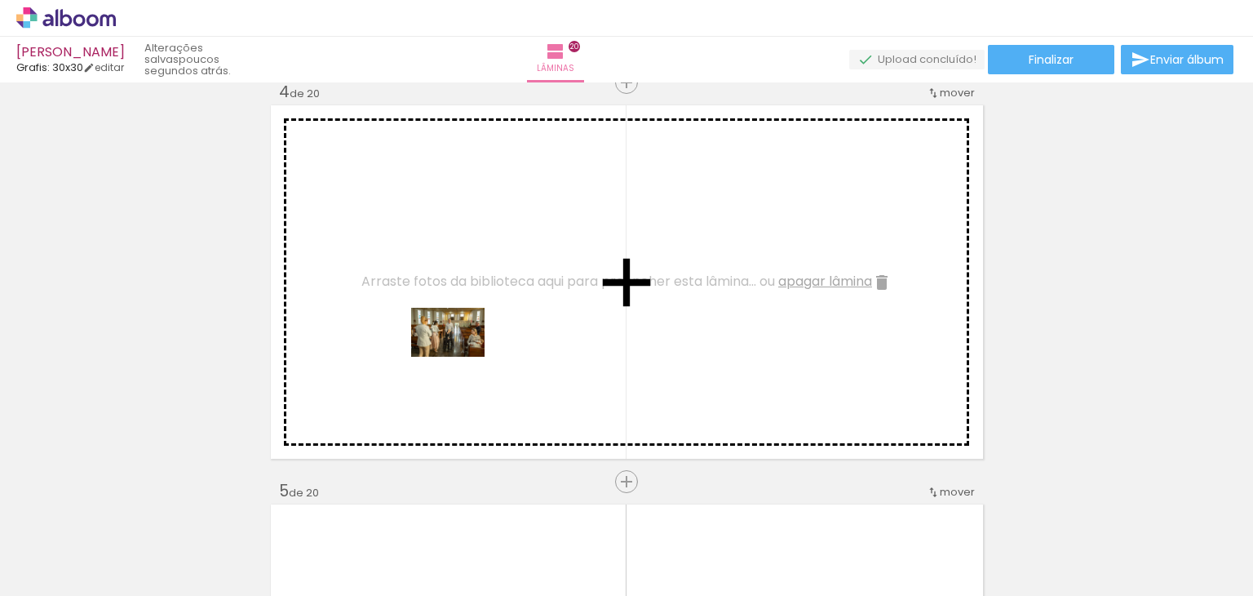
drag, startPoint x: 506, startPoint y: 555, endPoint x: 516, endPoint y: 394, distance: 161.0
click at [460, 357] on quentale-workspace at bounding box center [626, 298] width 1253 height 596
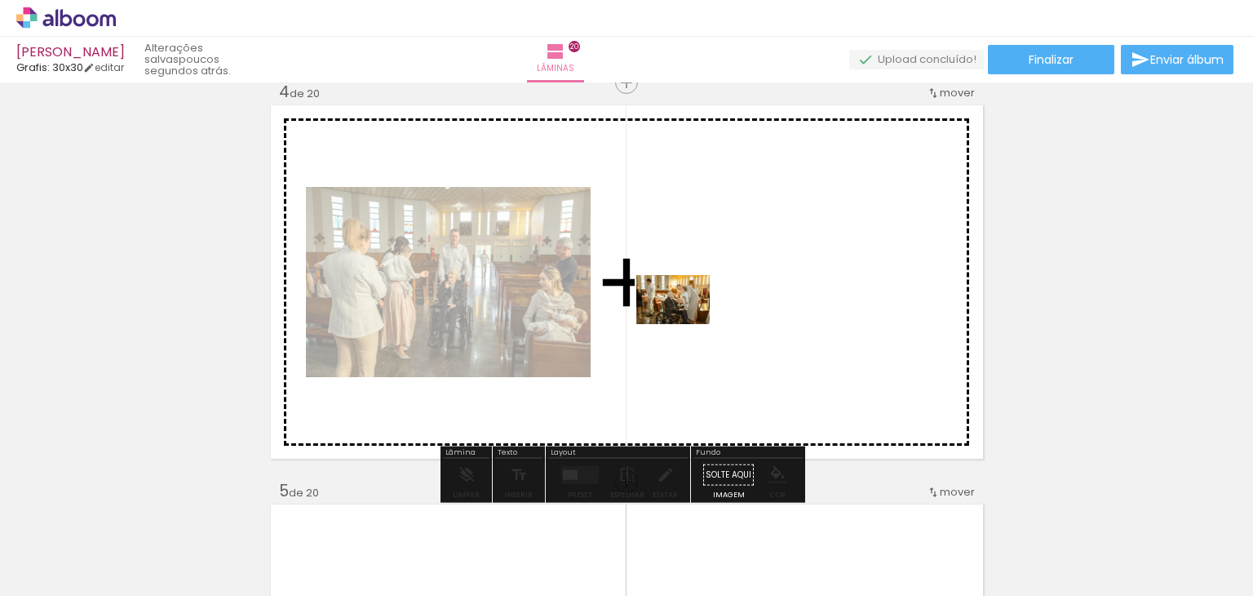
drag, startPoint x: 621, startPoint y: 552, endPoint x: 688, endPoint y: 313, distance: 248.3
click at [688, 313] on quentale-workspace at bounding box center [626, 298] width 1253 height 596
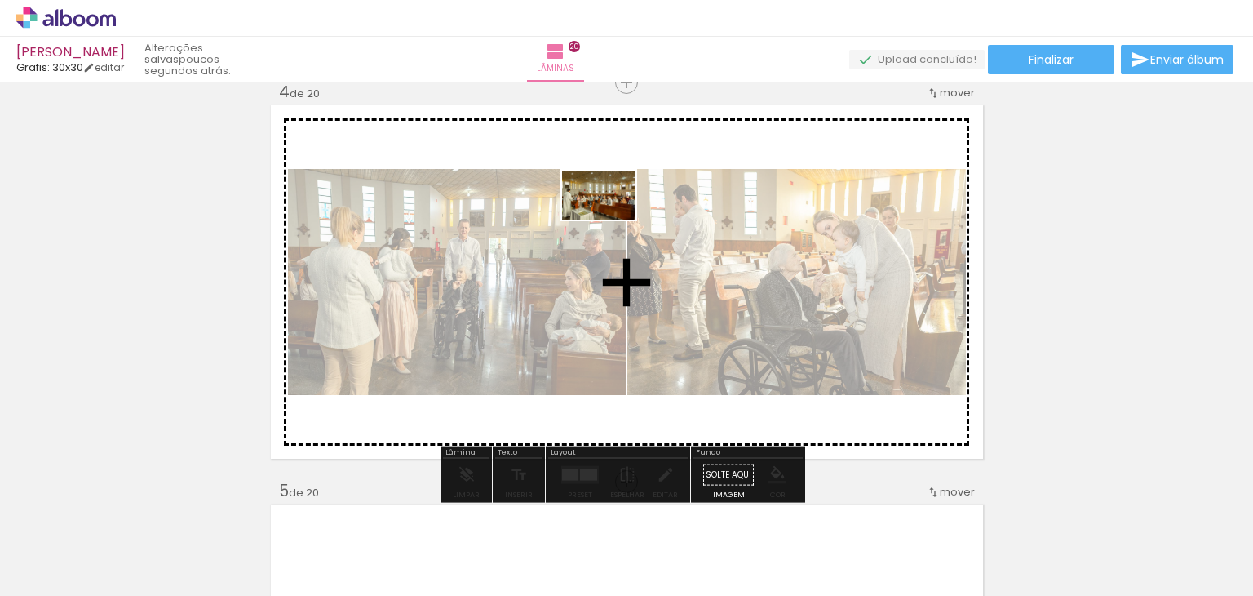
drag, startPoint x: 697, startPoint y: 562, endPoint x: 611, endPoint y: 219, distance: 353.2
click at [611, 219] on quentale-workspace at bounding box center [626, 298] width 1253 height 596
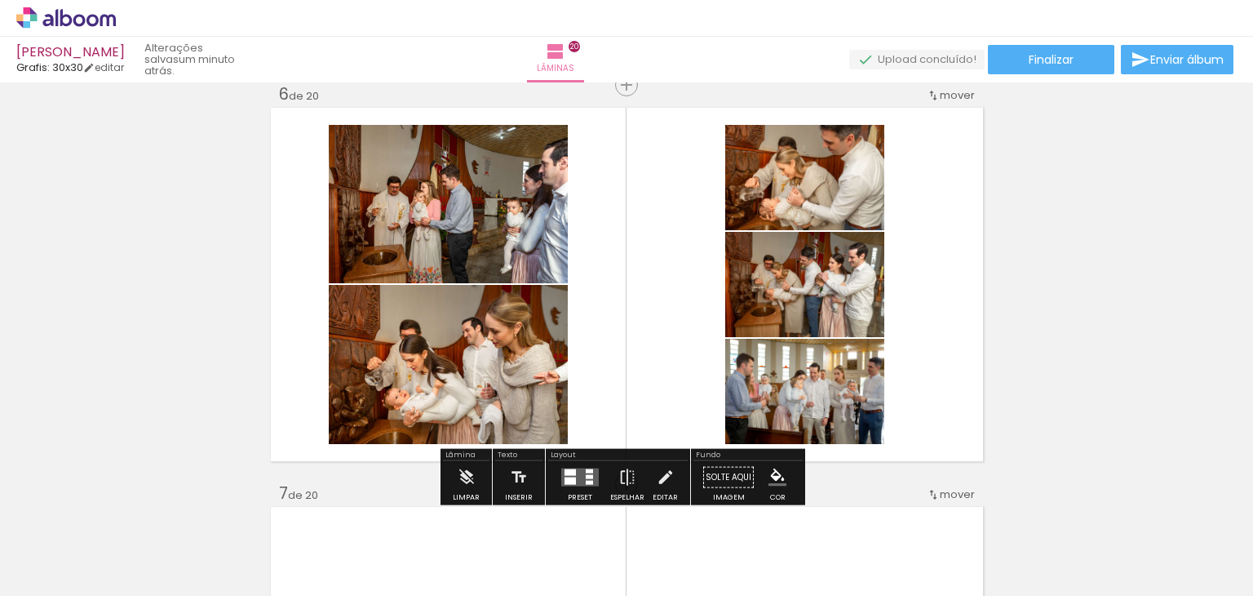
scroll to position [2040, 0]
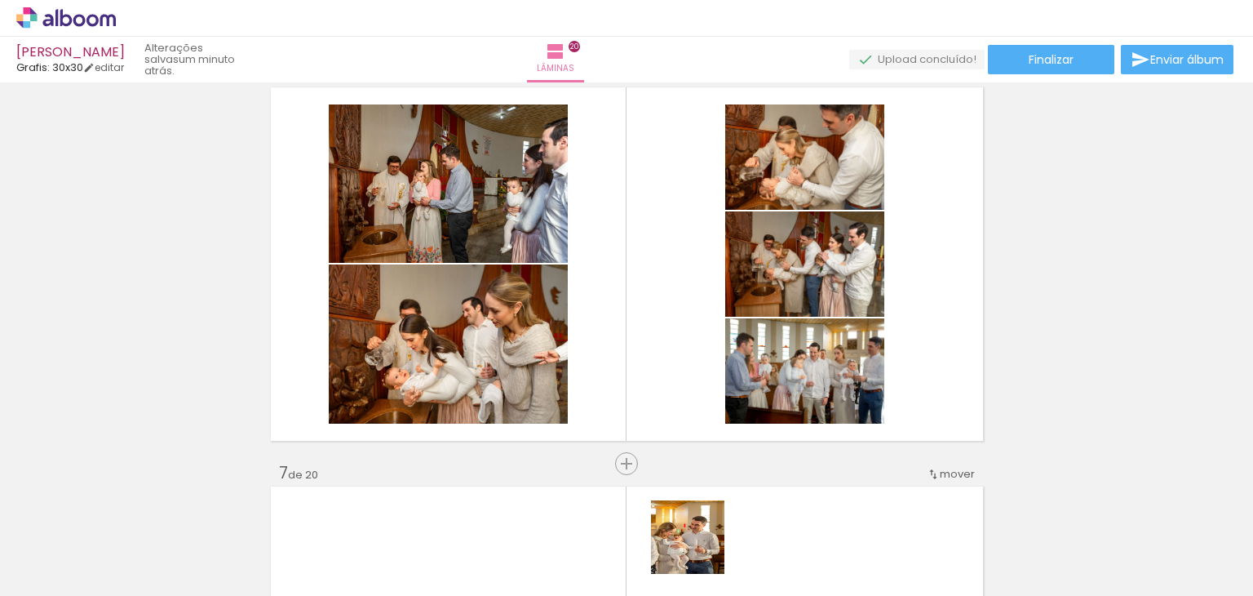
click at [700, 549] on div at bounding box center [692, 540] width 54 height 81
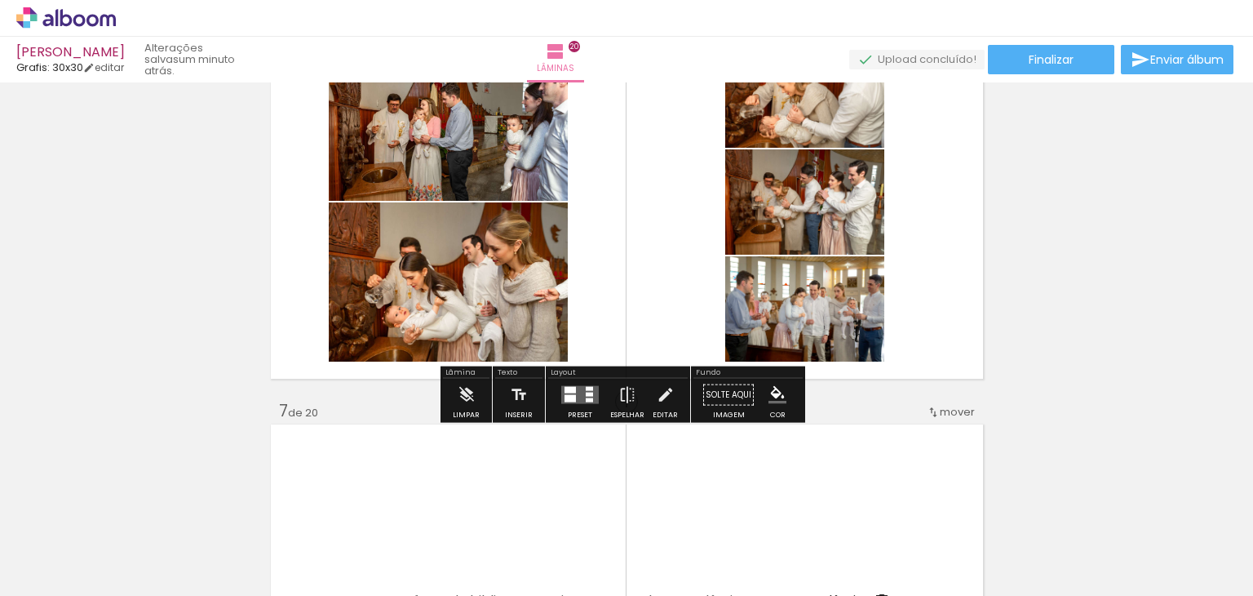
scroll to position [2203, 0]
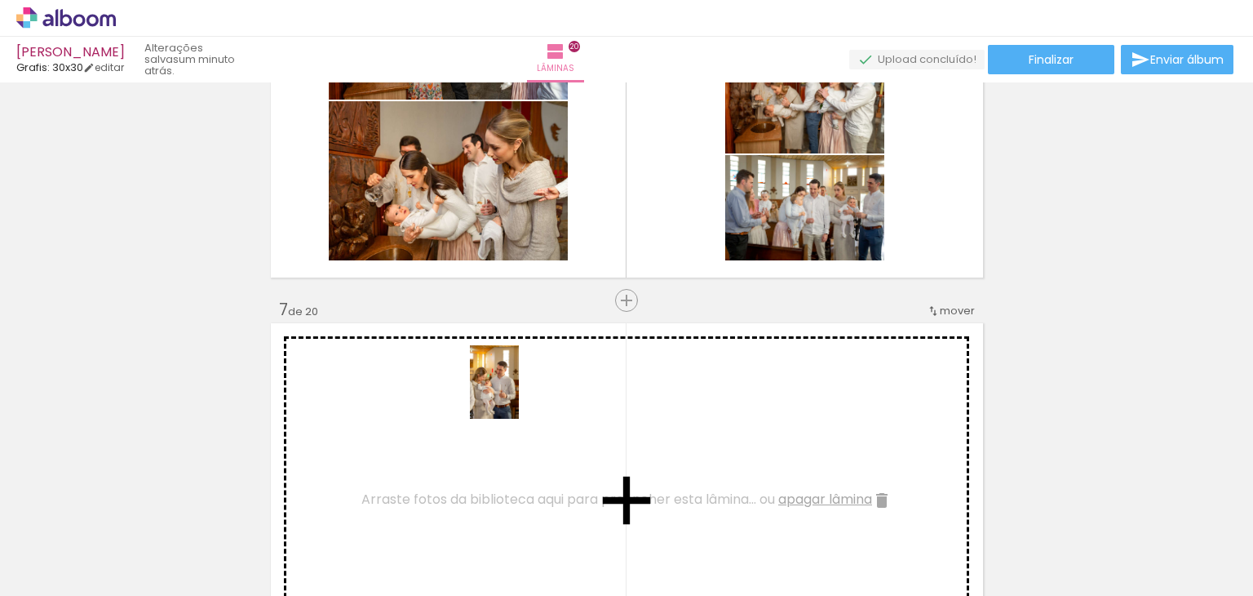
drag, startPoint x: 695, startPoint y: 543, endPoint x: 578, endPoint y: 393, distance: 189.5
click at [519, 394] on quentale-workspace at bounding box center [626, 298] width 1253 height 596
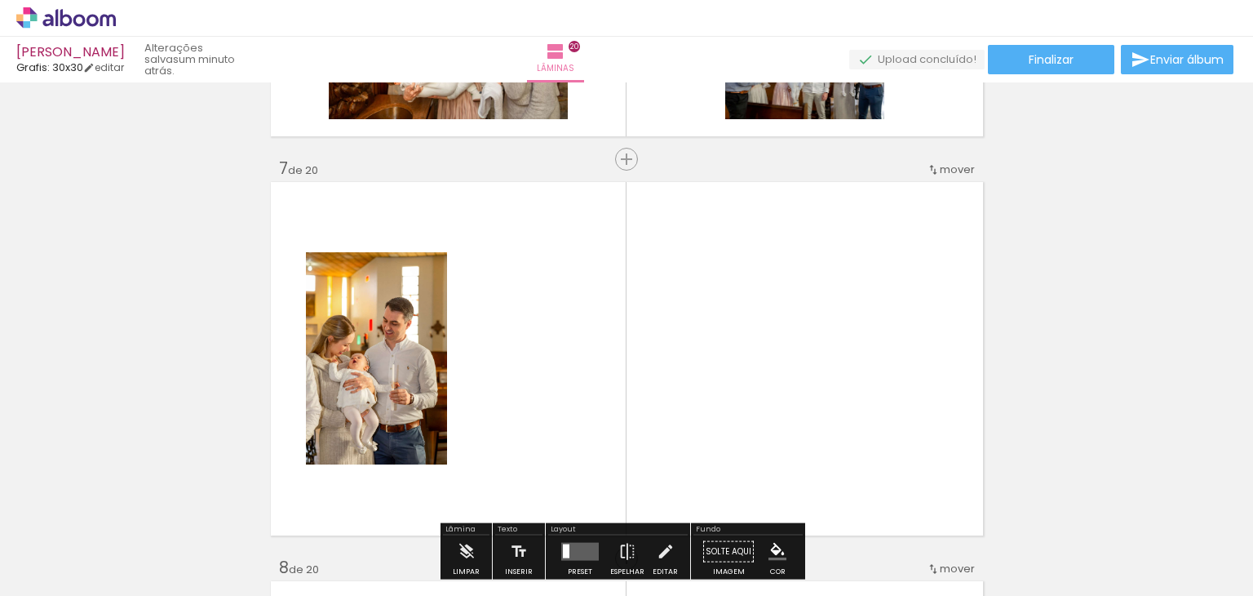
scroll to position [2366, 0]
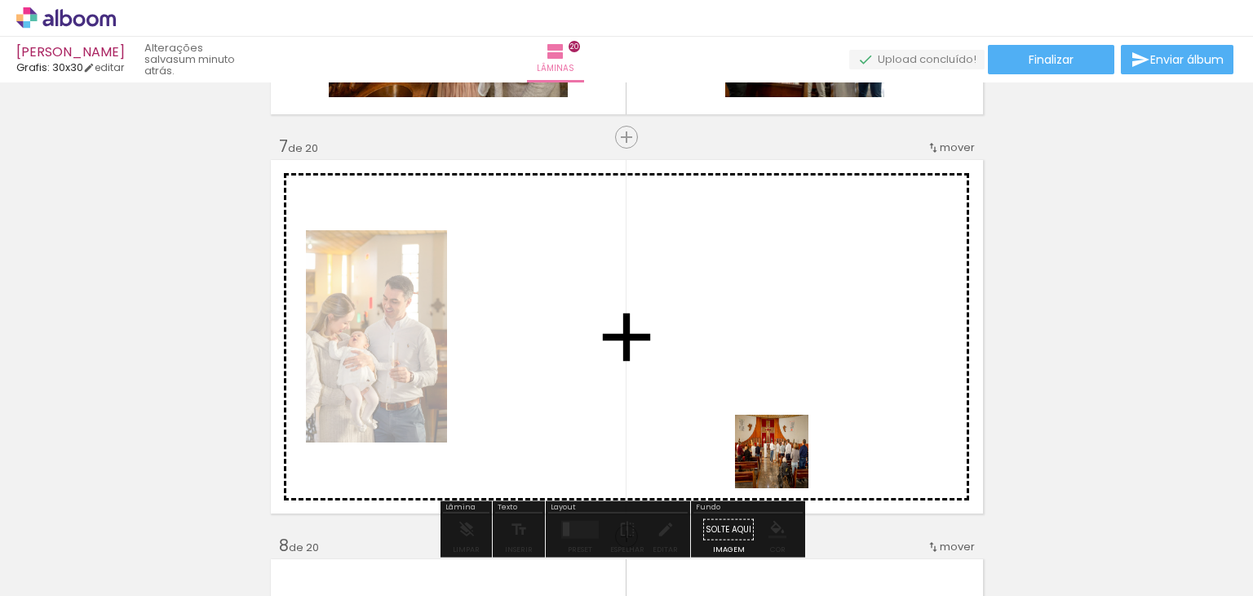
drag, startPoint x: 793, startPoint y: 559, endPoint x: 772, endPoint y: 399, distance: 161.3
click at [772, 399] on quentale-workspace at bounding box center [626, 298] width 1253 height 596
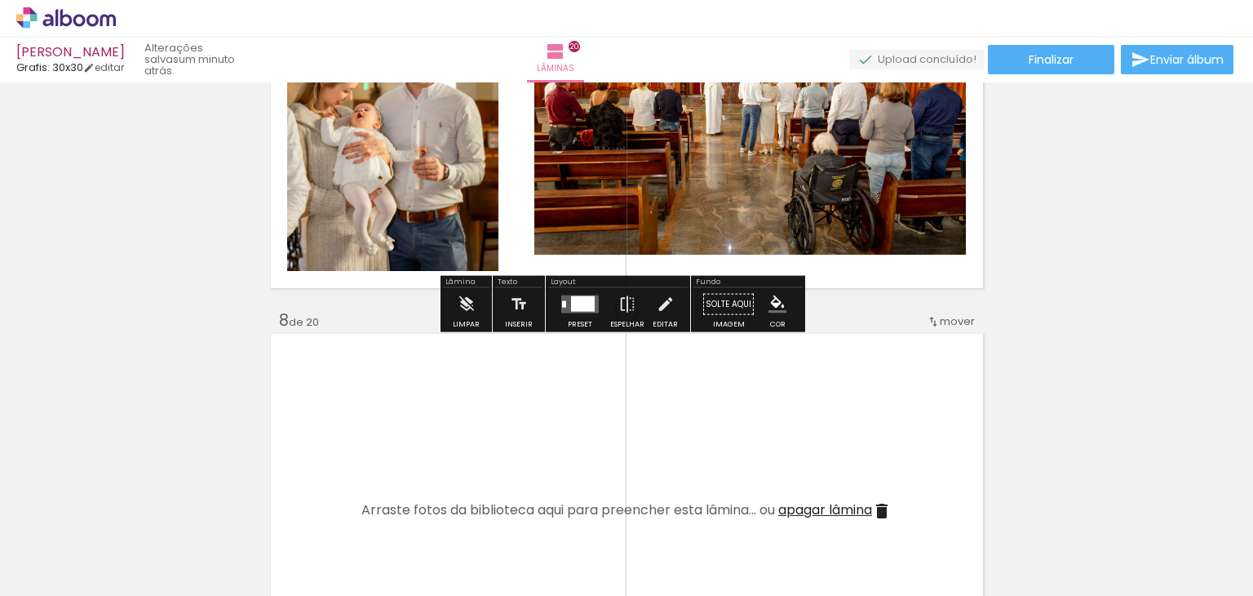
scroll to position [2693, 0]
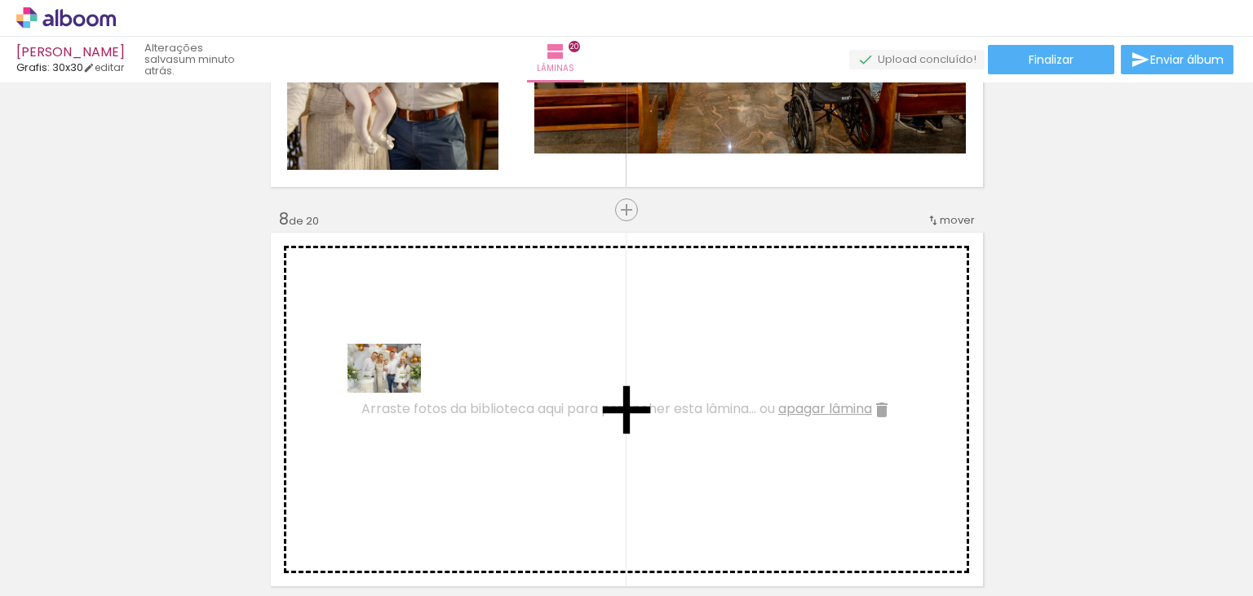
drag, startPoint x: 240, startPoint y: 550, endPoint x: 397, endPoint y: 392, distance: 222.1
click at [397, 392] on quentale-workspace at bounding box center [626, 298] width 1253 height 596
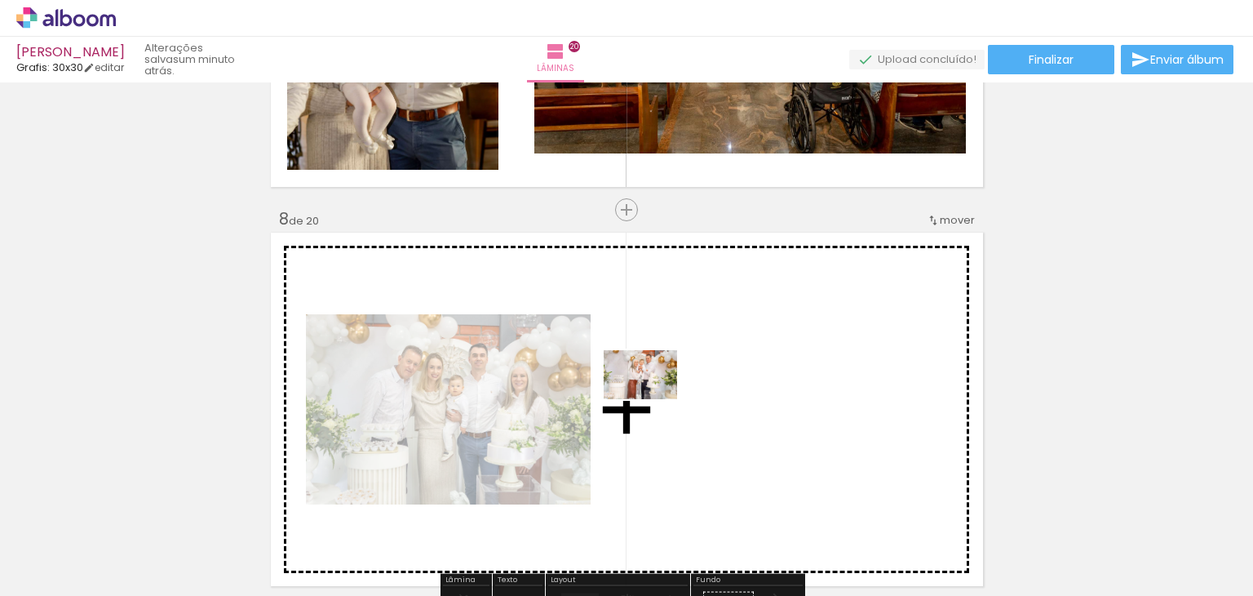
drag, startPoint x: 319, startPoint y: 552, endPoint x: 543, endPoint y: 493, distance: 231.4
click at [652, 400] on quentale-workspace at bounding box center [626, 298] width 1253 height 596
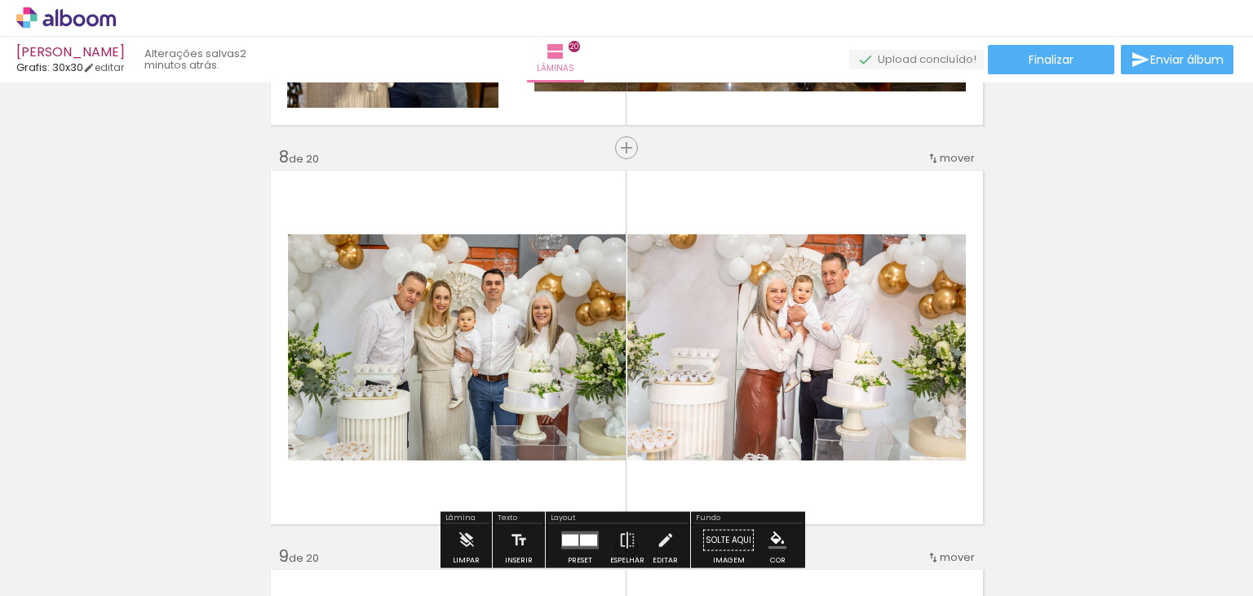
scroll to position [2856, 0]
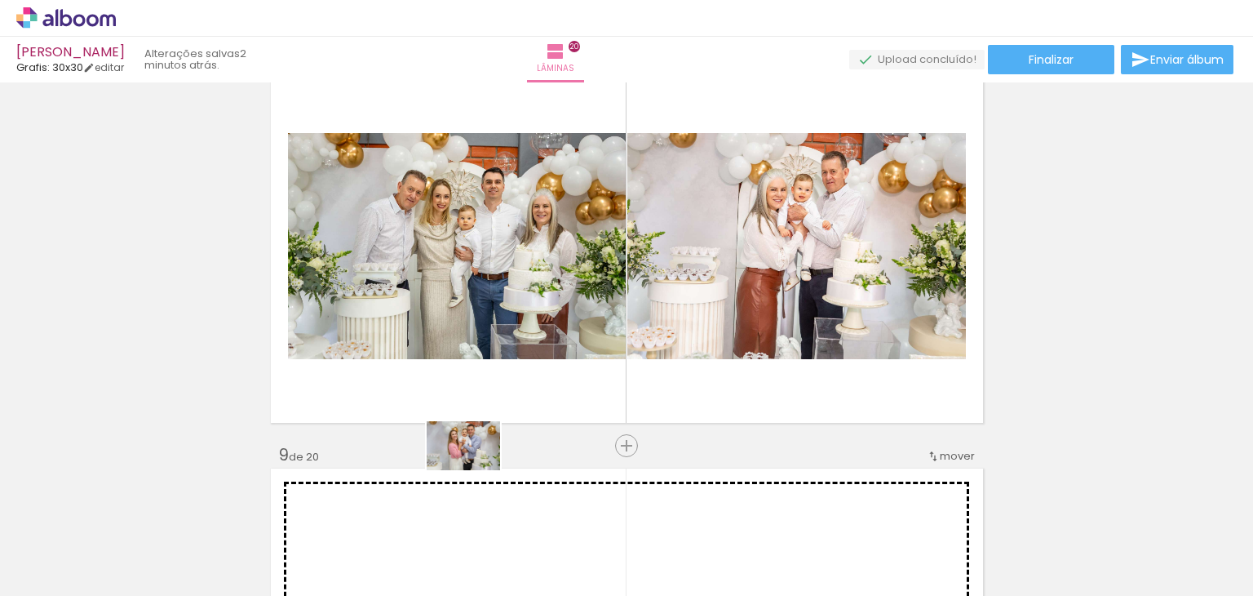
drag, startPoint x: 422, startPoint y: 548, endPoint x: 476, endPoint y: 472, distance: 94.2
click at [476, 472] on quentale-workspace at bounding box center [626, 298] width 1253 height 596
